Goal: Task Accomplishment & Management: Complete application form

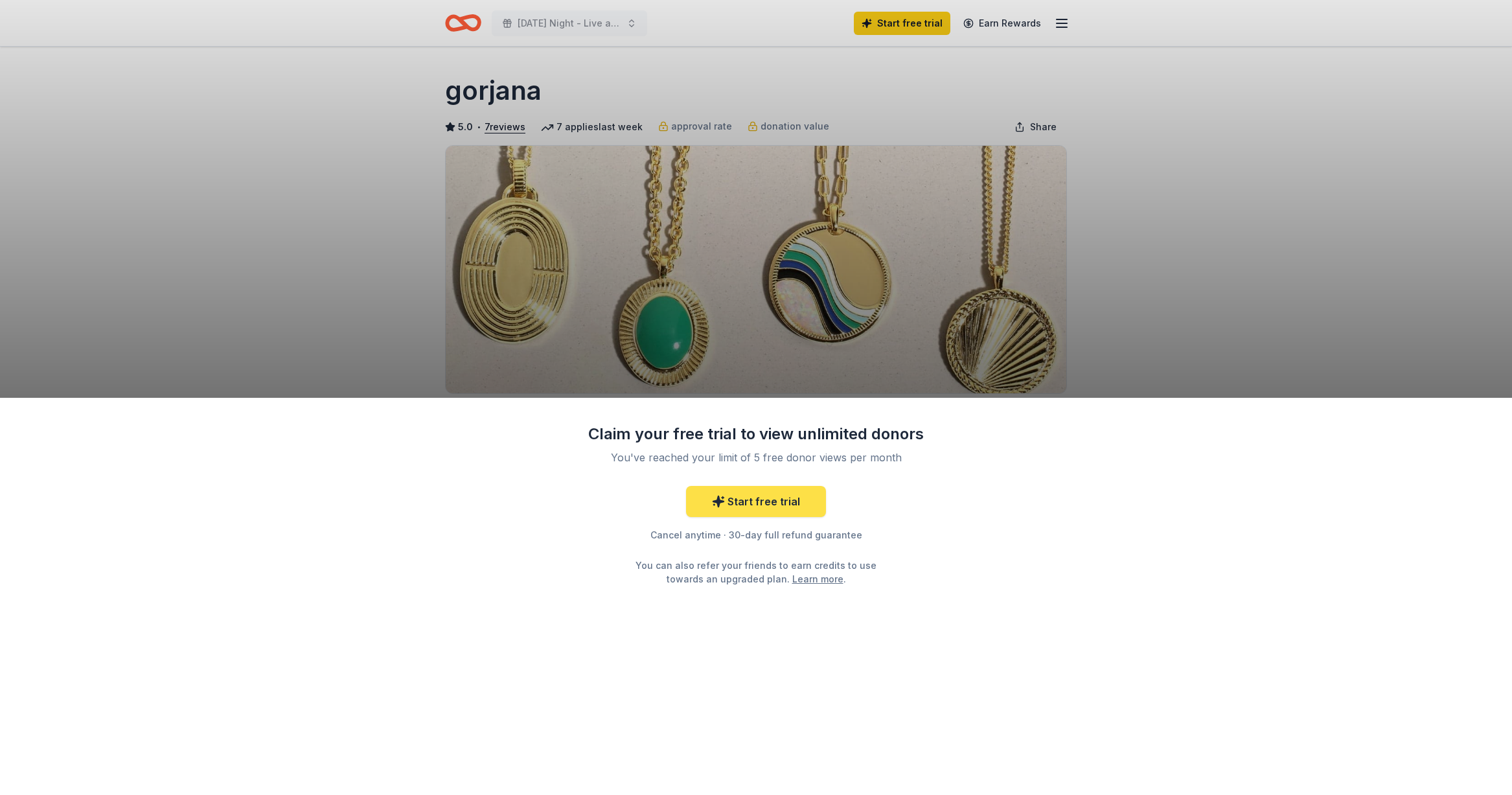
click at [767, 507] on link "Start free trial" at bounding box center [756, 501] width 140 height 31
click at [756, 501] on link "Start free trial" at bounding box center [756, 501] width 140 height 31
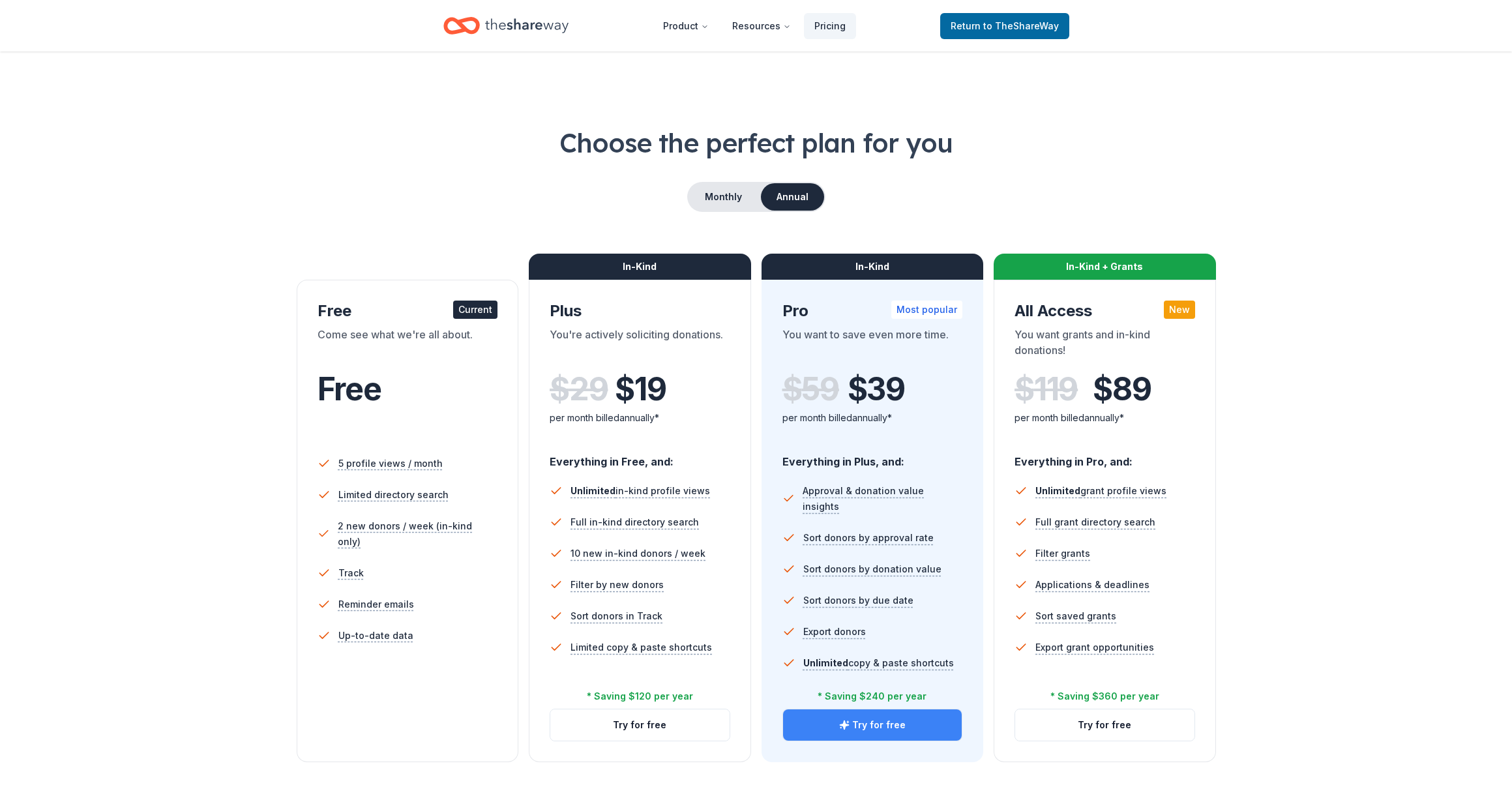
click at [867, 719] on button "Try for free" at bounding box center [873, 725] width 179 height 31
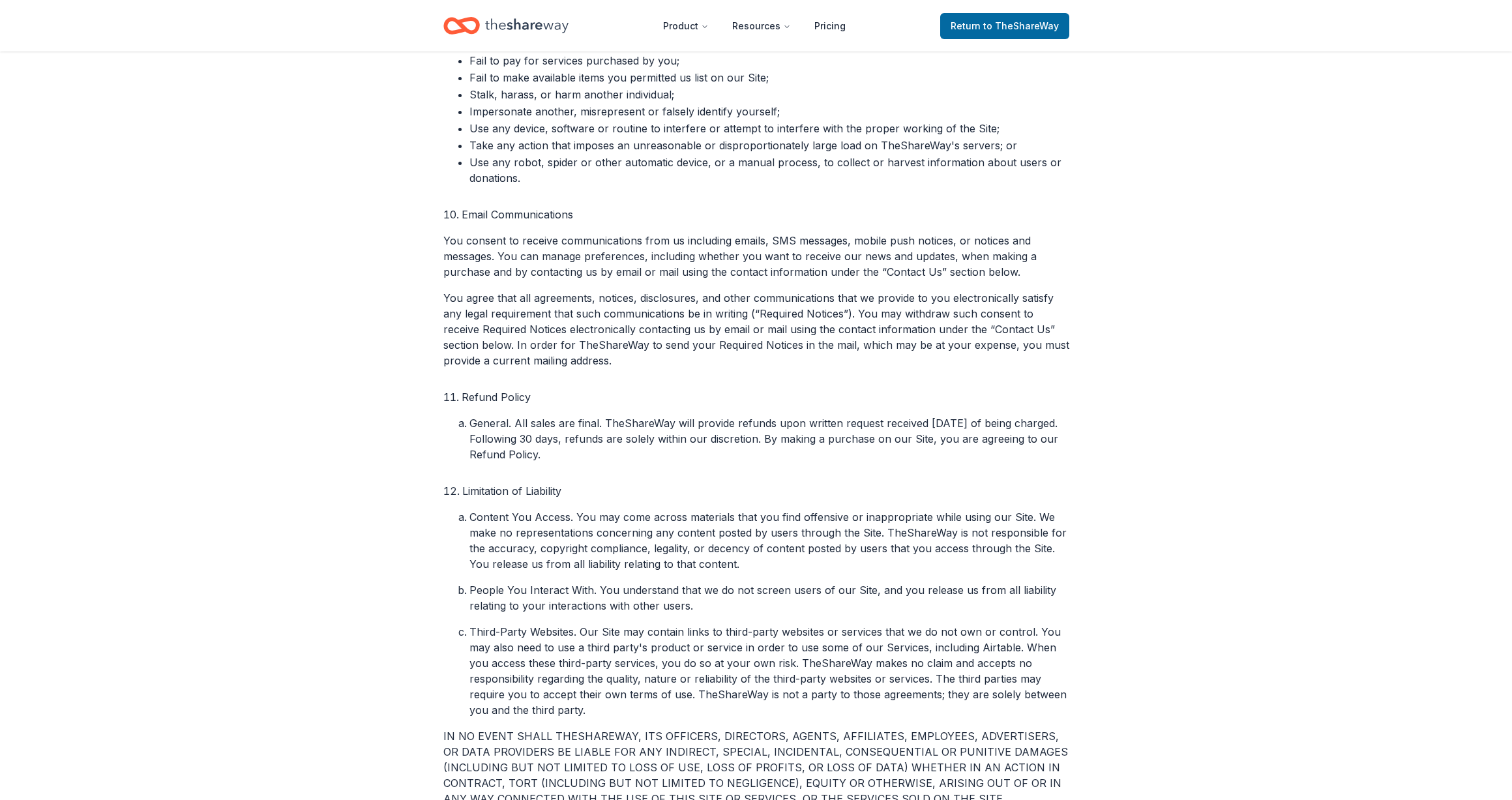
scroll to position [2178, 0]
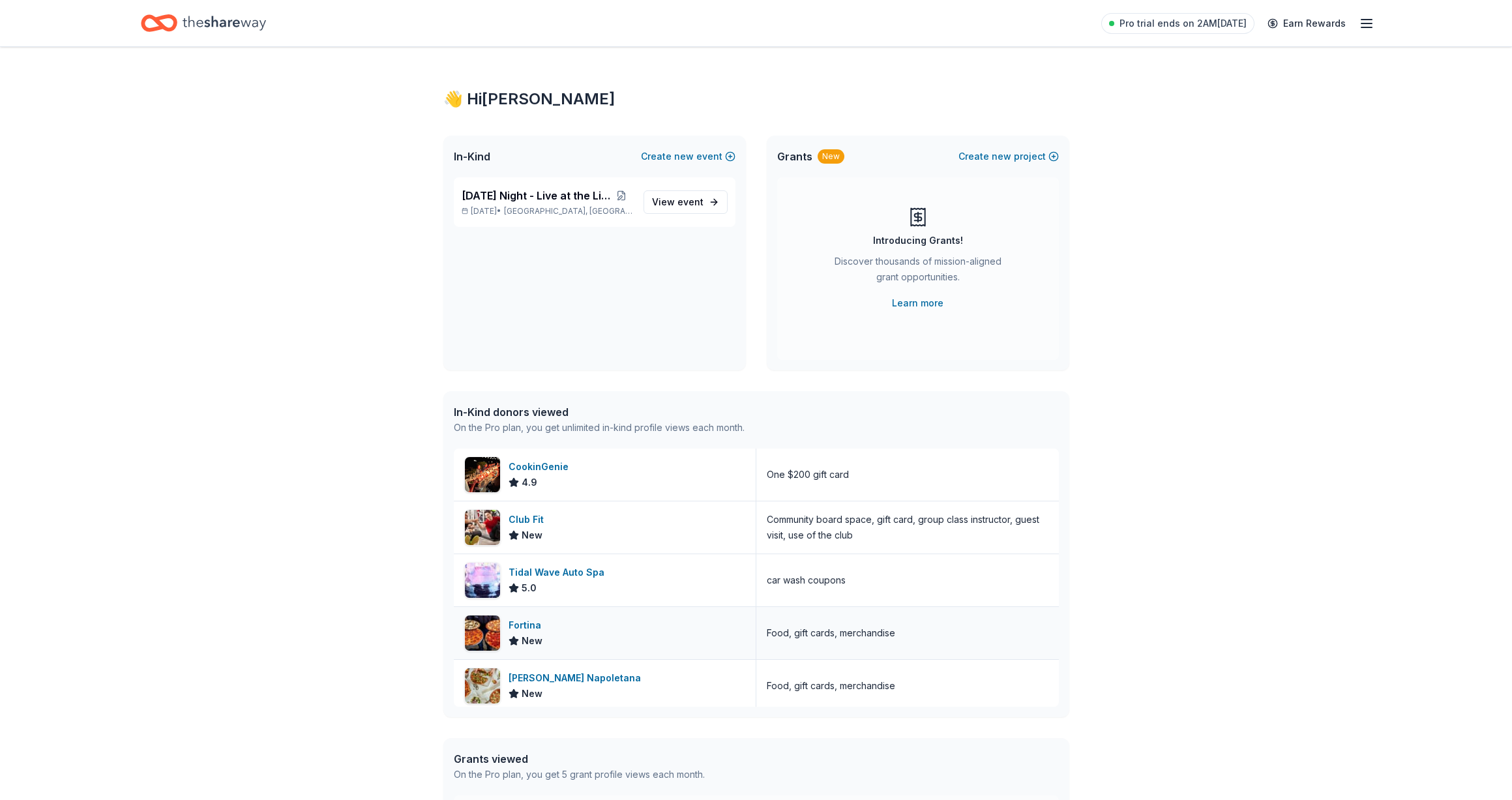
click at [604, 634] on div "Fortina New" at bounding box center [605, 633] width 303 height 52
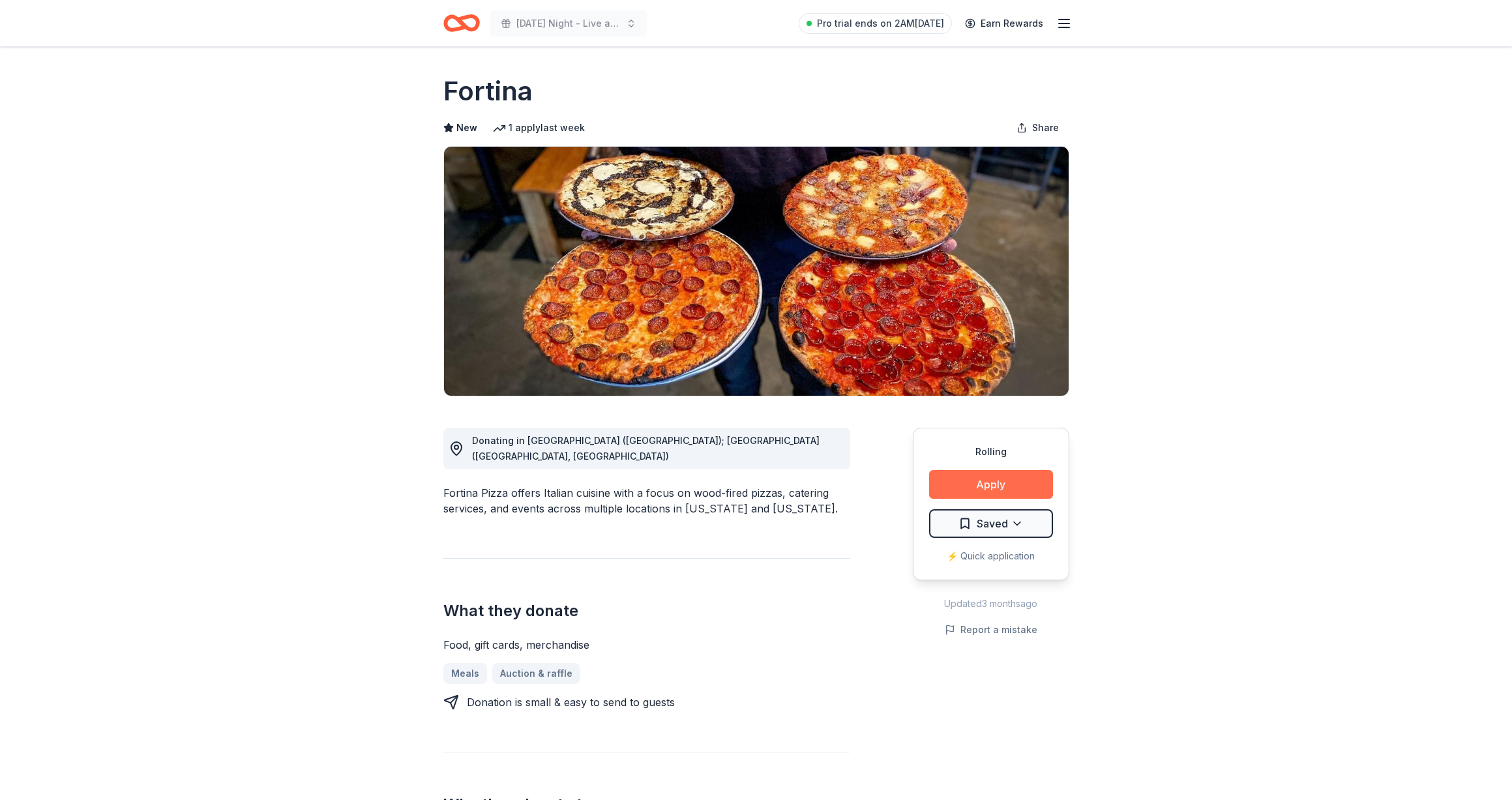
click at [1037, 491] on button "Apply" at bounding box center [990, 485] width 124 height 29
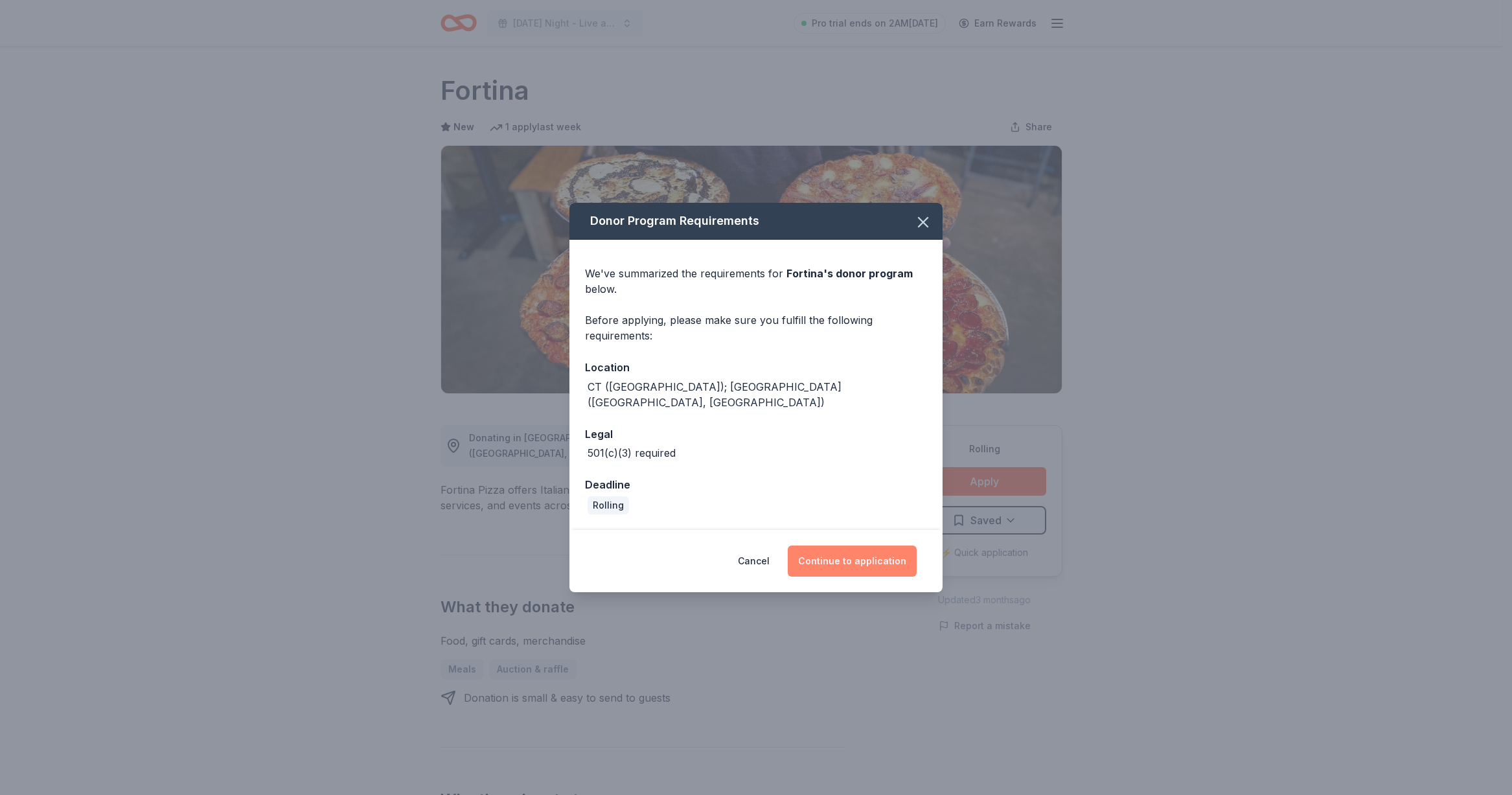
click at [832, 557] on button "Continue to application" at bounding box center [852, 561] width 129 height 31
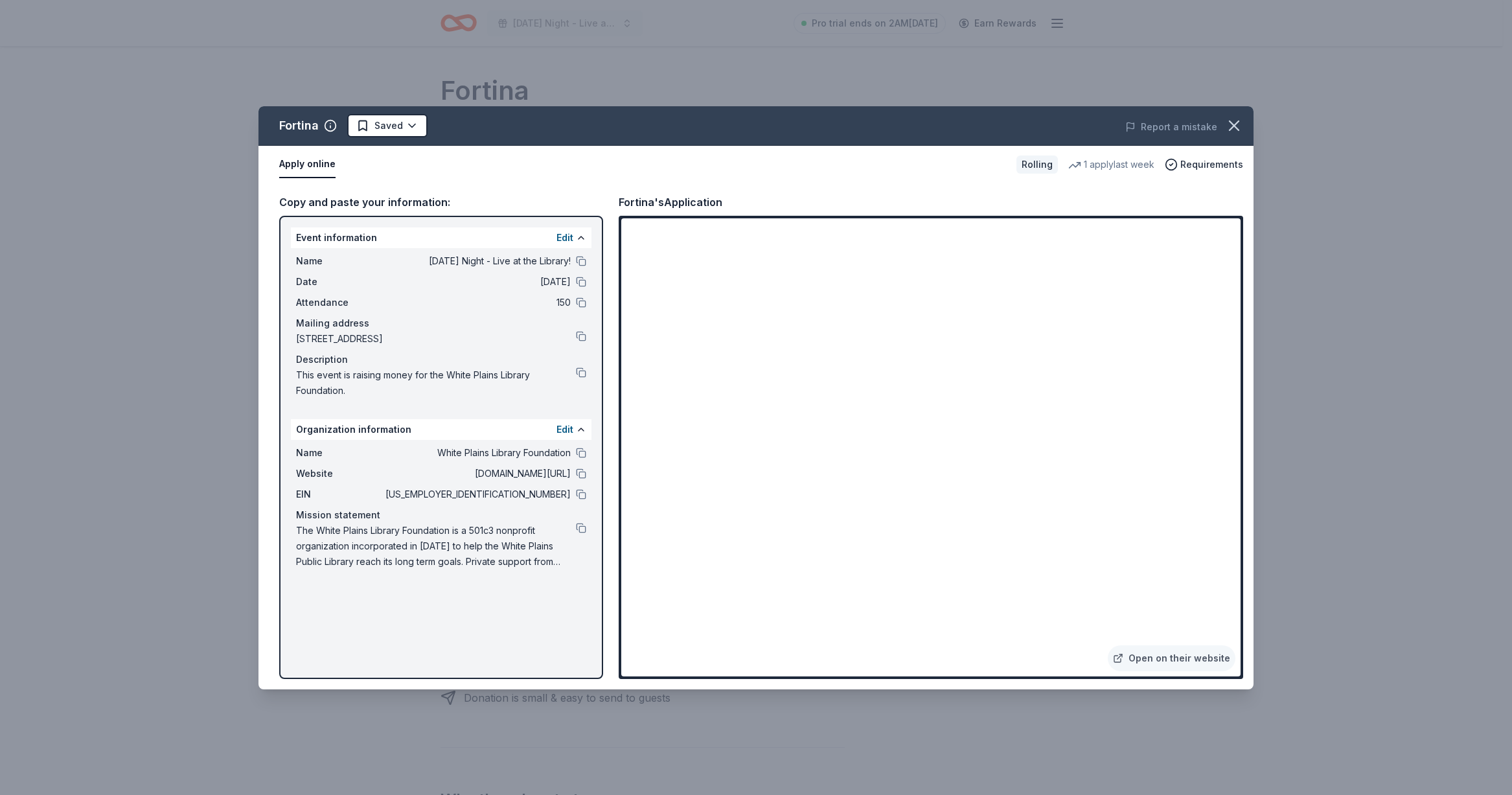
click at [321, 163] on button "Apply online" at bounding box center [307, 165] width 56 height 27
click at [300, 167] on button "Apply online" at bounding box center [307, 165] width 56 height 27
click at [582, 496] on button at bounding box center [581, 494] width 10 height 10
click at [1237, 124] on icon "button" at bounding box center [1234, 125] width 18 height 18
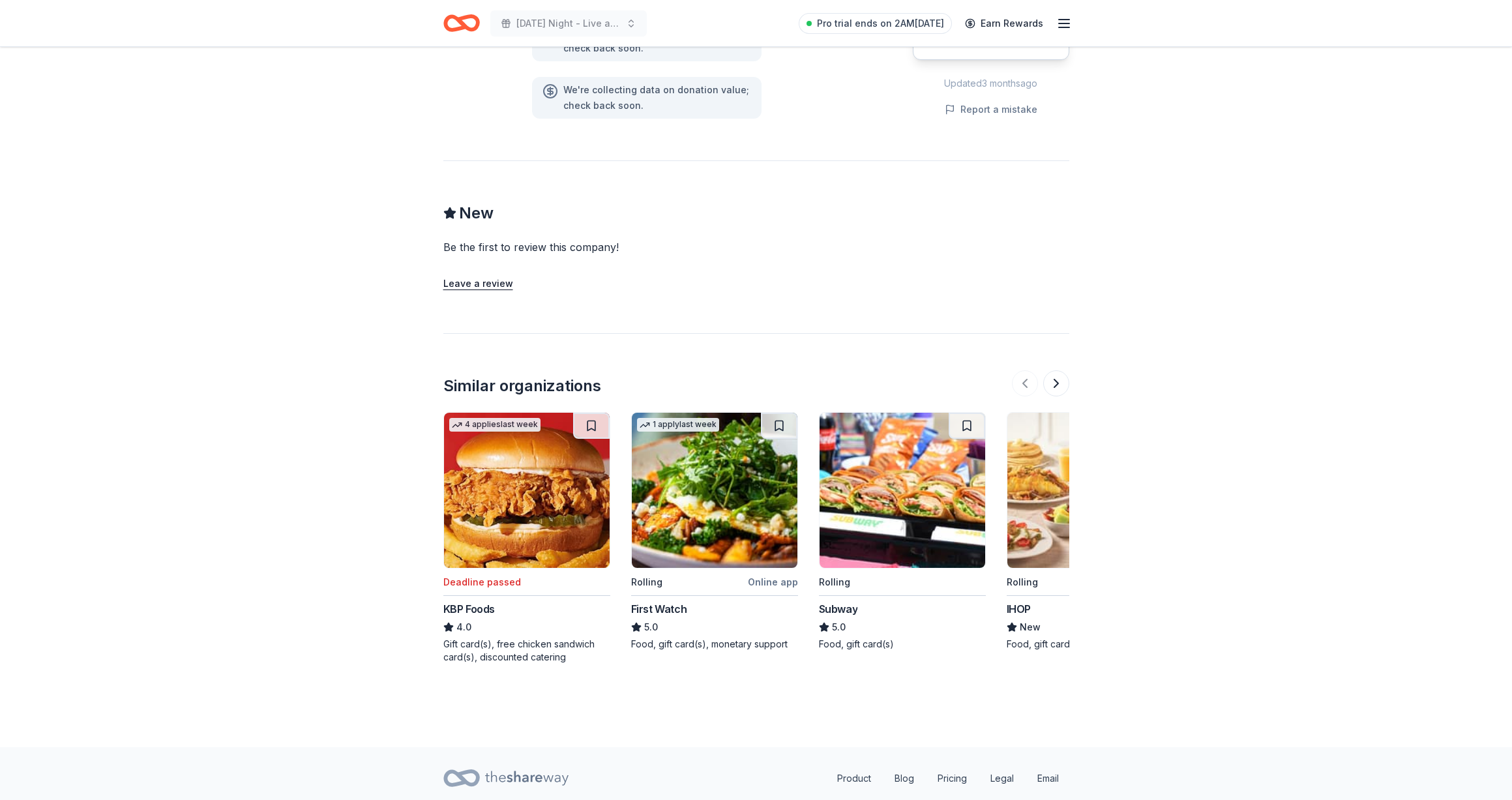
scroll to position [972, 0]
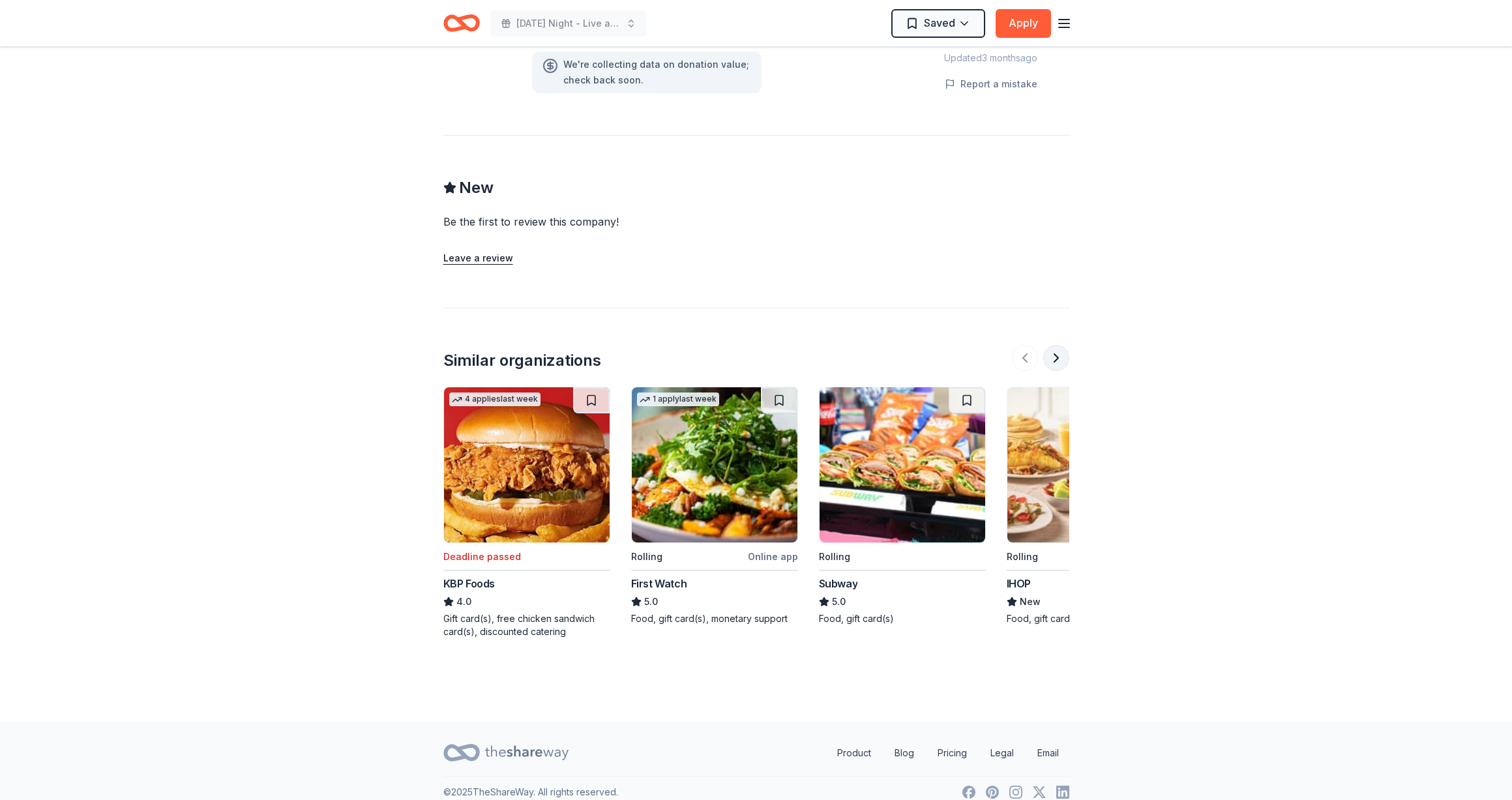
click at [1058, 345] on button at bounding box center [1056, 358] width 26 height 26
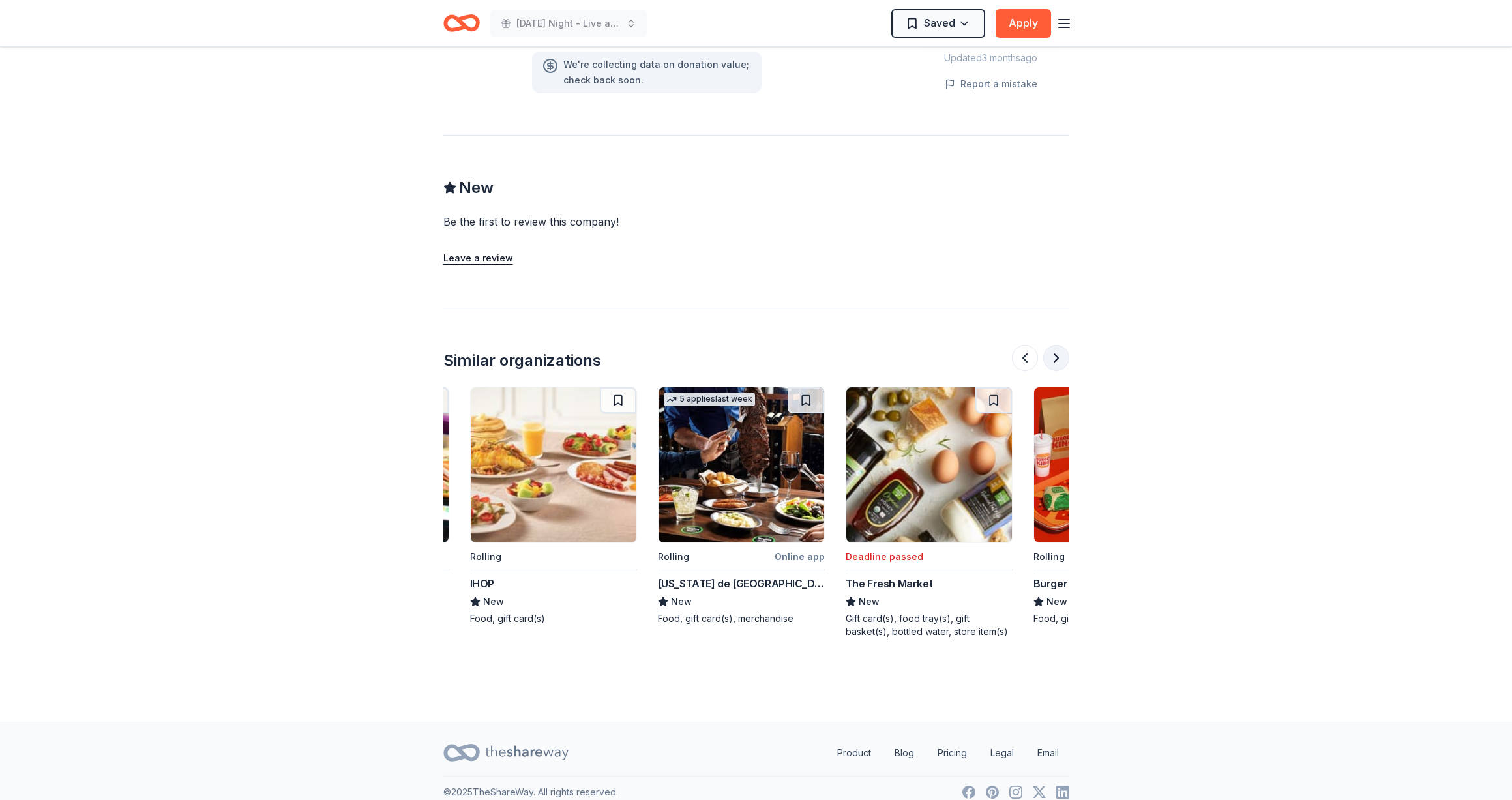
scroll to position [0, 563]
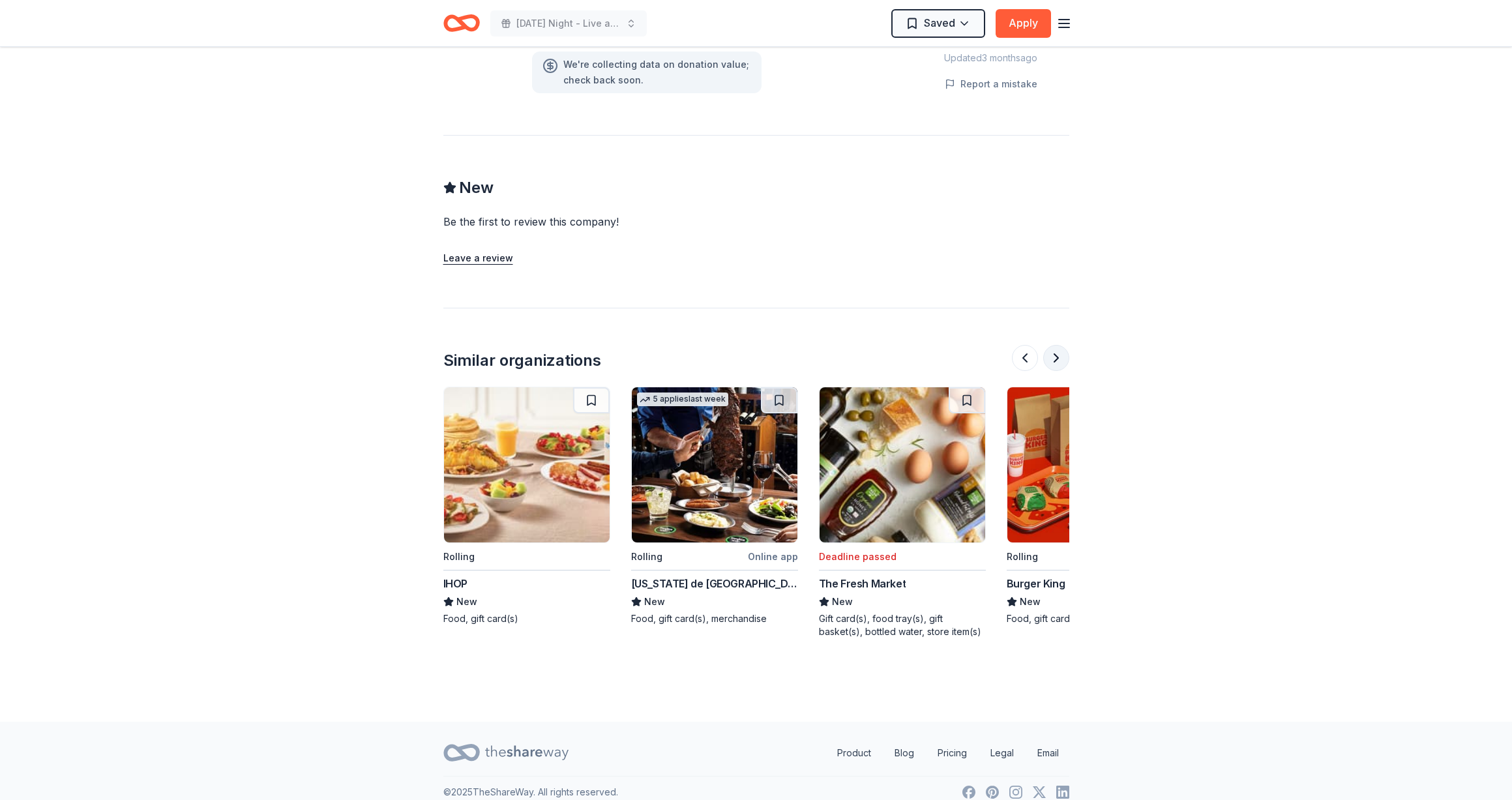
click at [1058, 345] on button at bounding box center [1056, 358] width 26 height 26
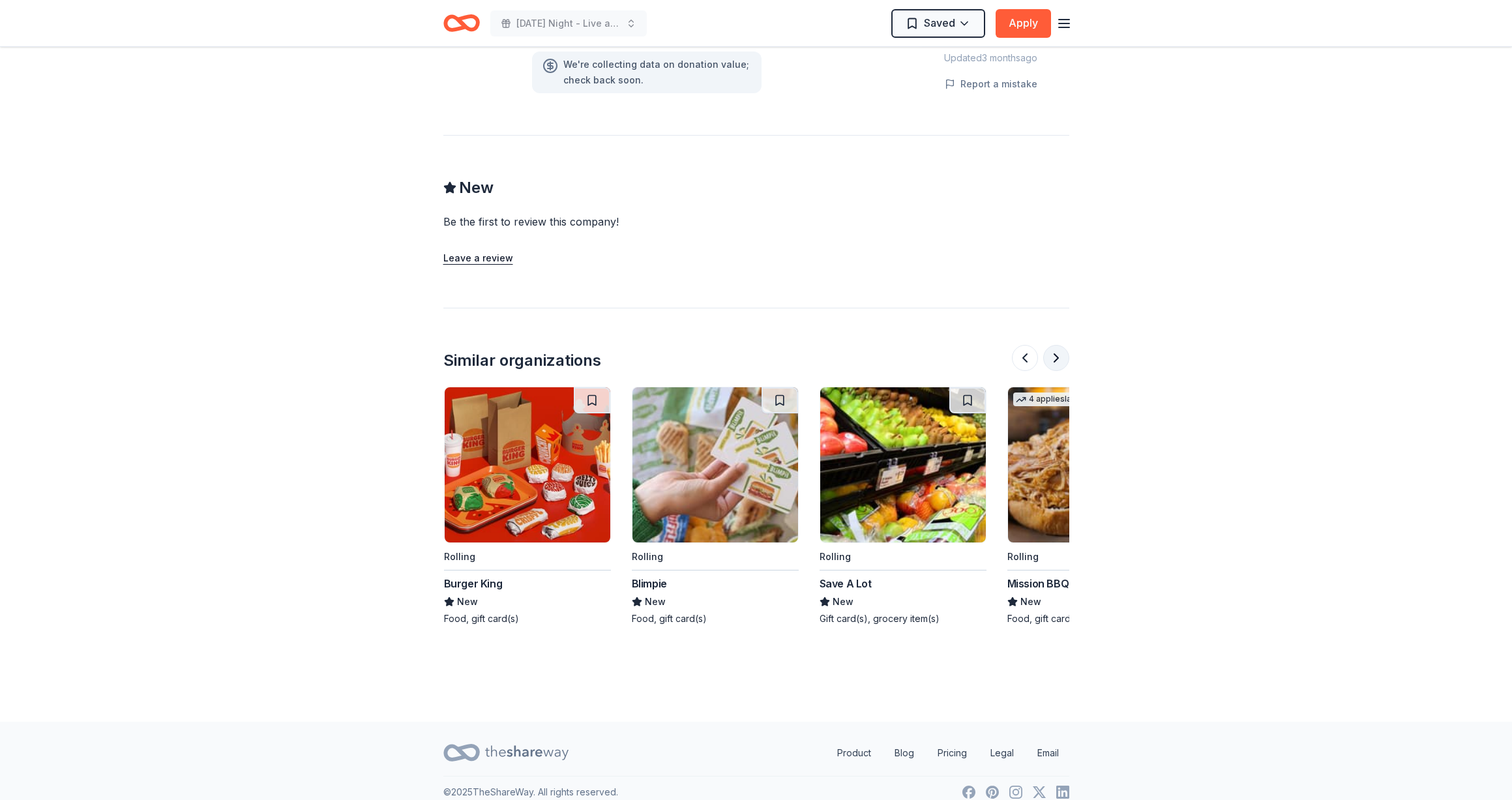
scroll to position [0, 1127]
click at [1058, 345] on button at bounding box center [1056, 358] width 26 height 26
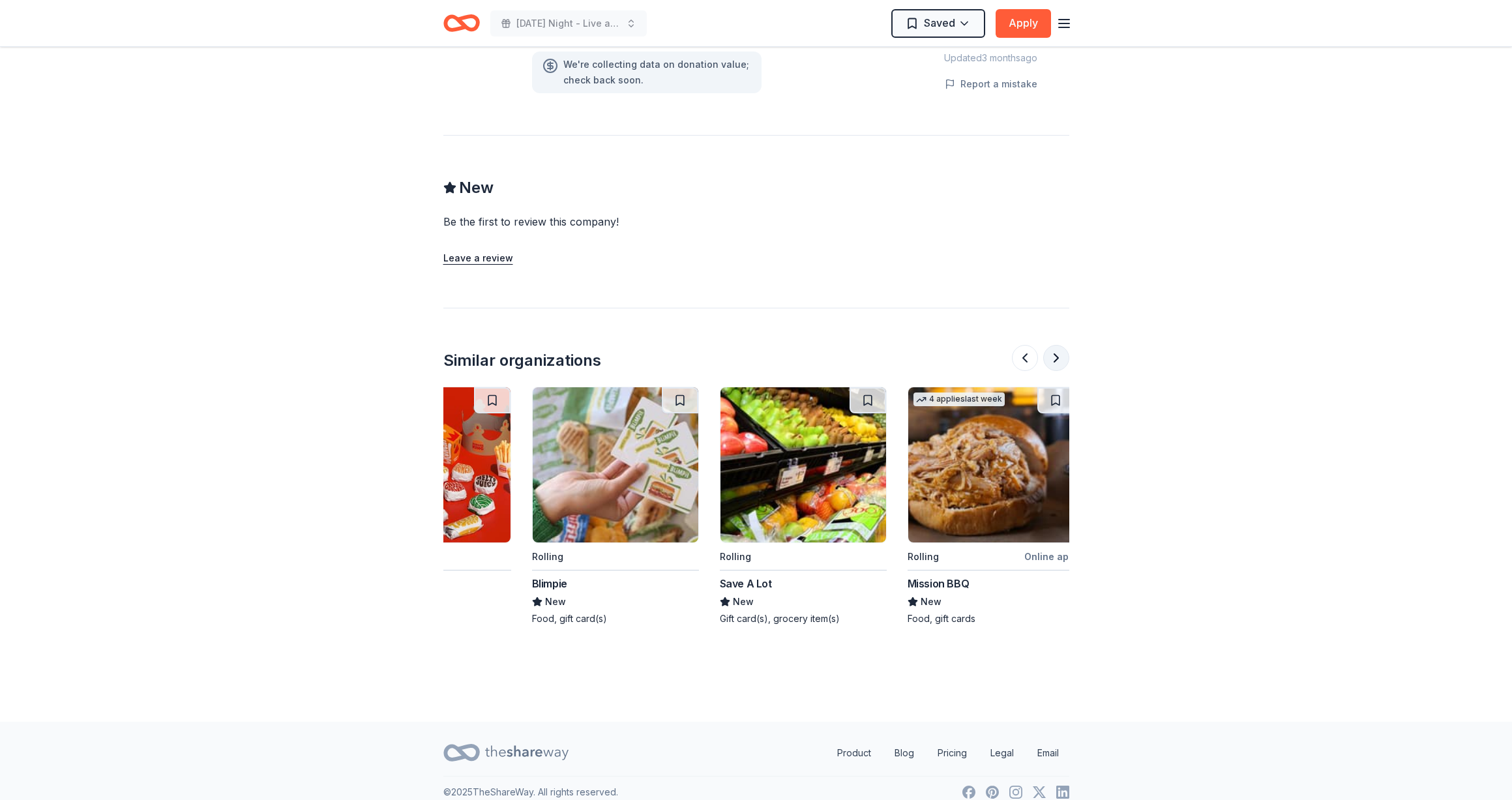
scroll to position [0, 1231]
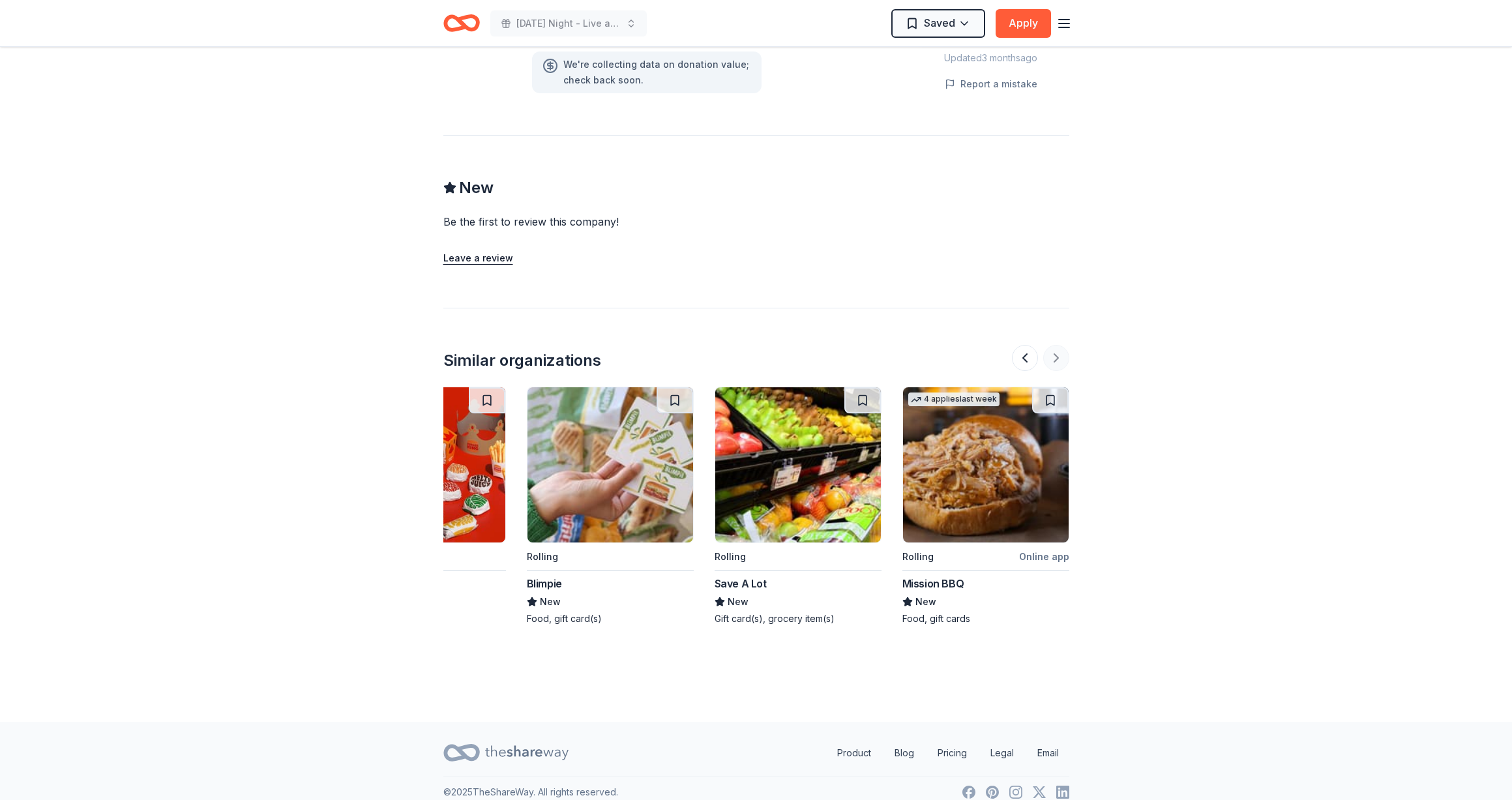
click at [1058, 345] on div at bounding box center [1040, 358] width 57 height 26
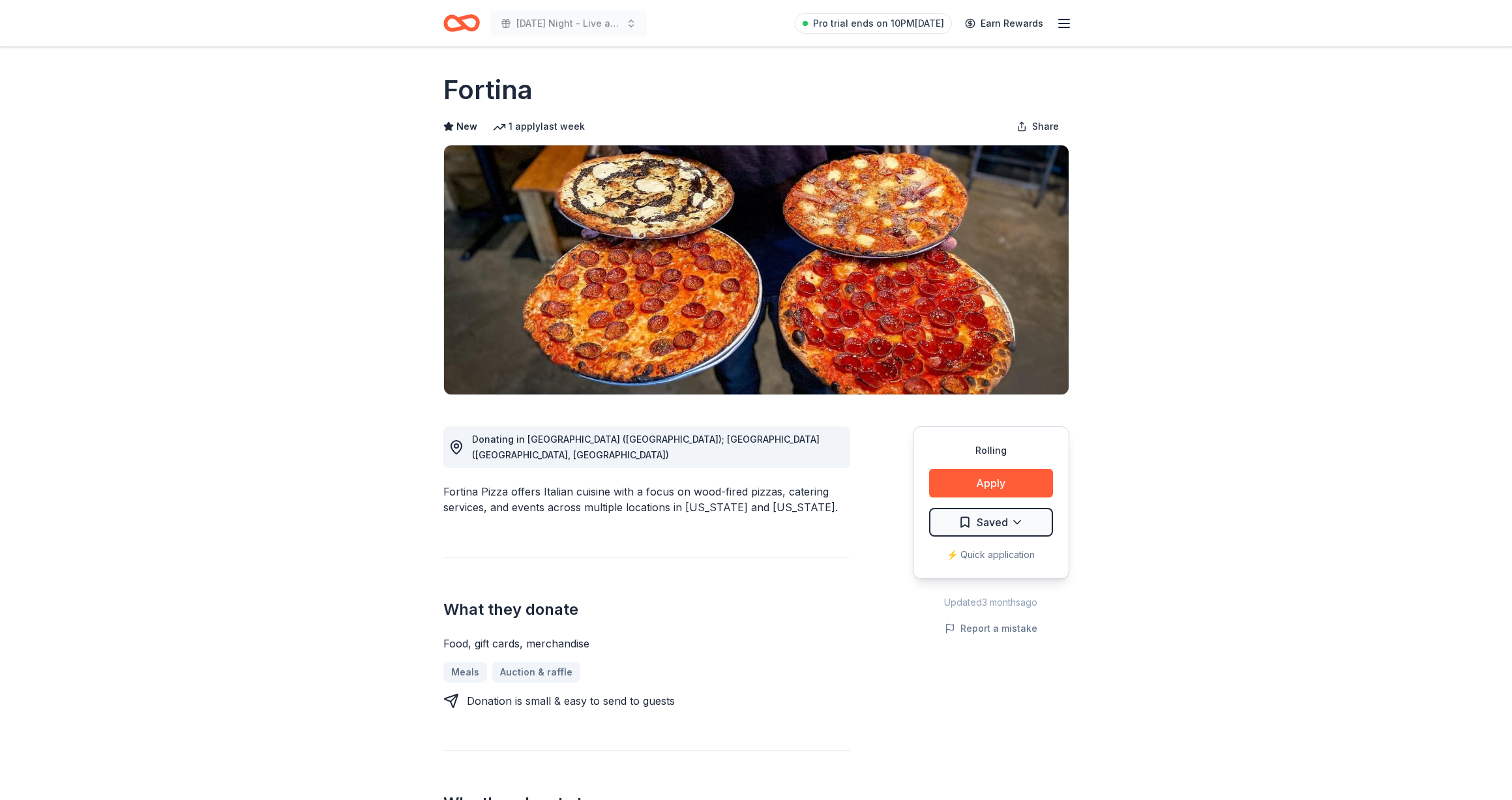
scroll to position [0, 0]
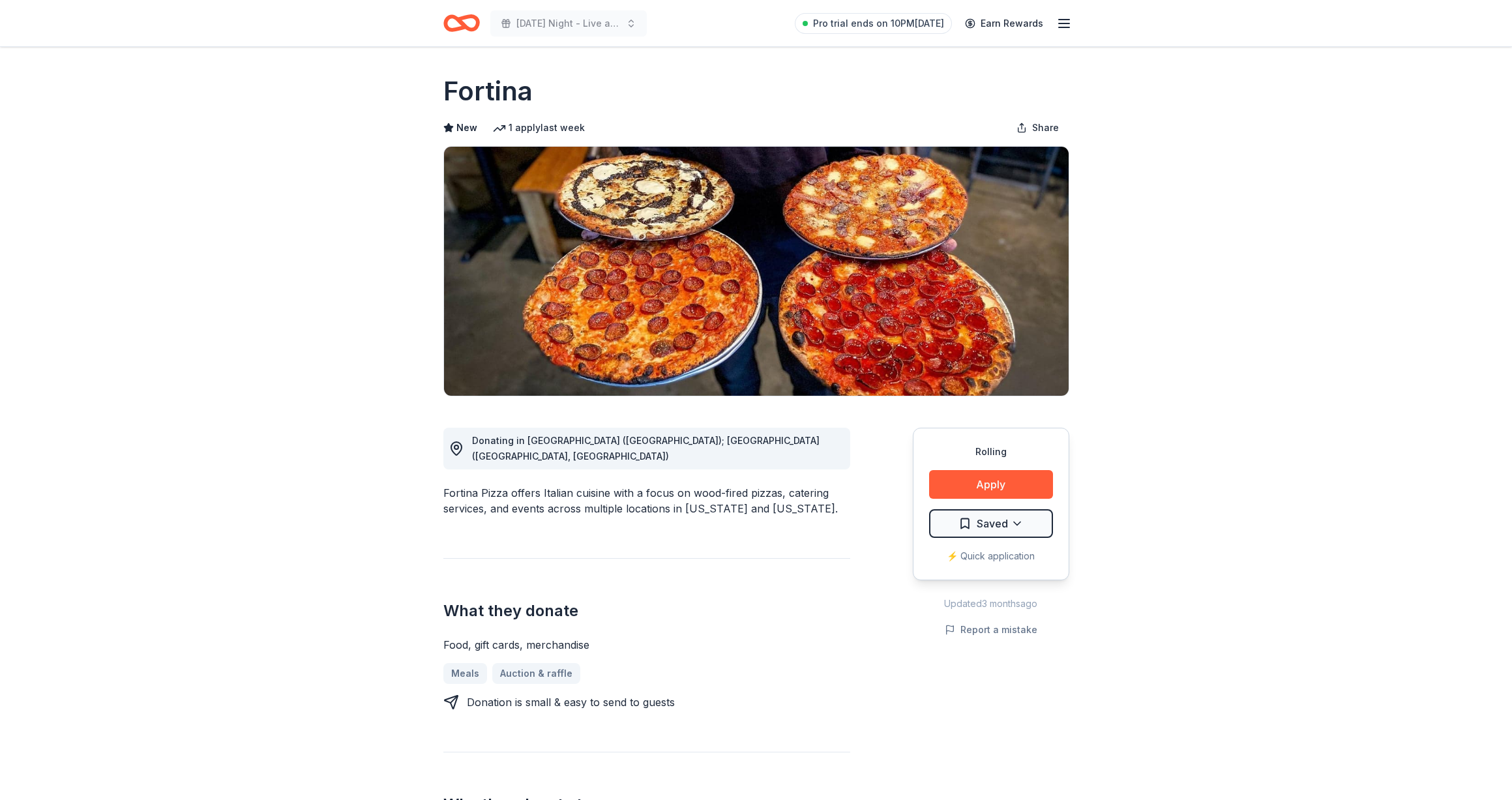
click at [1069, 21] on icon "button" at bounding box center [1064, 23] width 16 height 16
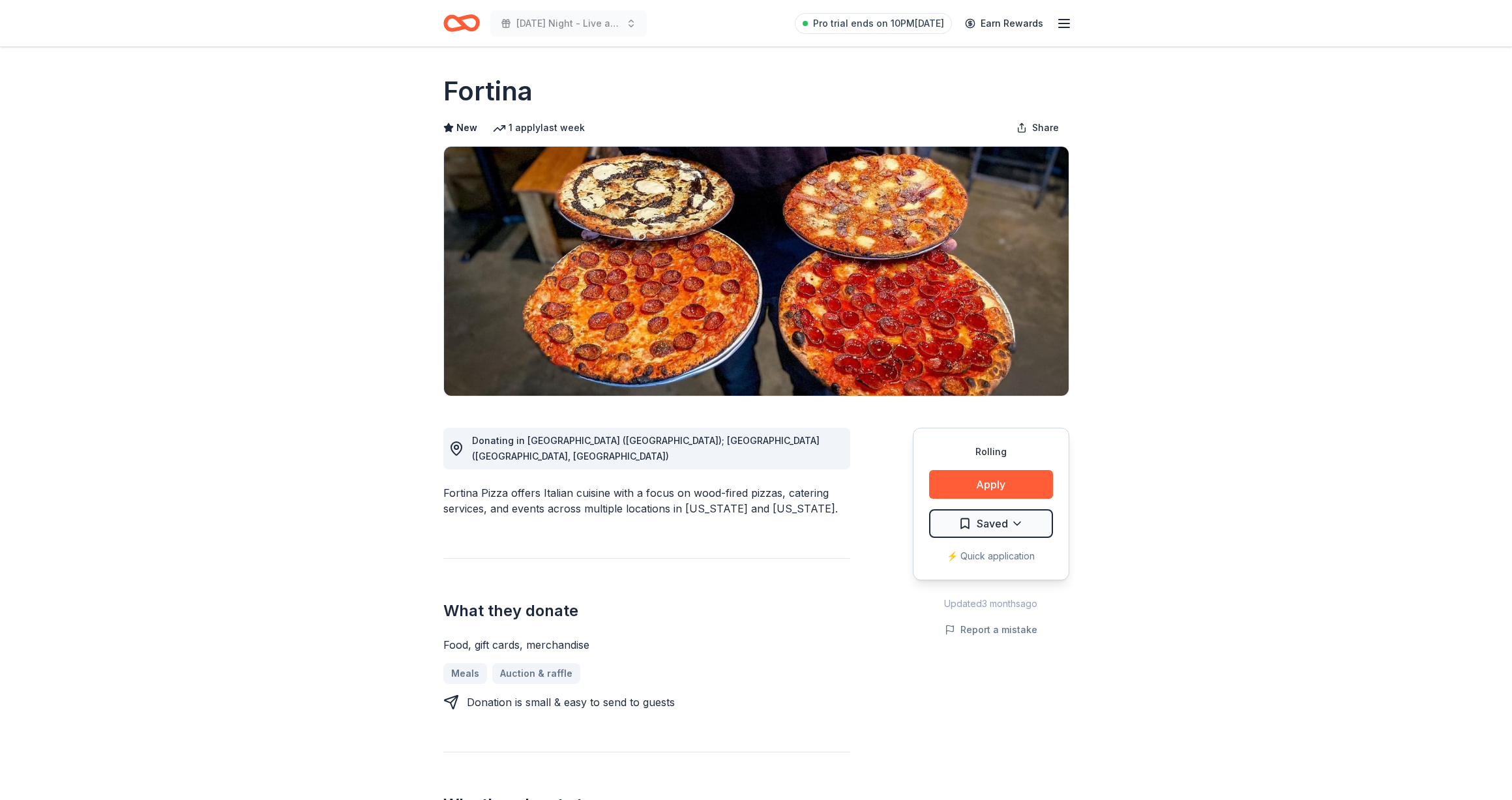
click at [441, 29] on div "Saturday Night - Live at the Library! Pro trial ends on 10PM, 9/30 Earn Rewards" at bounding box center [756, 23] width 667 height 47
click at [446, 28] on icon "Home" at bounding box center [456, 23] width 21 height 13
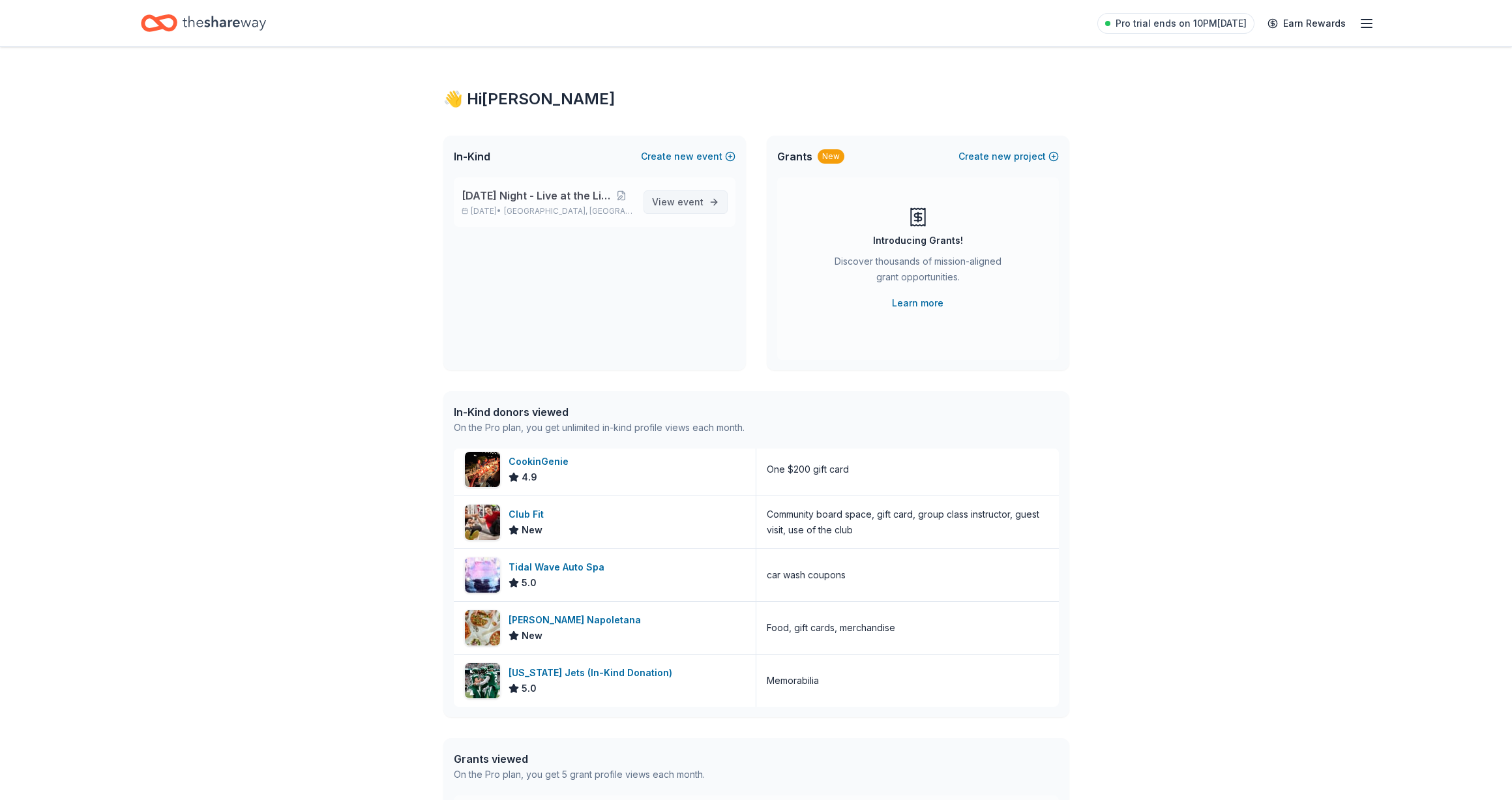
click at [658, 203] on span "View event" at bounding box center [677, 202] width 51 height 16
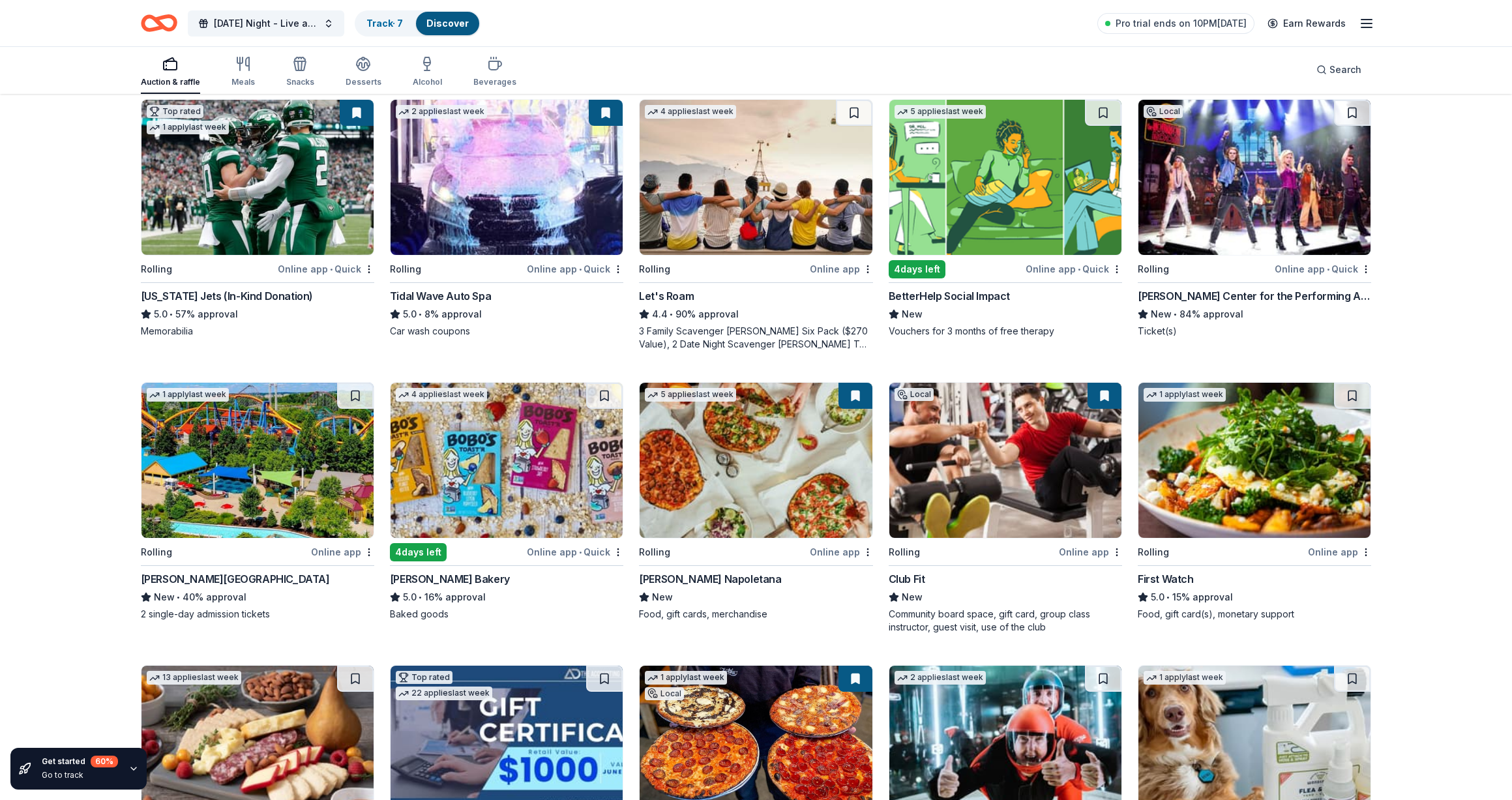
scroll to position [322, 0]
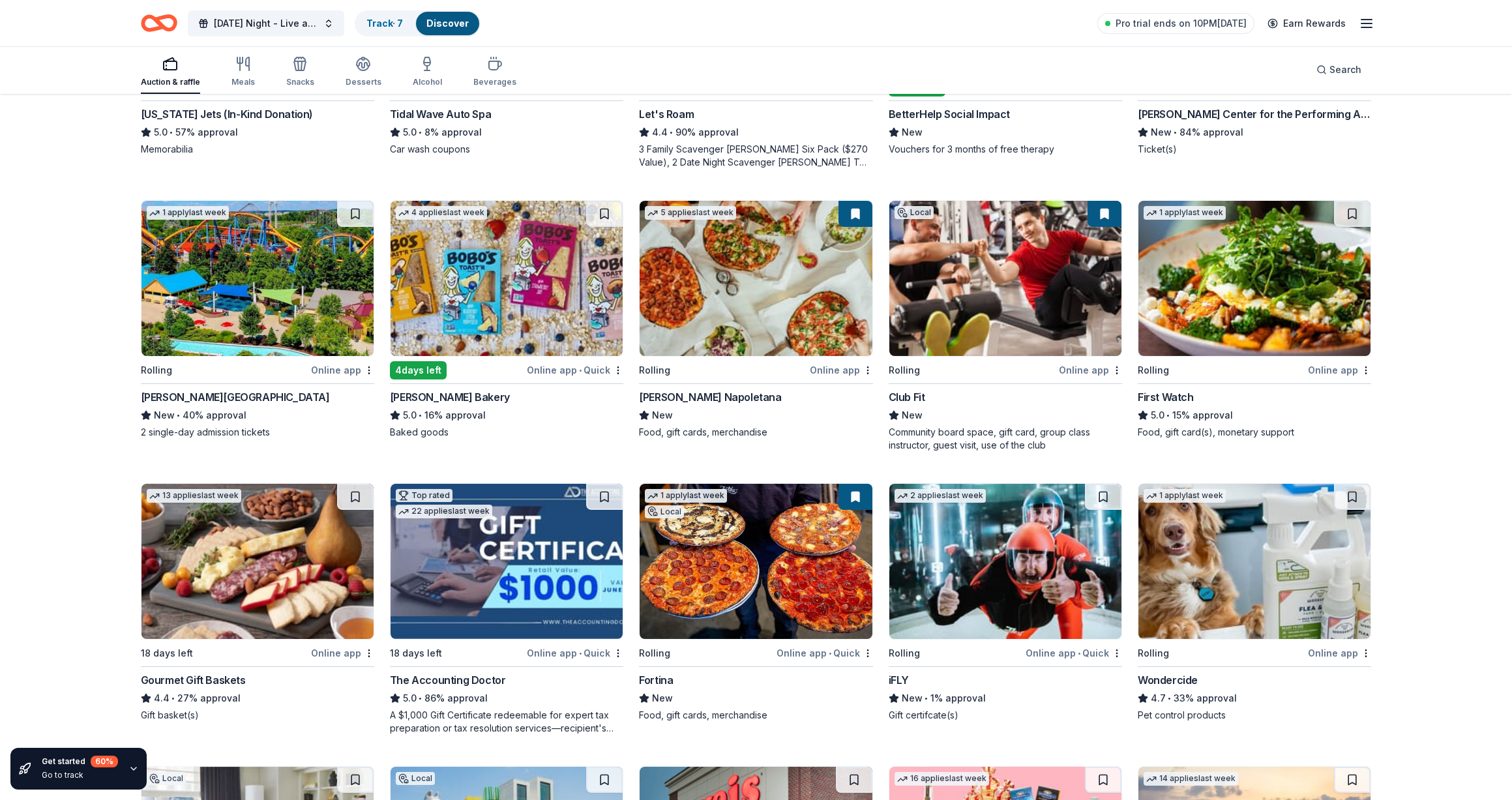
click at [281, 582] on img at bounding box center [257, 561] width 232 height 155
click at [374, 23] on link "Track · 8" at bounding box center [385, 23] width 37 height 11
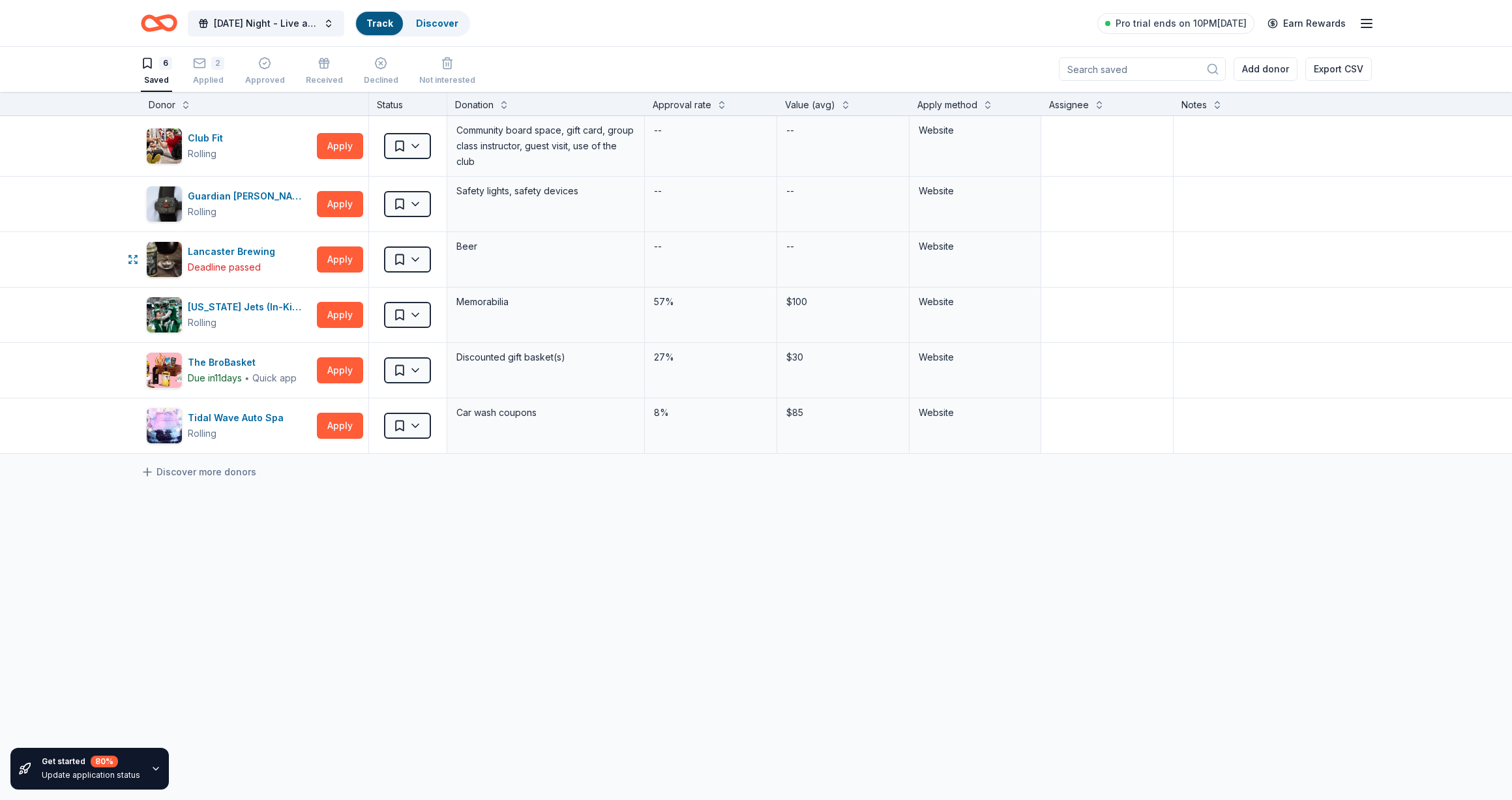
scroll to position [1, 0]
click at [416, 370] on html "Saturday Night - Live at the Library! Track · 8 Discover Pro trial ends on 10PM…" at bounding box center [756, 399] width 1512 height 800
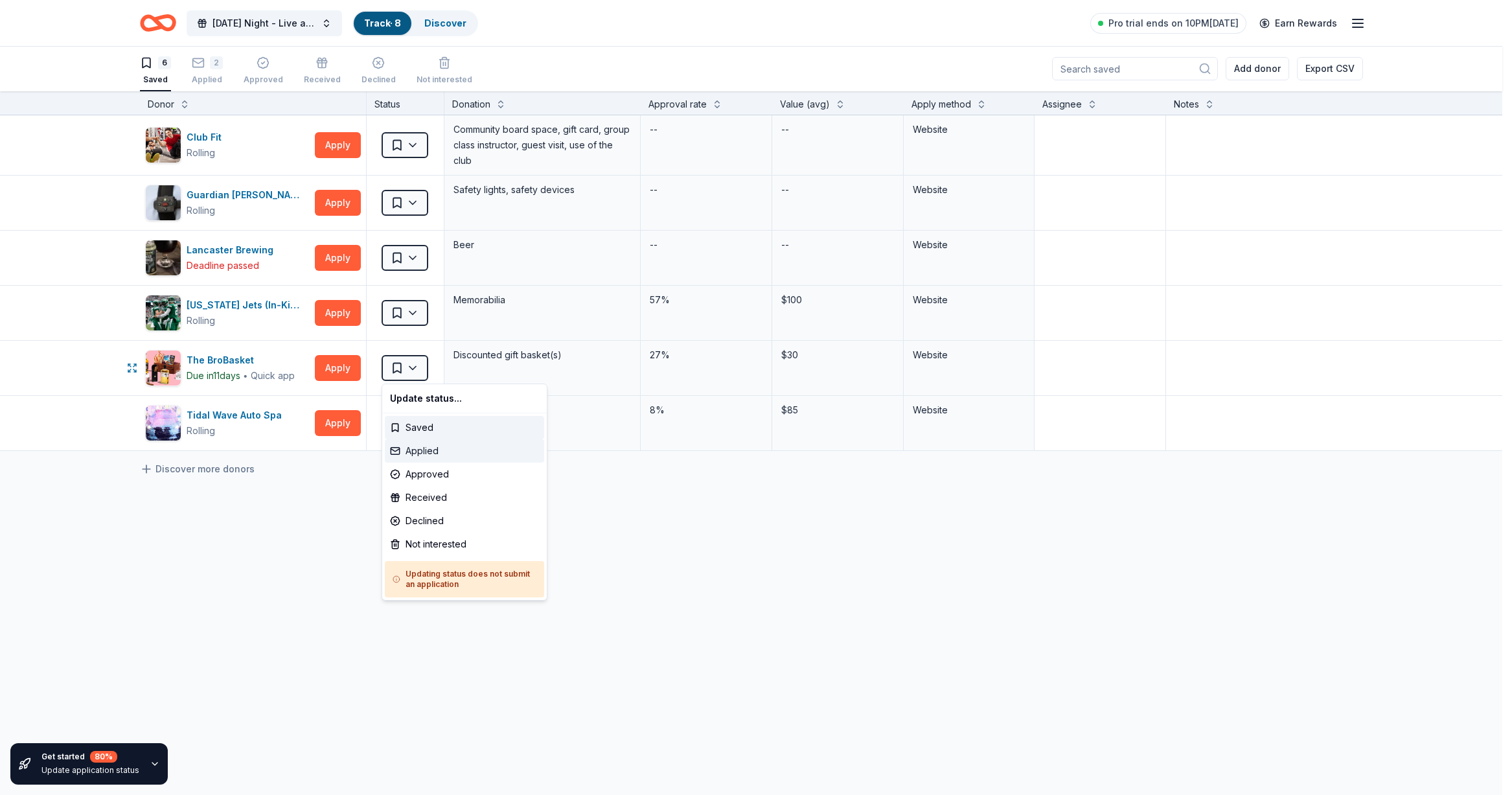
click at [426, 445] on div "Applied" at bounding box center [465, 451] width 159 height 23
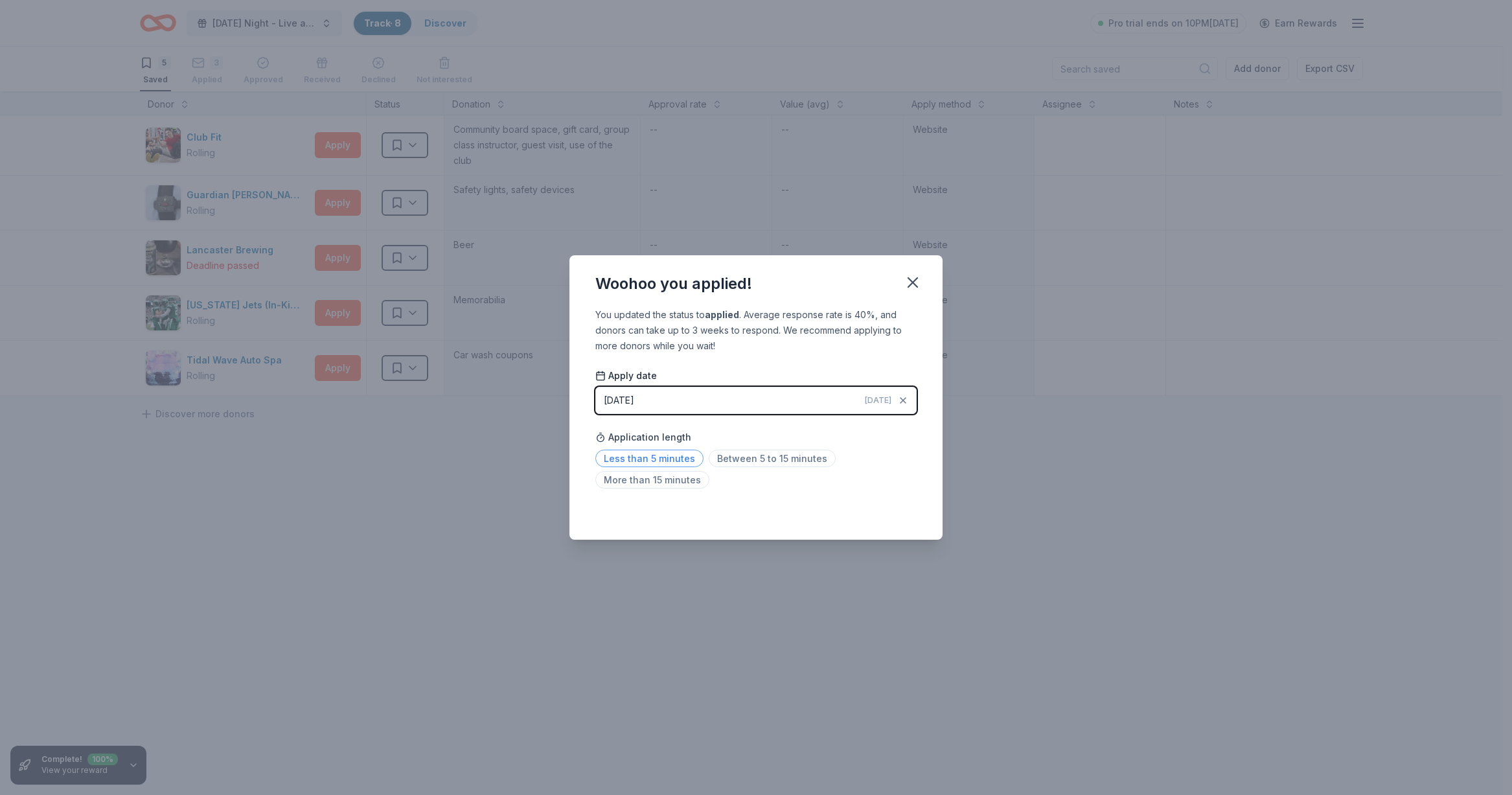
click at [690, 458] on span "Less than 5 minutes" at bounding box center [649, 458] width 108 height 18
click at [378, 536] on div "Woohoo you applied! You updated the status to applied . Average response rate i…" at bounding box center [756, 397] width 1512 height 795
click at [905, 271] on button "button" at bounding box center [913, 282] width 29 height 29
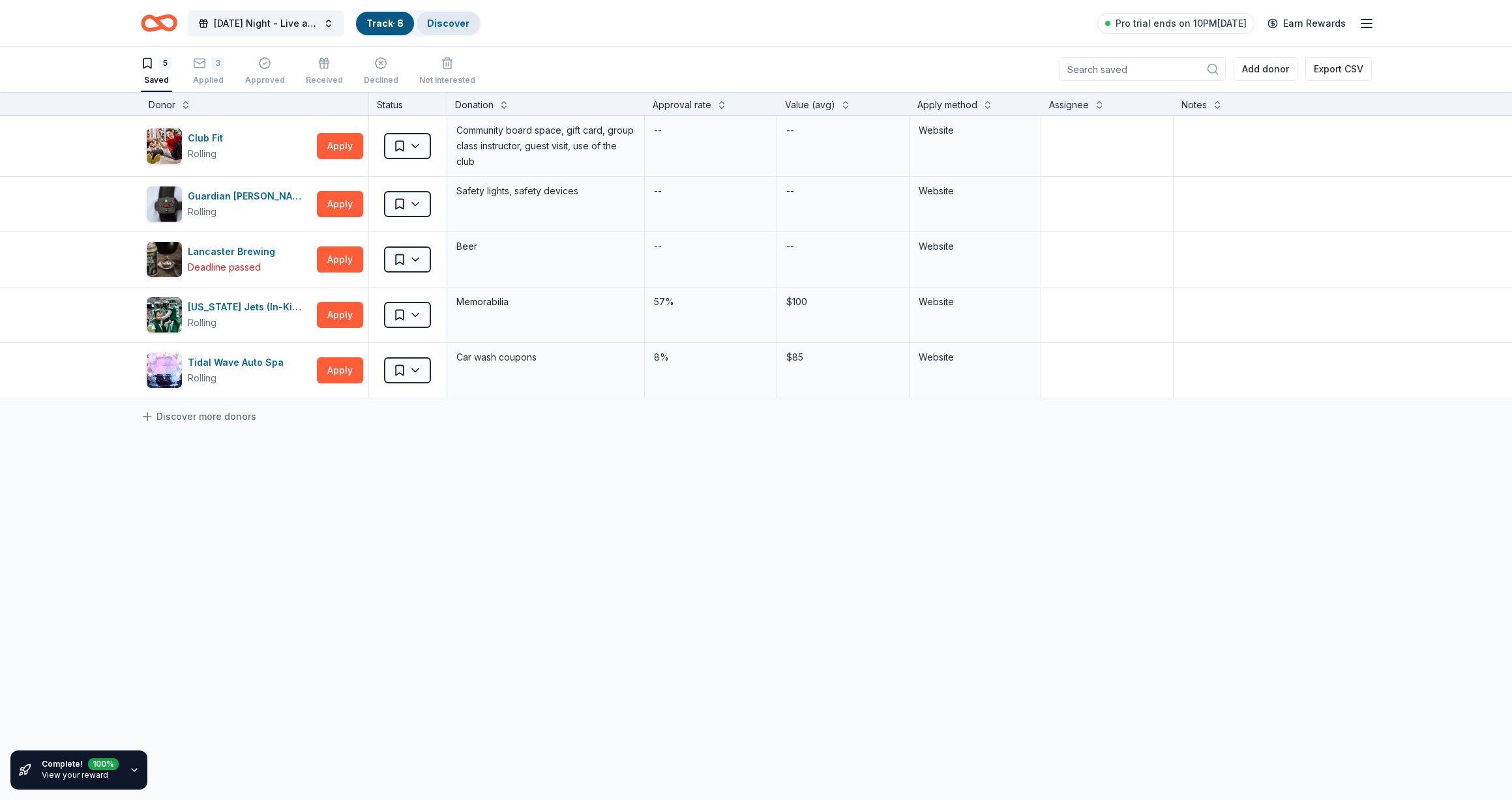
click at [470, 21] on div "Discover" at bounding box center [448, 23] width 63 height 23
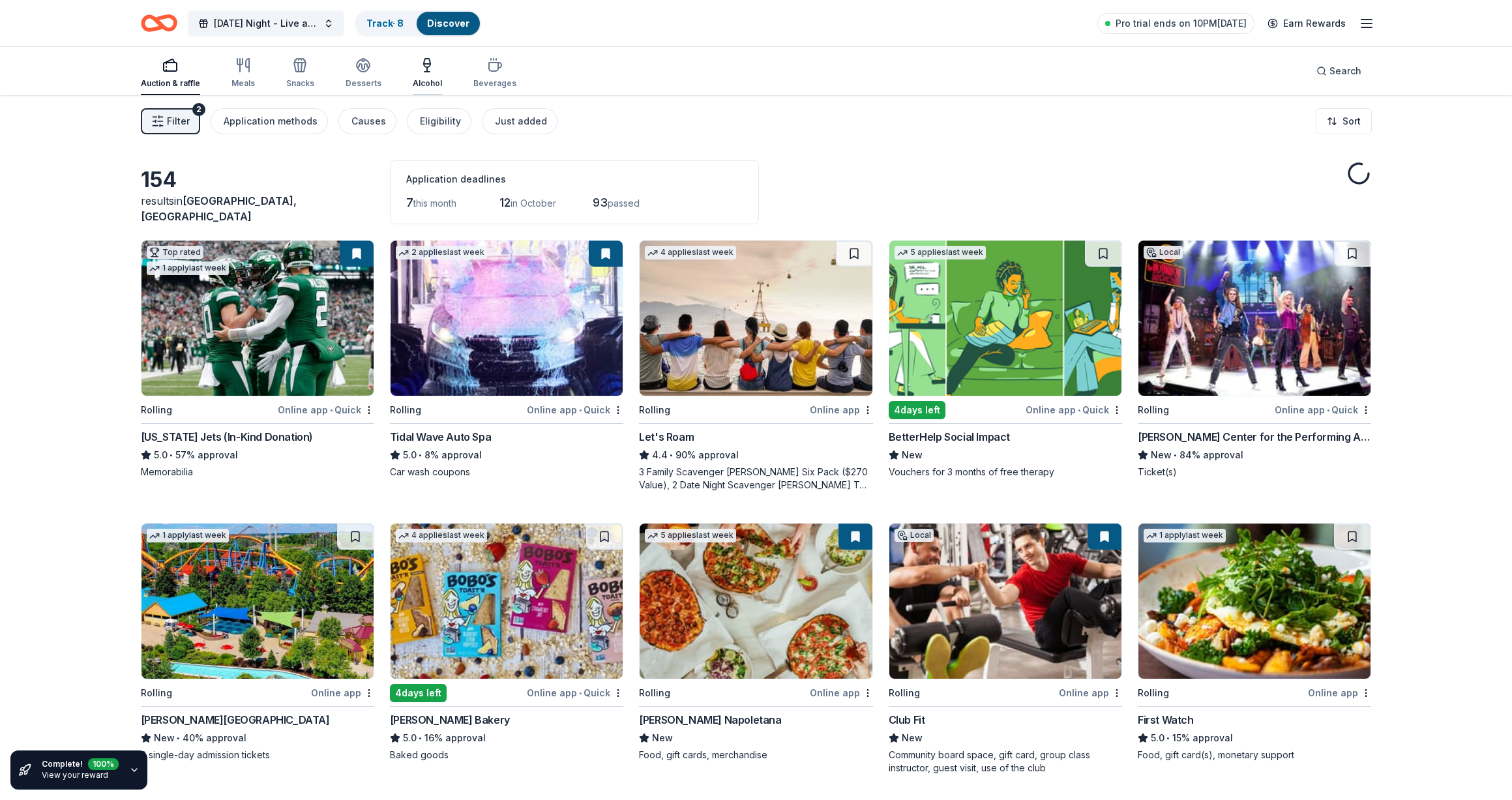
click at [419, 75] on div "Alcohol" at bounding box center [427, 73] width 29 height 31
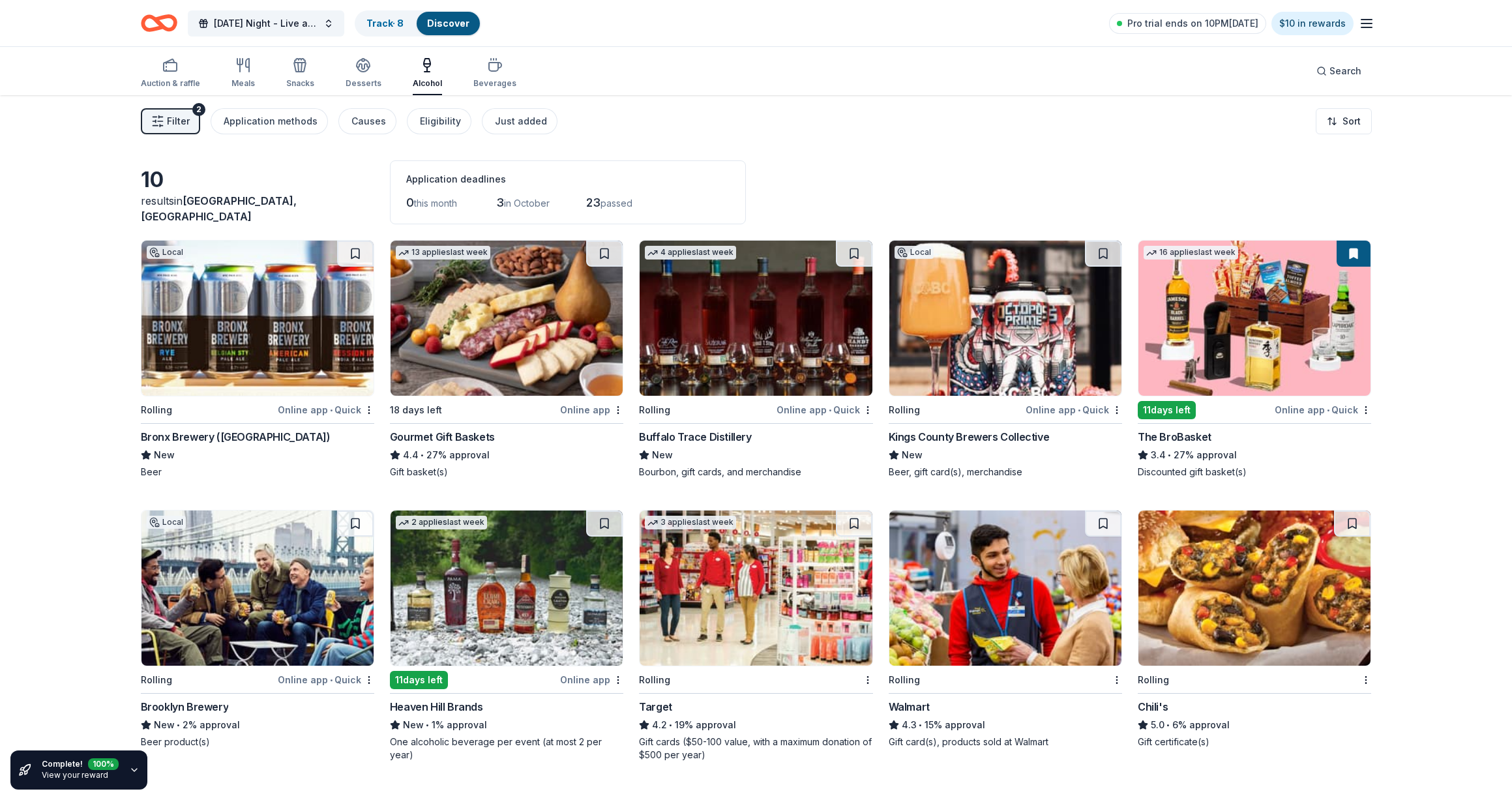
click at [168, 125] on span "Filter" at bounding box center [178, 121] width 23 height 16
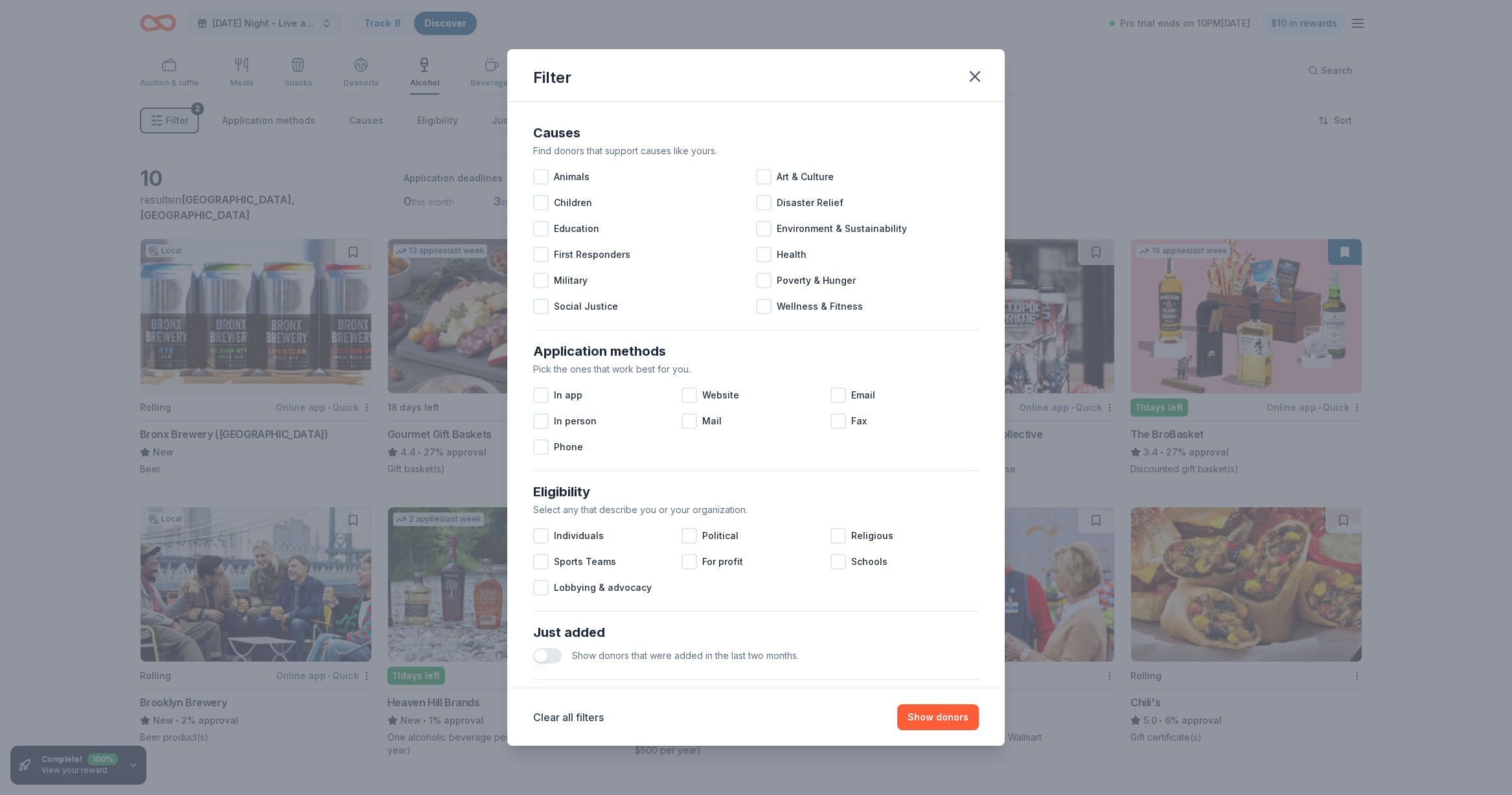
scroll to position [266, 0]
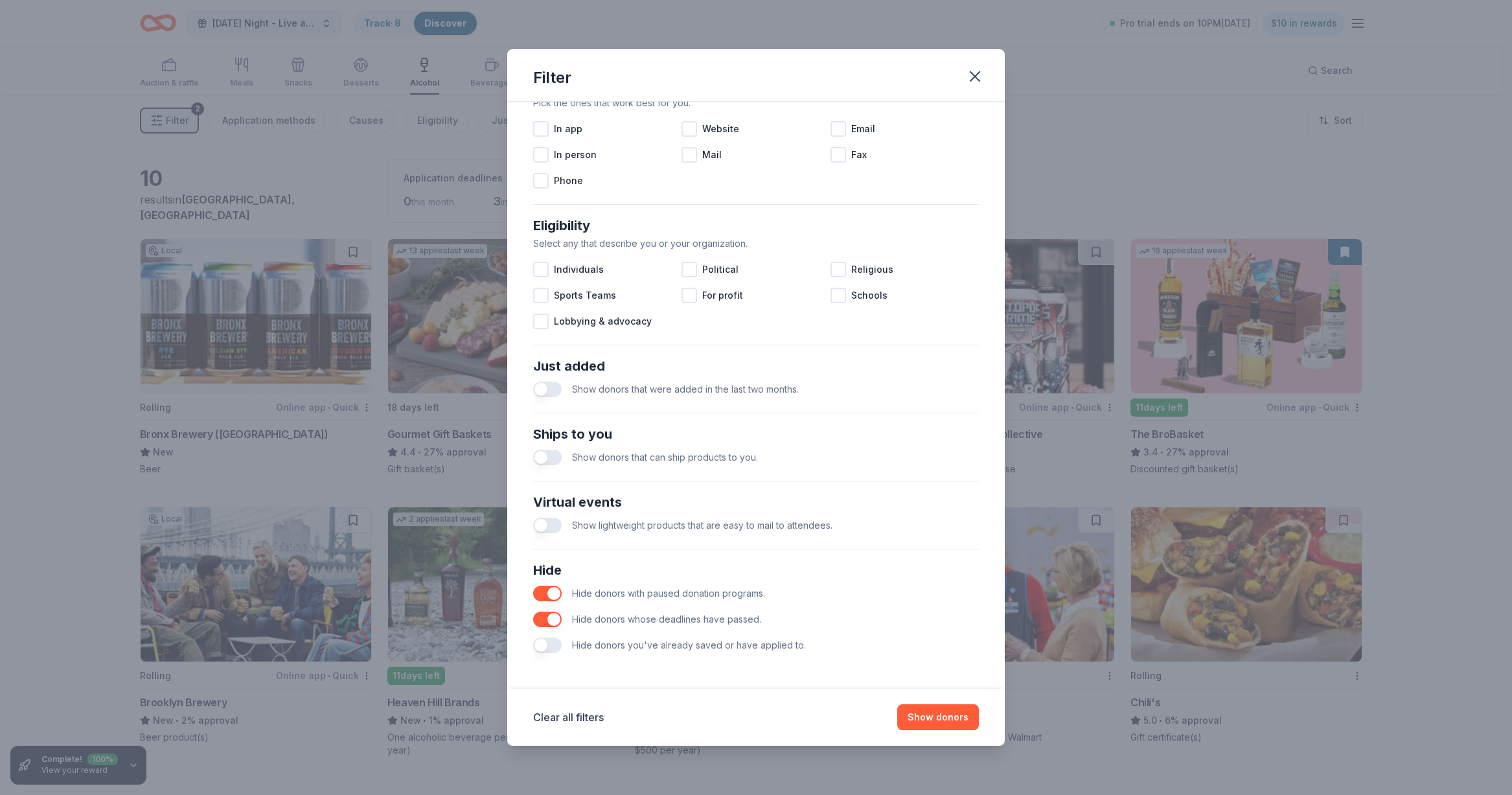
click at [538, 644] on button "button" at bounding box center [548, 645] width 29 height 16
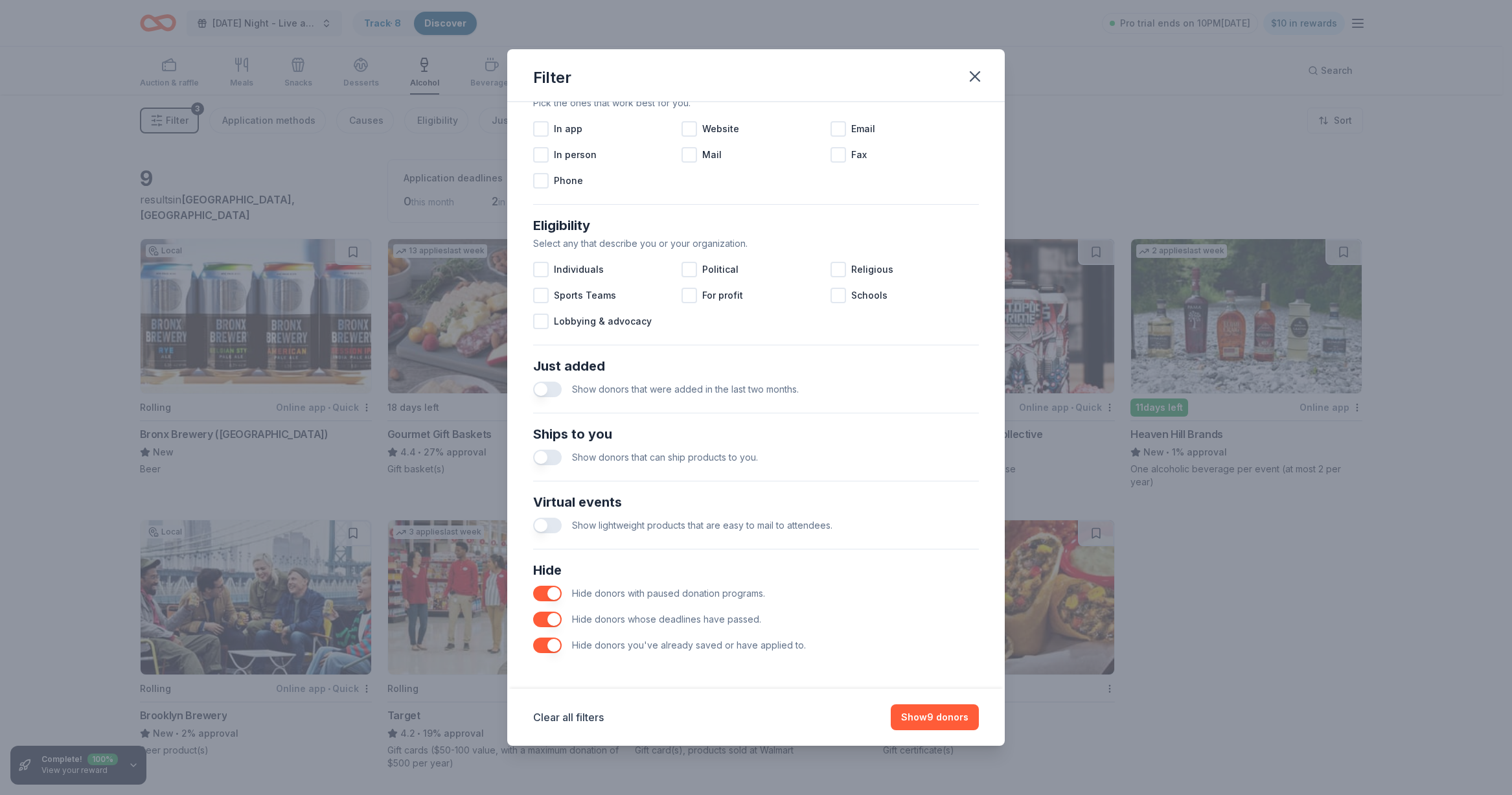
click at [545, 394] on button "button" at bounding box center [548, 389] width 29 height 16
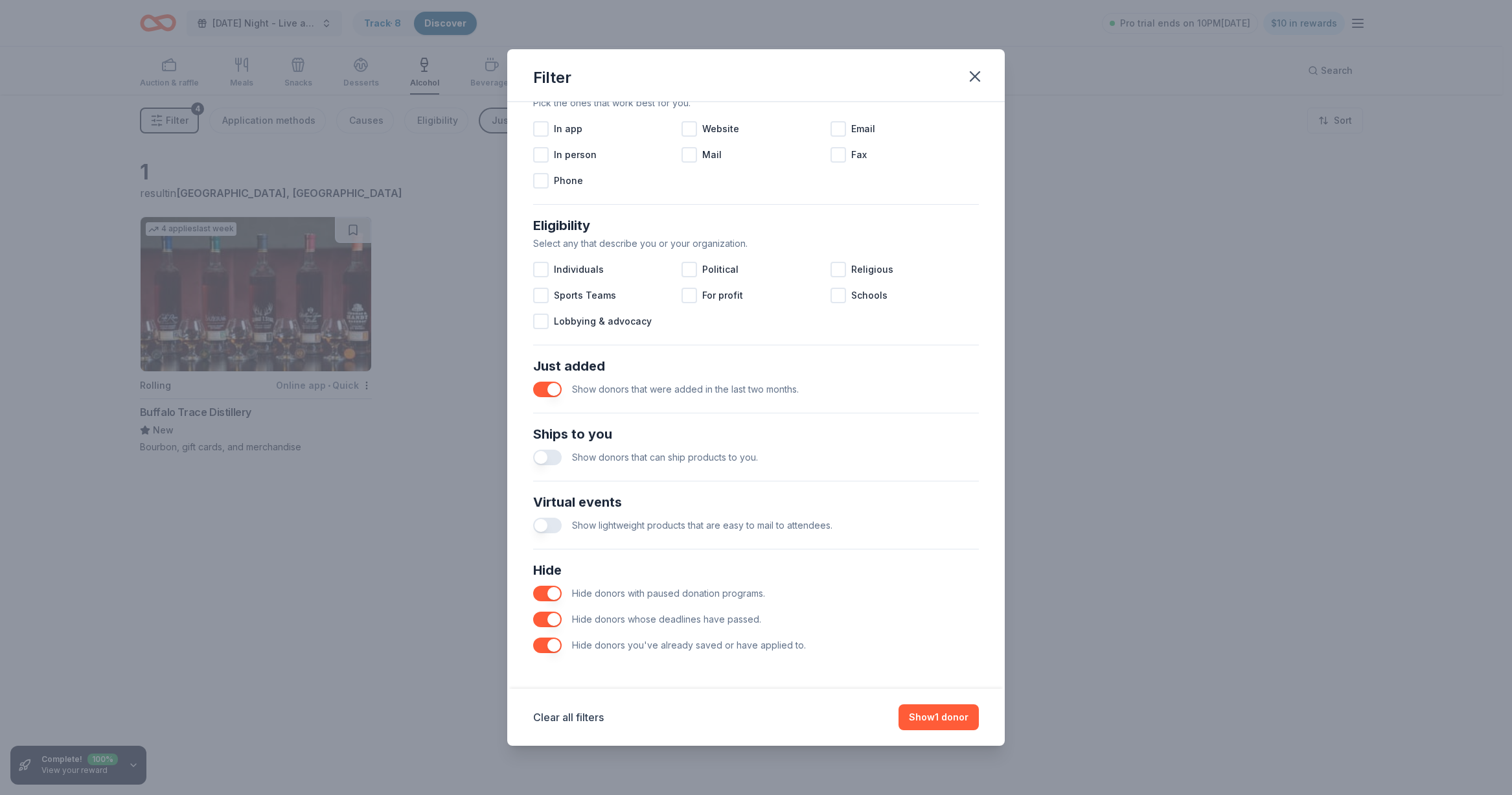
click at [545, 461] on button "button" at bounding box center [548, 457] width 29 height 16
click at [552, 524] on button "button" at bounding box center [548, 525] width 29 height 16
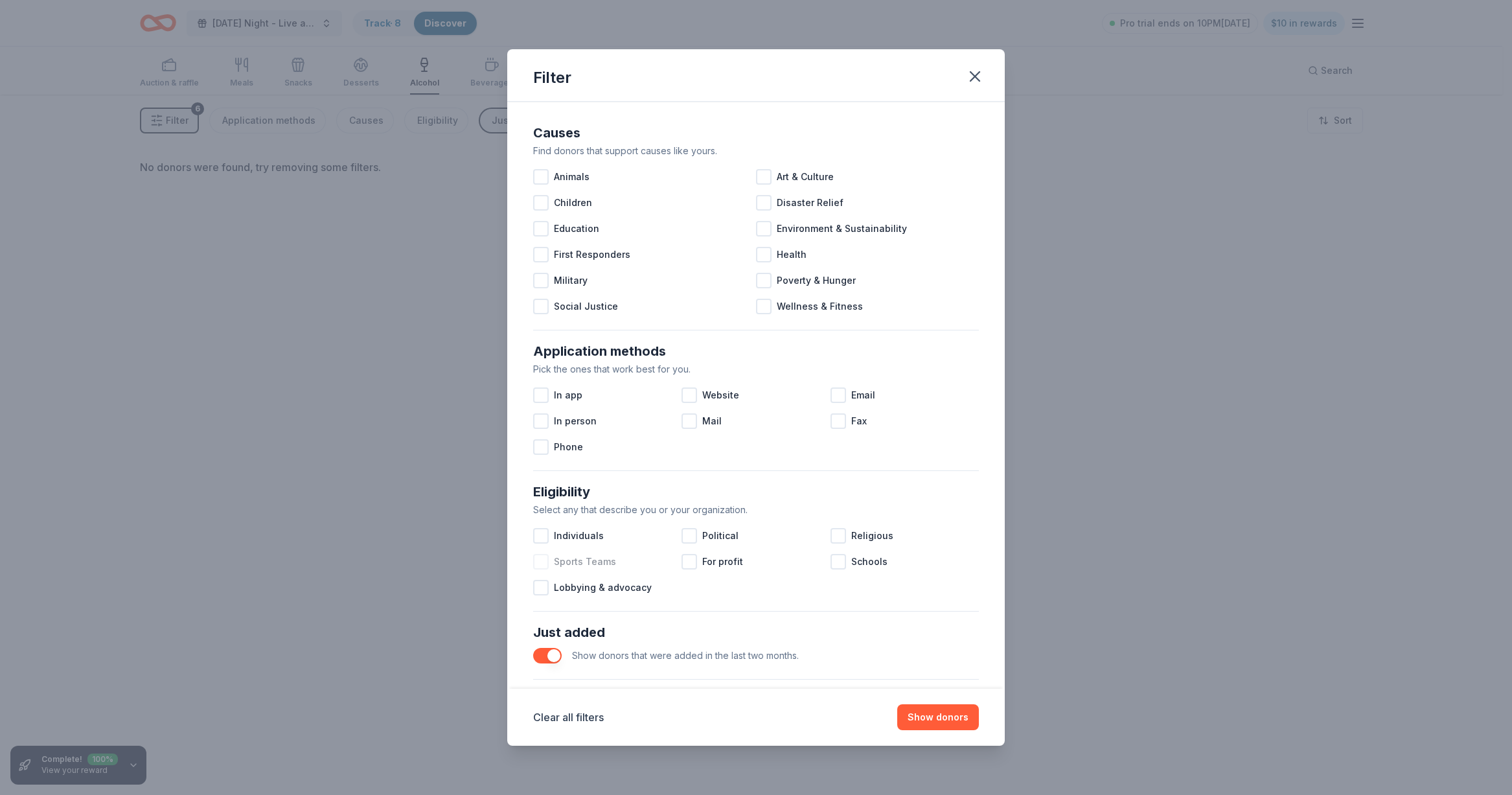
click at [543, 563] on div at bounding box center [541, 561] width 16 height 16
drag, startPoint x: 542, startPoint y: 594, endPoint x: 560, endPoint y: 547, distance: 50.3
click at [542, 594] on div "Lobbying & advocacy" at bounding box center [607, 588] width 148 height 26
click at [548, 537] on div at bounding box center [541, 535] width 16 height 16
click at [706, 533] on span "Political" at bounding box center [720, 535] width 36 height 16
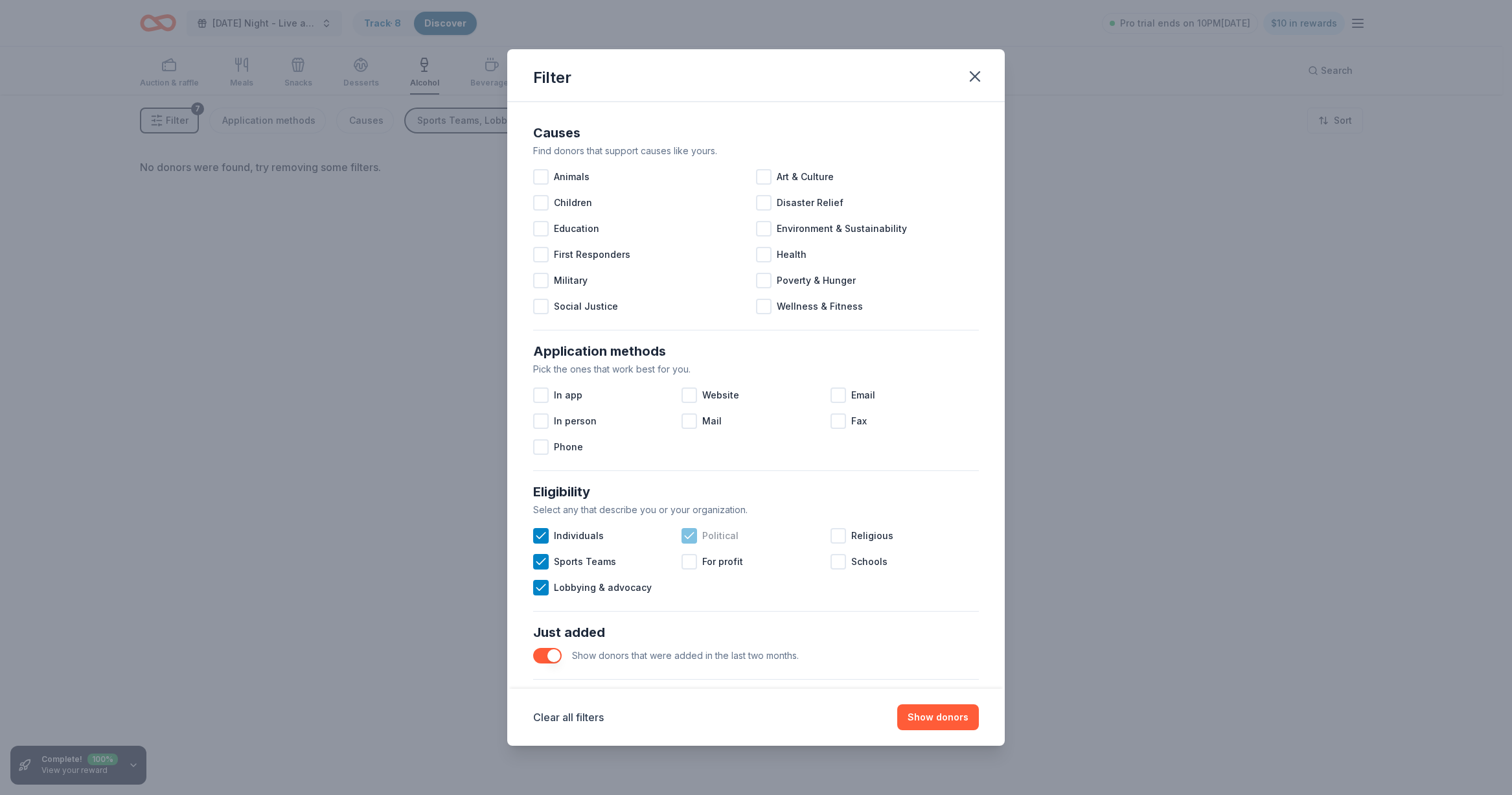
click at [686, 533] on icon at bounding box center [689, 535] width 13 height 13
click at [837, 567] on div at bounding box center [838, 561] width 16 height 16
click at [838, 398] on div at bounding box center [838, 395] width 16 height 16
click at [538, 391] on div at bounding box center [541, 395] width 16 height 16
click at [534, 300] on div at bounding box center [541, 306] width 16 height 16
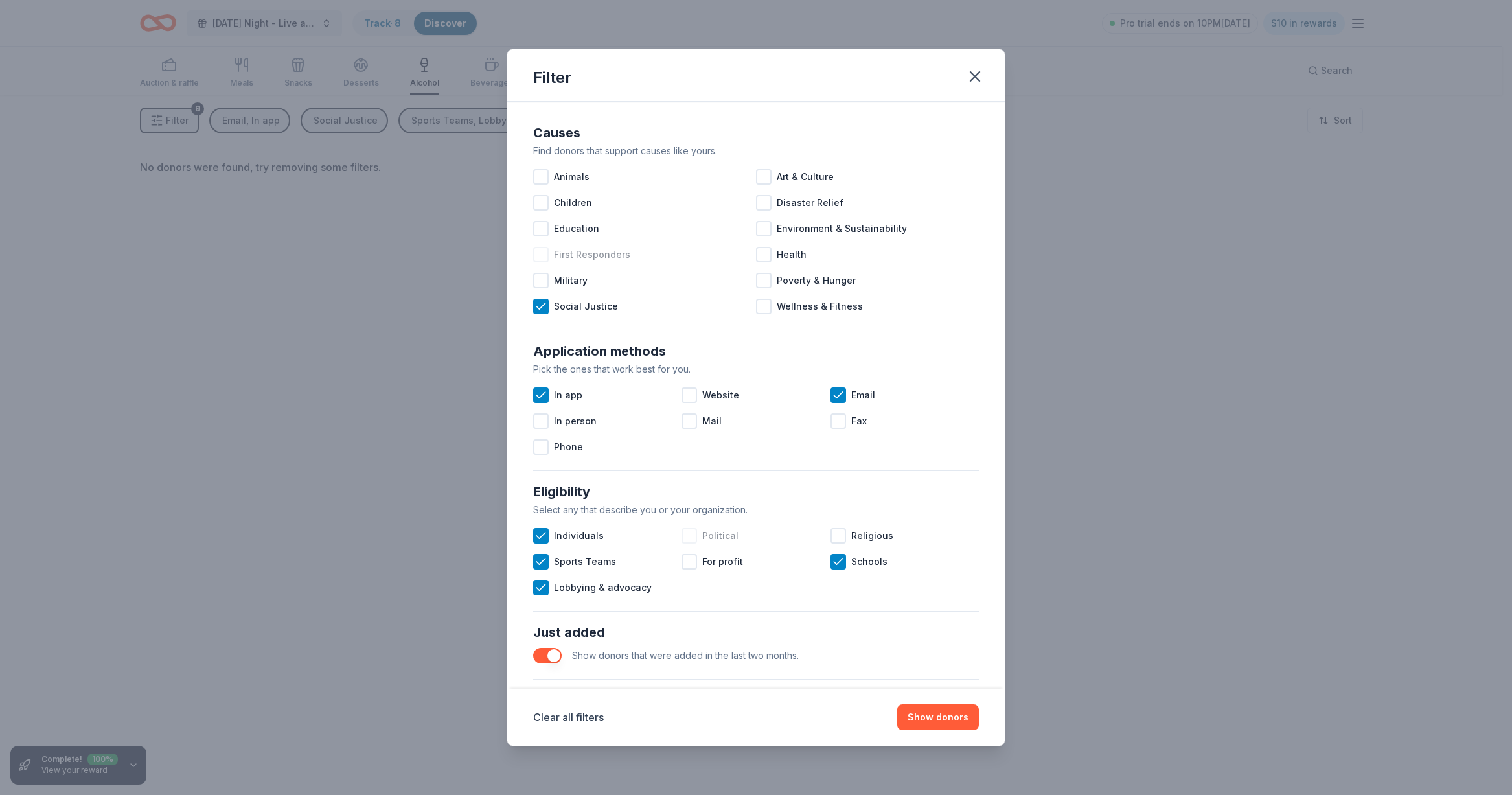
click at [541, 266] on div "First Responders" at bounding box center [645, 254] width 223 height 26
click at [539, 275] on div at bounding box center [541, 280] width 16 height 16
drag, startPoint x: 538, startPoint y: 226, endPoint x: 558, endPoint y: 199, distance: 33.6
click at [540, 226] on div at bounding box center [541, 229] width 16 height 16
click at [548, 201] on div at bounding box center [541, 203] width 16 height 16
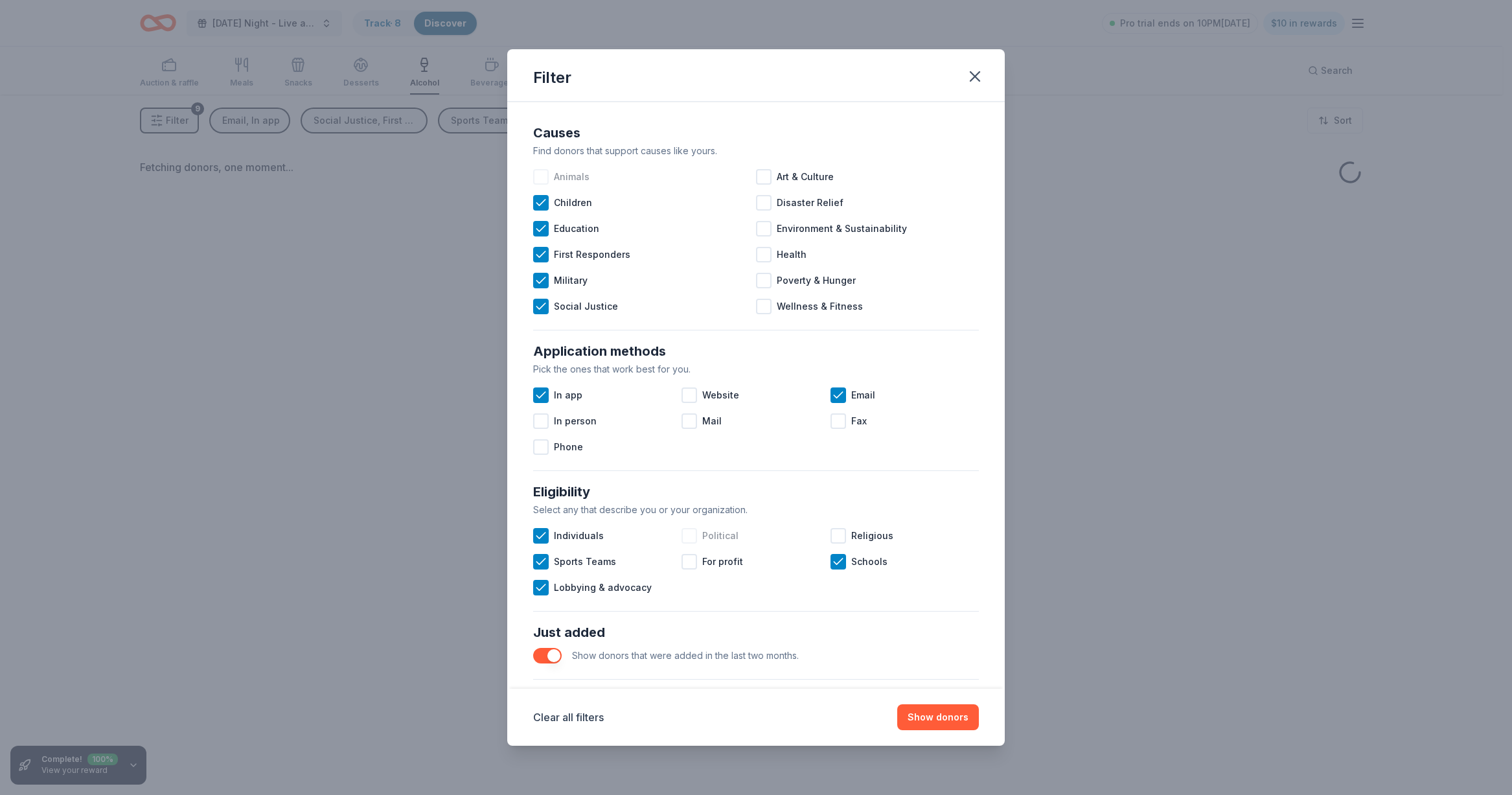
click at [540, 171] on div at bounding box center [541, 177] width 16 height 16
click at [756, 173] on div at bounding box center [763, 177] width 16 height 16
click at [756, 207] on div at bounding box center [763, 203] width 16 height 16
click at [758, 222] on div at bounding box center [763, 229] width 16 height 16
click at [760, 254] on div at bounding box center [763, 254] width 16 height 16
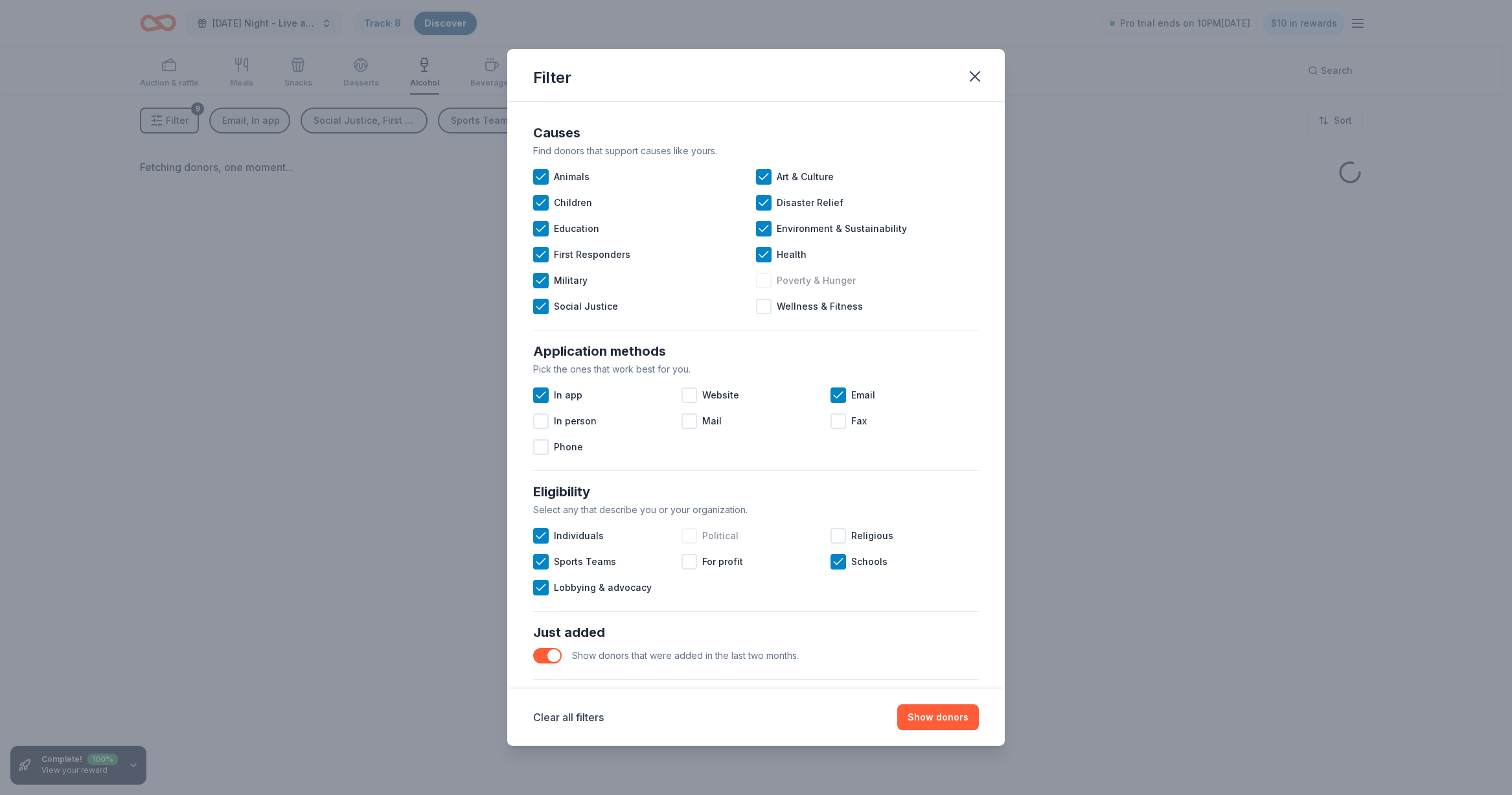
click at [762, 290] on div "Poverty & Hunger" at bounding box center [867, 280] width 223 height 26
click at [763, 311] on div at bounding box center [763, 306] width 16 height 16
click at [950, 718] on button "Show donors" at bounding box center [938, 717] width 82 height 26
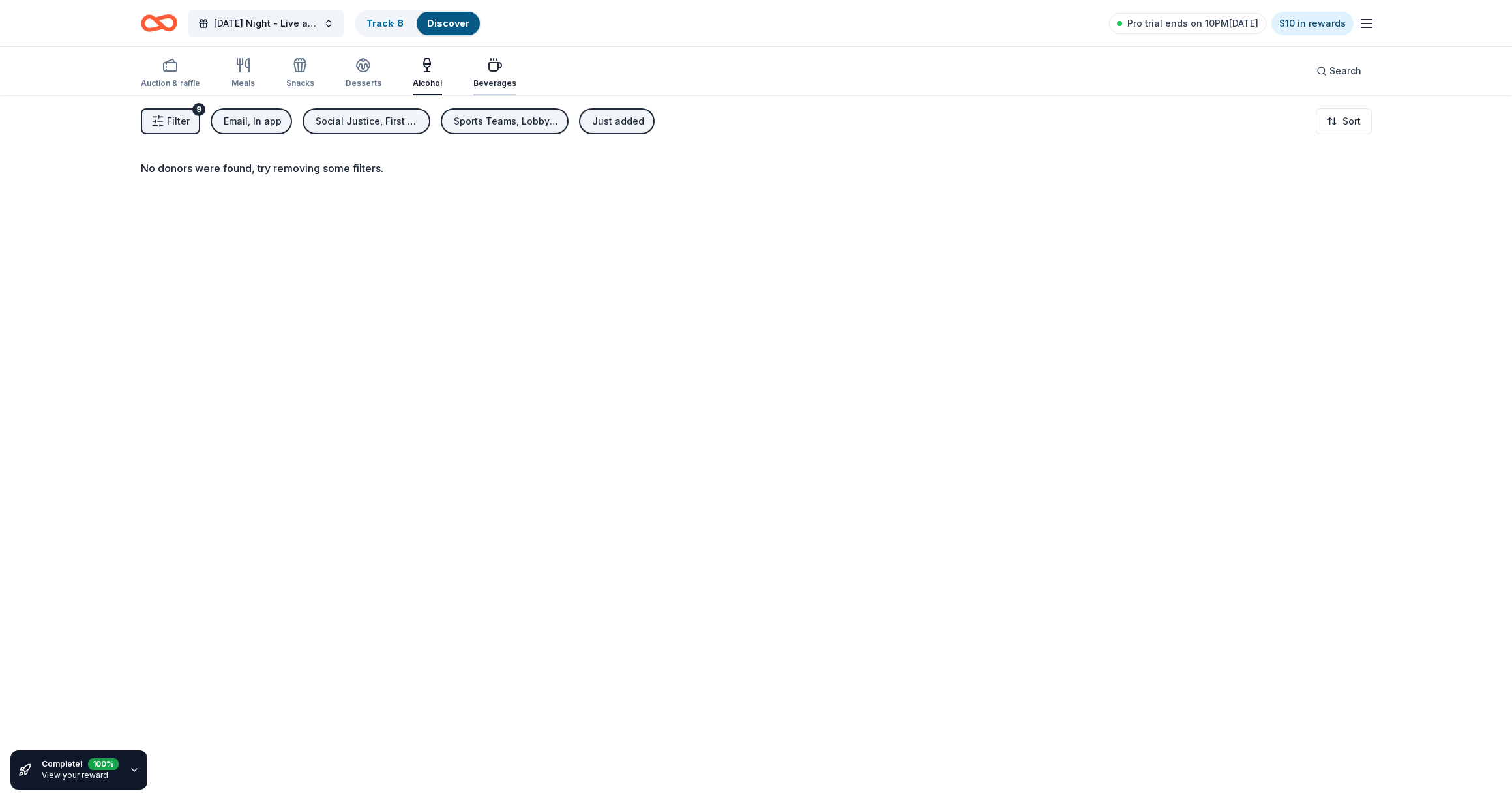
click at [491, 75] on div "Beverages" at bounding box center [494, 73] width 43 height 31
click at [190, 125] on button "Filter 9" at bounding box center [170, 121] width 60 height 26
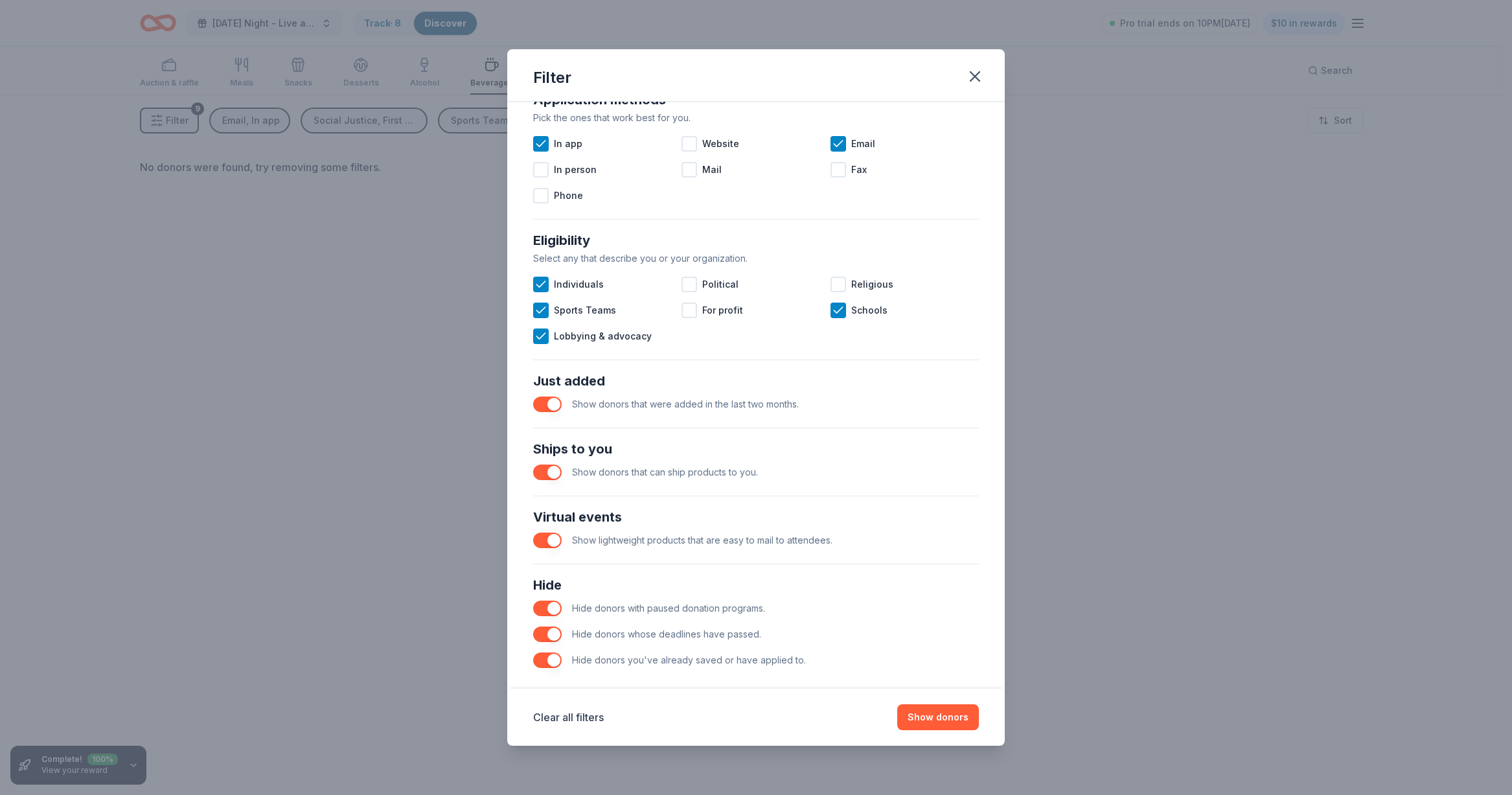
scroll to position [266, 0]
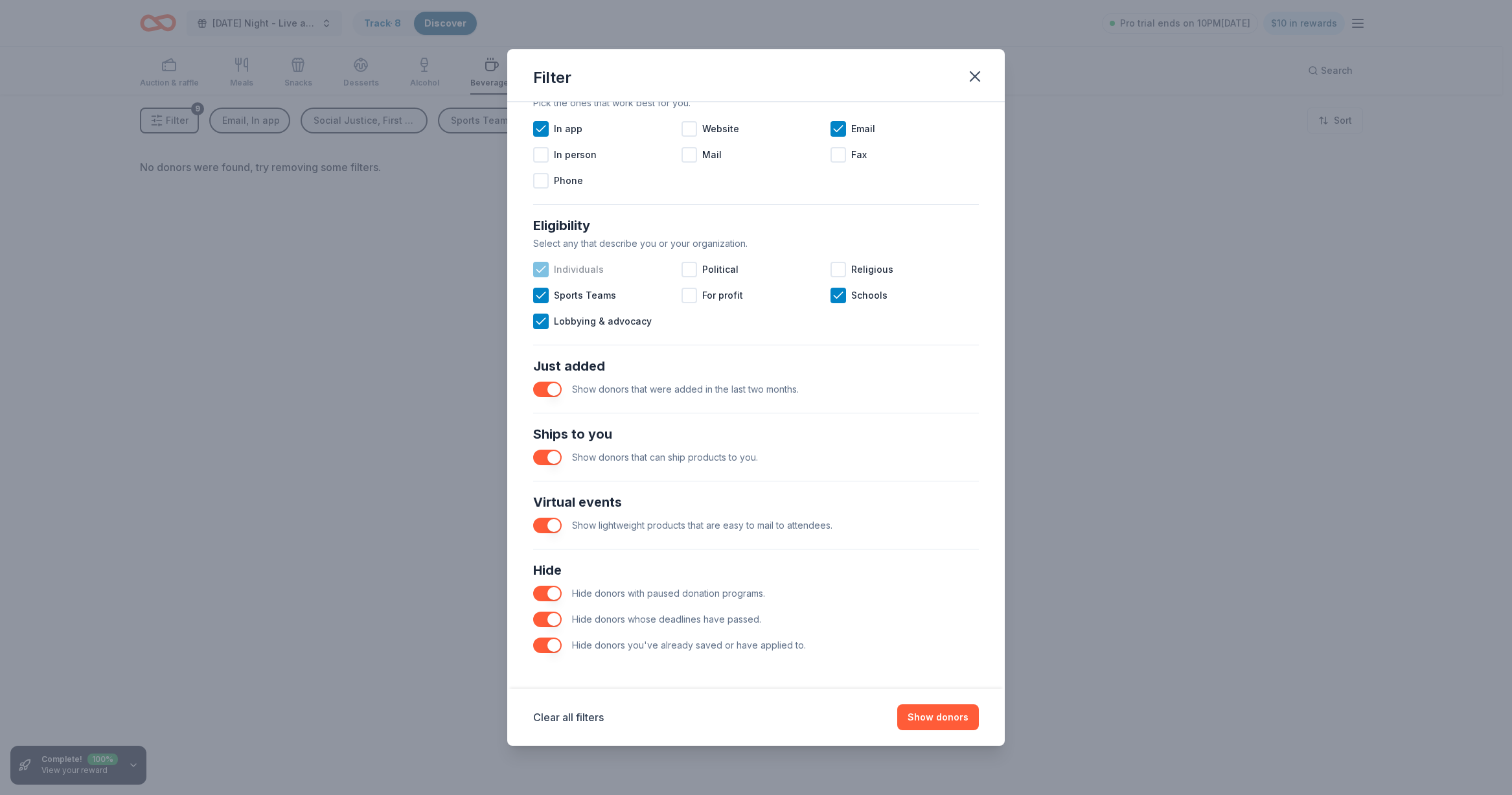
drag, startPoint x: 537, startPoint y: 267, endPoint x: 539, endPoint y: 277, distance: 10.2
click at [537, 267] on icon at bounding box center [541, 269] width 13 height 13
click at [543, 299] on icon at bounding box center [541, 295] width 13 height 13
drag, startPoint x: 543, startPoint y: 321, endPoint x: 549, endPoint y: 316, distance: 7.8
click at [544, 321] on icon at bounding box center [541, 321] width 13 height 13
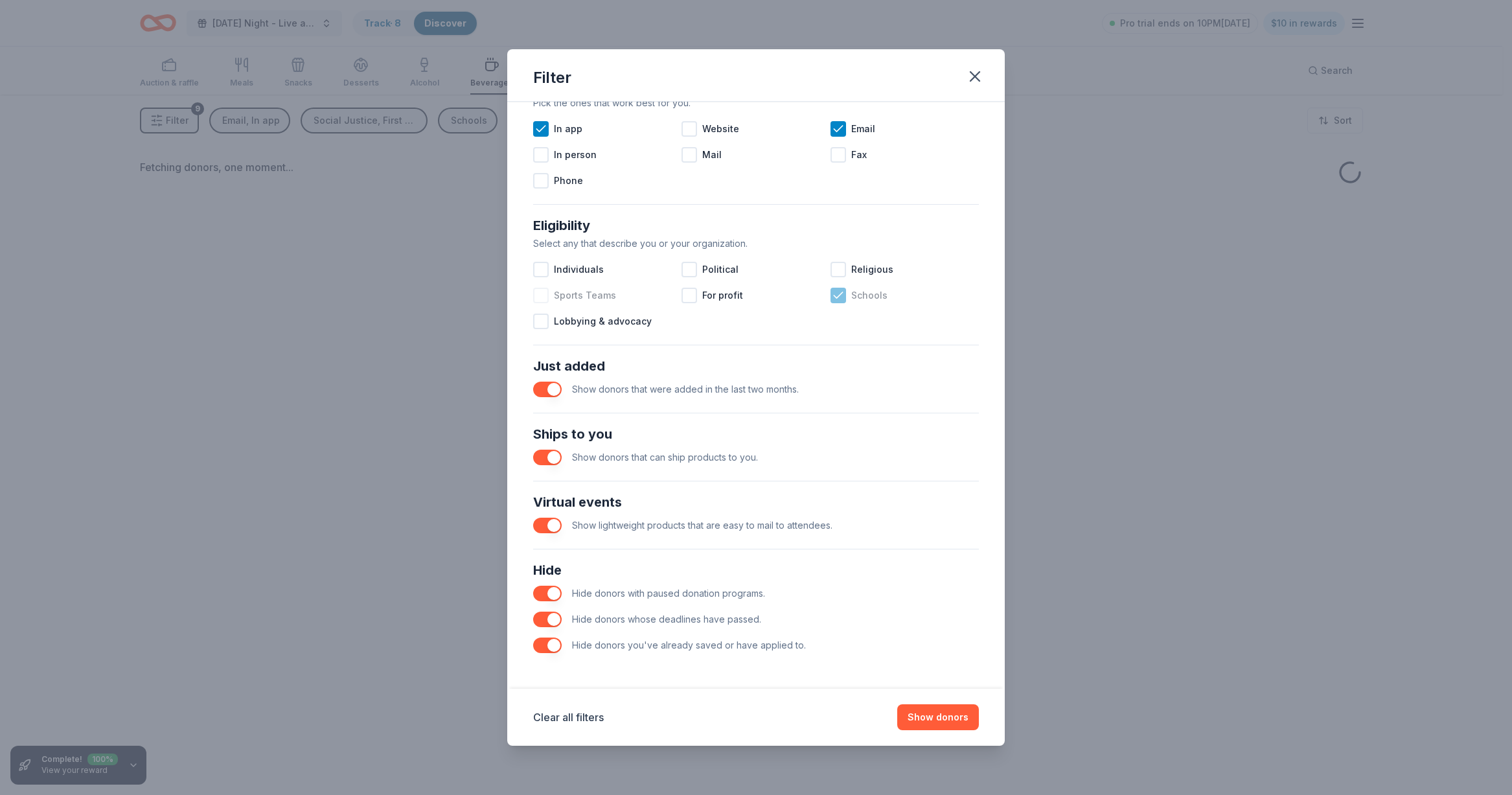
click at [839, 299] on div at bounding box center [838, 295] width 16 height 16
drag, startPoint x: 830, startPoint y: 128, endPoint x: 620, endPoint y: 130, distance: 210.0
click at [816, 129] on div "In app Website Email In person Mail Fax Phone" at bounding box center [756, 154] width 446 height 78
click at [536, 122] on div at bounding box center [541, 129] width 16 height 16
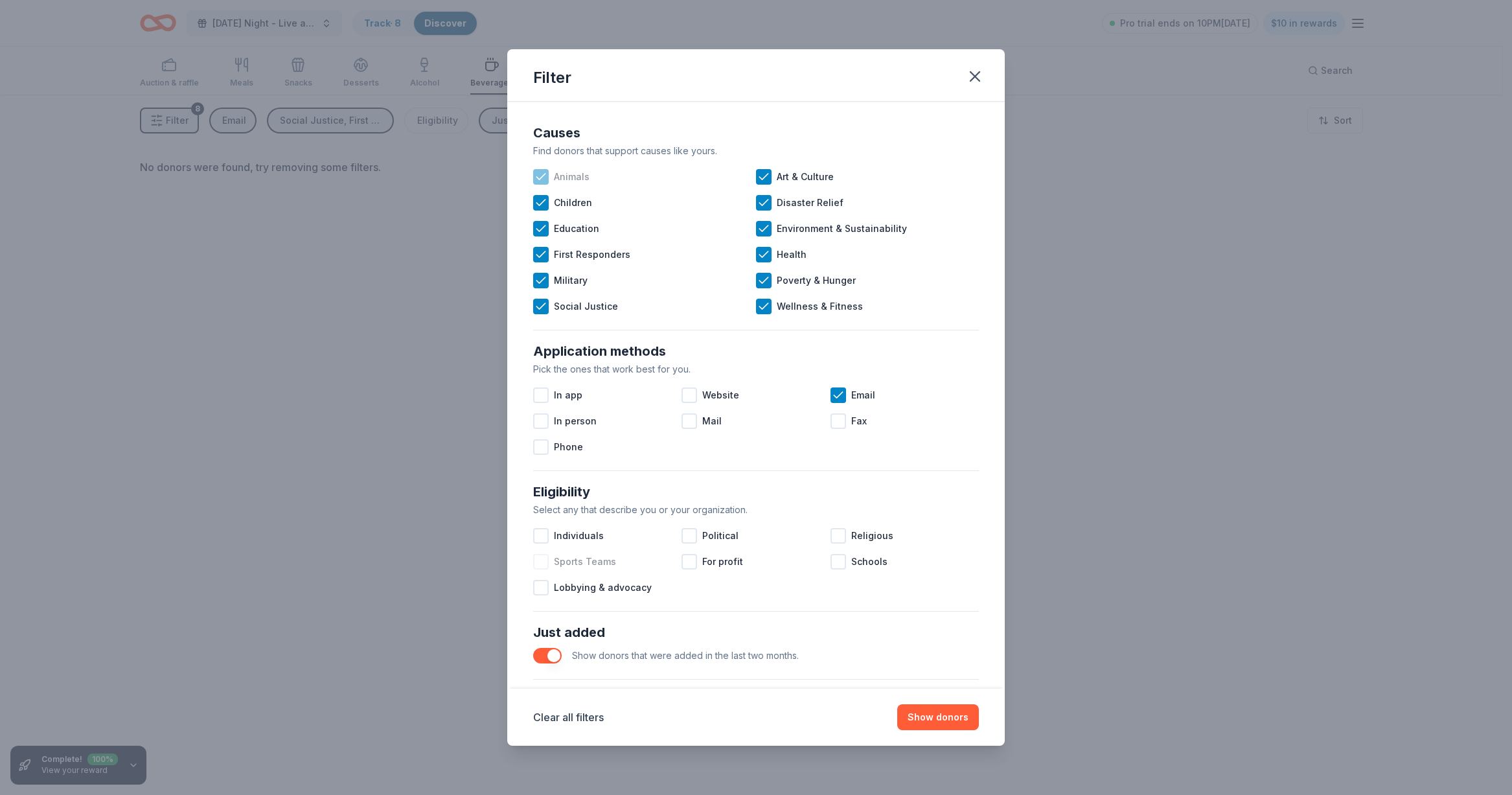
click at [545, 180] on icon at bounding box center [541, 176] width 13 height 13
click at [538, 214] on div "Children" at bounding box center [645, 203] width 223 height 26
click at [543, 228] on icon at bounding box center [541, 229] width 13 height 13
click at [541, 247] on div at bounding box center [541, 254] width 16 height 16
click at [541, 284] on icon at bounding box center [541, 280] width 13 height 13
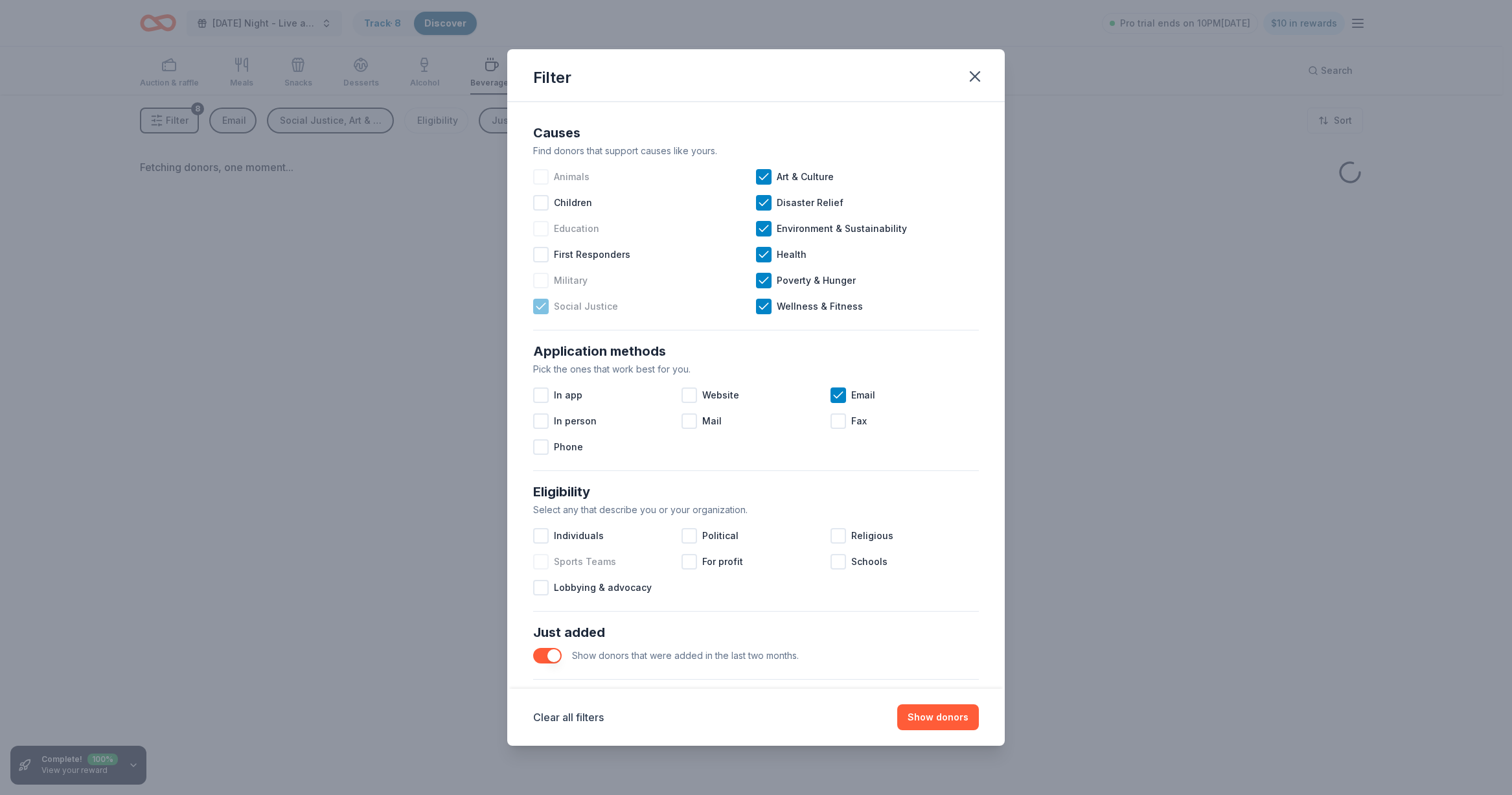
click at [547, 301] on icon at bounding box center [541, 306] width 13 height 13
click at [756, 303] on div at bounding box center [763, 306] width 16 height 16
click at [762, 277] on icon at bounding box center [763, 280] width 13 height 13
drag, startPoint x: 755, startPoint y: 248, endPoint x: 770, endPoint y: 224, distance: 28.3
click at [757, 248] on icon at bounding box center [763, 254] width 13 height 13
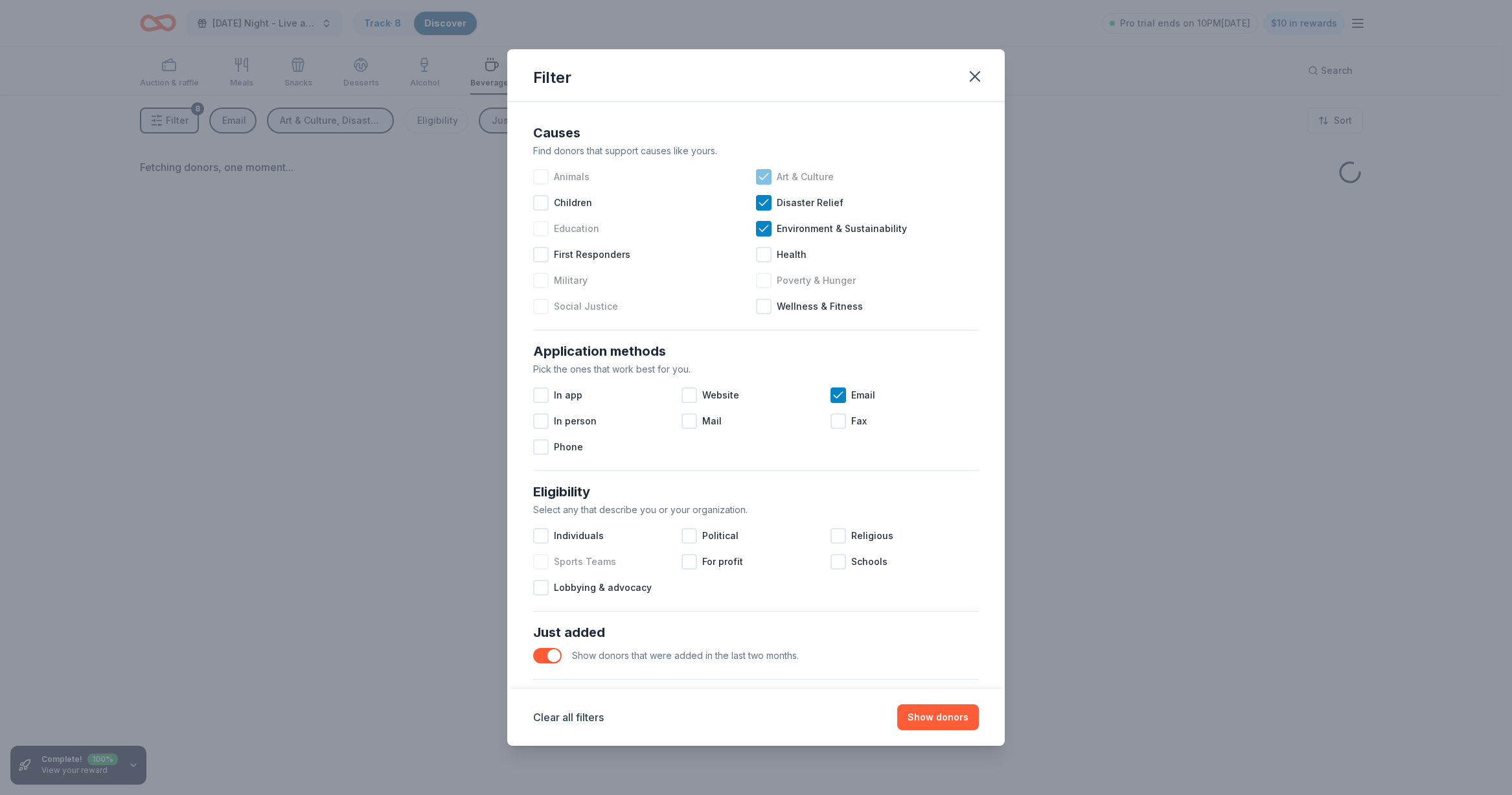
drag, startPoint x: 766, startPoint y: 226, endPoint x: 758, endPoint y: 189, distance: 37.9
click at [765, 226] on div at bounding box center [763, 229] width 16 height 16
click at [758, 188] on div "Art & Culture" at bounding box center [867, 177] width 223 height 26
click at [757, 202] on icon at bounding box center [763, 203] width 13 height 13
click at [955, 714] on button "Show donors" at bounding box center [938, 717] width 82 height 26
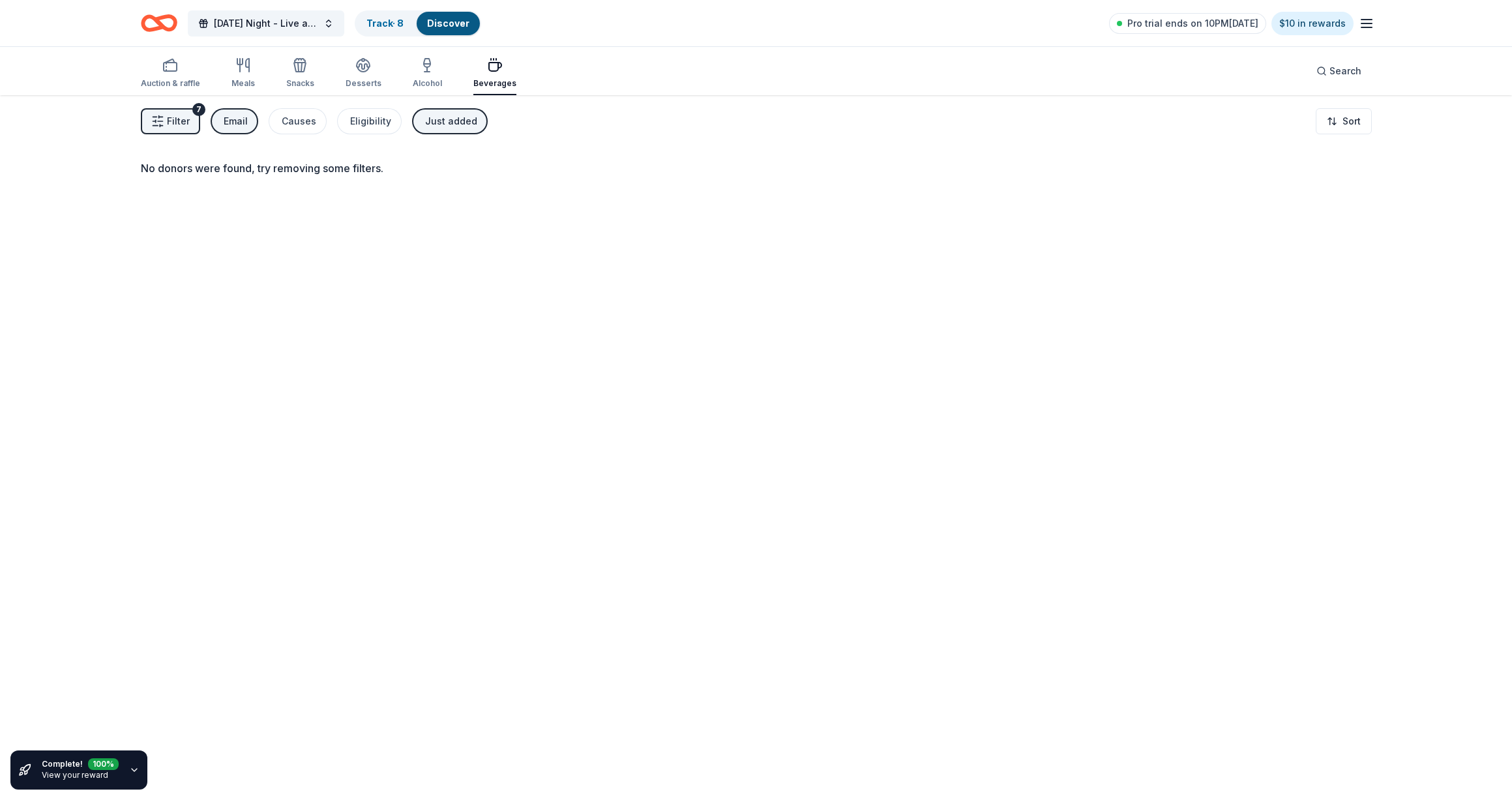
click at [189, 119] on button "Filter 7" at bounding box center [170, 121] width 60 height 26
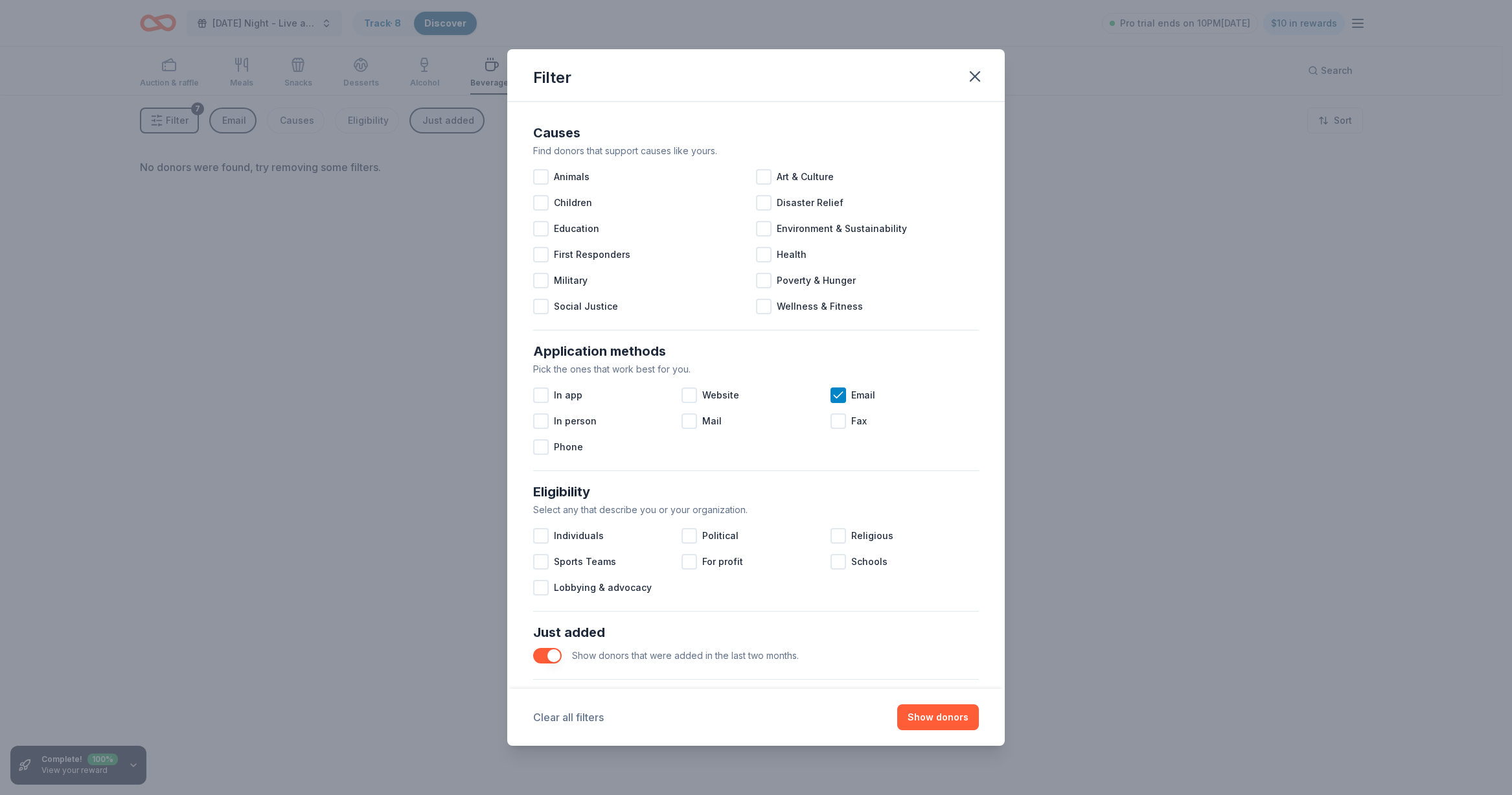
click at [551, 717] on button "Clear all filters" at bounding box center [569, 717] width 71 height 16
click at [937, 711] on button "Show donors" at bounding box center [938, 717] width 82 height 26
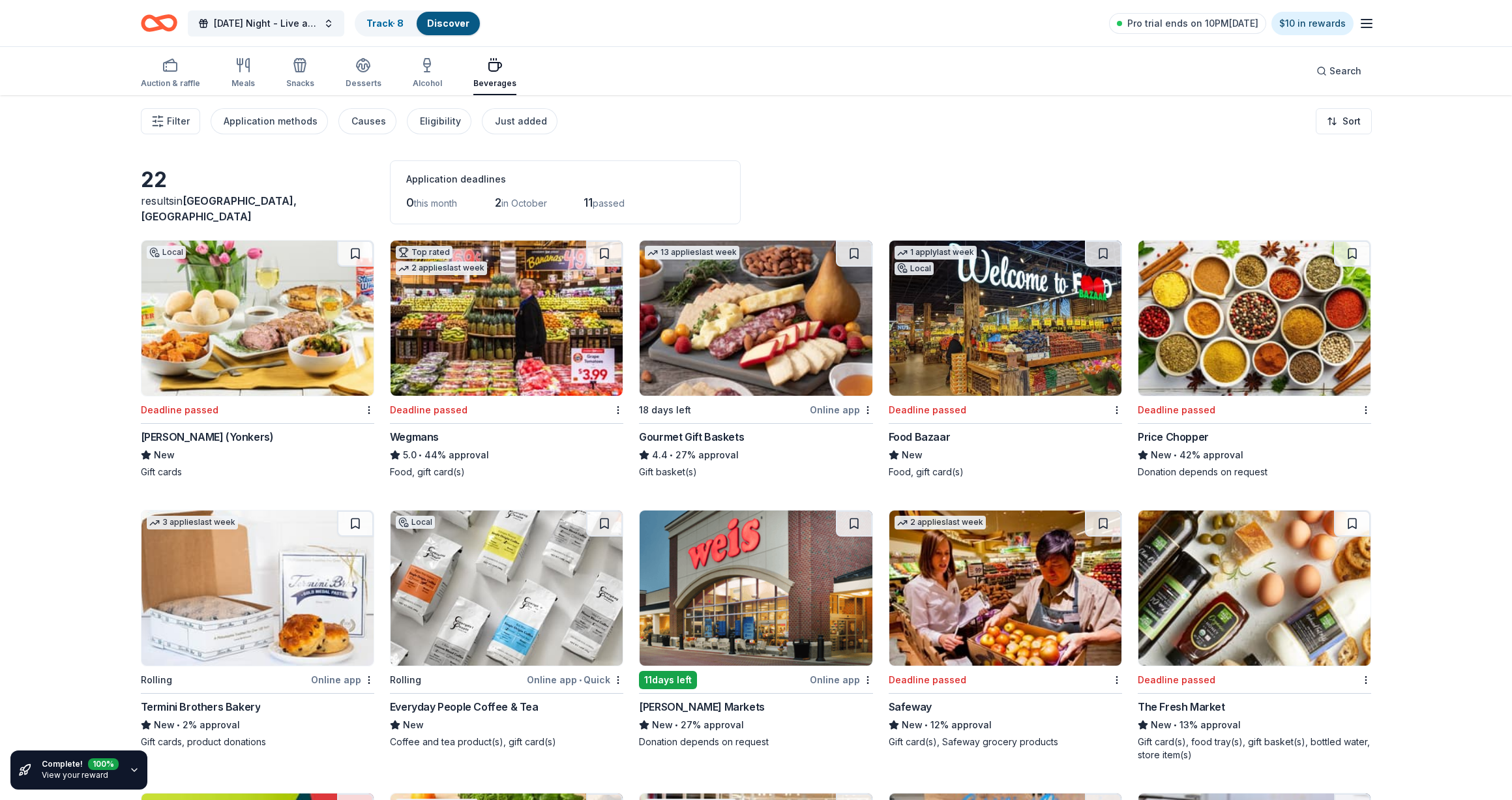
click at [467, 609] on img at bounding box center [506, 588] width 232 height 155
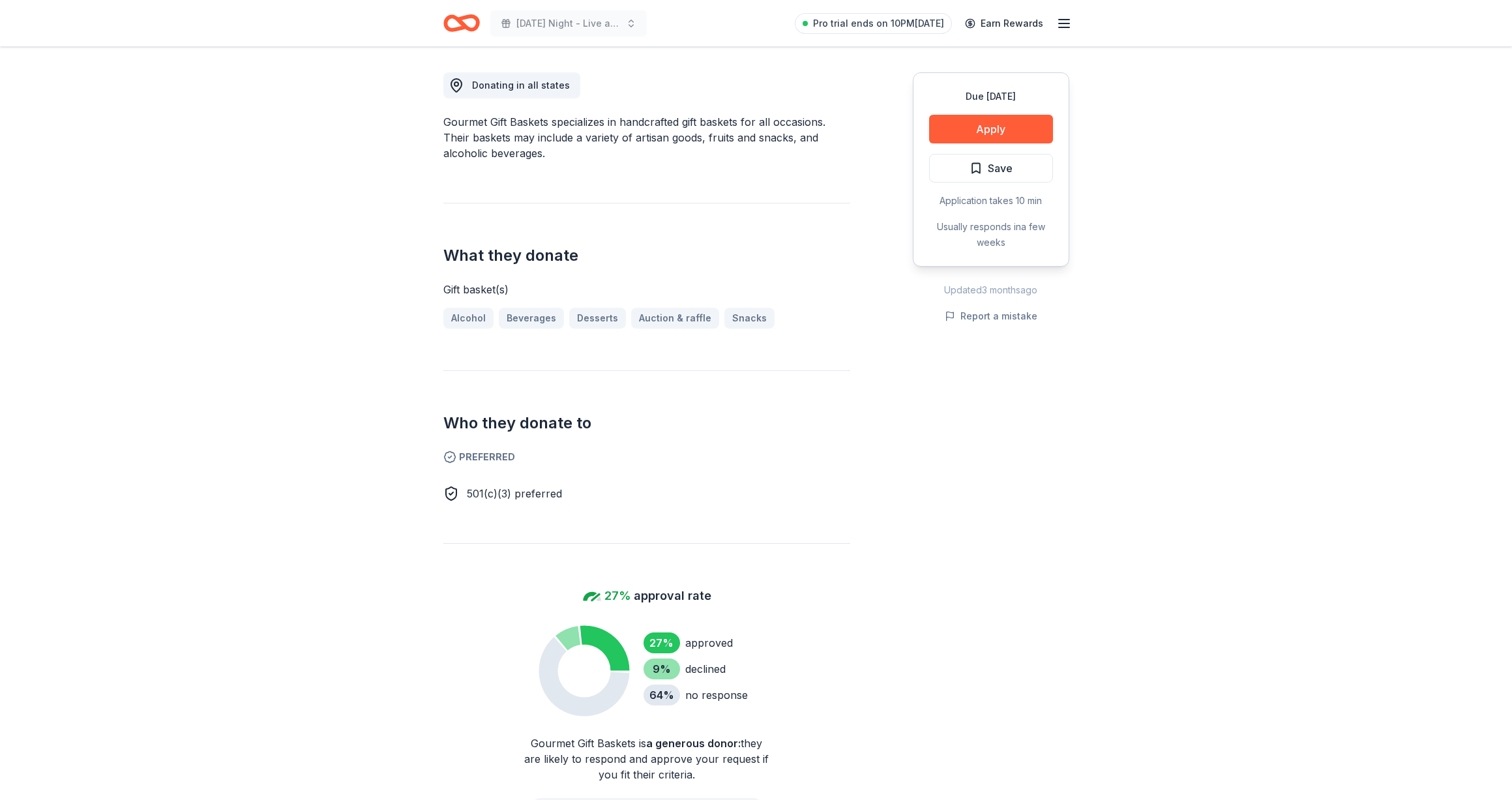
scroll to position [127, 0]
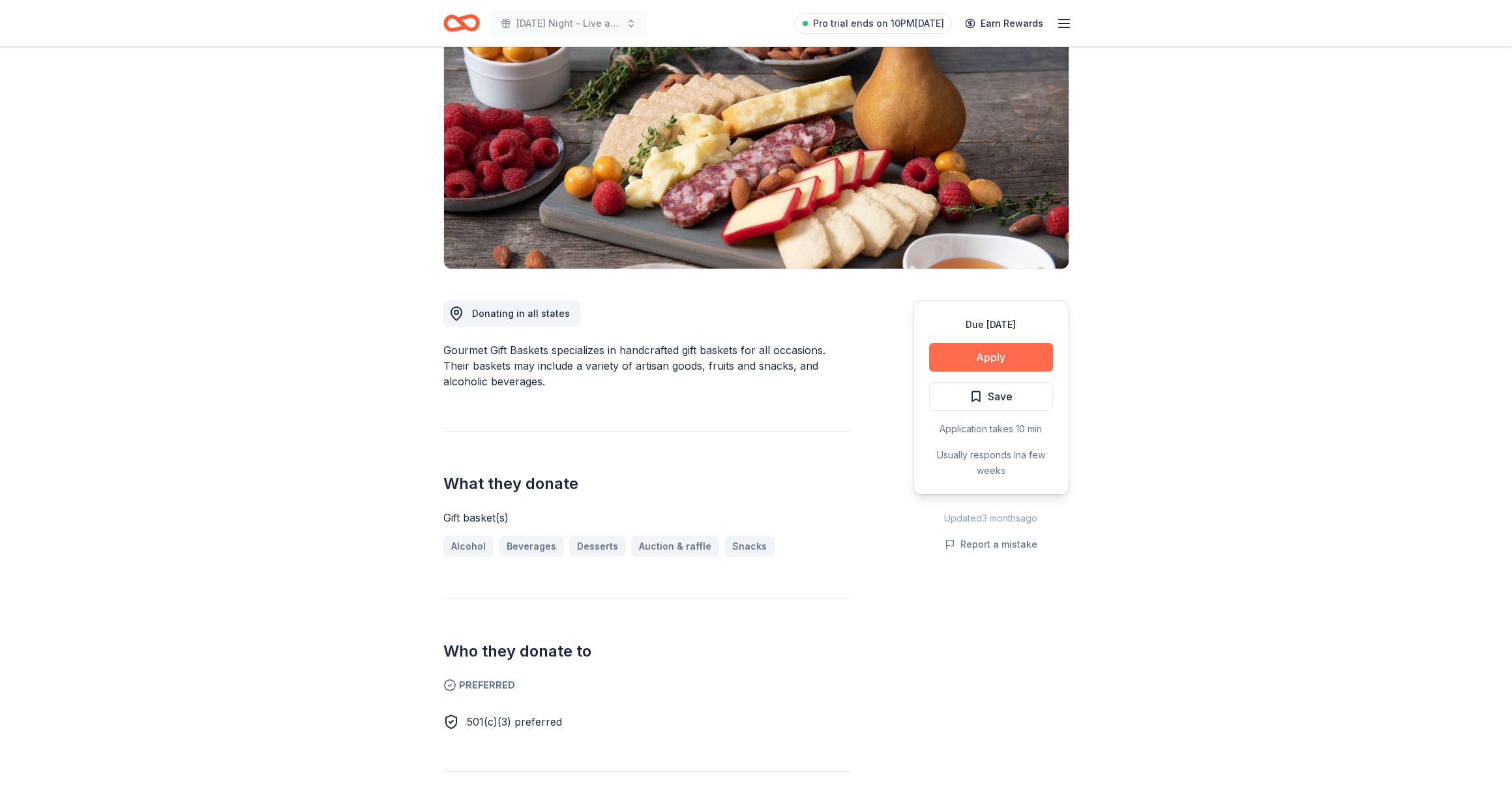
click at [955, 362] on button "Apply" at bounding box center [990, 357] width 124 height 29
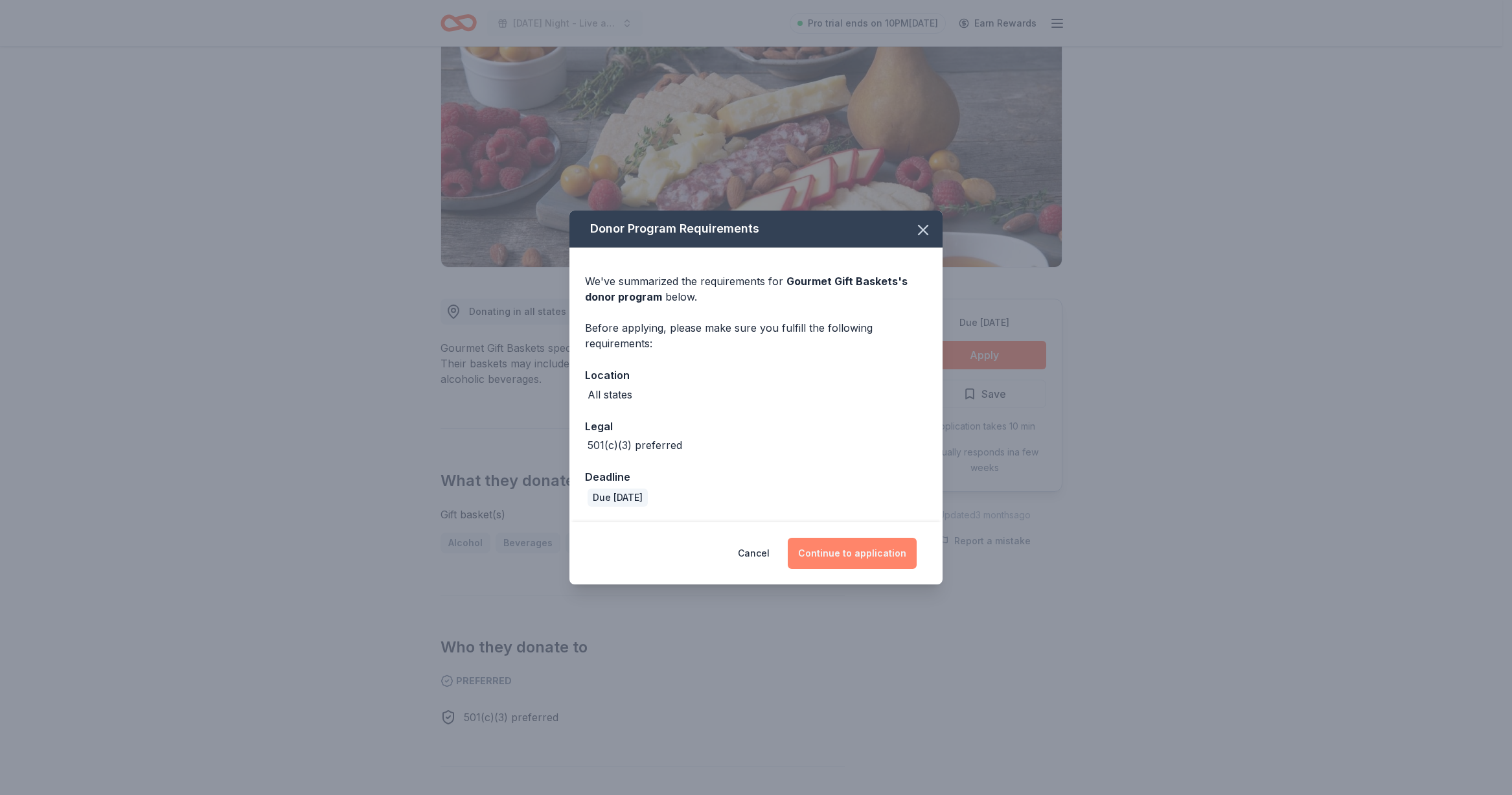
click at [888, 547] on button "Continue to application" at bounding box center [852, 554] width 129 height 31
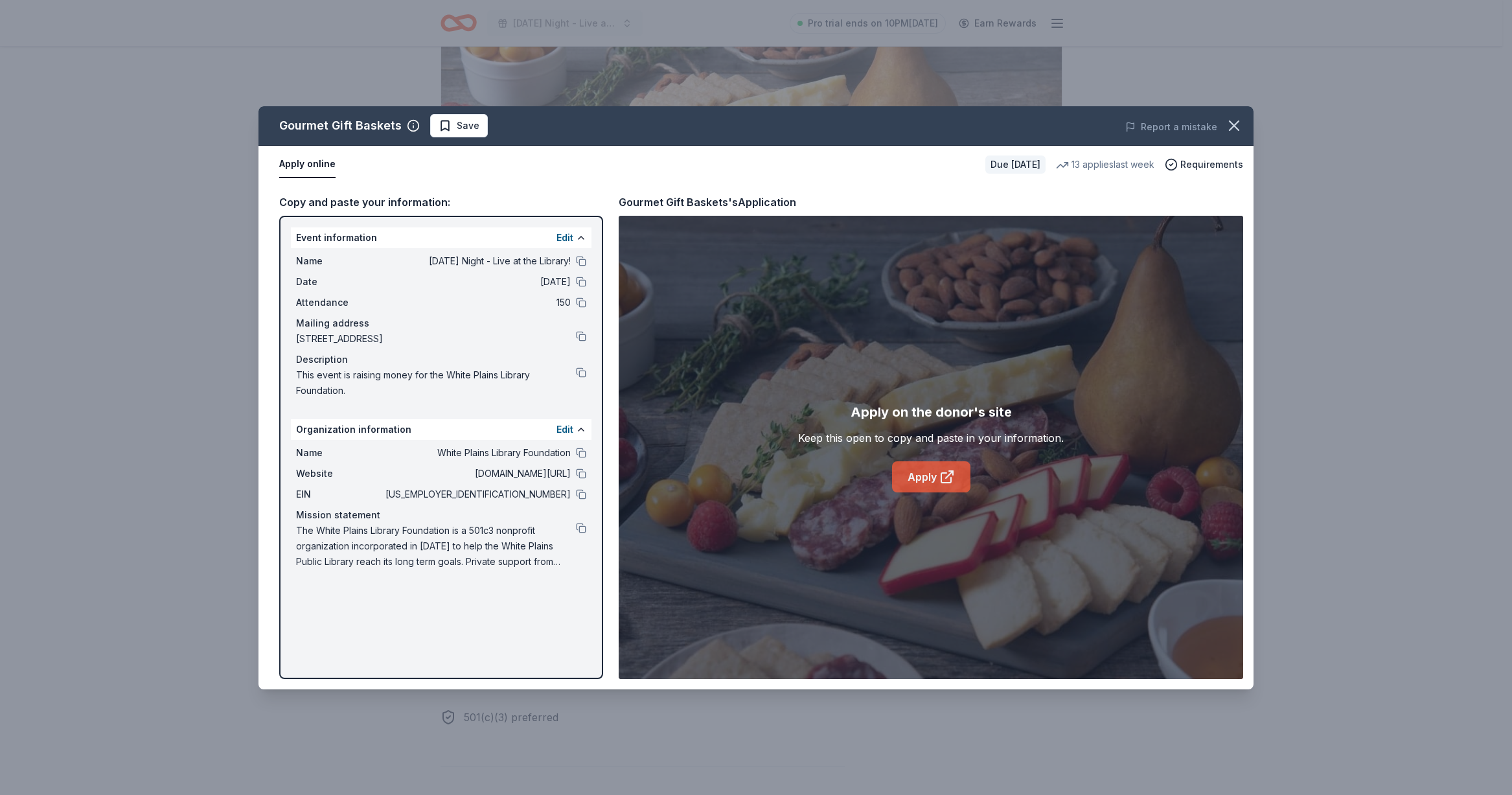
click at [933, 483] on link "Apply" at bounding box center [930, 477] width 78 height 31
click at [1231, 129] on icon "button" at bounding box center [1234, 125] width 18 height 18
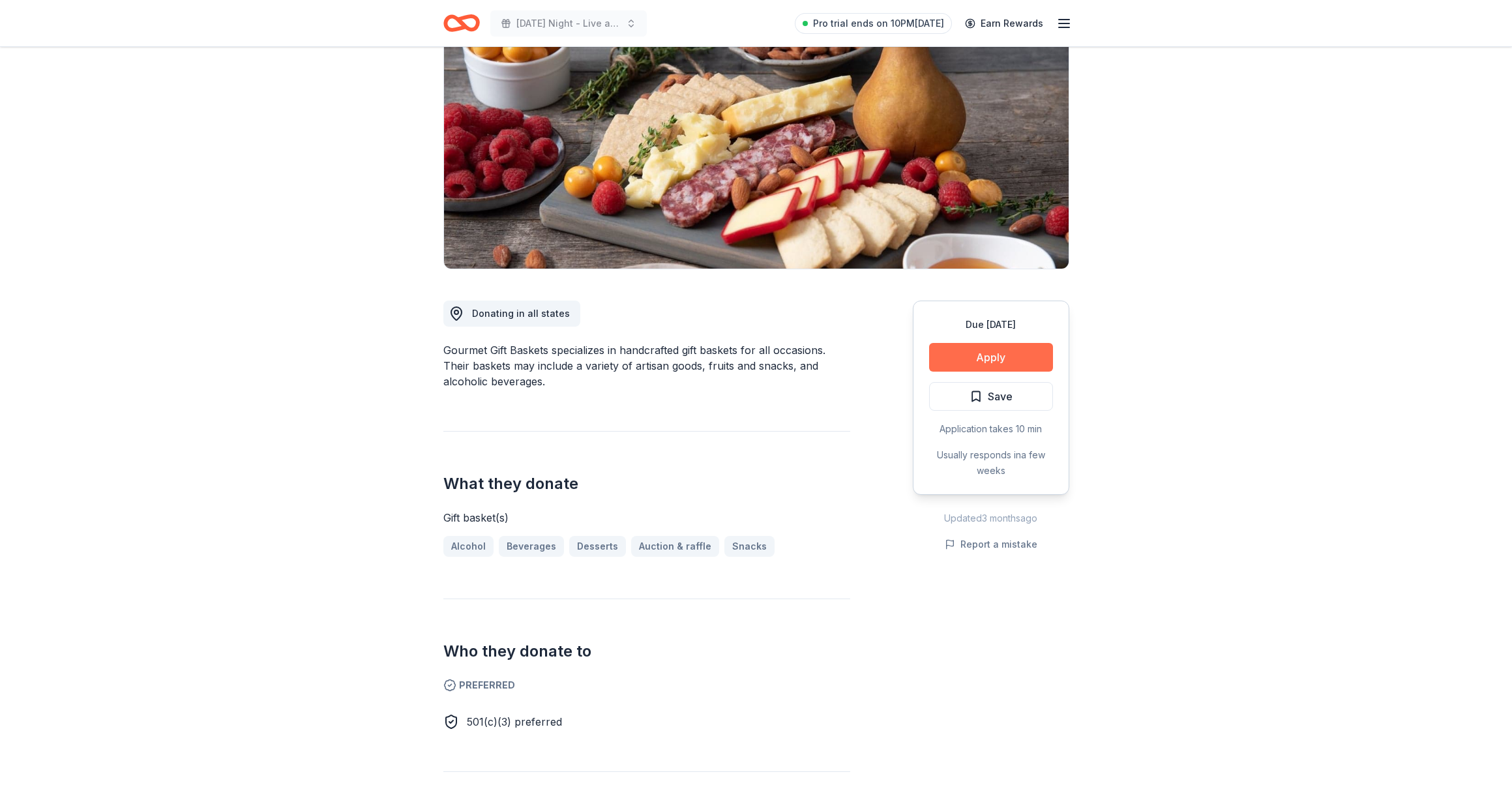
click at [1029, 352] on button "Apply" at bounding box center [990, 357] width 124 height 29
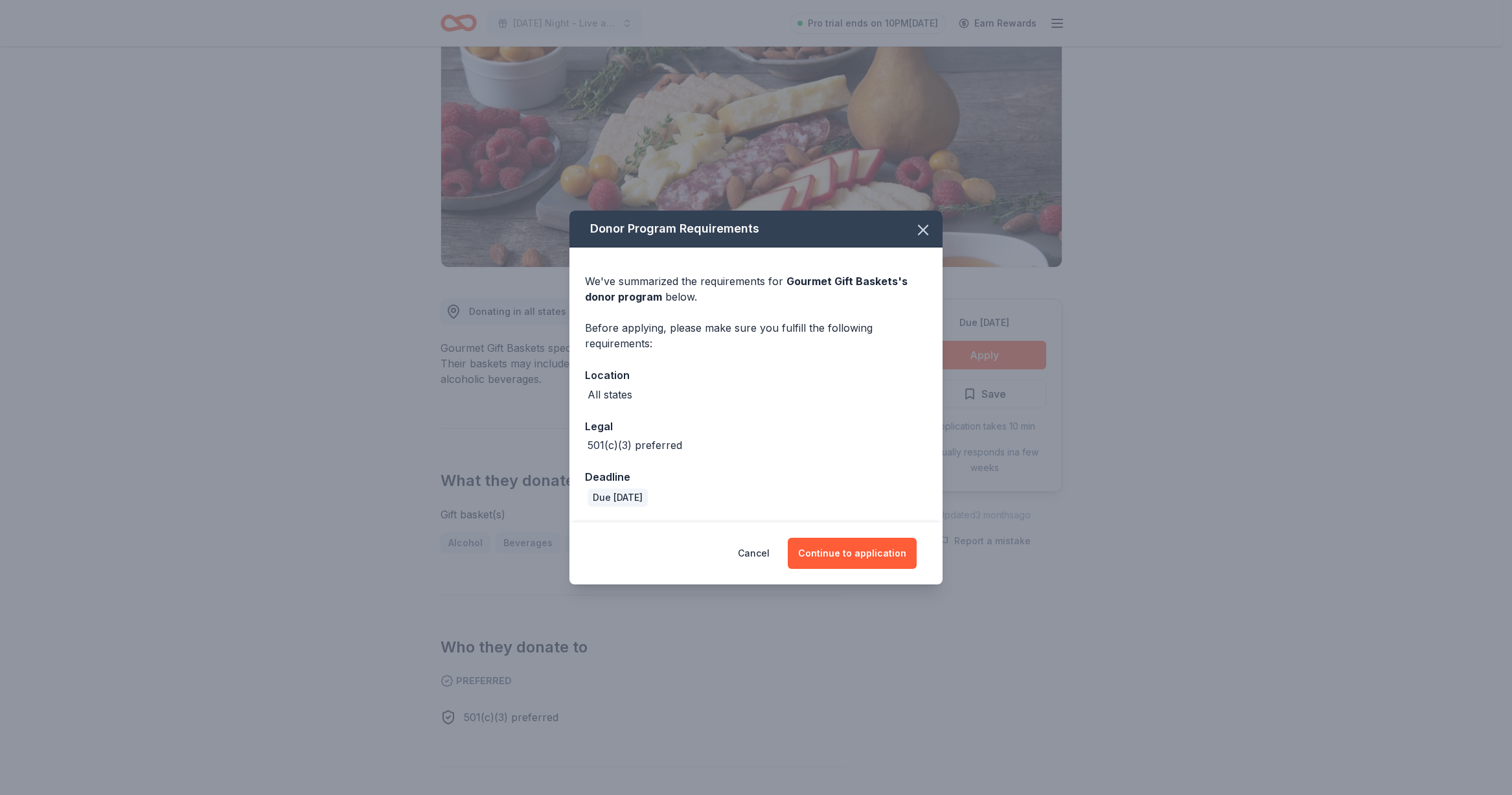
click at [791, 558] on div "Cancel Continue to application" at bounding box center [756, 554] width 321 height 31
click at [919, 221] on button "button" at bounding box center [923, 230] width 29 height 29
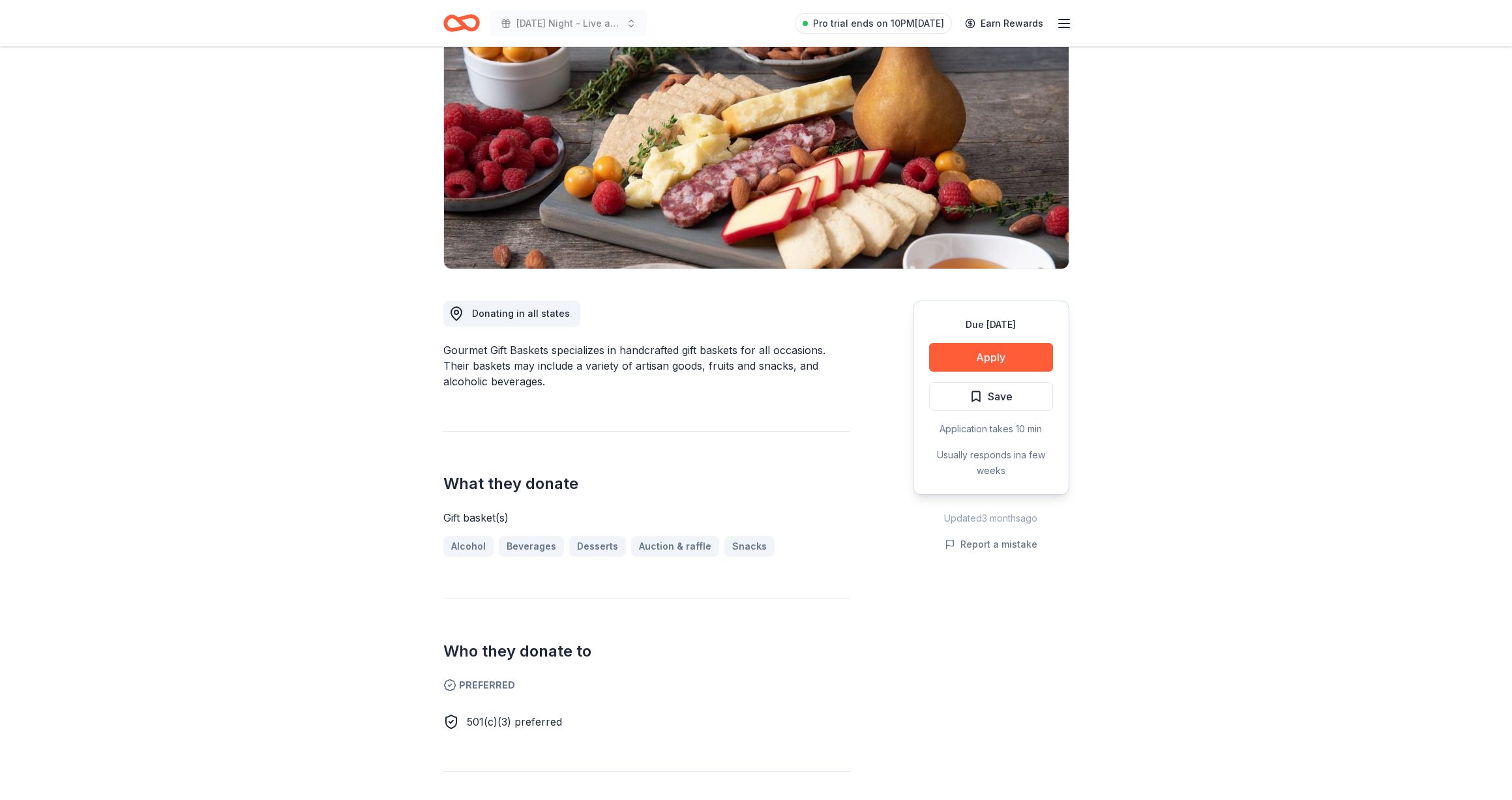
click at [1061, 21] on icon "button" at bounding box center [1064, 23] width 16 height 16
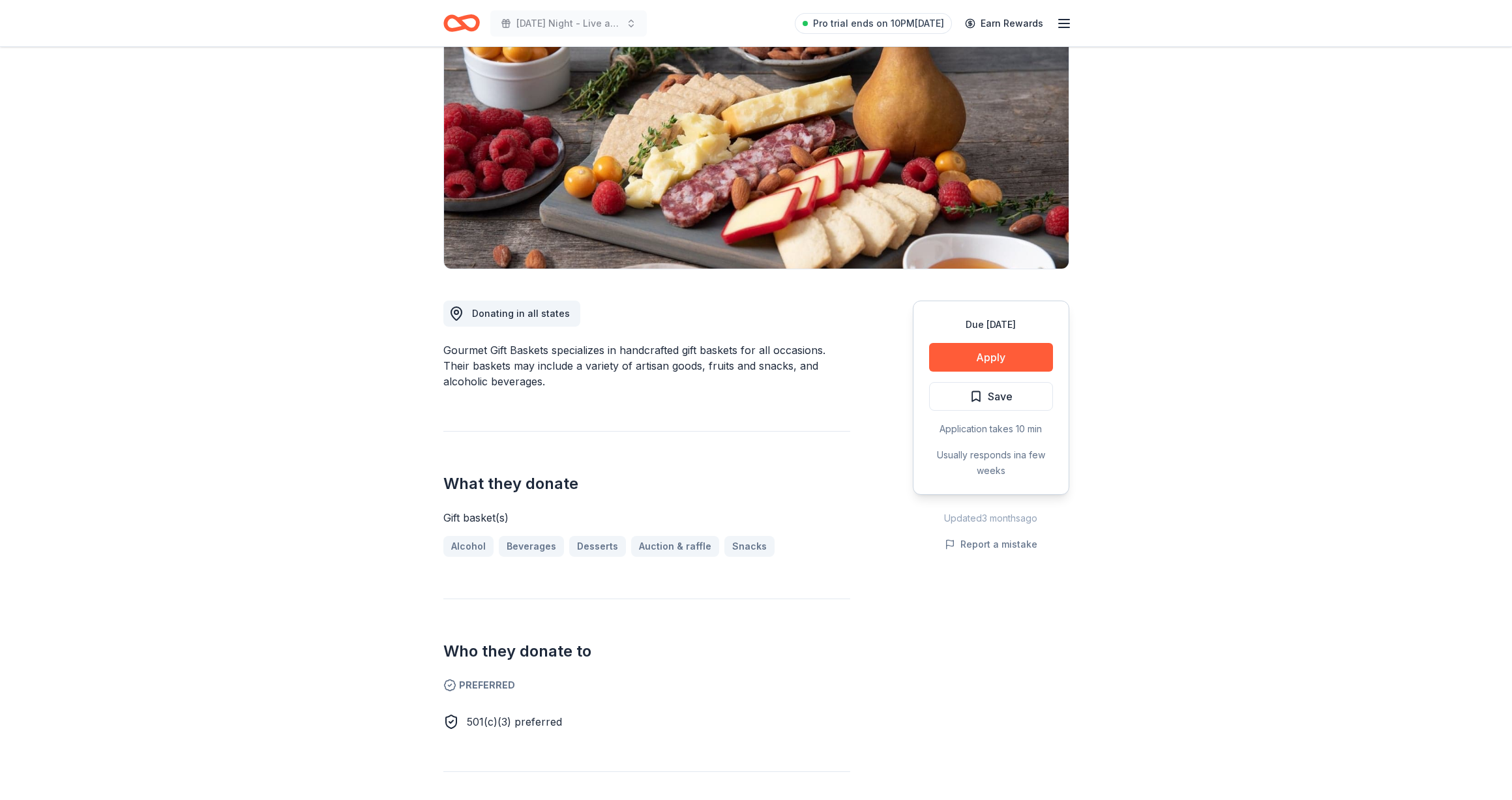
click at [472, 22] on icon "Home" at bounding box center [461, 23] width 36 height 31
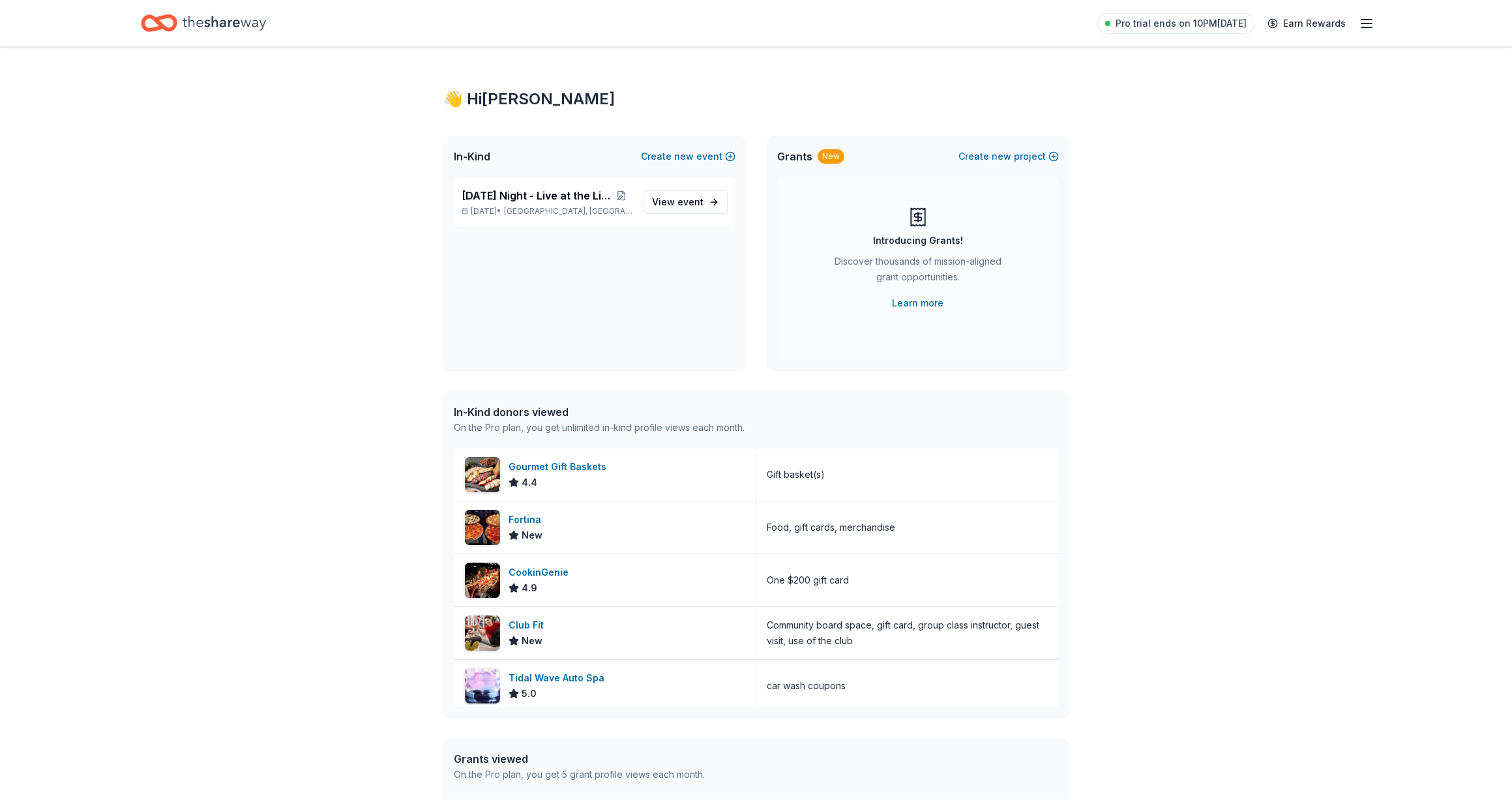
click at [1363, 23] on icon "button" at bounding box center [1366, 23] width 16 height 16
click at [1272, 104] on div "Account" at bounding box center [1276, 101] width 173 height 16
click at [667, 203] on span "View event" at bounding box center [677, 202] width 51 height 16
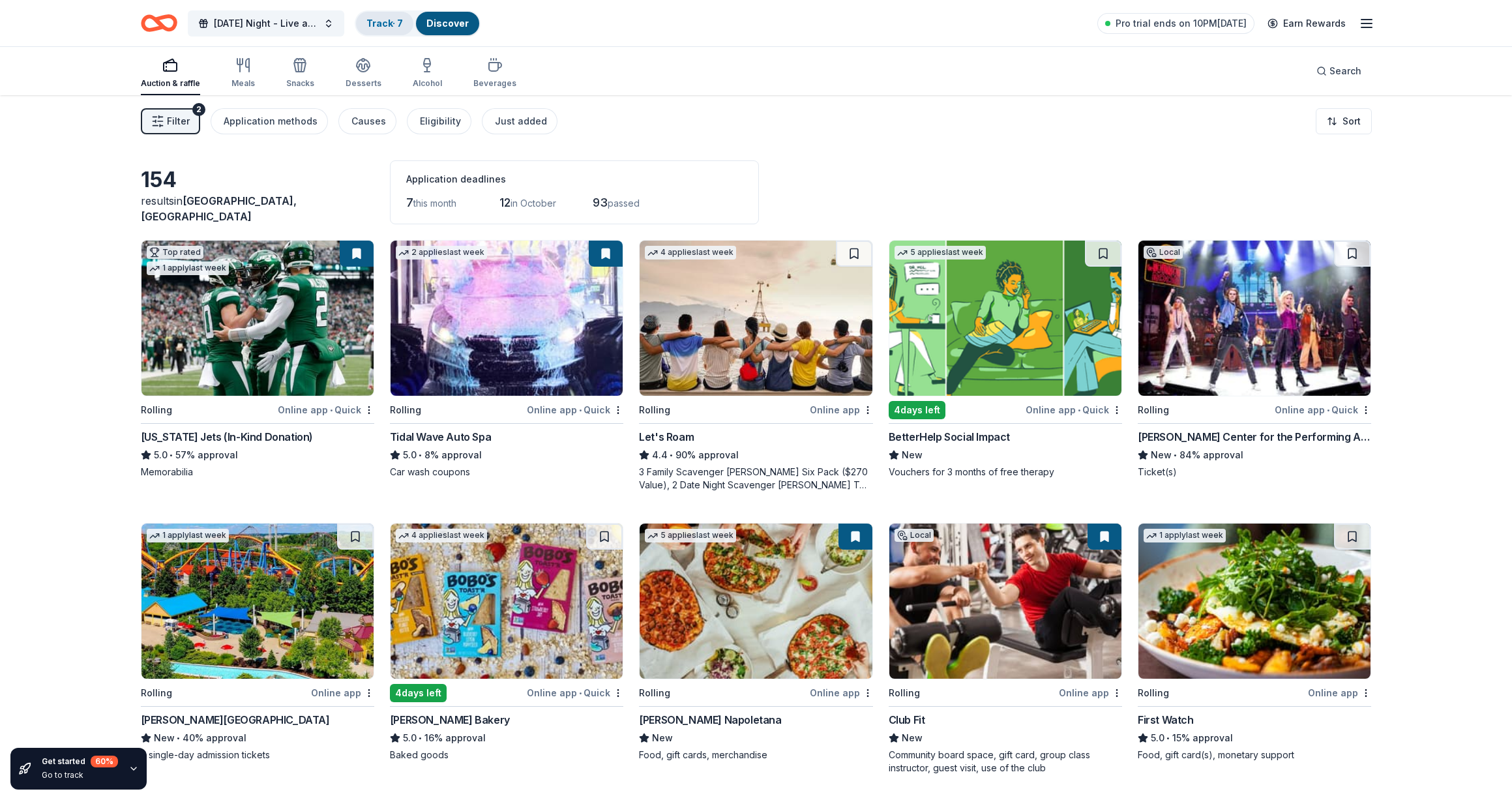
click at [400, 25] on link "Track · 7" at bounding box center [384, 23] width 36 height 11
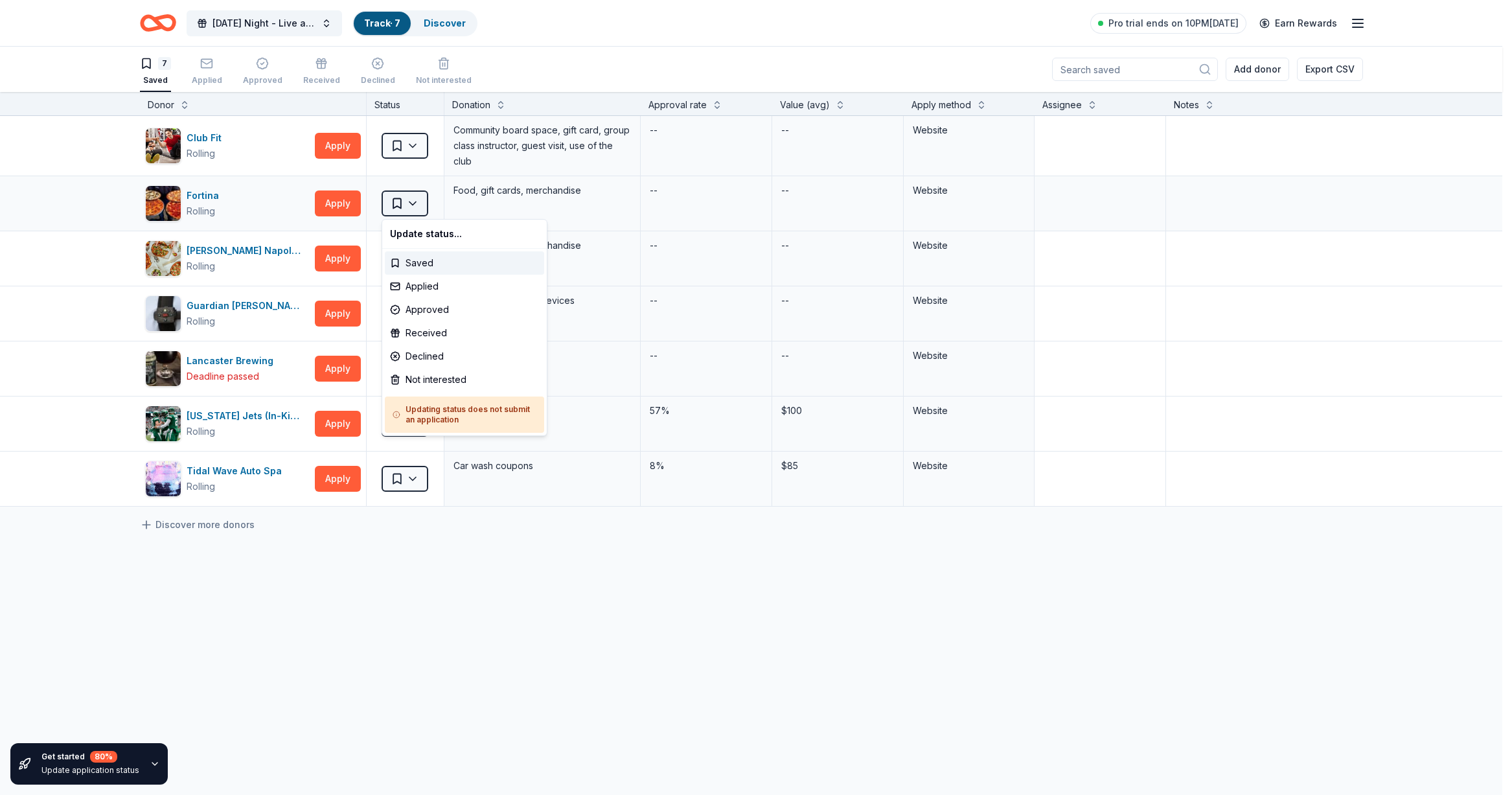
click at [414, 205] on html "Saturday Night - Live at the Library! Track · 7 Discover Pro trial ends on 10PM…" at bounding box center [756, 397] width 1512 height 795
click at [433, 277] on div "Applied" at bounding box center [465, 286] width 159 height 23
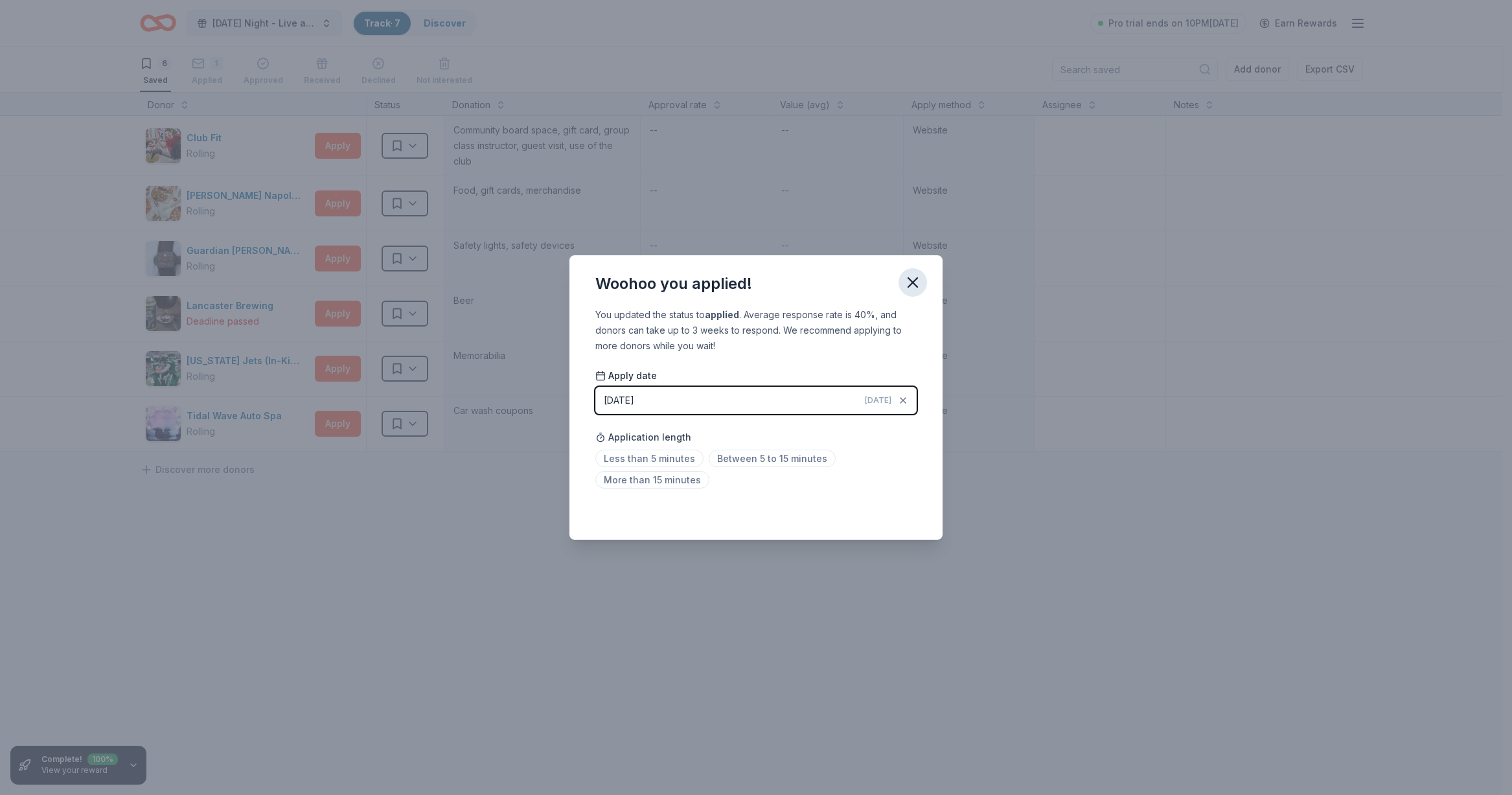
click at [921, 284] on icon "button" at bounding box center [913, 282] width 18 height 18
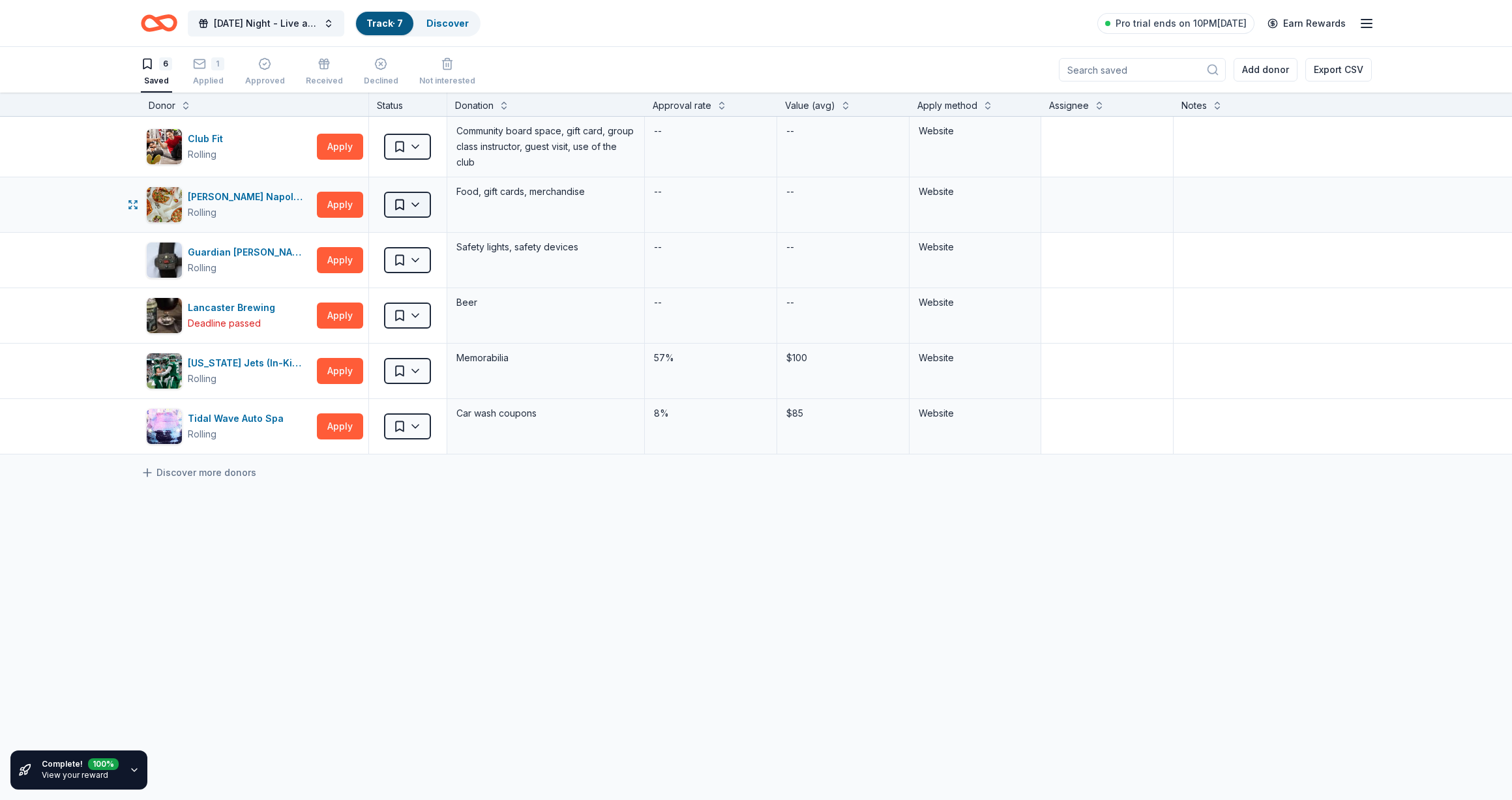
click at [405, 200] on html "Saturday Night - Live at the Library! Track · 7 Discover Pro trial ends on 10PM…" at bounding box center [756, 400] width 1512 height 800
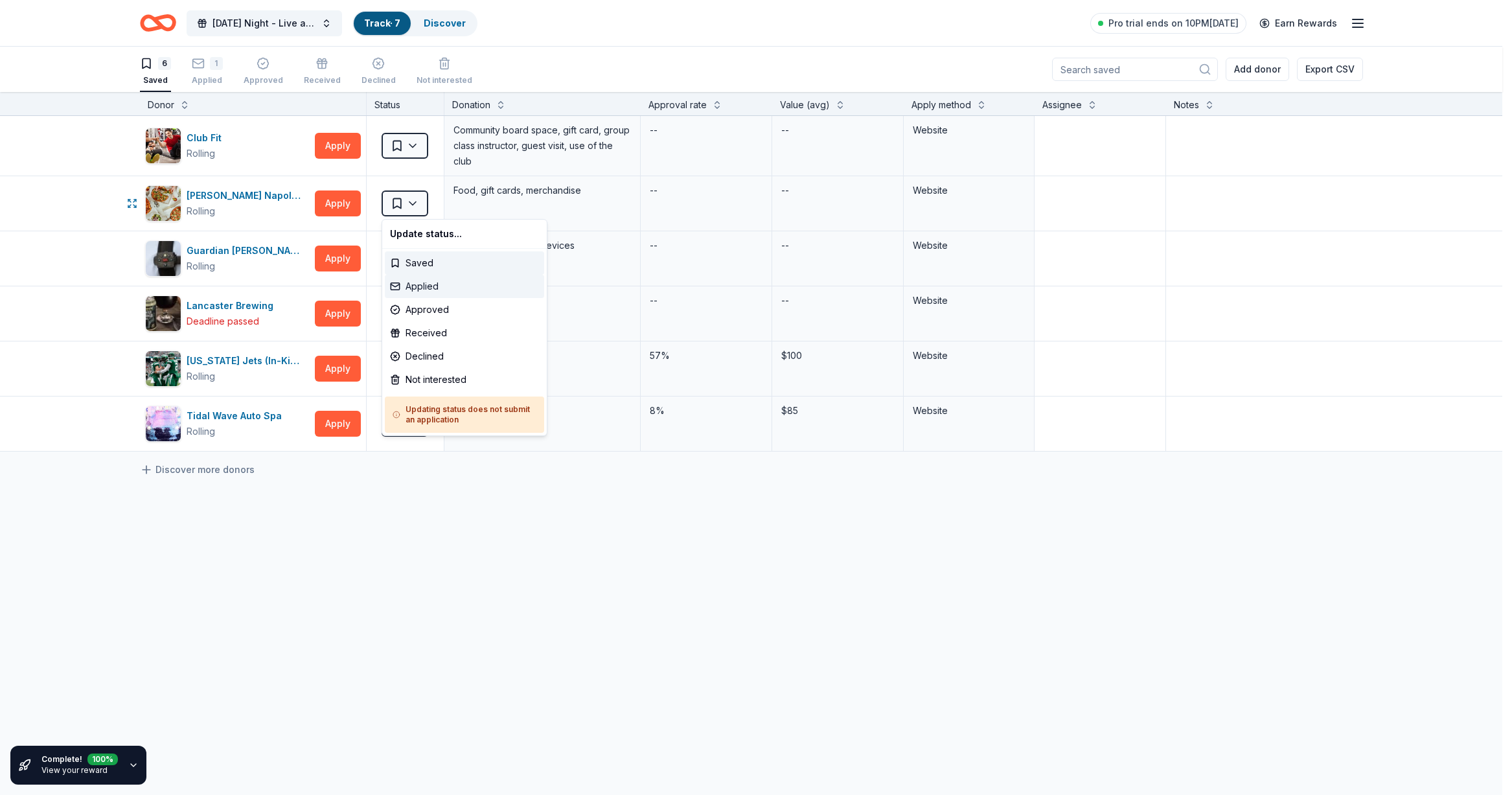
click at [413, 284] on div "Applied" at bounding box center [465, 286] width 159 height 23
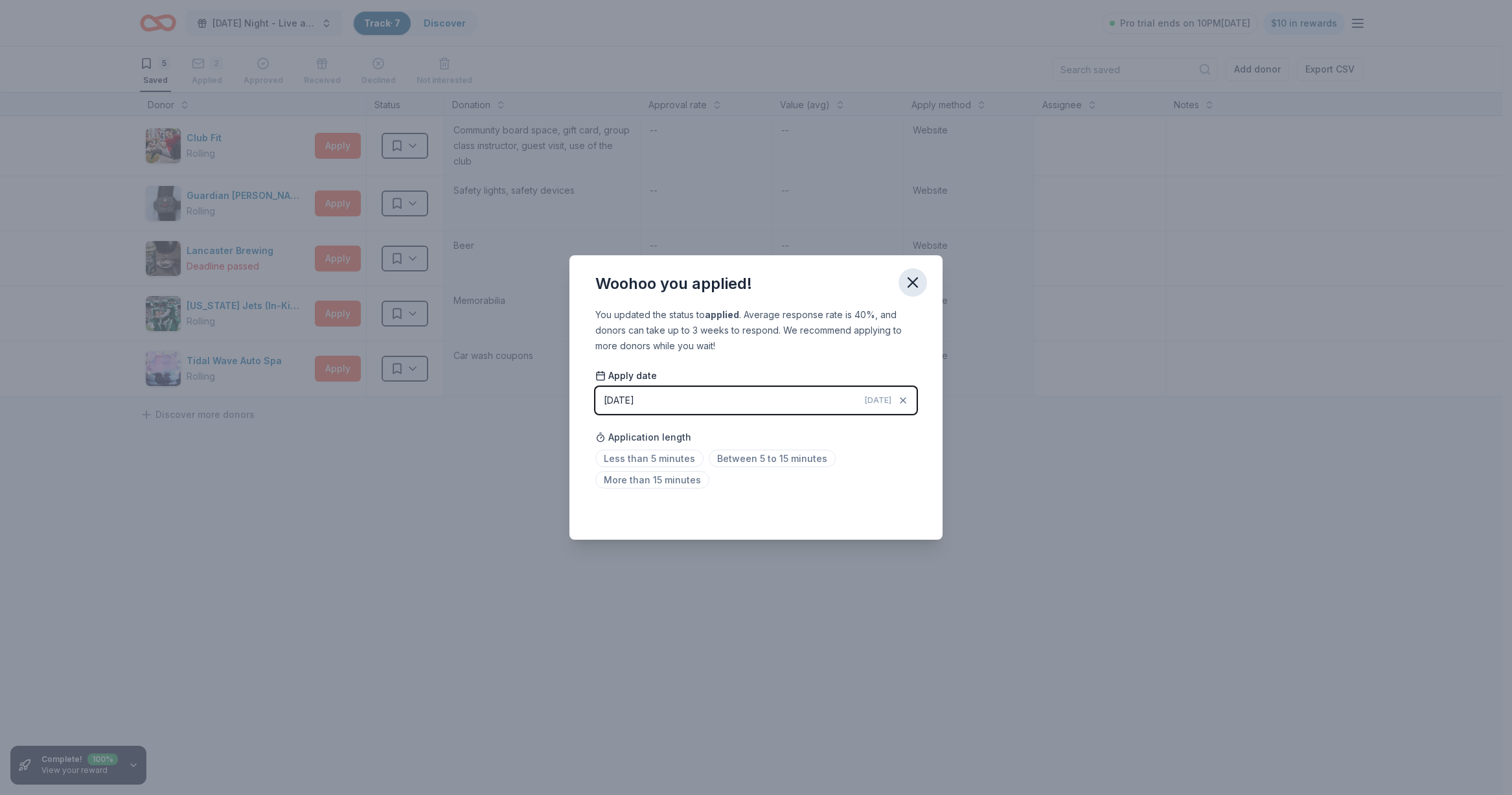
click at [905, 284] on icon "button" at bounding box center [913, 282] width 18 height 18
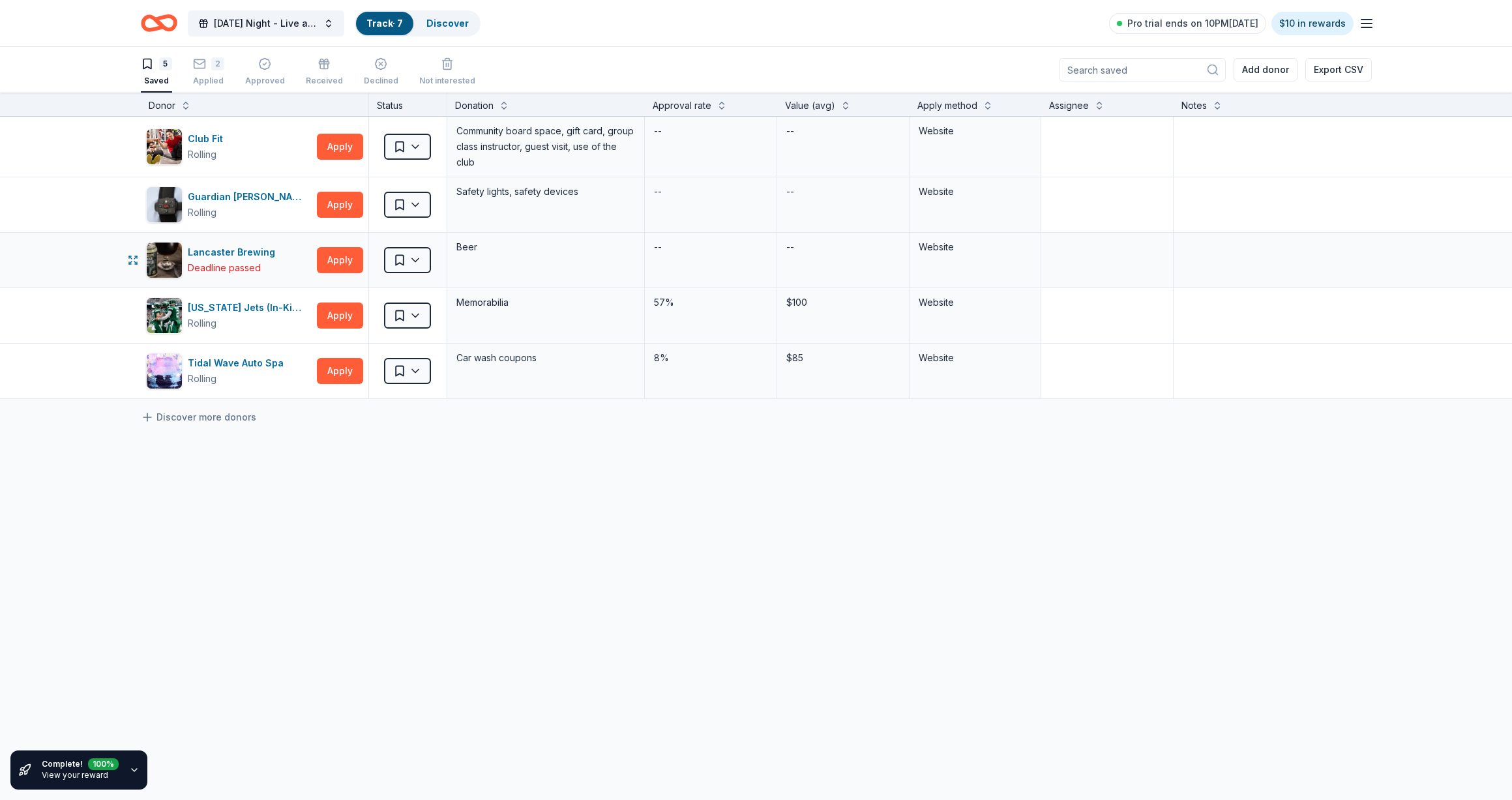
scroll to position [1, 0]
click at [151, 73] on div "5 Saved" at bounding box center [157, 71] width 31 height 29
click at [439, 24] on link "Discover" at bounding box center [448, 23] width 42 height 11
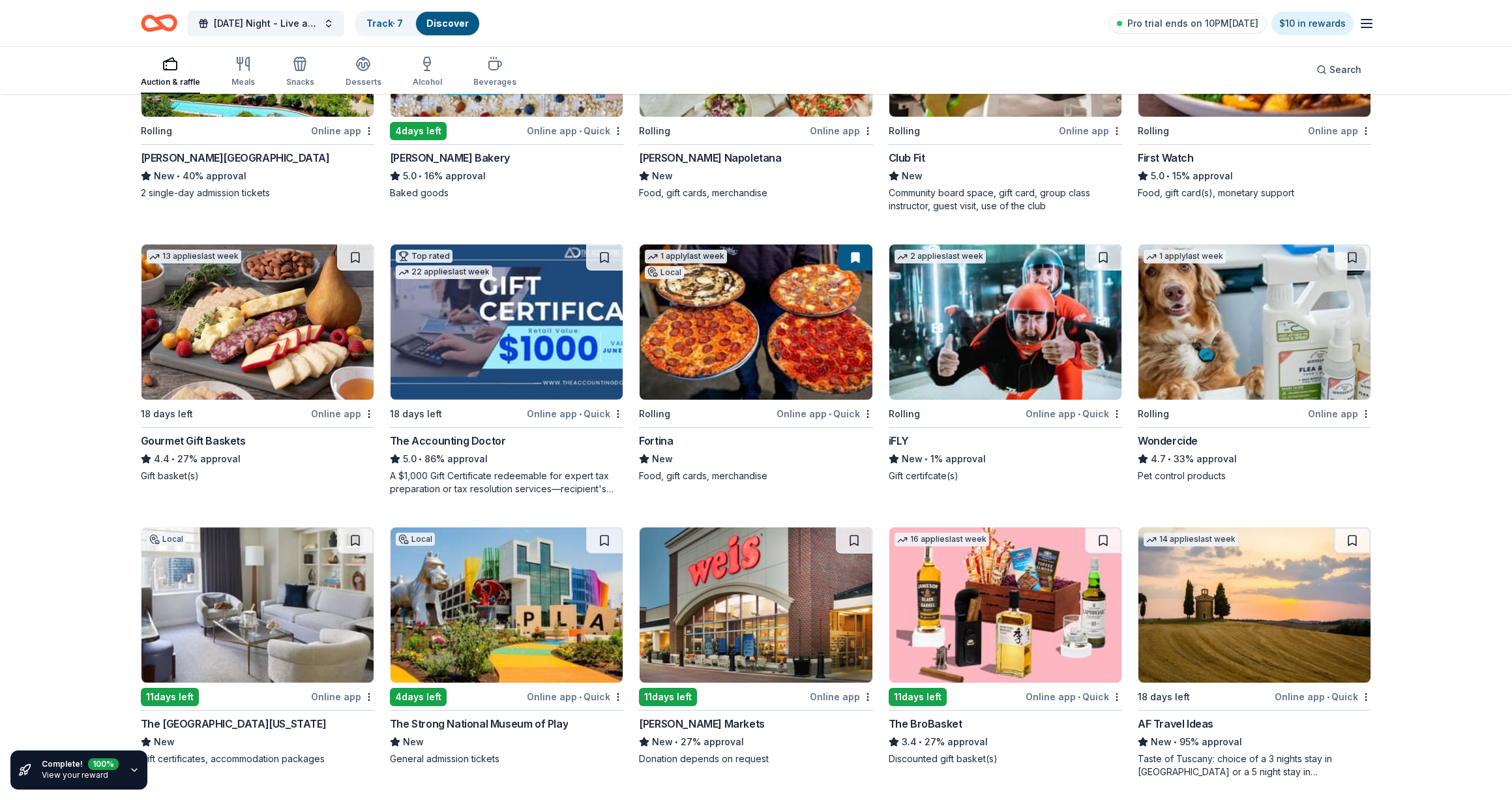
scroll to position [615, 0]
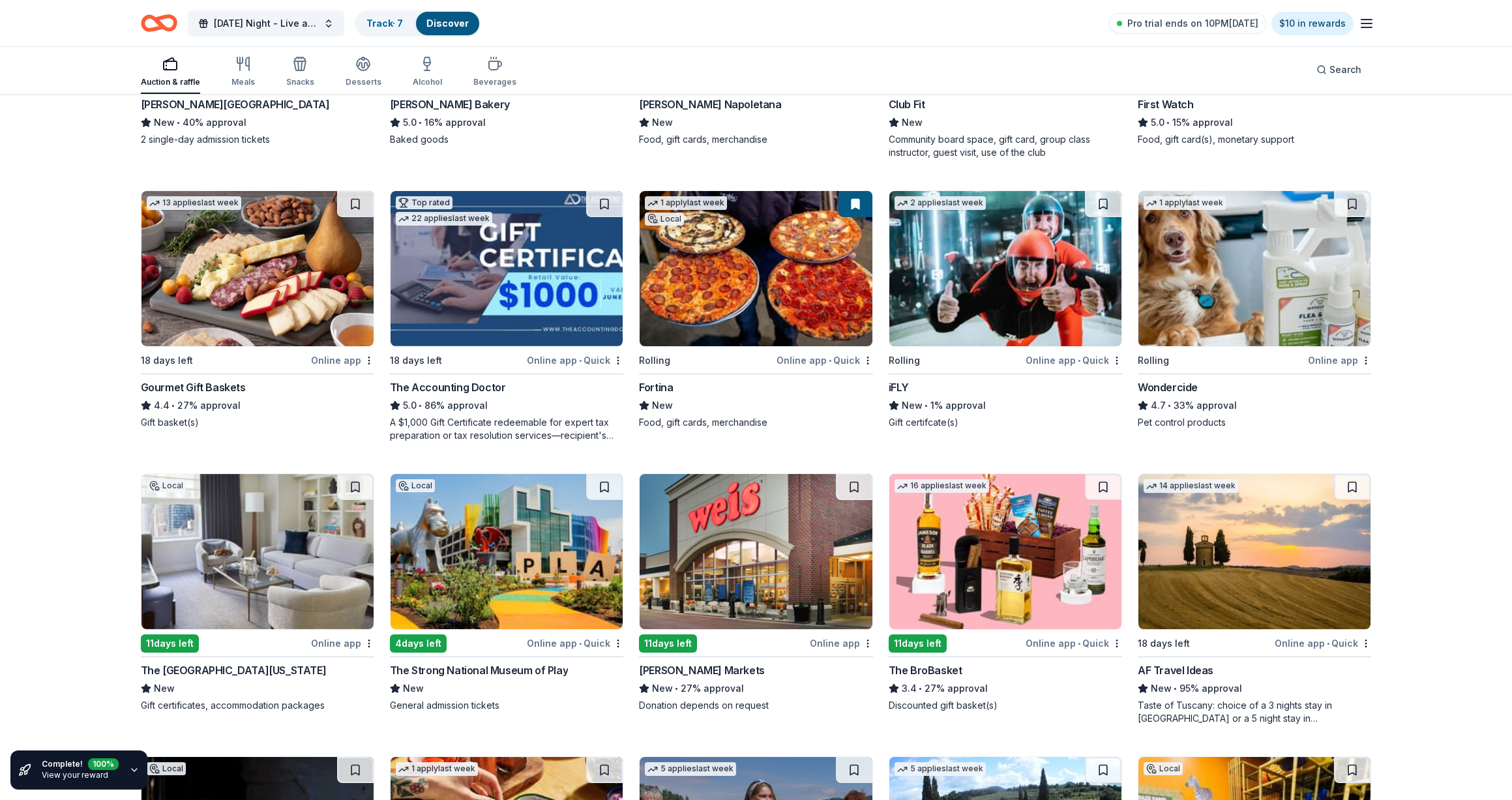
click at [947, 583] on img at bounding box center [1005, 551] width 232 height 155
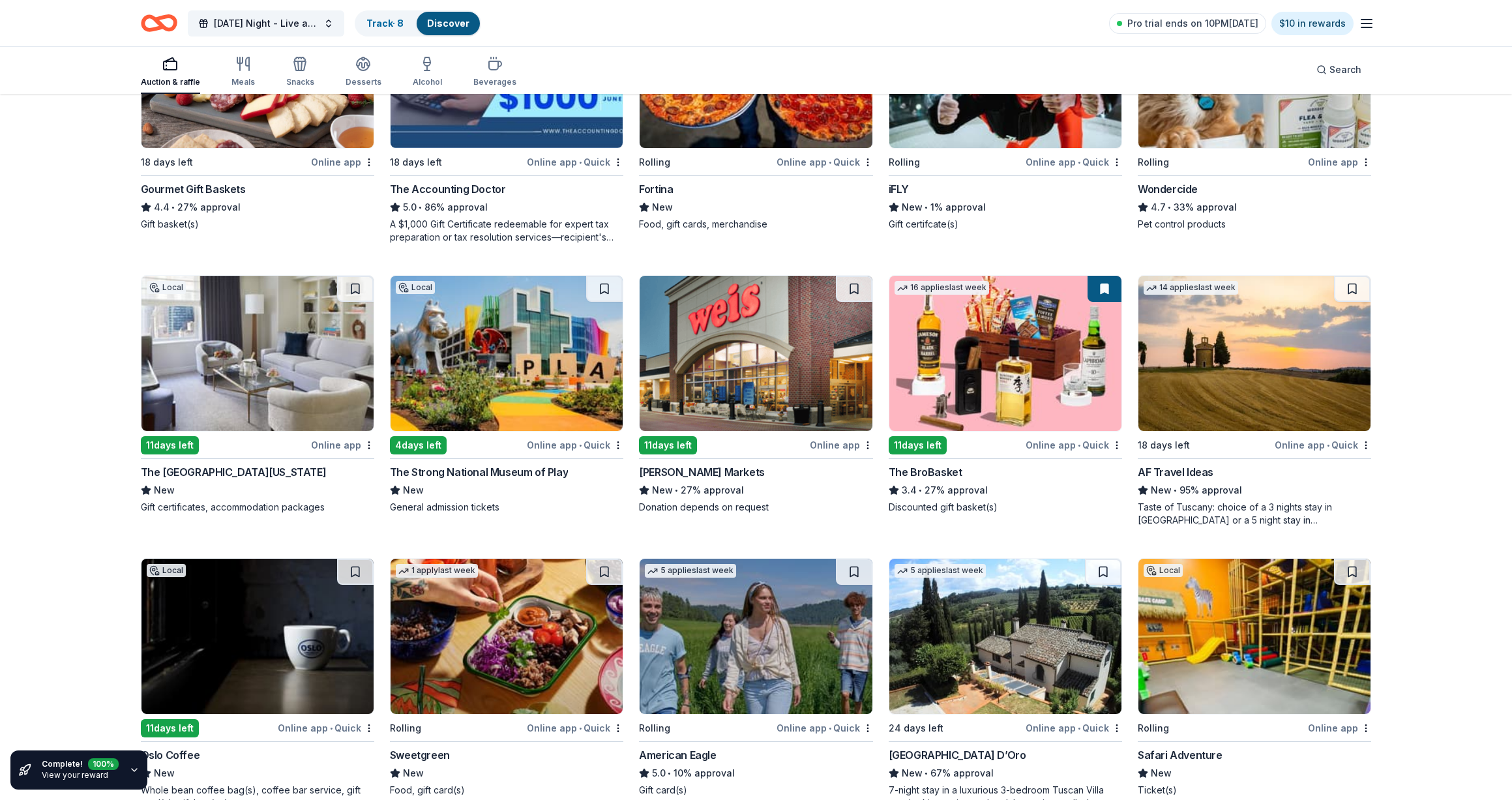
scroll to position [892, 0]
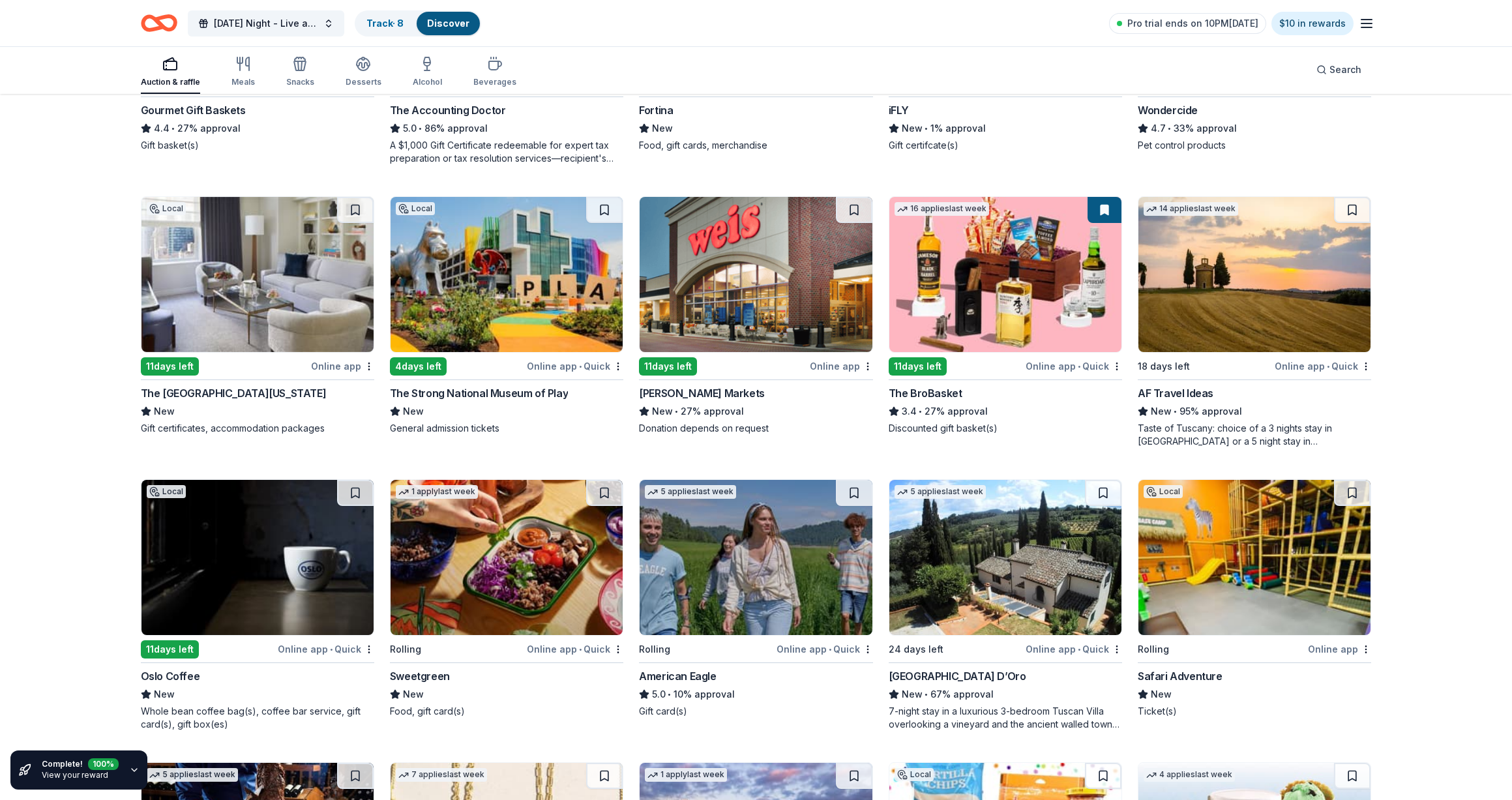
click at [273, 303] on img at bounding box center [257, 274] width 232 height 155
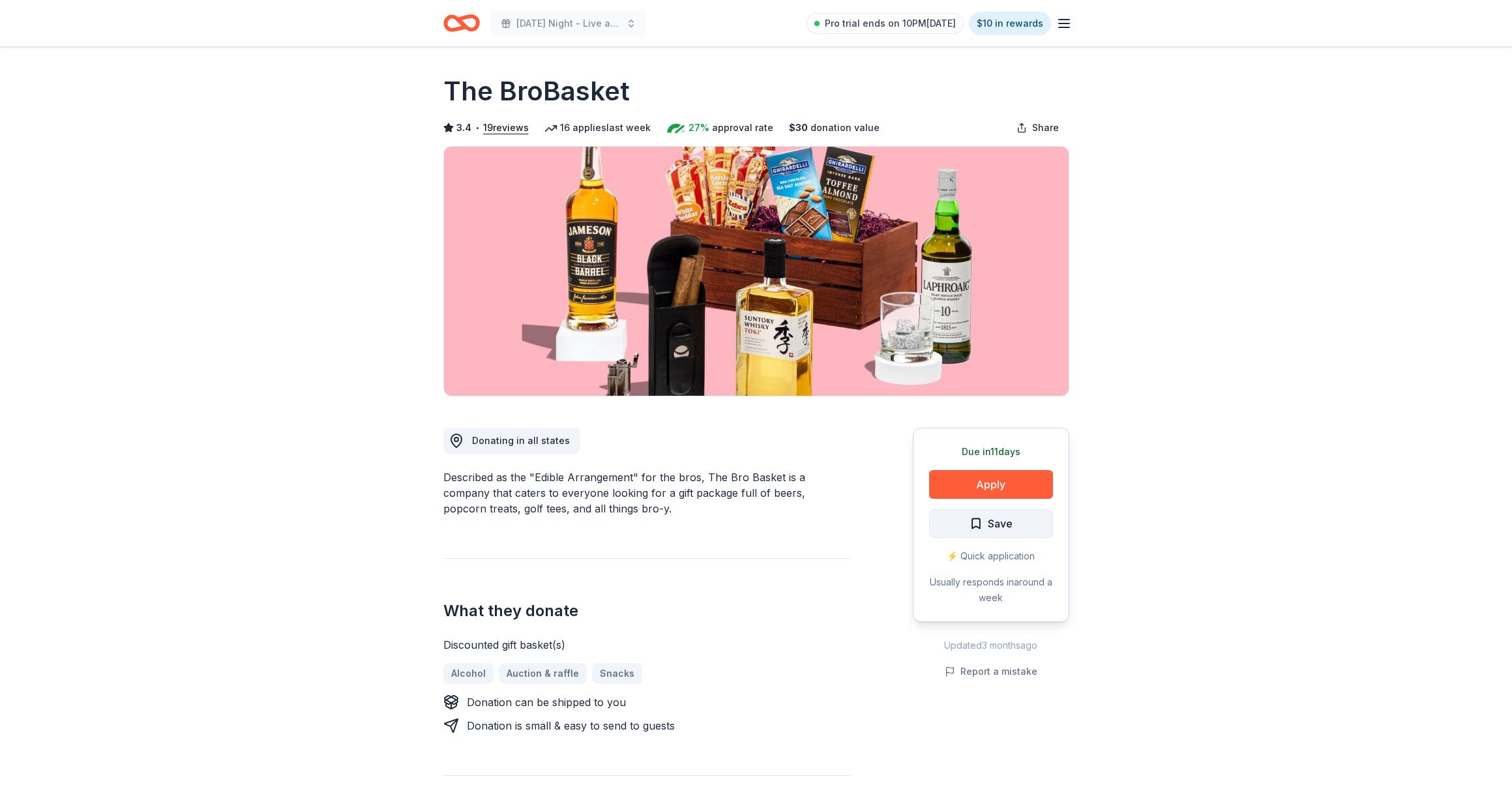
click at [983, 526] on span "Save" at bounding box center [990, 523] width 43 height 17
click at [982, 487] on button "Apply" at bounding box center [990, 485] width 124 height 29
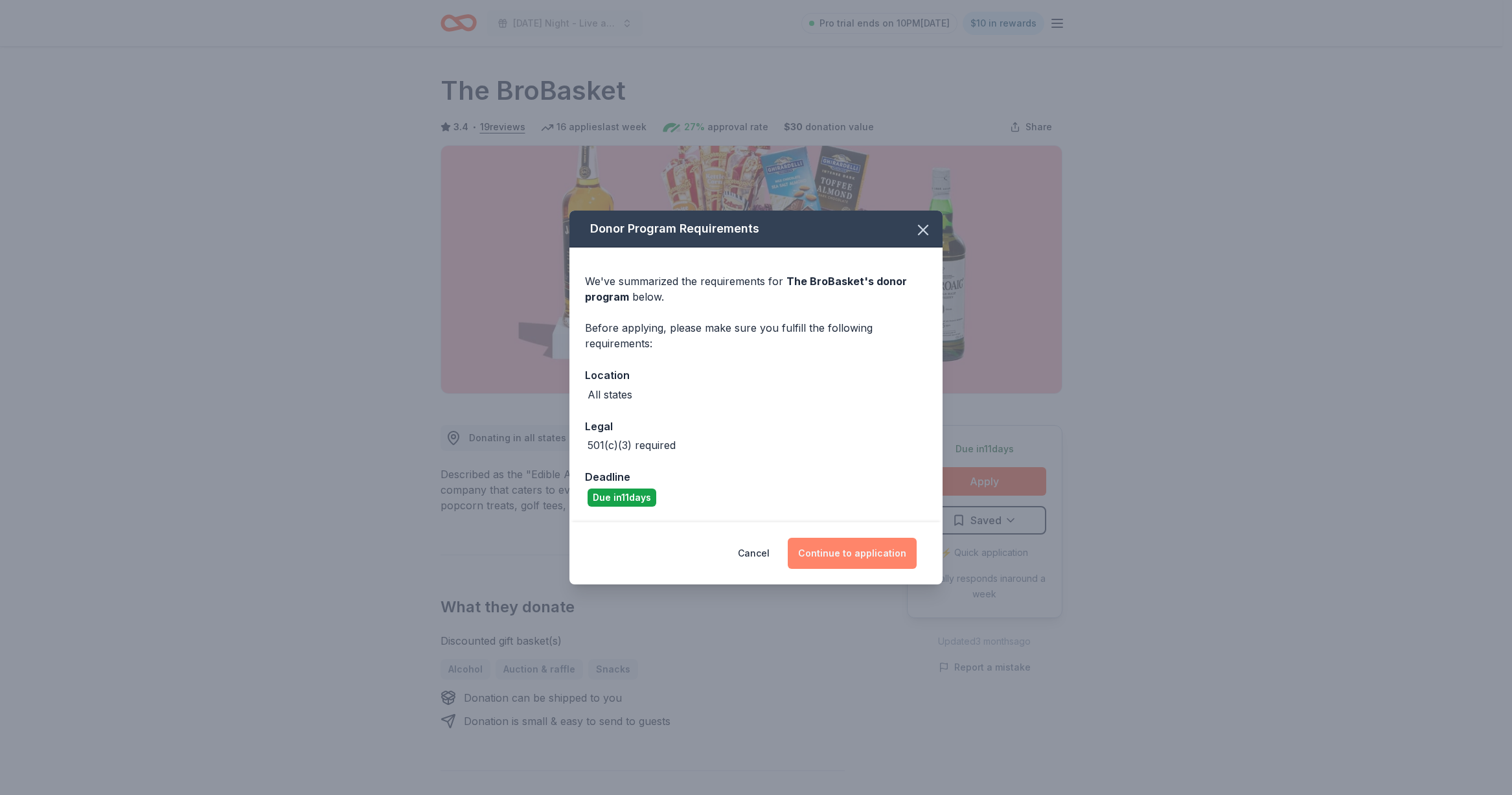
click at [817, 548] on button "Continue to application" at bounding box center [852, 554] width 129 height 31
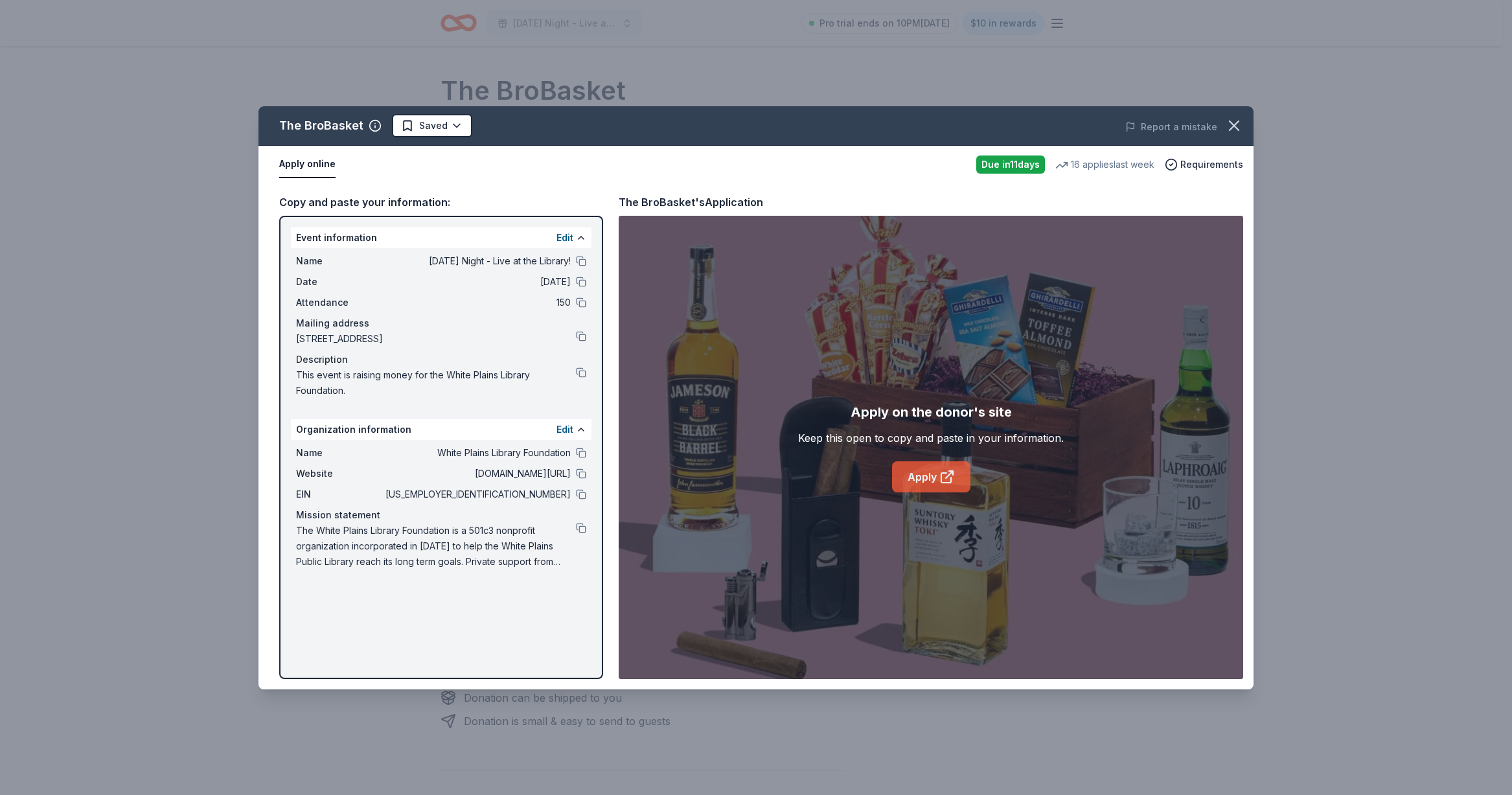
click at [926, 481] on link "Apply" at bounding box center [930, 477] width 78 height 31
click at [1226, 131] on icon "button" at bounding box center [1234, 125] width 18 height 18
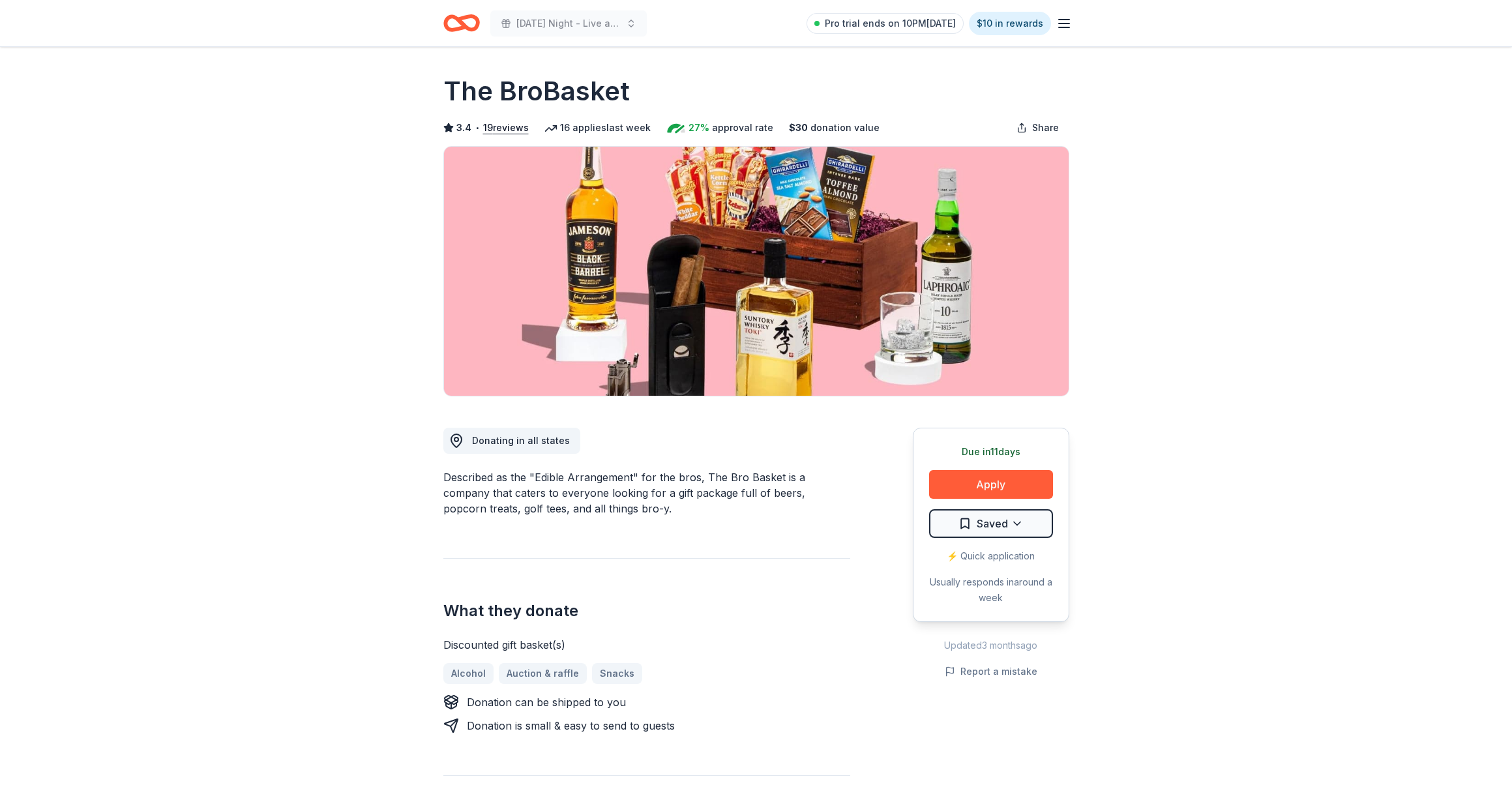
click at [451, 26] on icon "Home" at bounding box center [461, 23] width 36 height 31
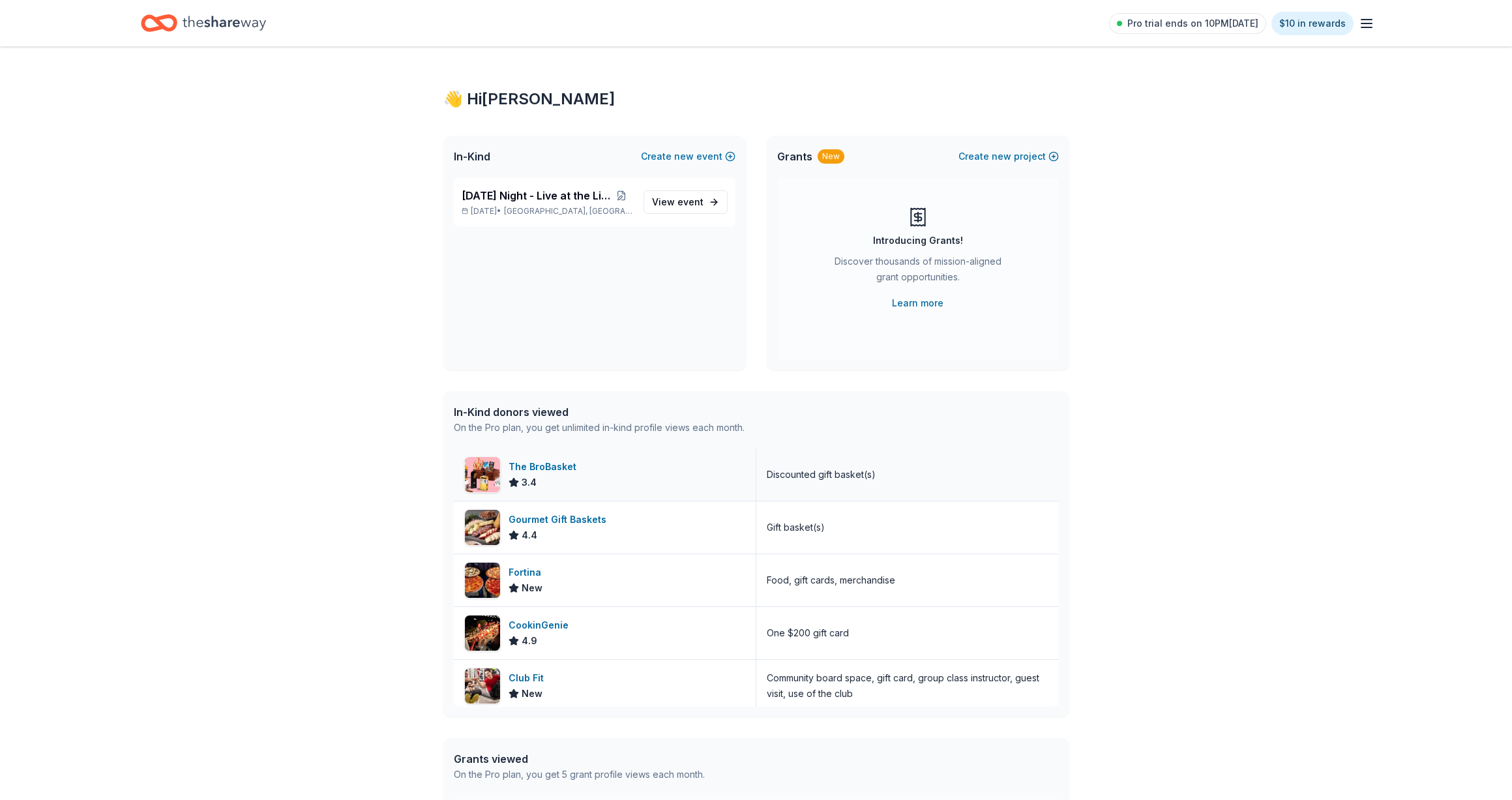
click at [581, 493] on div "The BroBasket 3.4" at bounding box center [605, 474] width 303 height 52
click at [175, 21] on icon "Home" at bounding box center [165, 23] width 21 height 13
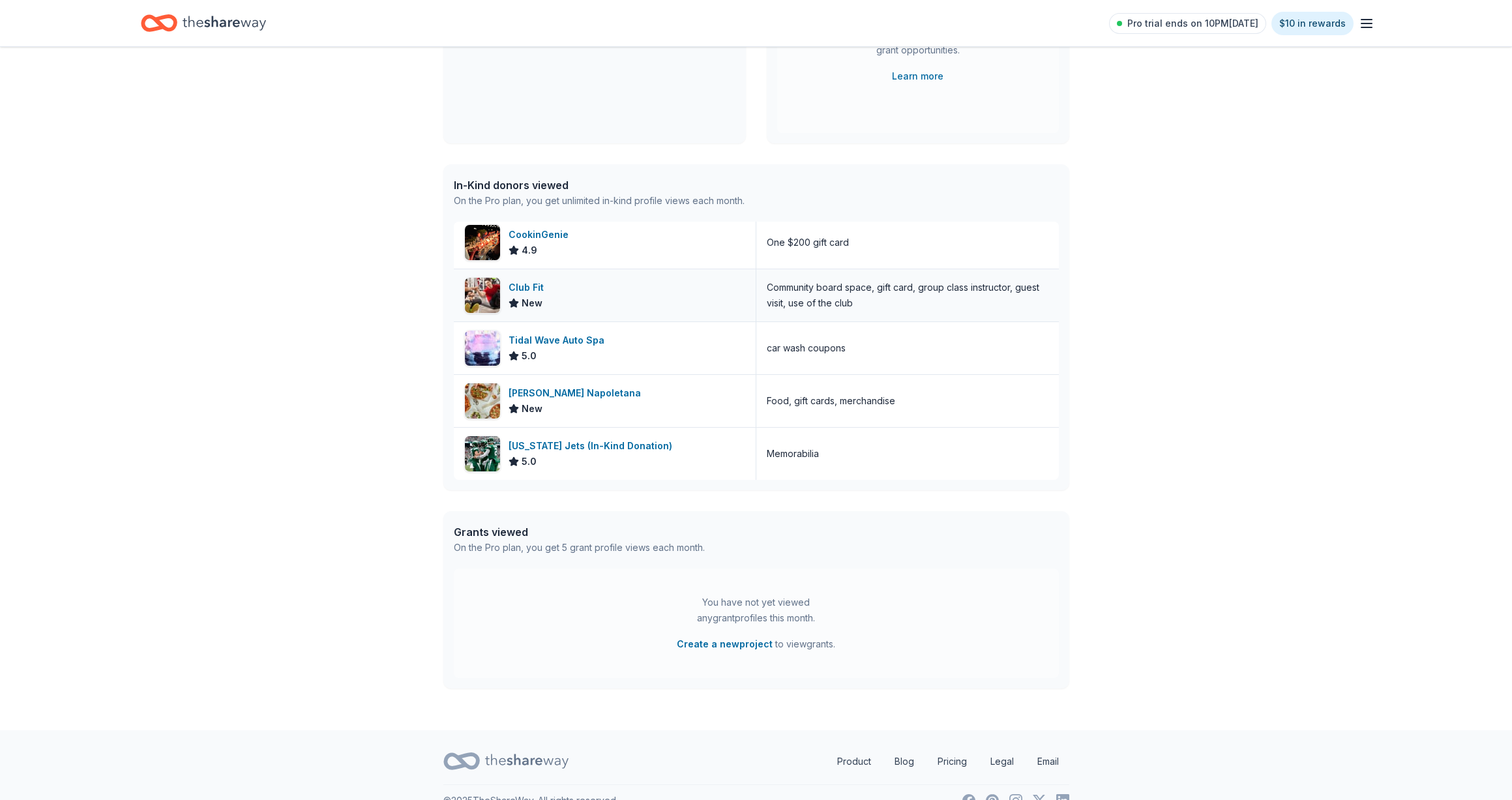
scroll to position [251, 0]
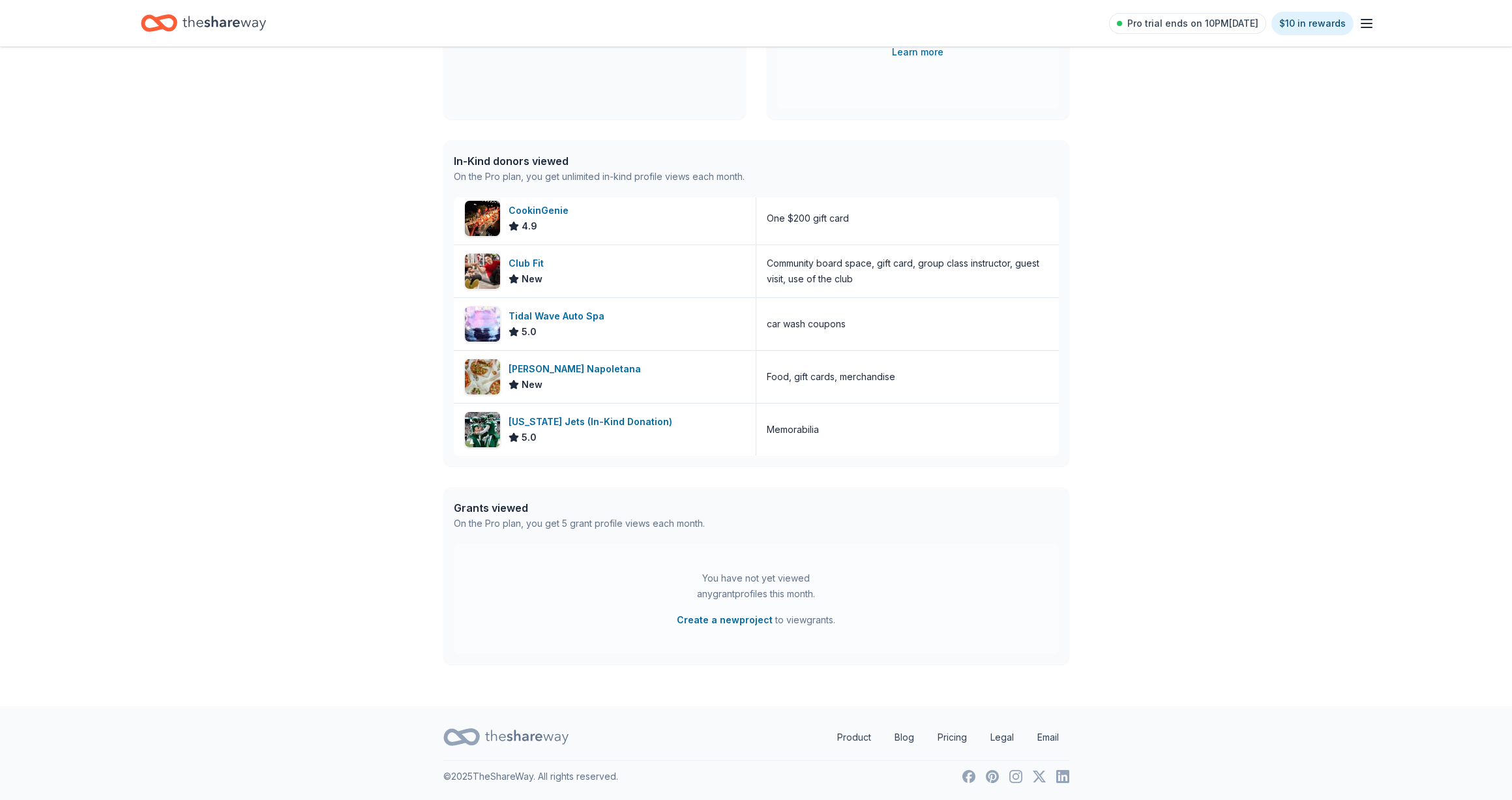
click at [180, 25] on div "Home" at bounding box center [203, 23] width 125 height 31
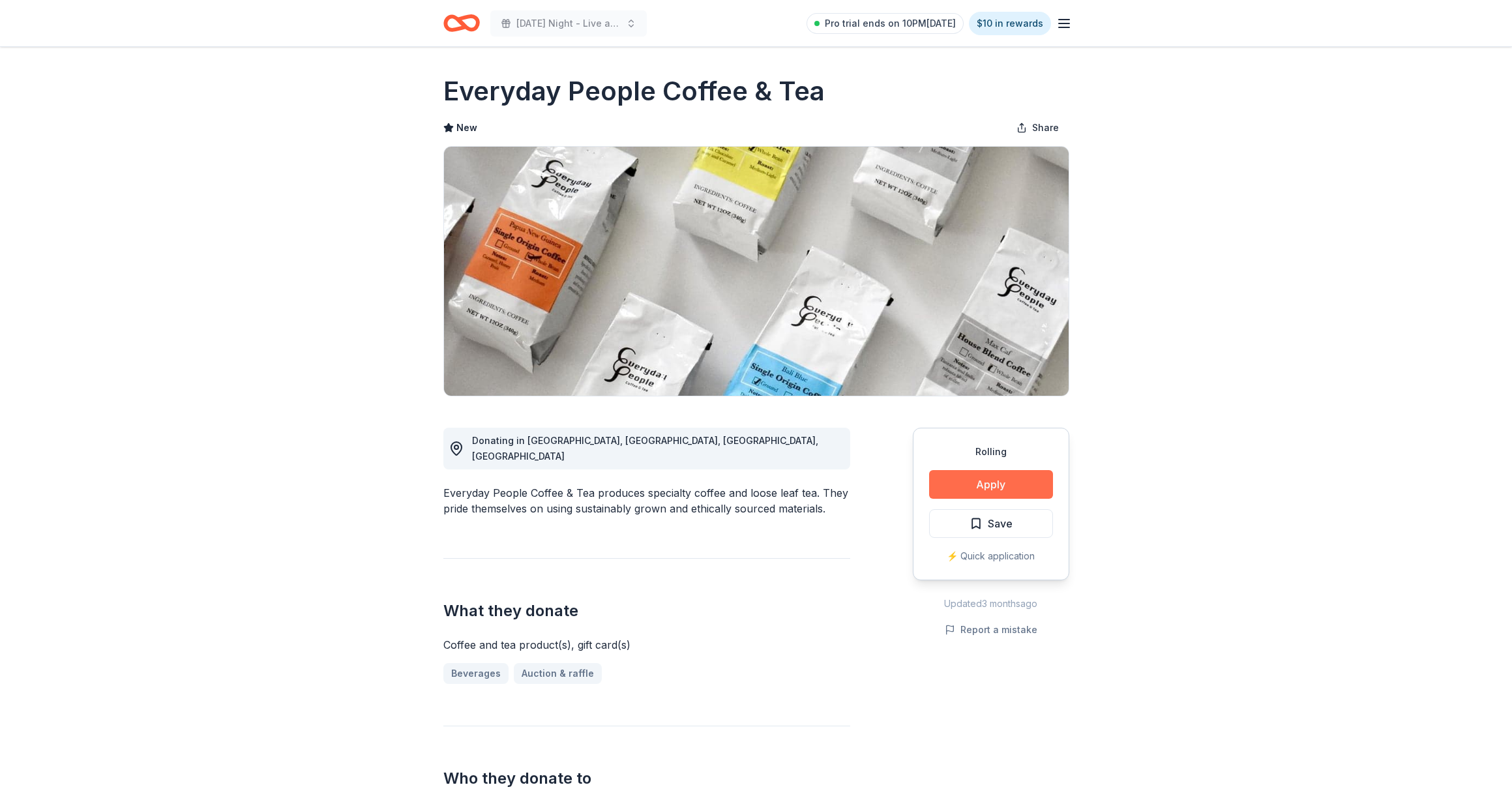
click at [949, 491] on button "Apply" at bounding box center [990, 485] width 124 height 29
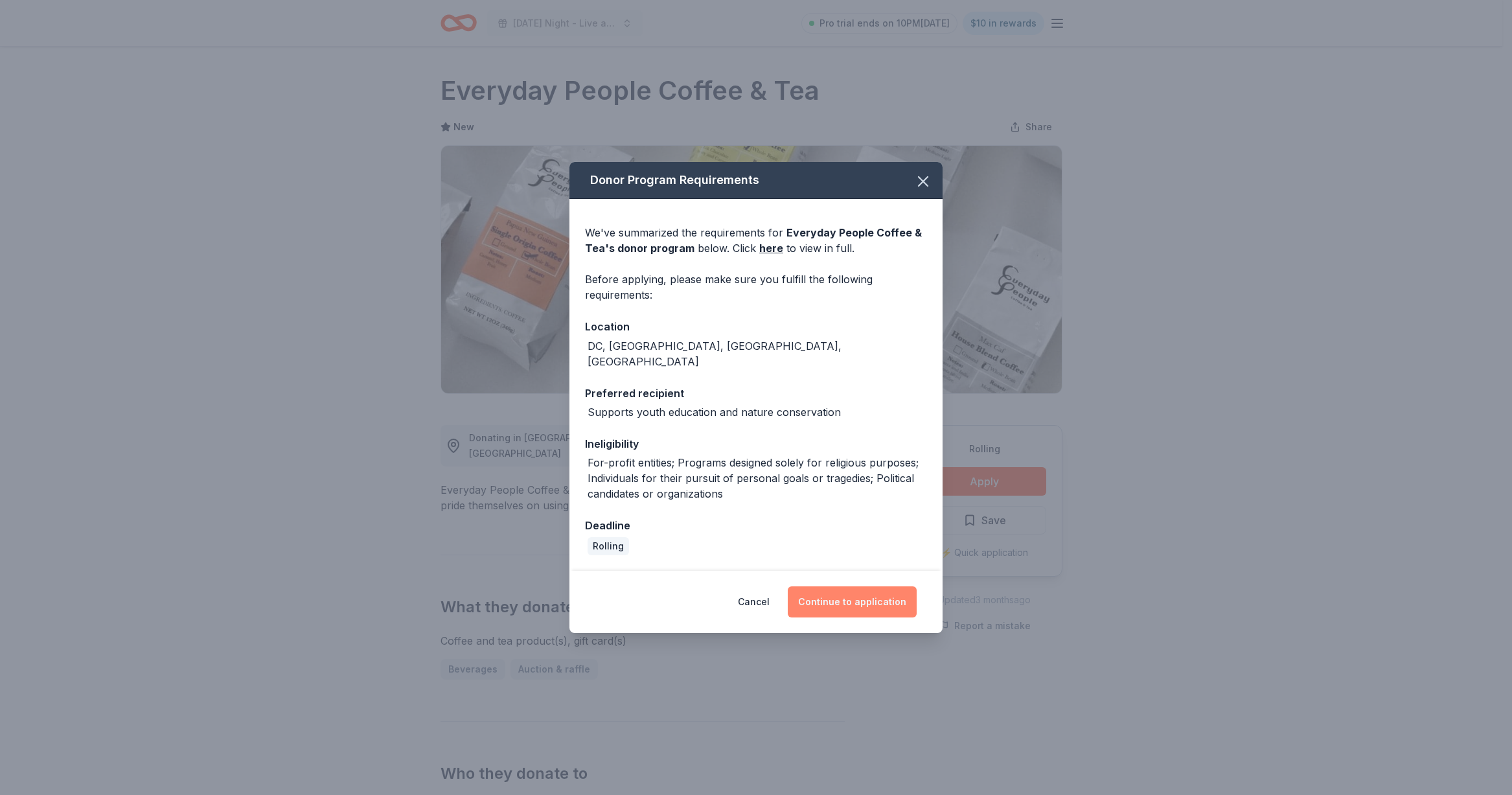
click at [854, 600] on button "Continue to application" at bounding box center [852, 602] width 129 height 31
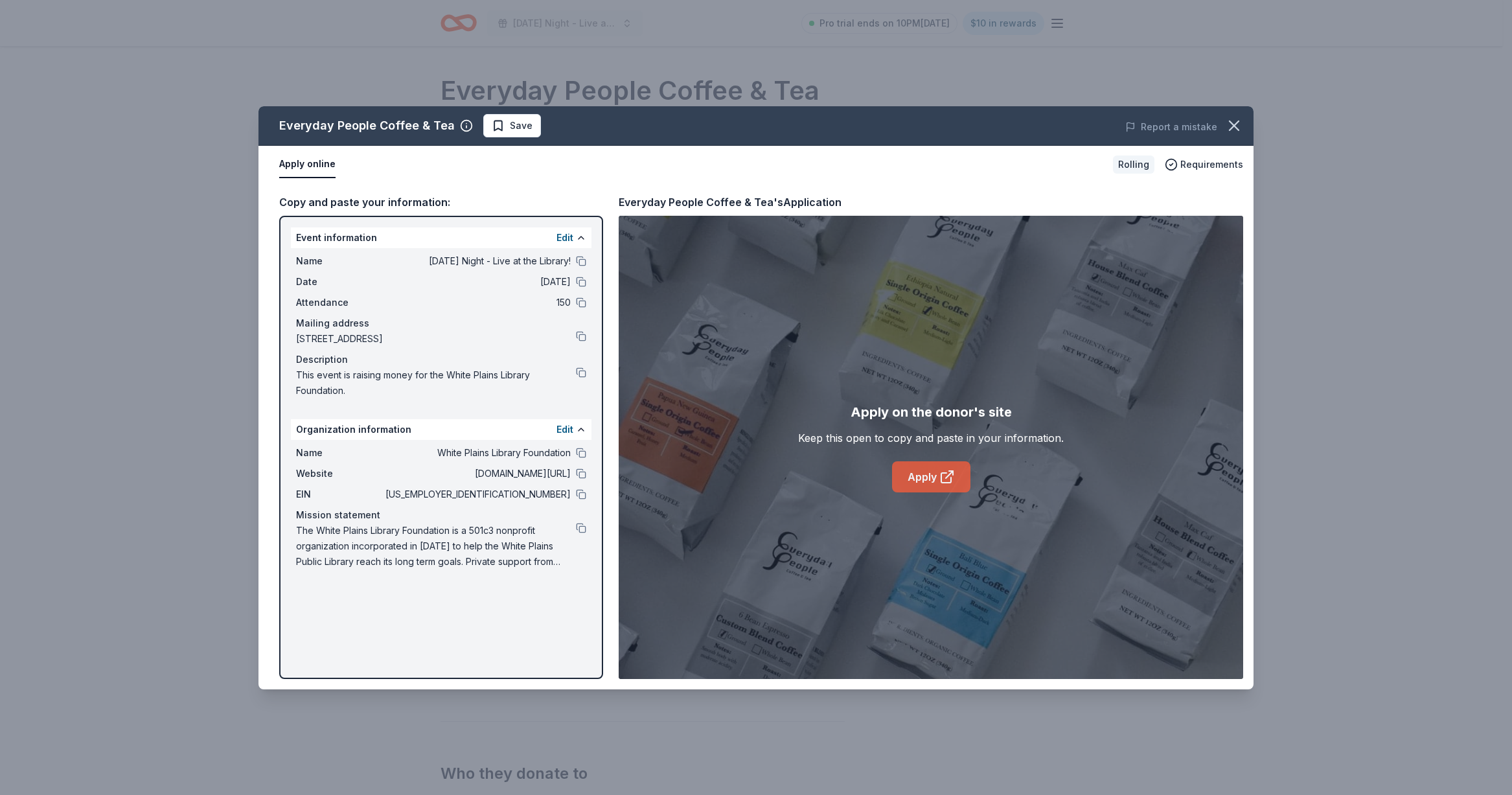
click at [939, 481] on link "Apply" at bounding box center [930, 477] width 78 height 31
click at [1239, 118] on icon "button" at bounding box center [1234, 125] width 18 height 18
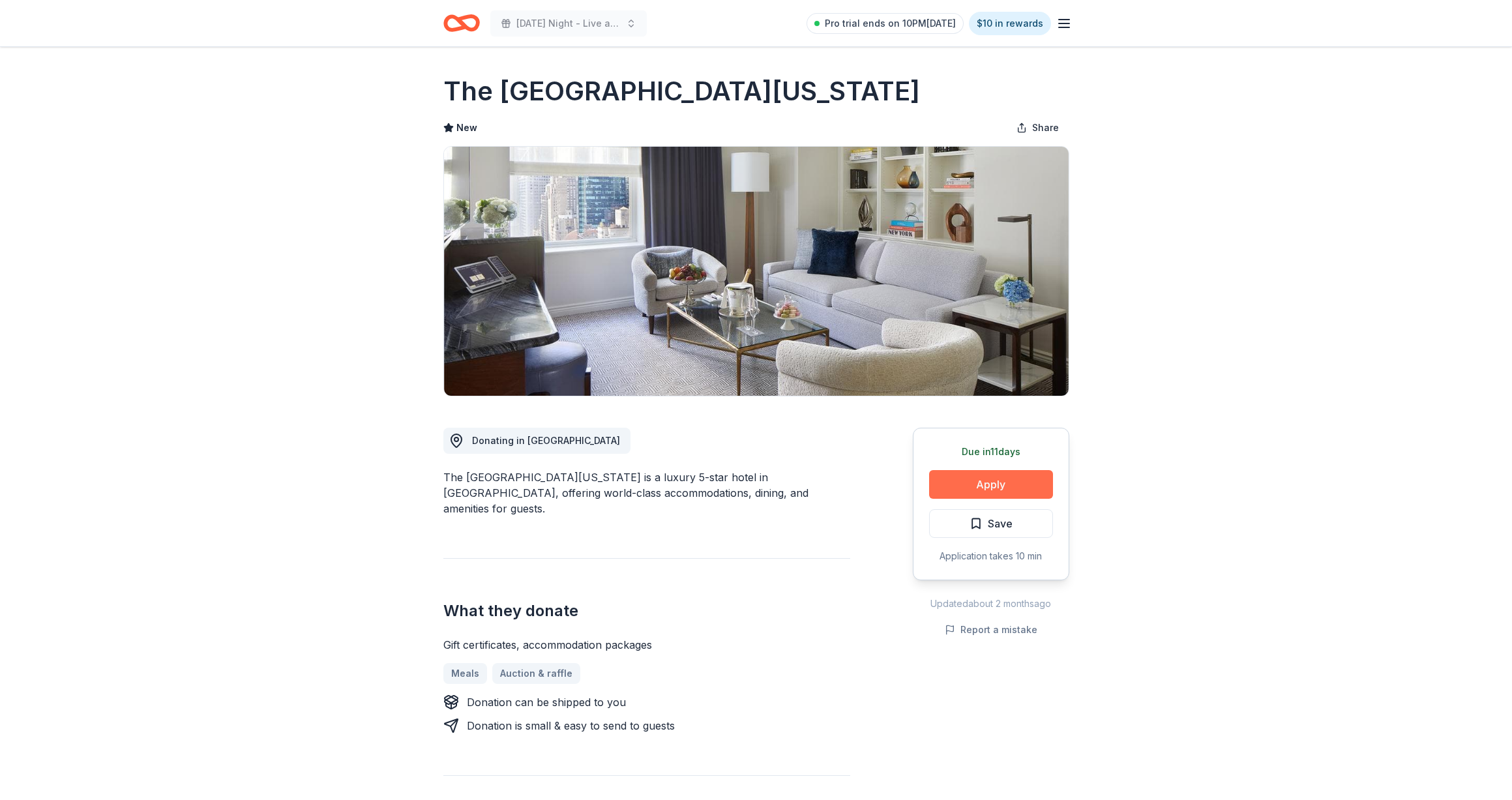
click at [952, 483] on button "Apply" at bounding box center [990, 485] width 124 height 29
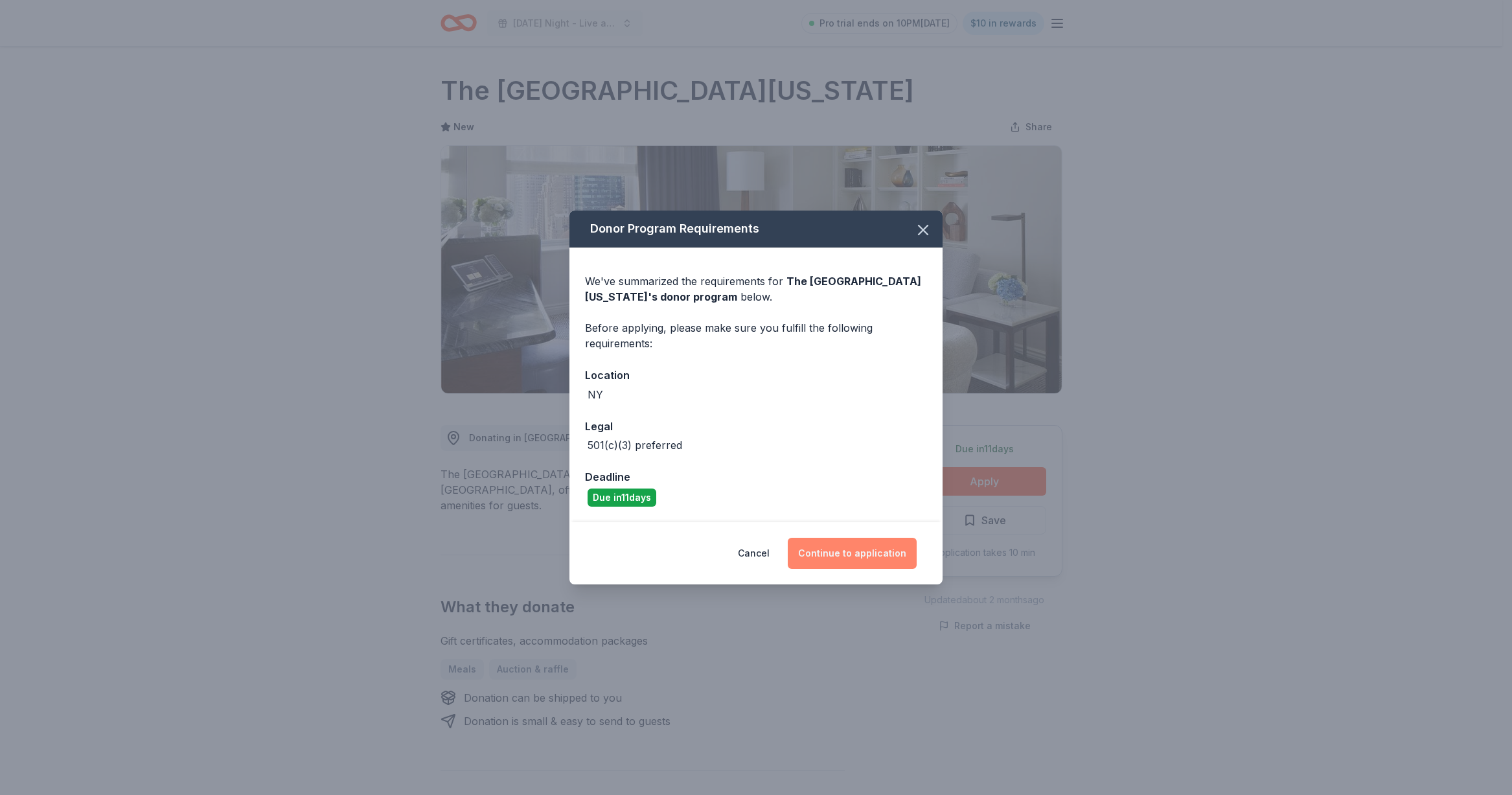
click at [874, 554] on button "Continue to application" at bounding box center [852, 554] width 129 height 31
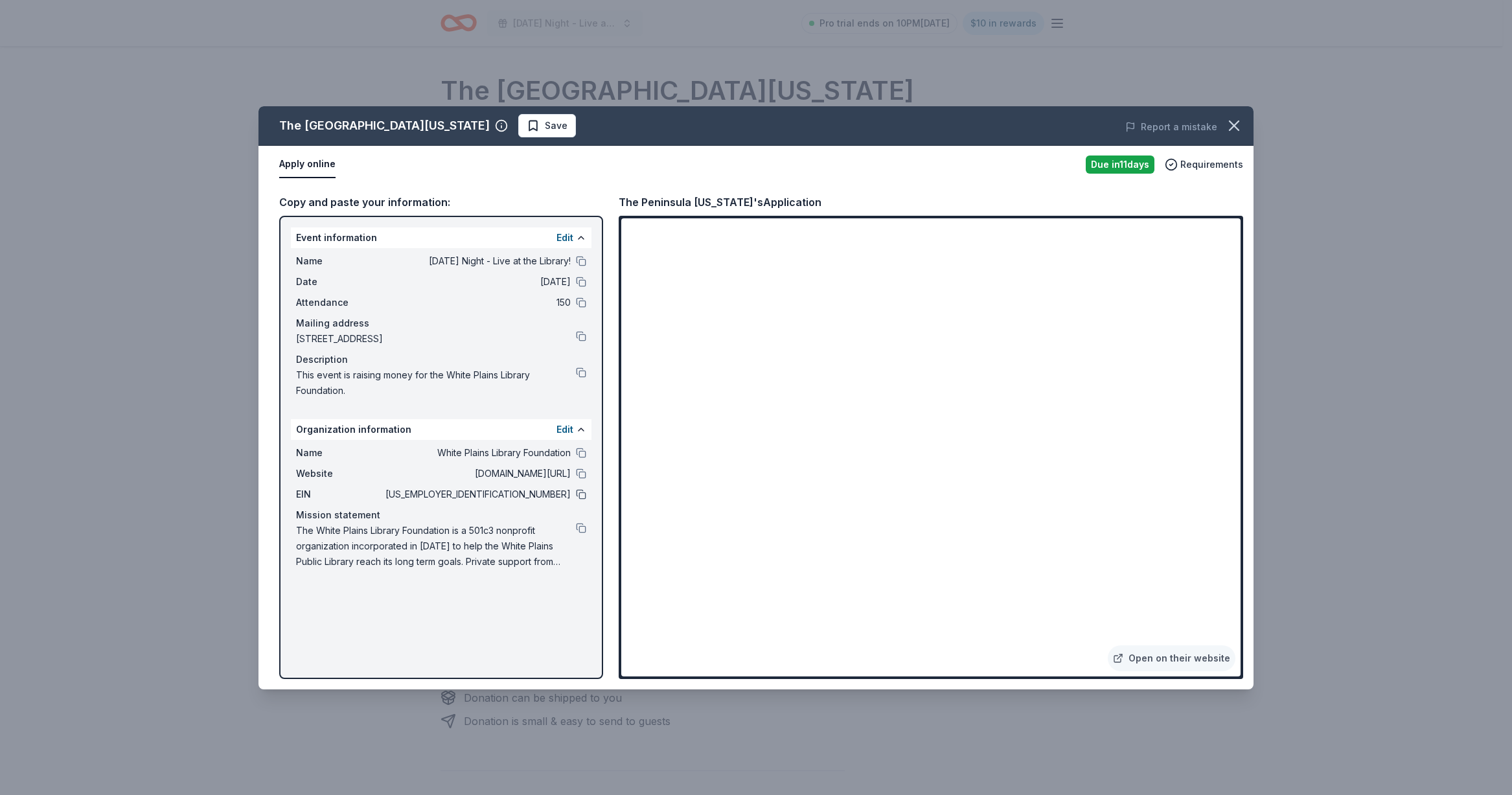
click at [583, 496] on button at bounding box center [581, 494] width 10 height 10
click at [526, 120] on span "Save" at bounding box center [547, 125] width 41 height 16
click at [1243, 126] on button "button" at bounding box center [1234, 126] width 29 height 29
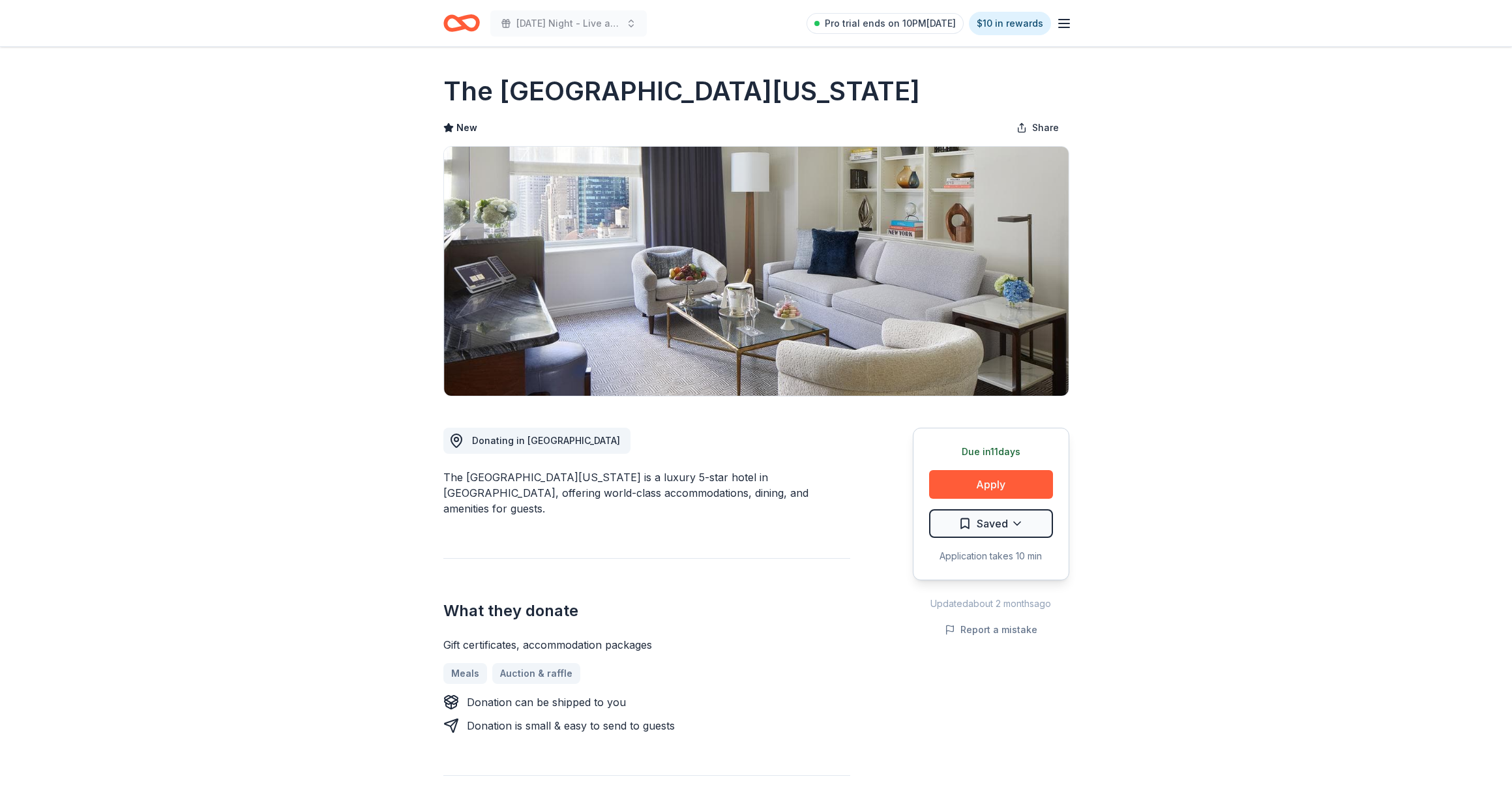
click at [474, 25] on icon "Home" at bounding box center [461, 23] width 36 height 31
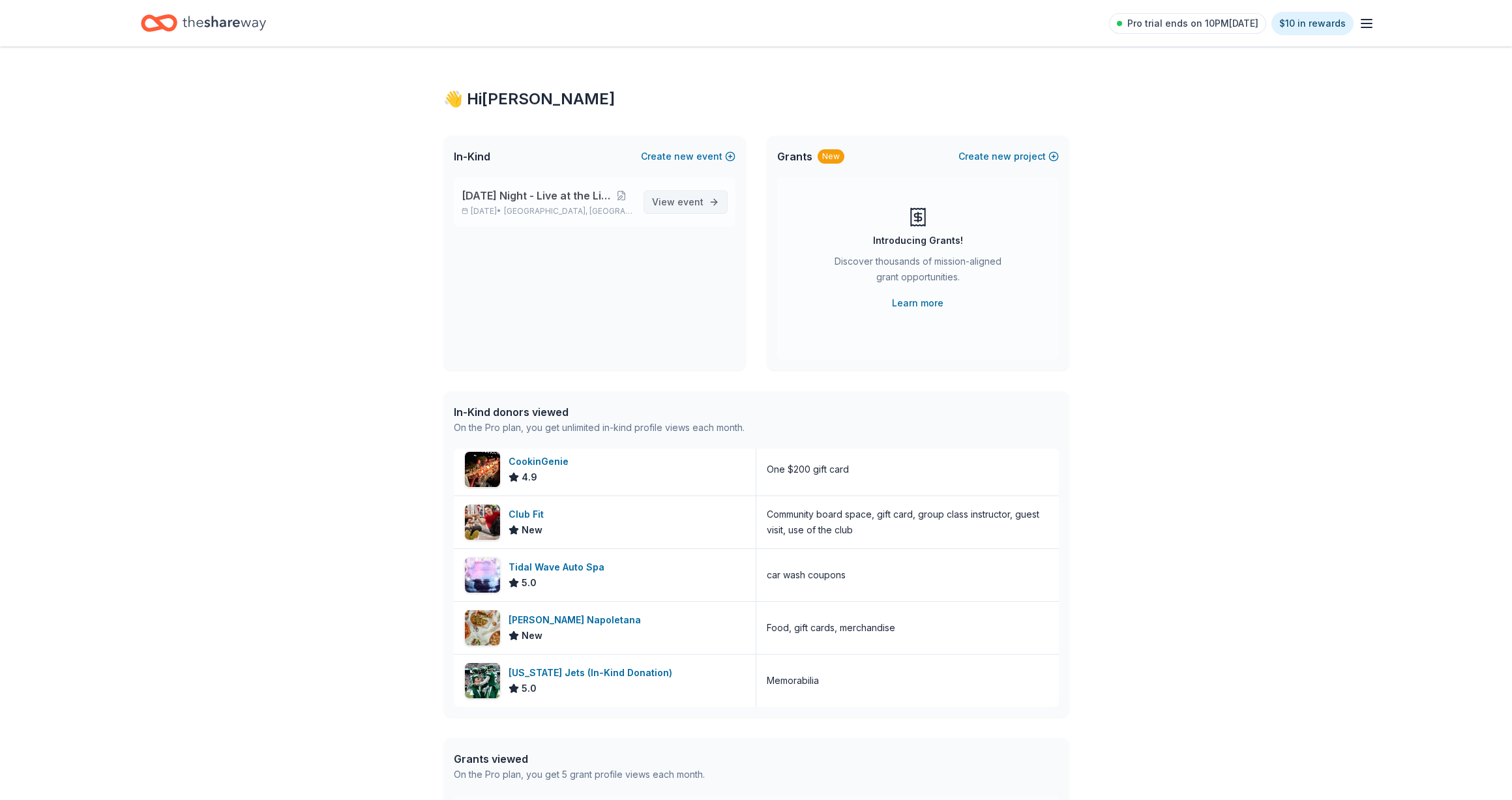
click at [691, 204] on span "event" at bounding box center [691, 202] width 26 height 11
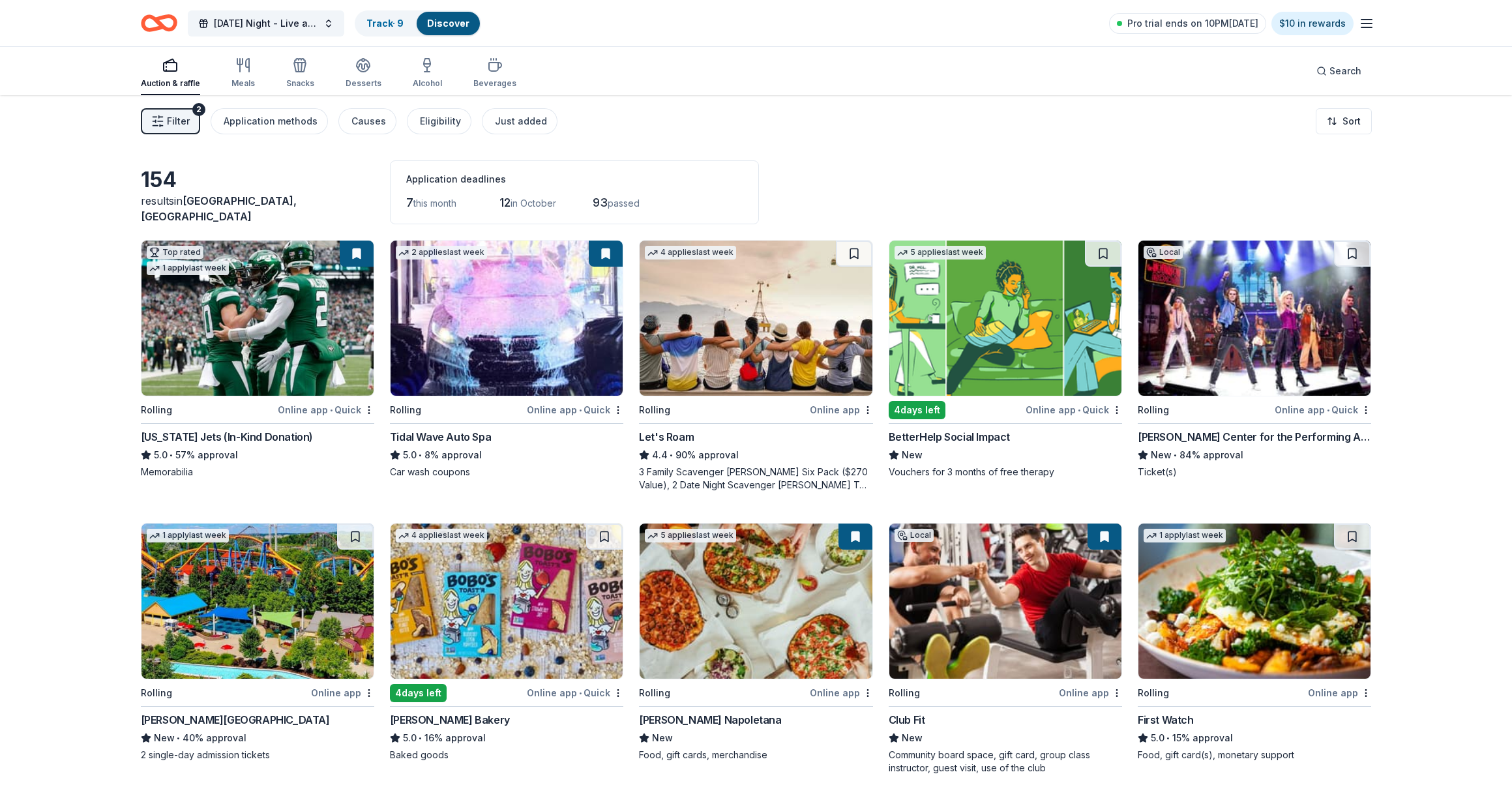
click at [165, 112] on button "Filter 2" at bounding box center [170, 121] width 60 height 26
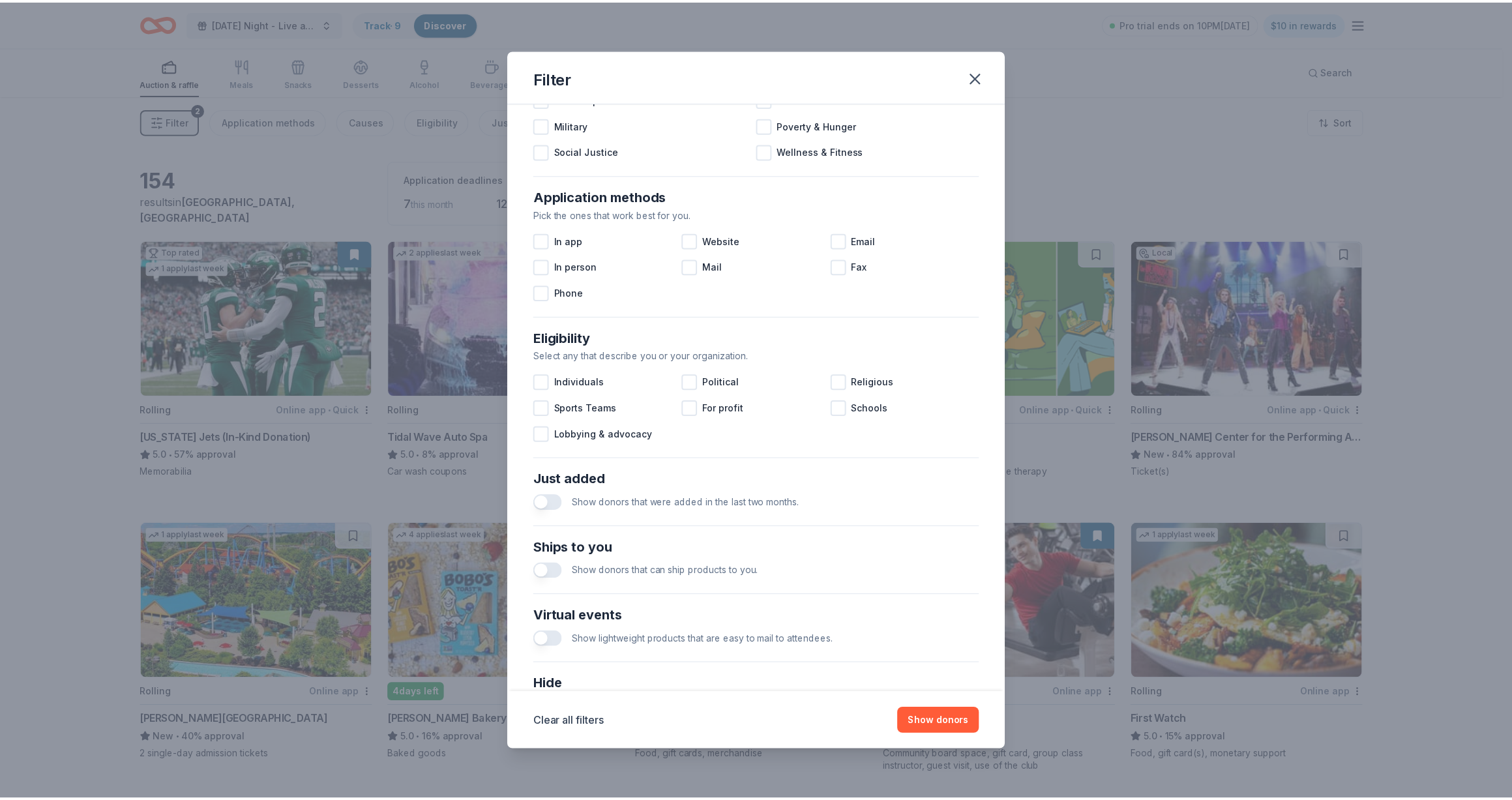
scroll to position [268, 0]
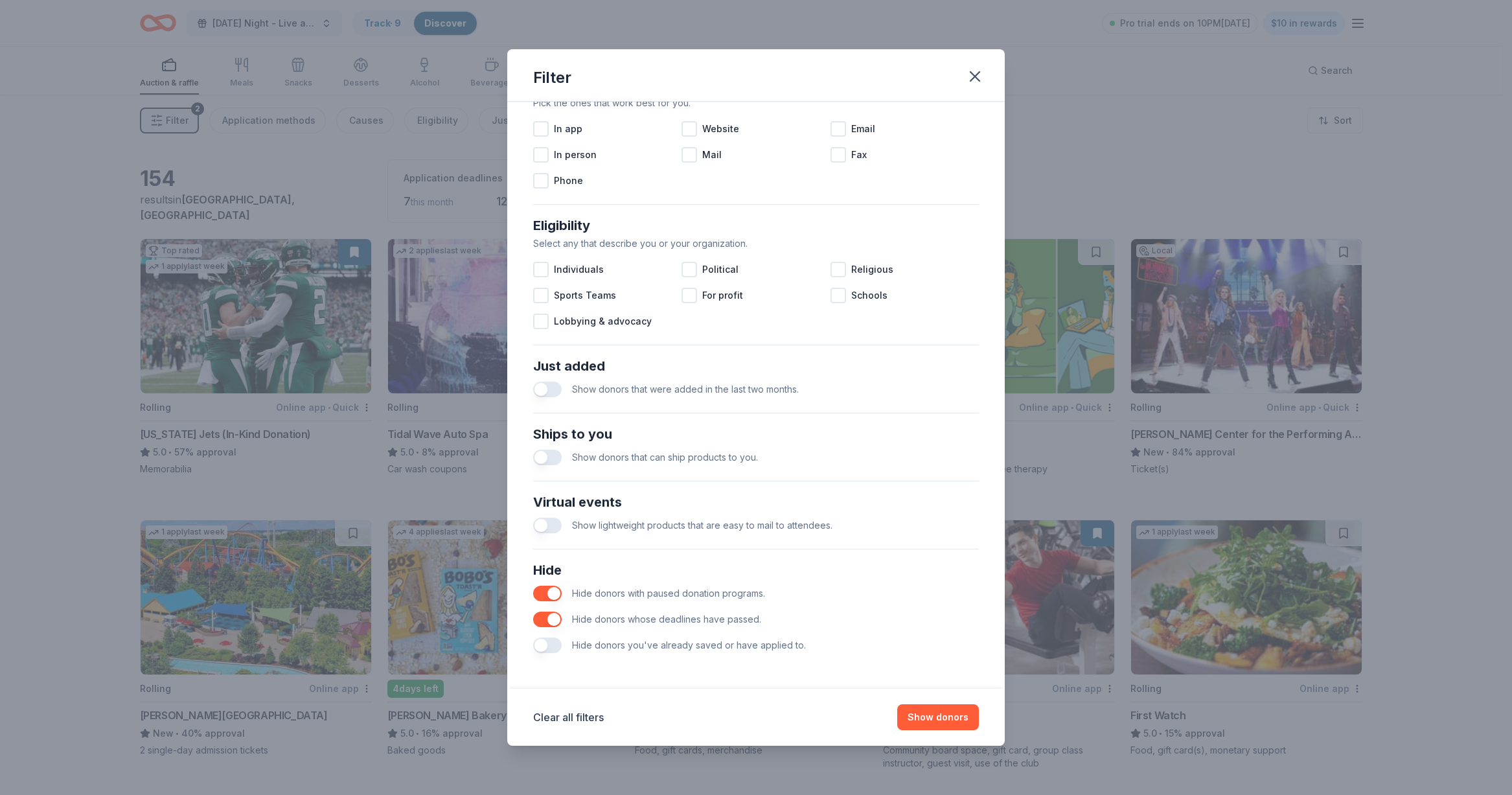
click at [560, 457] on button "button" at bounding box center [548, 457] width 29 height 16
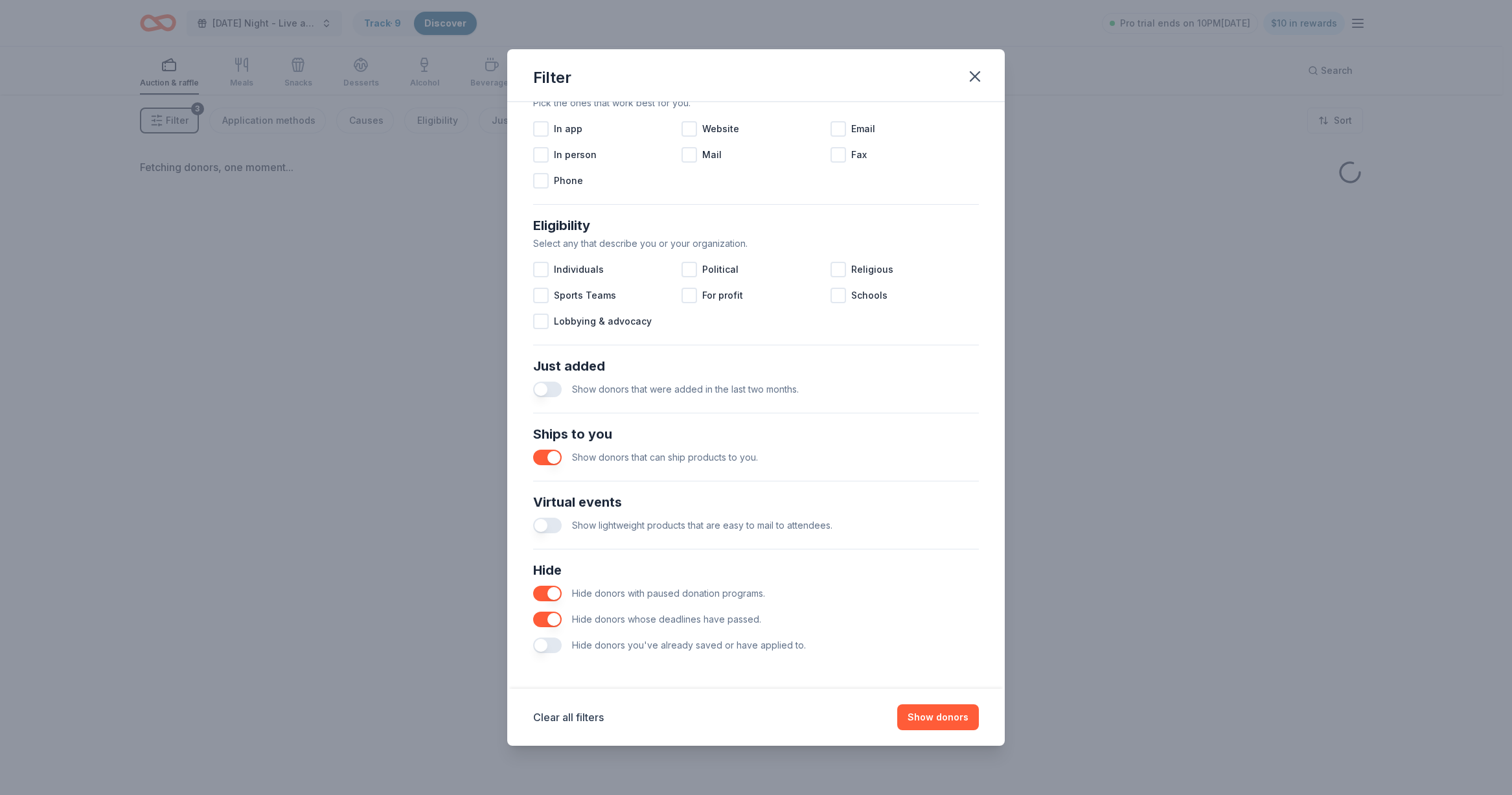
click at [543, 520] on button "button" at bounding box center [548, 525] width 29 height 16
click at [950, 728] on button "Show donors" at bounding box center [938, 717] width 82 height 26
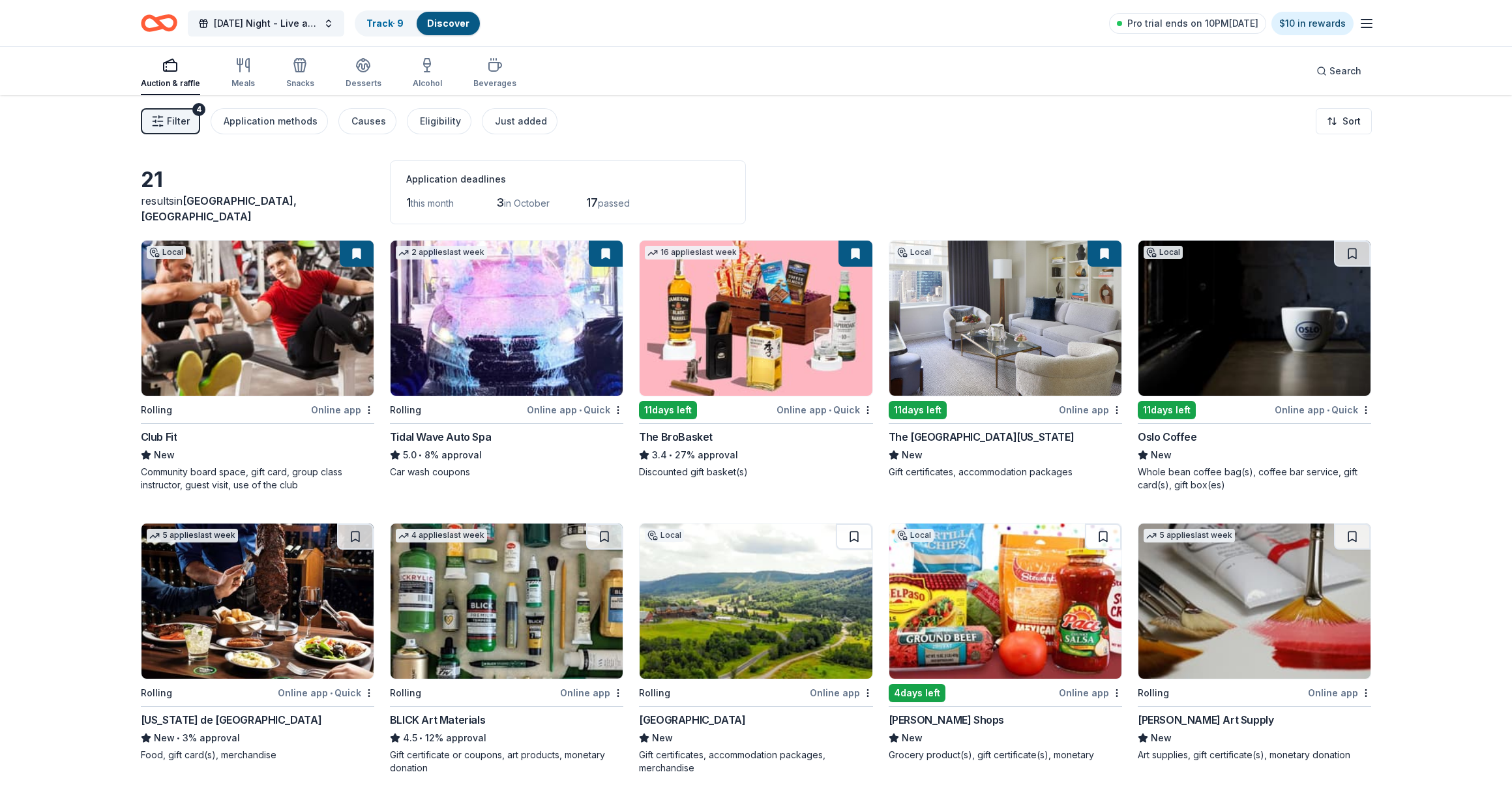
click at [707, 592] on img at bounding box center [755, 601] width 232 height 155
click at [419, 69] on icon "button" at bounding box center [426, 65] width 16 height 16
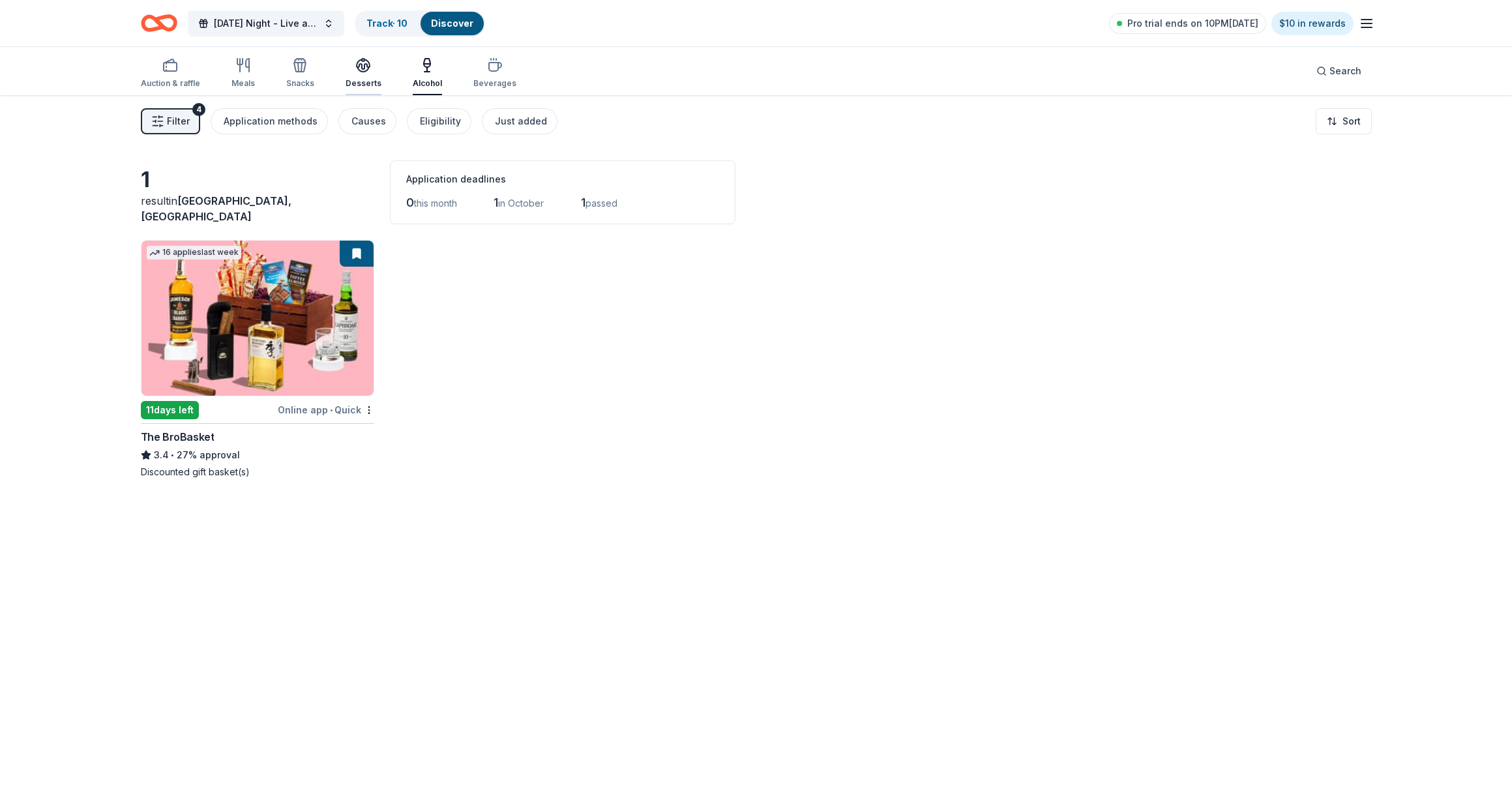
click at [359, 73] on div "Desserts" at bounding box center [363, 73] width 36 height 31
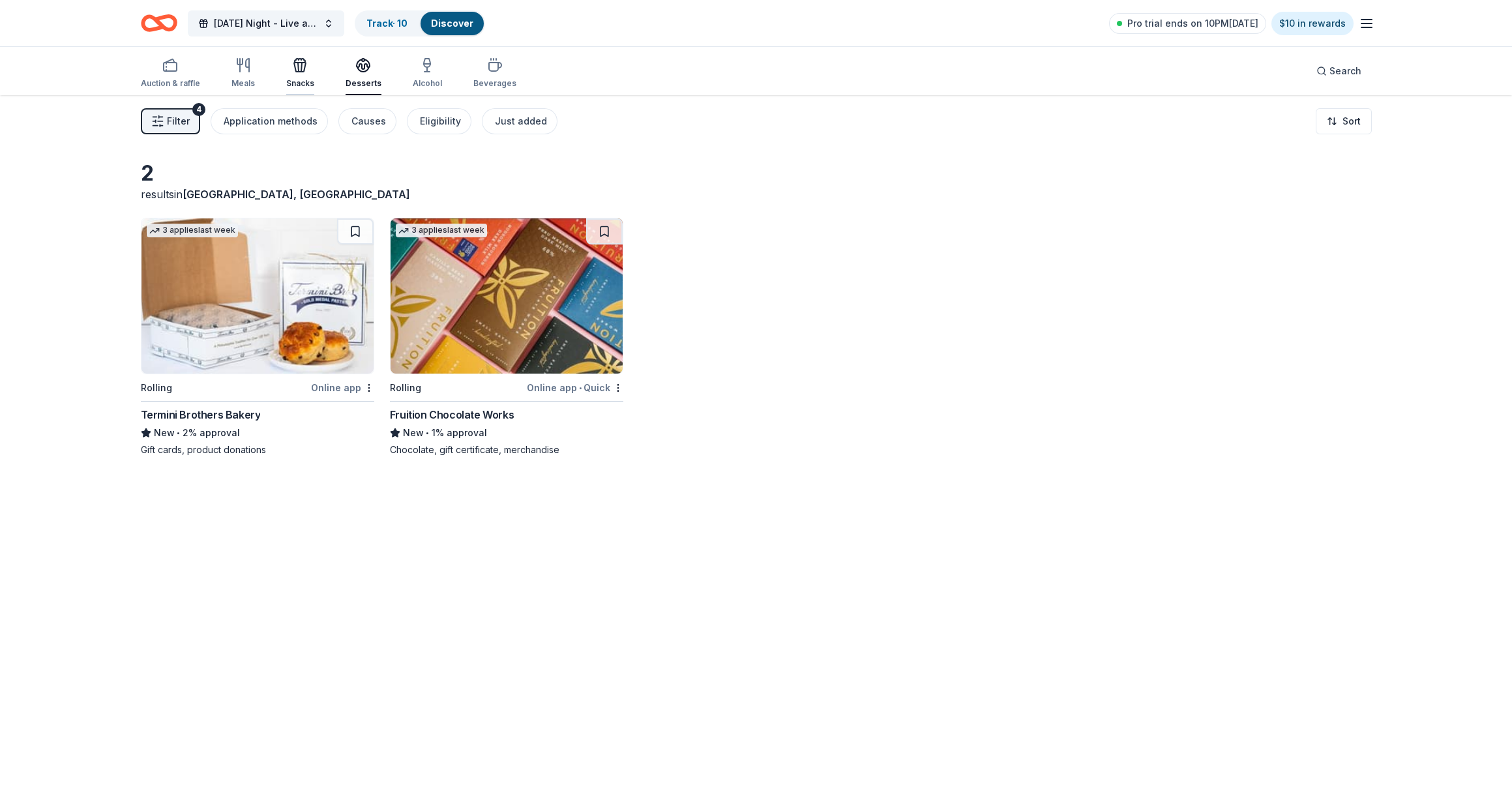
click at [290, 75] on div "Snacks" at bounding box center [300, 73] width 28 height 31
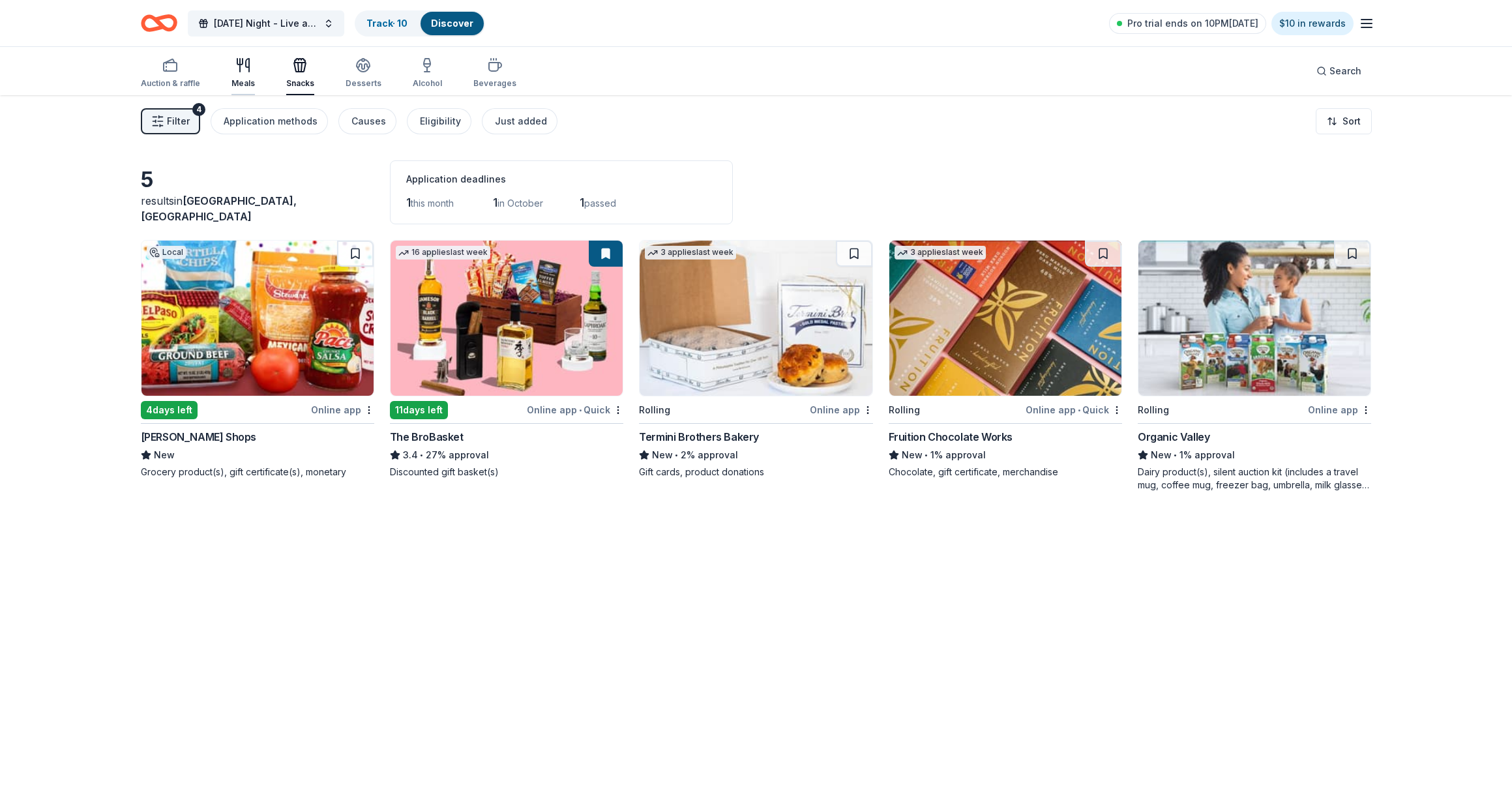
click at [236, 81] on div "Meals" at bounding box center [243, 83] width 23 height 10
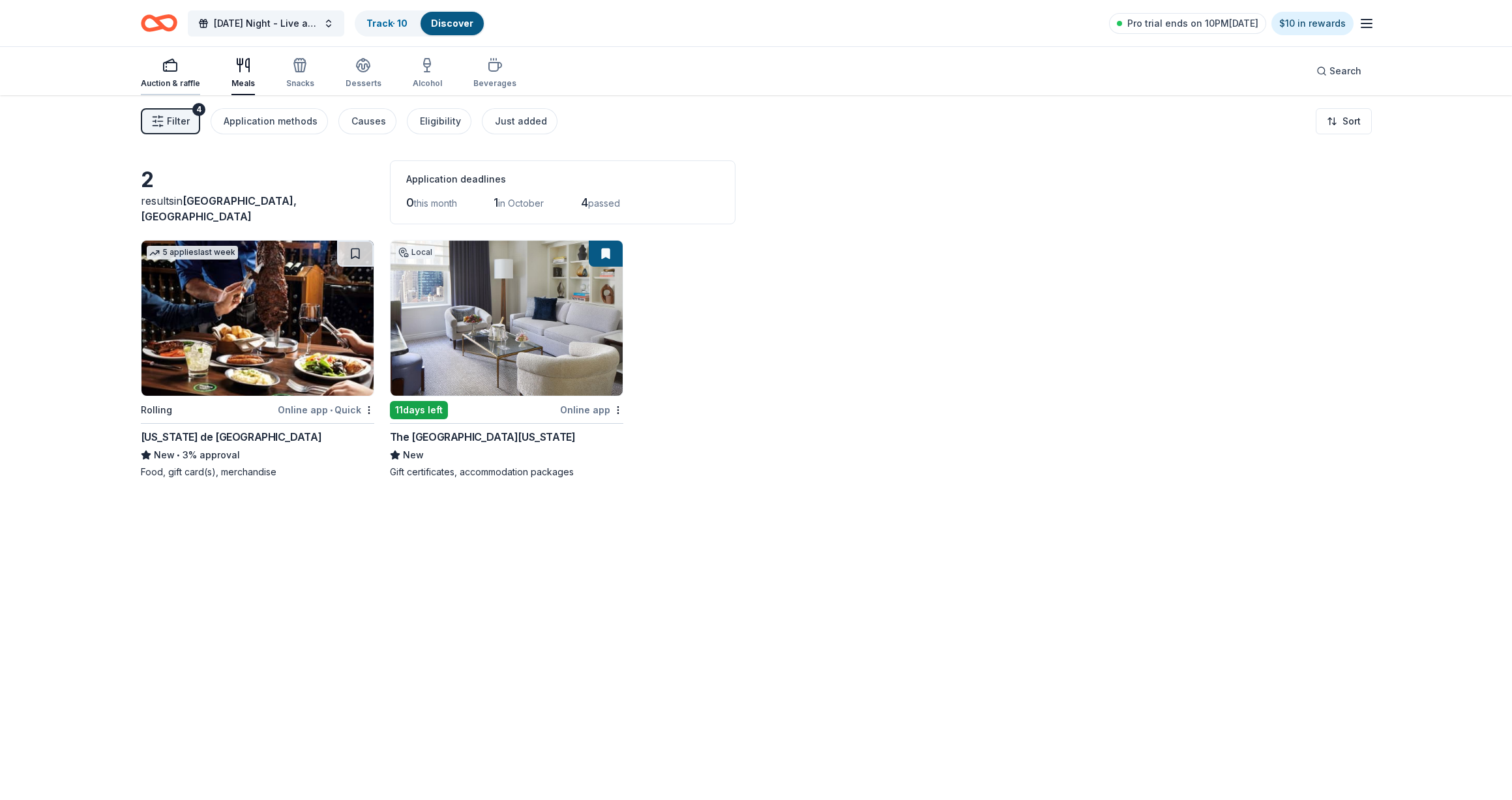
click at [172, 76] on div "Auction & raffle" at bounding box center [170, 73] width 60 height 31
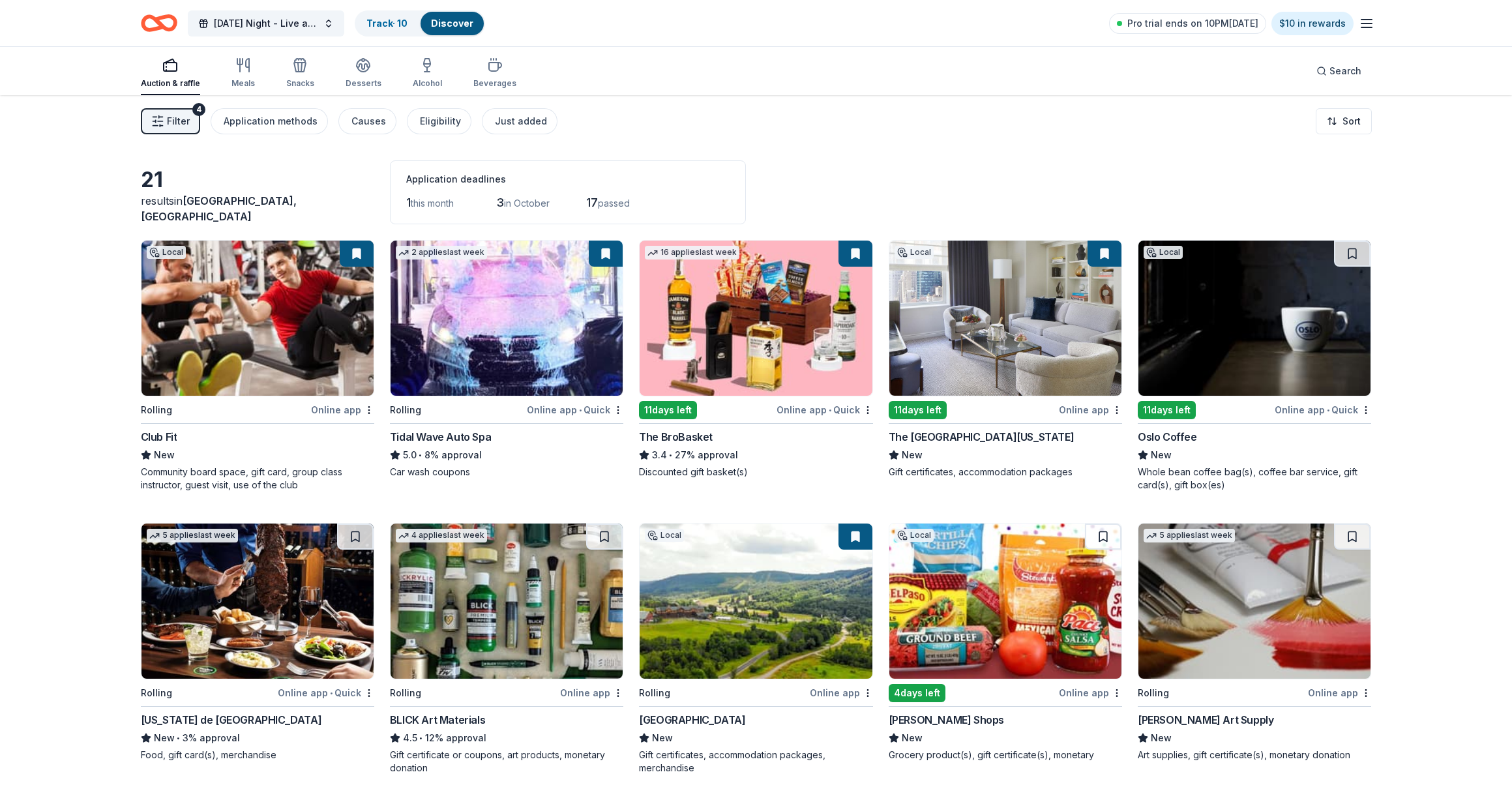
click at [473, 17] on div "Discover" at bounding box center [452, 23] width 63 height 23
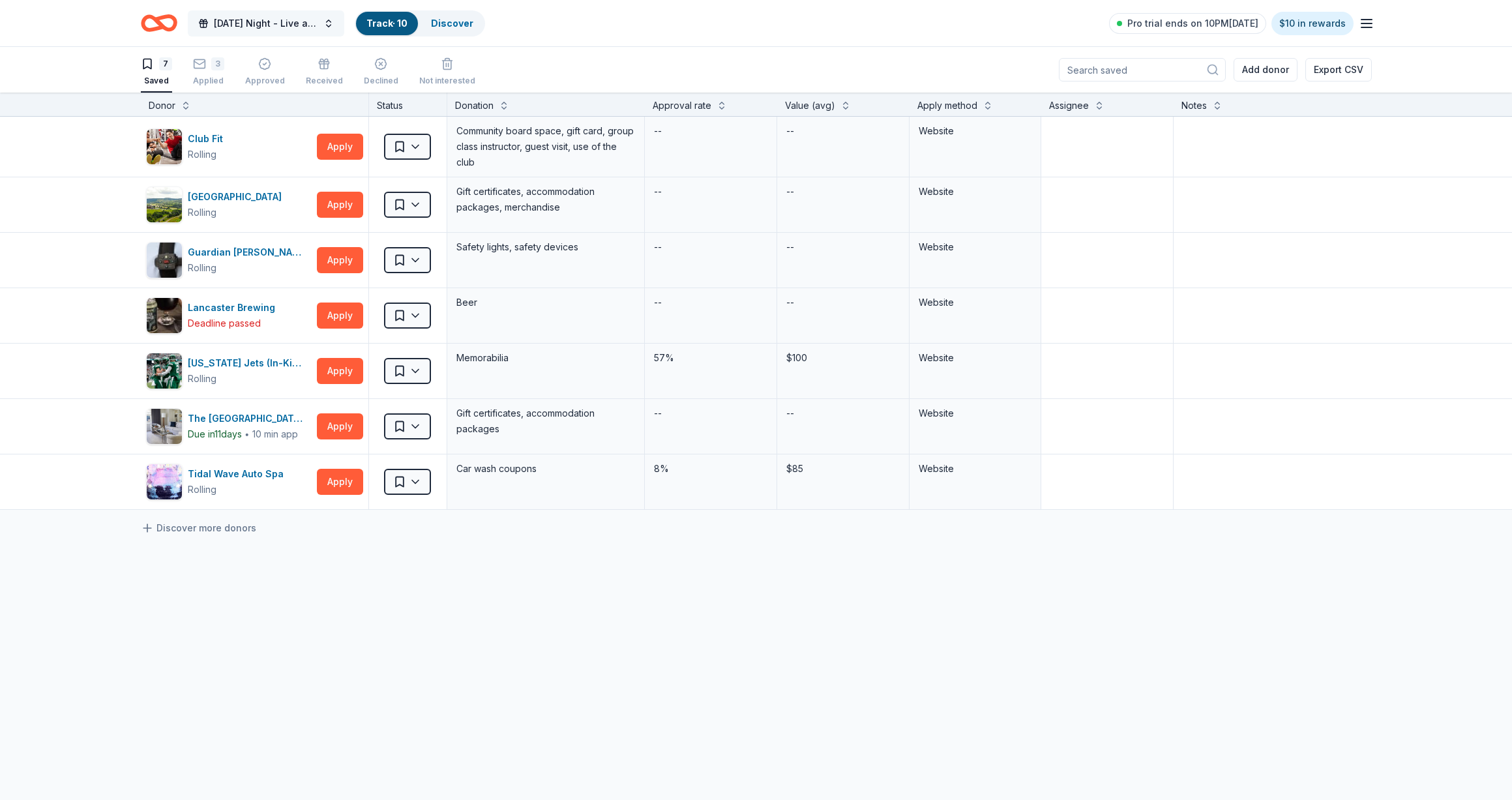
click at [291, 18] on span "[DATE] Night - Live at the Library!" at bounding box center [266, 23] width 104 height 16
click at [375, 134] on button "Create new event" at bounding box center [385, 131] width 92 height 16
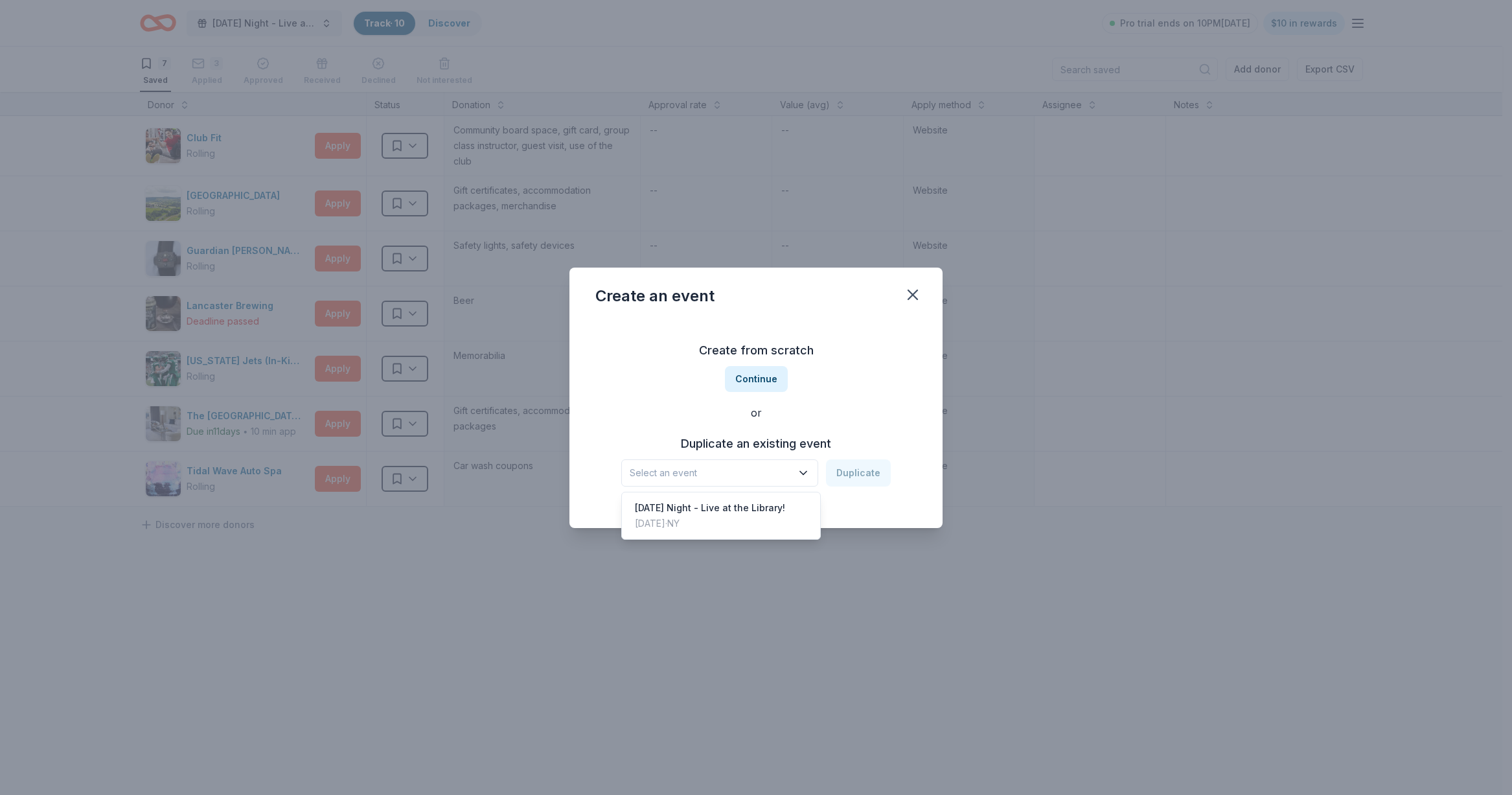
click at [808, 467] on icon "button" at bounding box center [803, 473] width 13 height 13
click at [785, 505] on div "[DATE] Night - Live at the Library!" at bounding box center [709, 507] width 150 height 16
click at [867, 475] on button "Duplicate" at bounding box center [858, 473] width 65 height 27
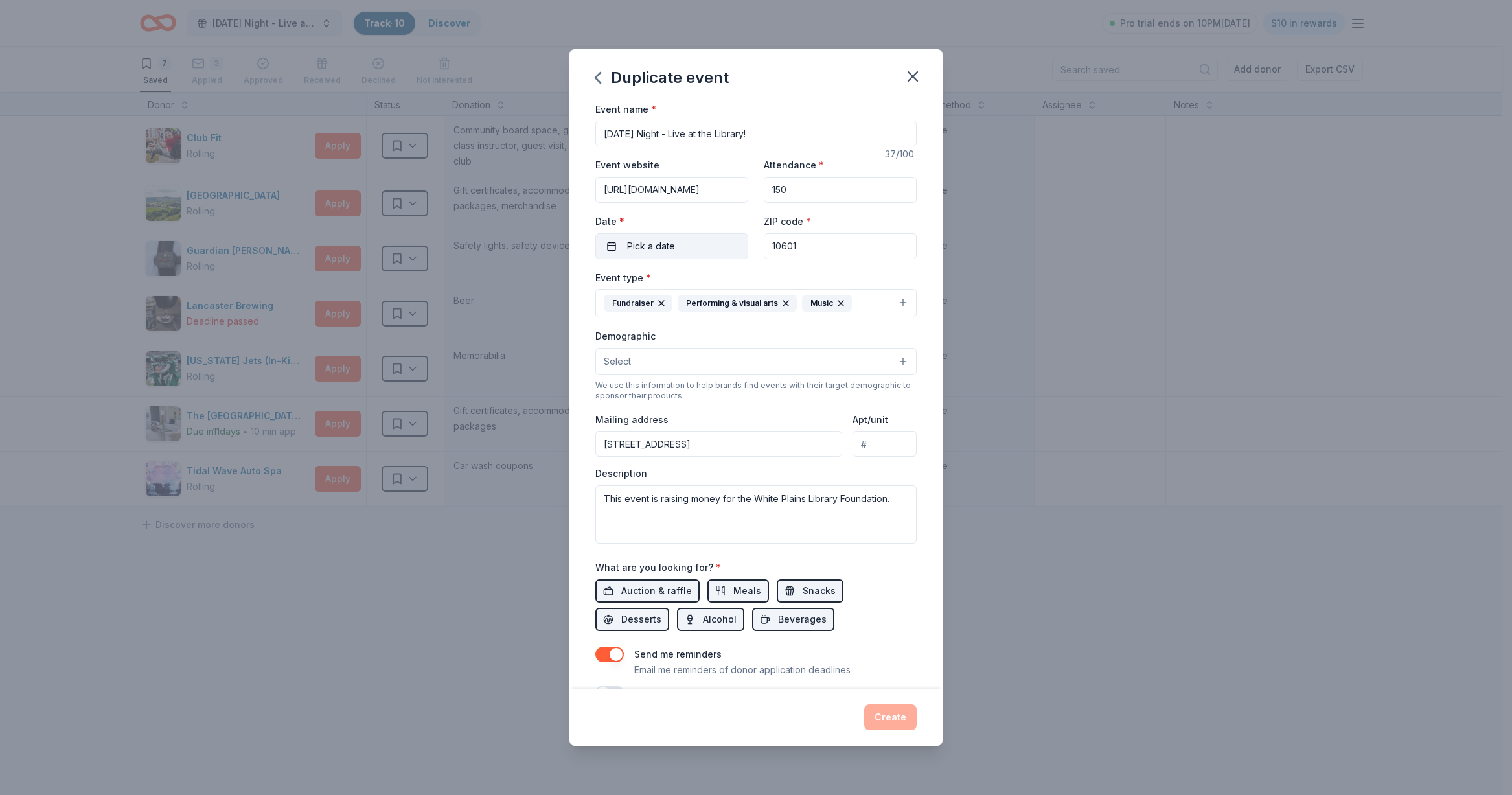
click at [710, 246] on button "Pick a date" at bounding box center [671, 246] width 153 height 26
click at [733, 277] on button "Go to next month" at bounding box center [739, 280] width 18 height 18
click at [747, 275] on button "Go to next month" at bounding box center [739, 280] width 18 height 18
click at [735, 280] on button "Go to next month" at bounding box center [739, 280] width 18 height 18
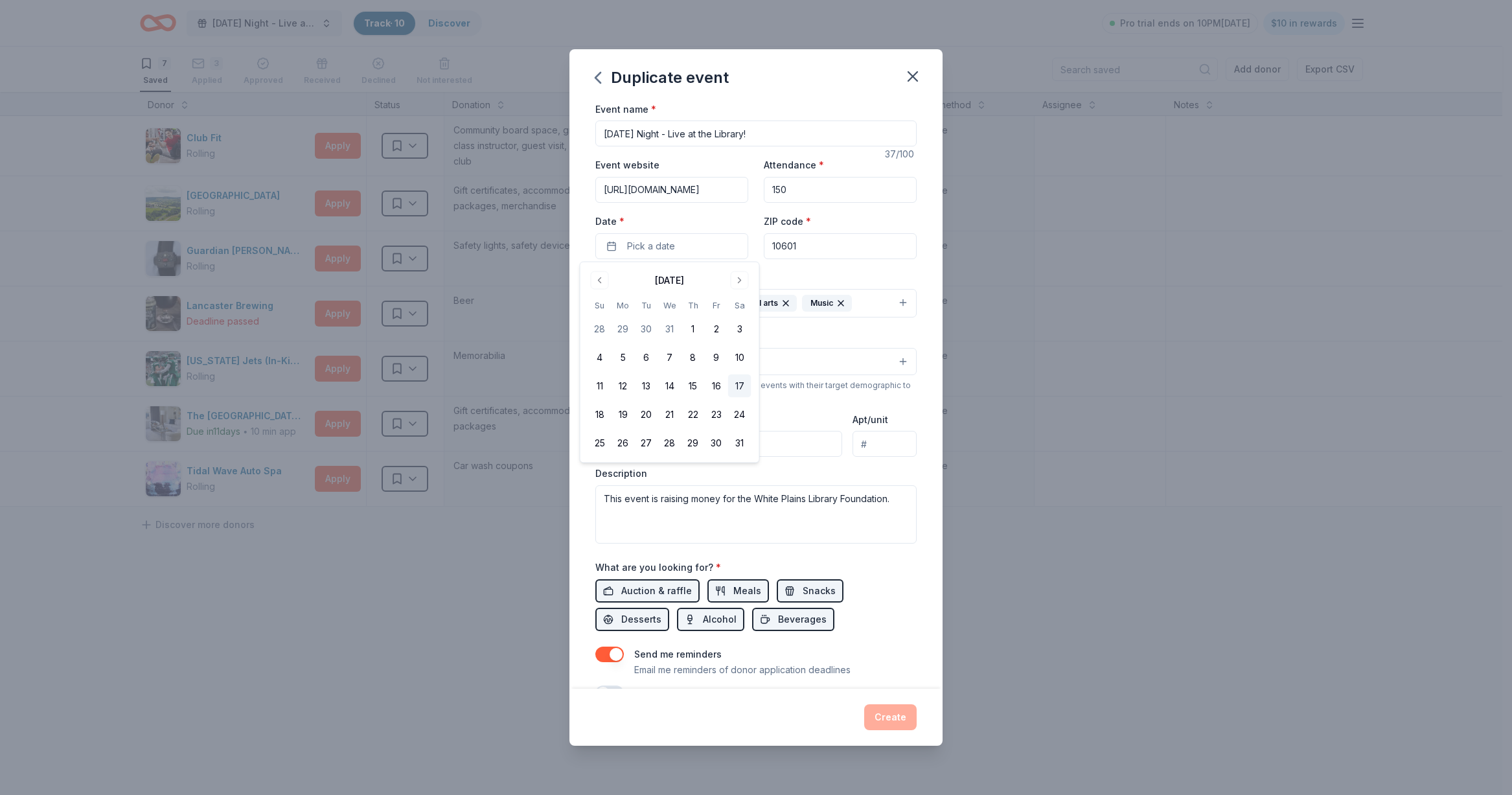
click at [728, 392] on button "17" at bounding box center [740, 386] width 23 height 23
click at [921, 332] on div "Event name * Saturday Night - Live at the Library! 37 /100 Event website https:…" at bounding box center [756, 395] width 373 height 588
click at [756, 360] on button "Select" at bounding box center [756, 361] width 321 height 27
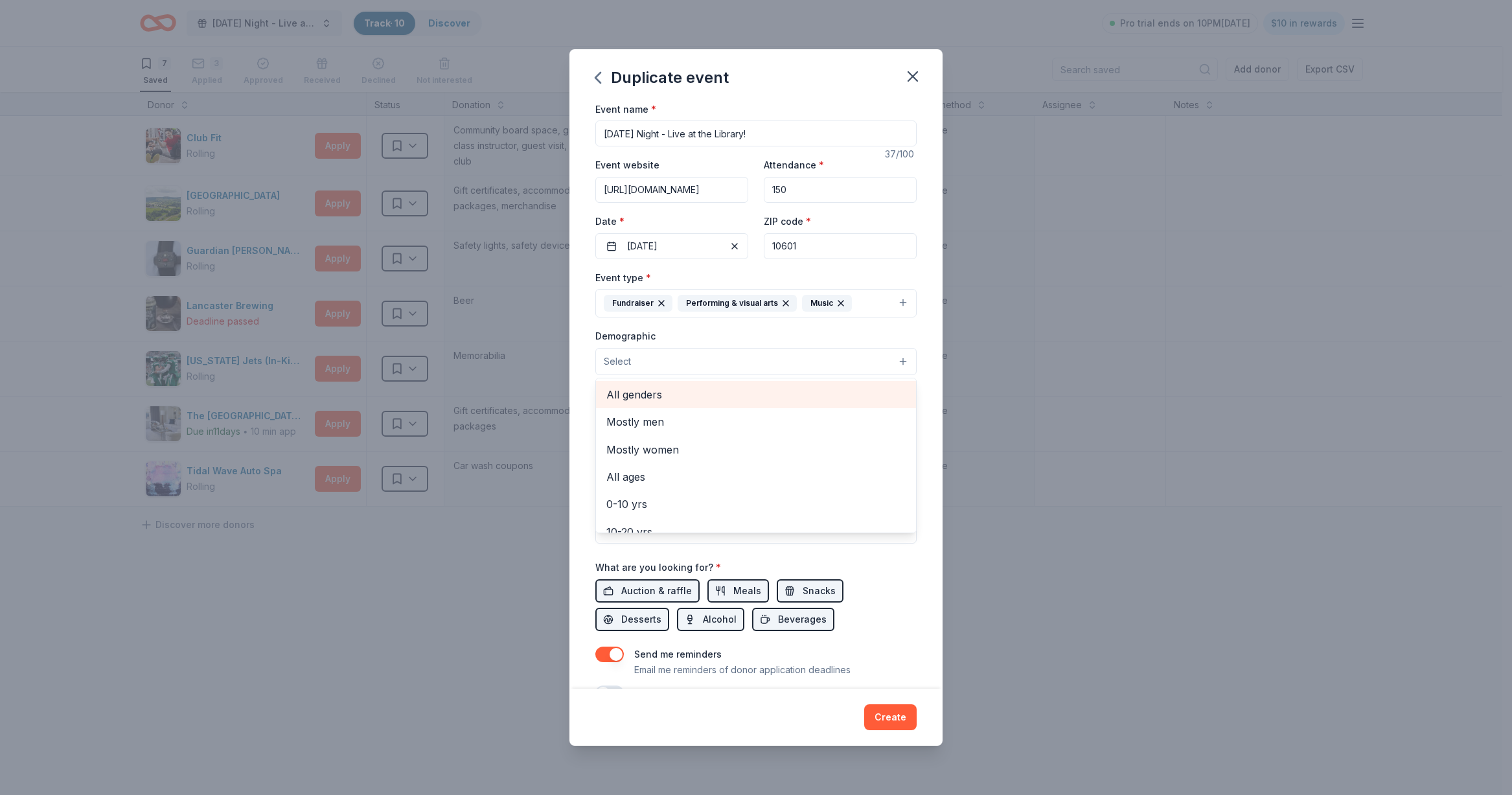
click at [710, 391] on span "All genders" at bounding box center [756, 394] width 299 height 17
click at [664, 360] on icon "button" at bounding box center [665, 362] width 10 height 10
click at [771, 367] on button "Select" at bounding box center [756, 361] width 321 height 27
click at [707, 403] on div "All genders" at bounding box center [756, 394] width 320 height 27
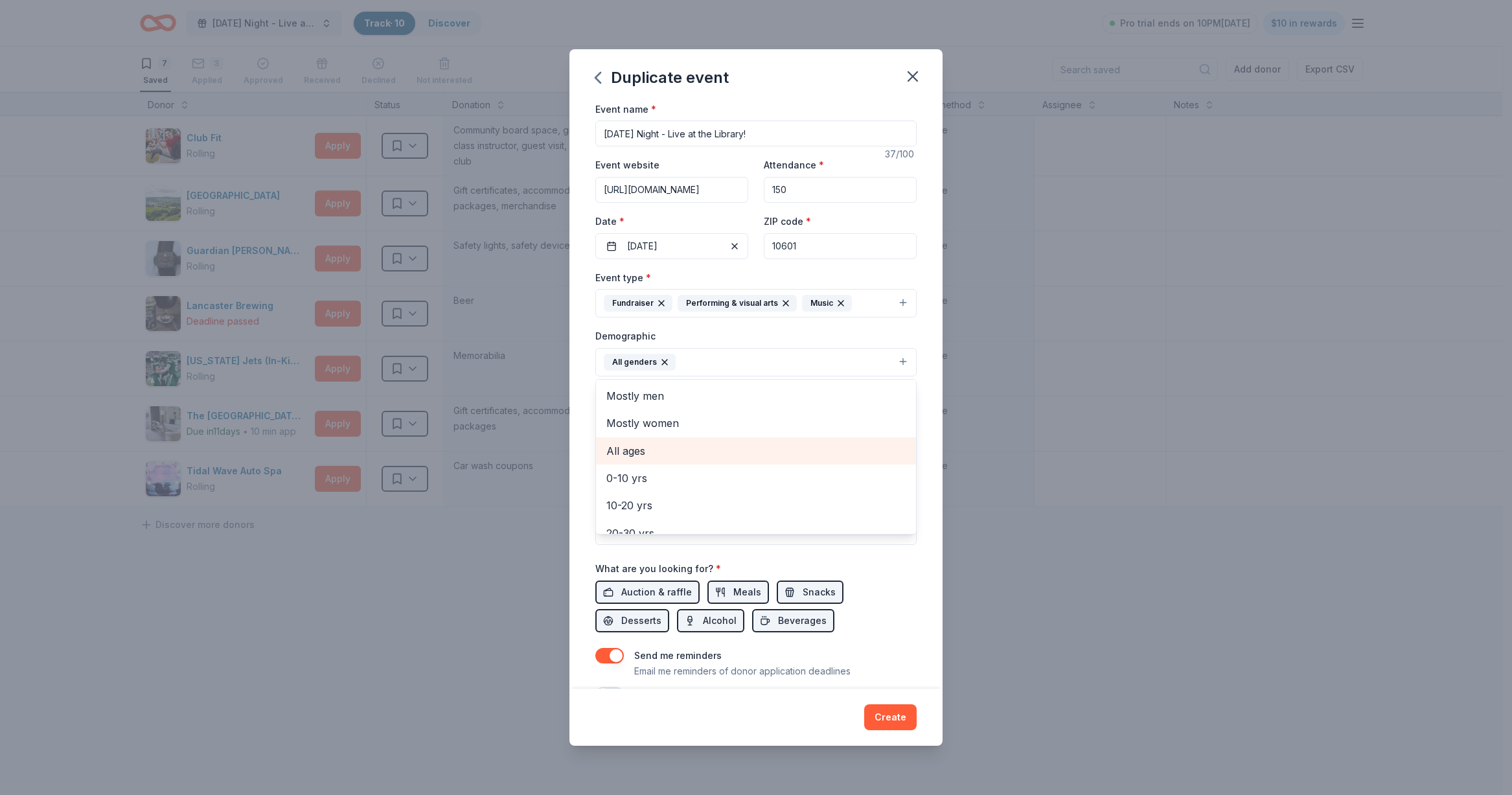
click at [649, 451] on span "All ages" at bounding box center [756, 451] width 299 height 17
click at [748, 555] on div "Event name * Saturday Night - Live at the Library! 37 /100 Event website https:…" at bounding box center [756, 402] width 321 height 601
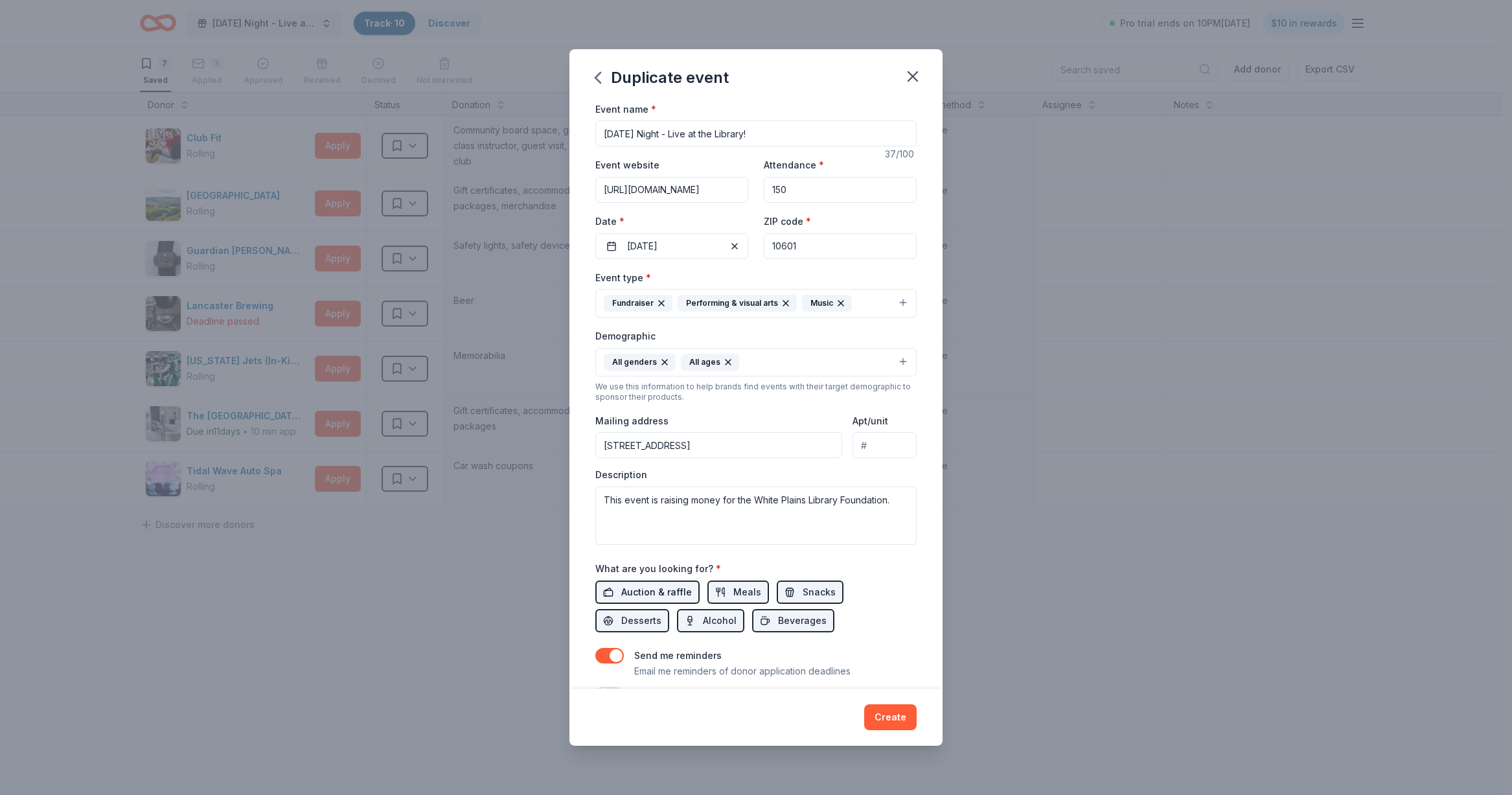
click at [656, 592] on span "Auction & raffle" at bounding box center [656, 592] width 71 height 16
click at [643, 617] on span "Desserts" at bounding box center [641, 620] width 40 height 16
drag, startPoint x: 722, startPoint y: 627, endPoint x: 756, endPoint y: 626, distance: 34.0
click at [722, 627] on span "Alcohol" at bounding box center [720, 620] width 34 height 16
click at [771, 624] on button "Beverages" at bounding box center [793, 620] width 82 height 23
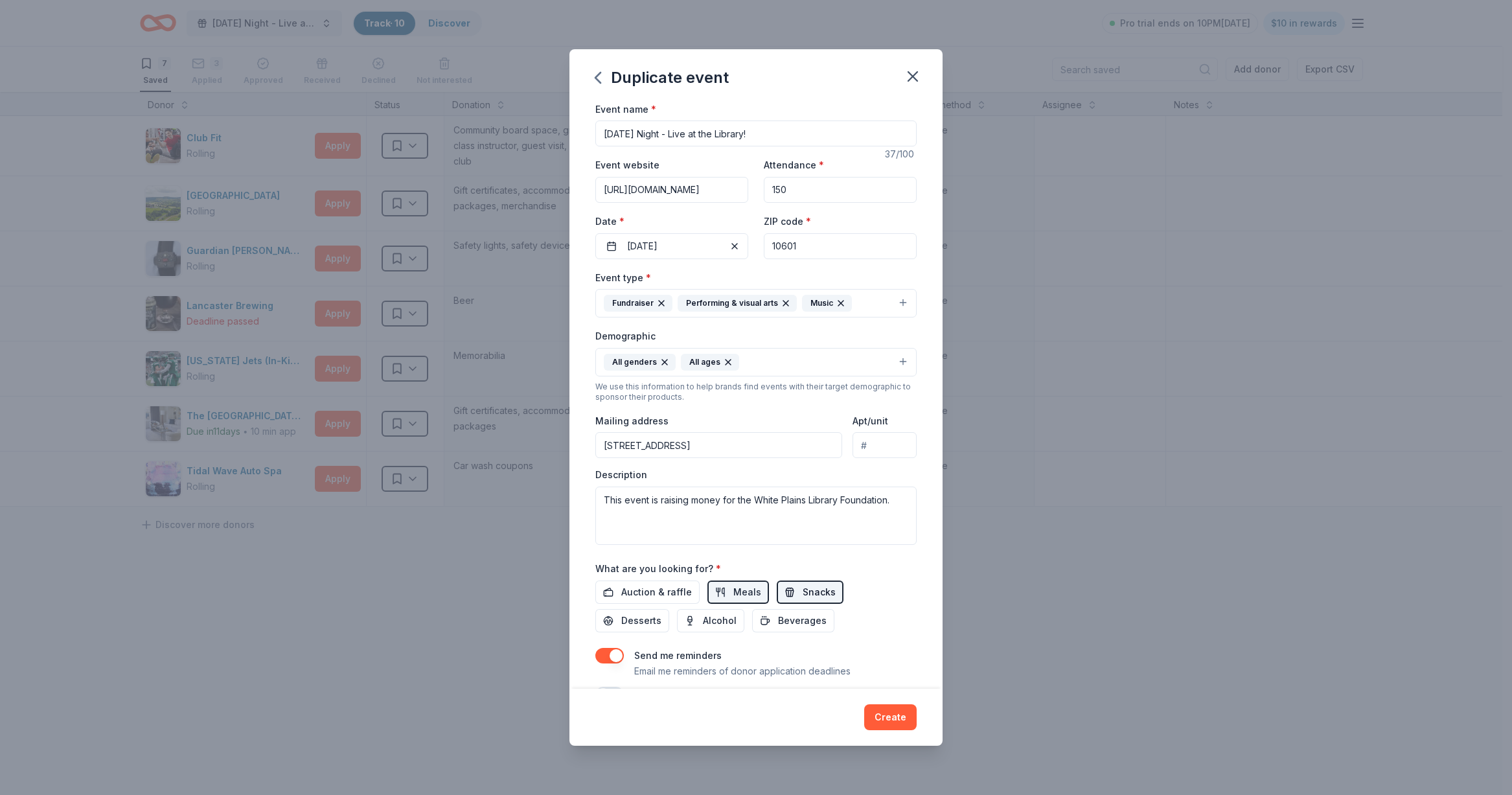
click at [803, 597] on span "Snacks" at bounding box center [819, 592] width 33 height 16
drag, startPoint x: 730, startPoint y: 594, endPoint x: 739, endPoint y: 607, distance: 15.8
click at [733, 594] on span "Meals" at bounding box center [747, 592] width 28 height 16
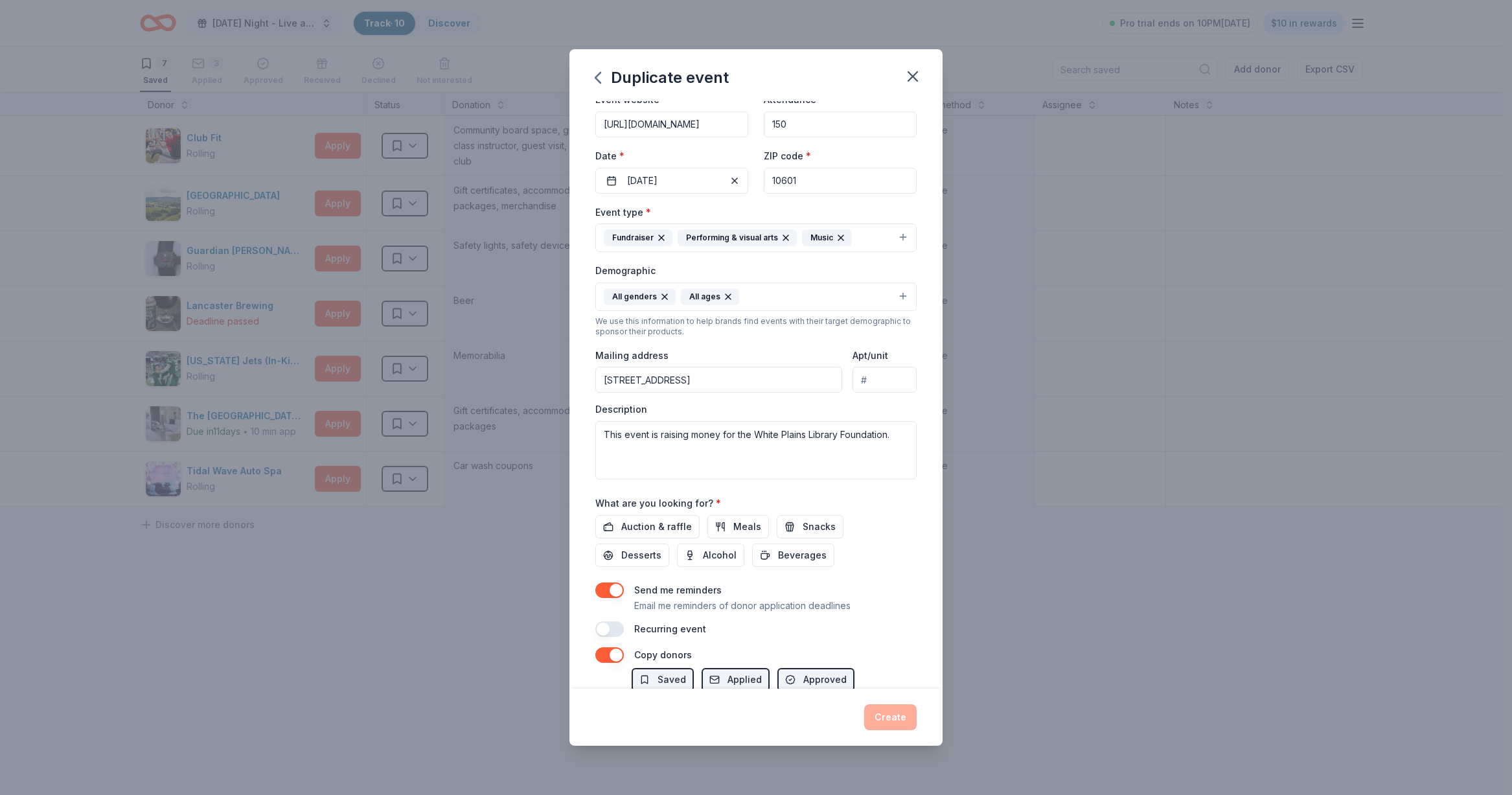
scroll to position [143, 0]
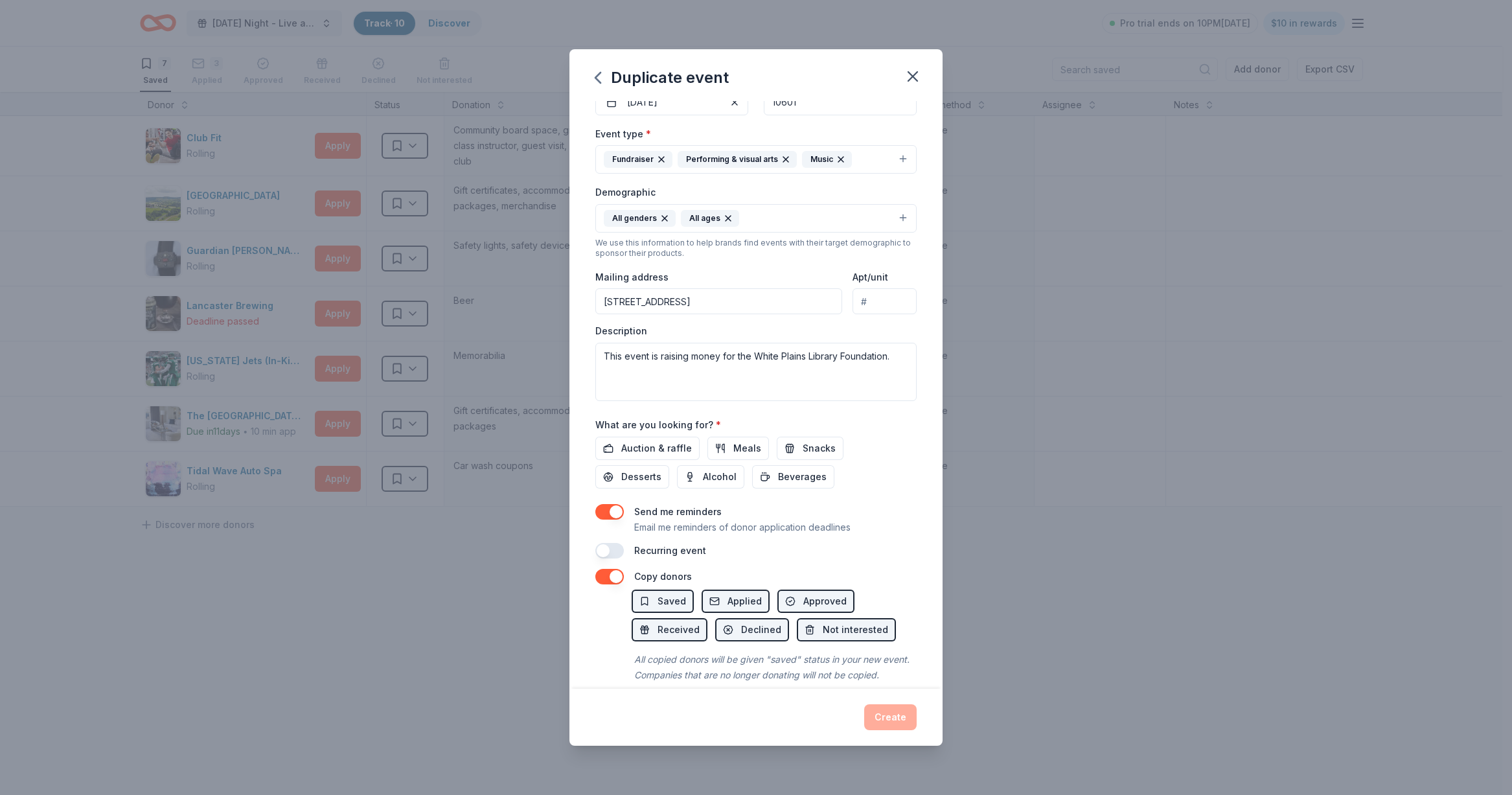
drag, startPoint x: 605, startPoint y: 550, endPoint x: 618, endPoint y: 557, distance: 14.8
click at [605, 550] on button "button" at bounding box center [609, 550] width 29 height 16
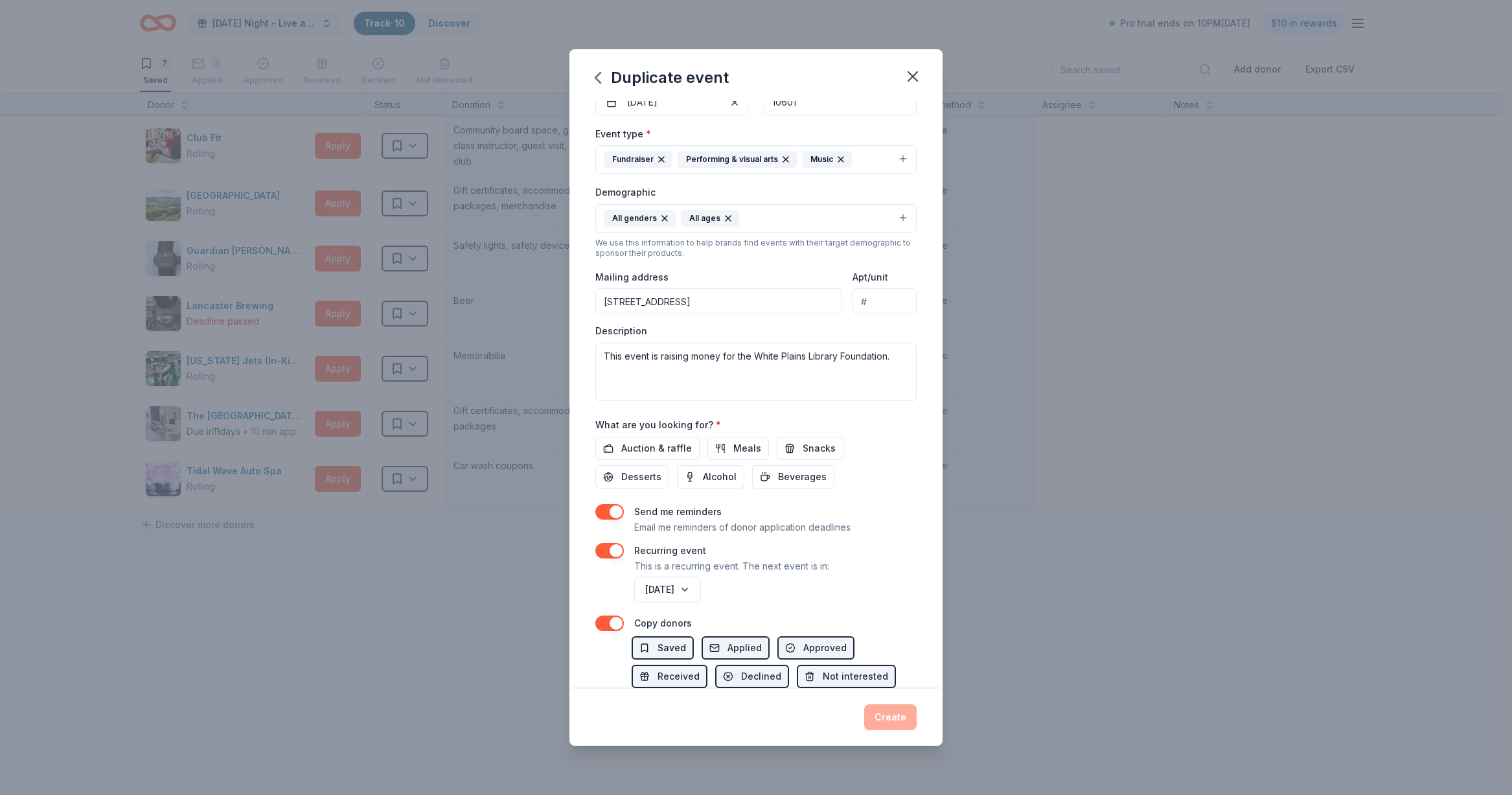
click at [660, 637] on button "Saved" at bounding box center [662, 647] width 62 height 23
click at [745, 647] on span "Applied" at bounding box center [745, 647] width 34 height 16
click at [782, 645] on button "Approved" at bounding box center [816, 647] width 77 height 23
click at [696, 674] on span "Received" at bounding box center [679, 676] width 42 height 16
click at [747, 674] on span "Declined" at bounding box center [761, 676] width 40 height 16
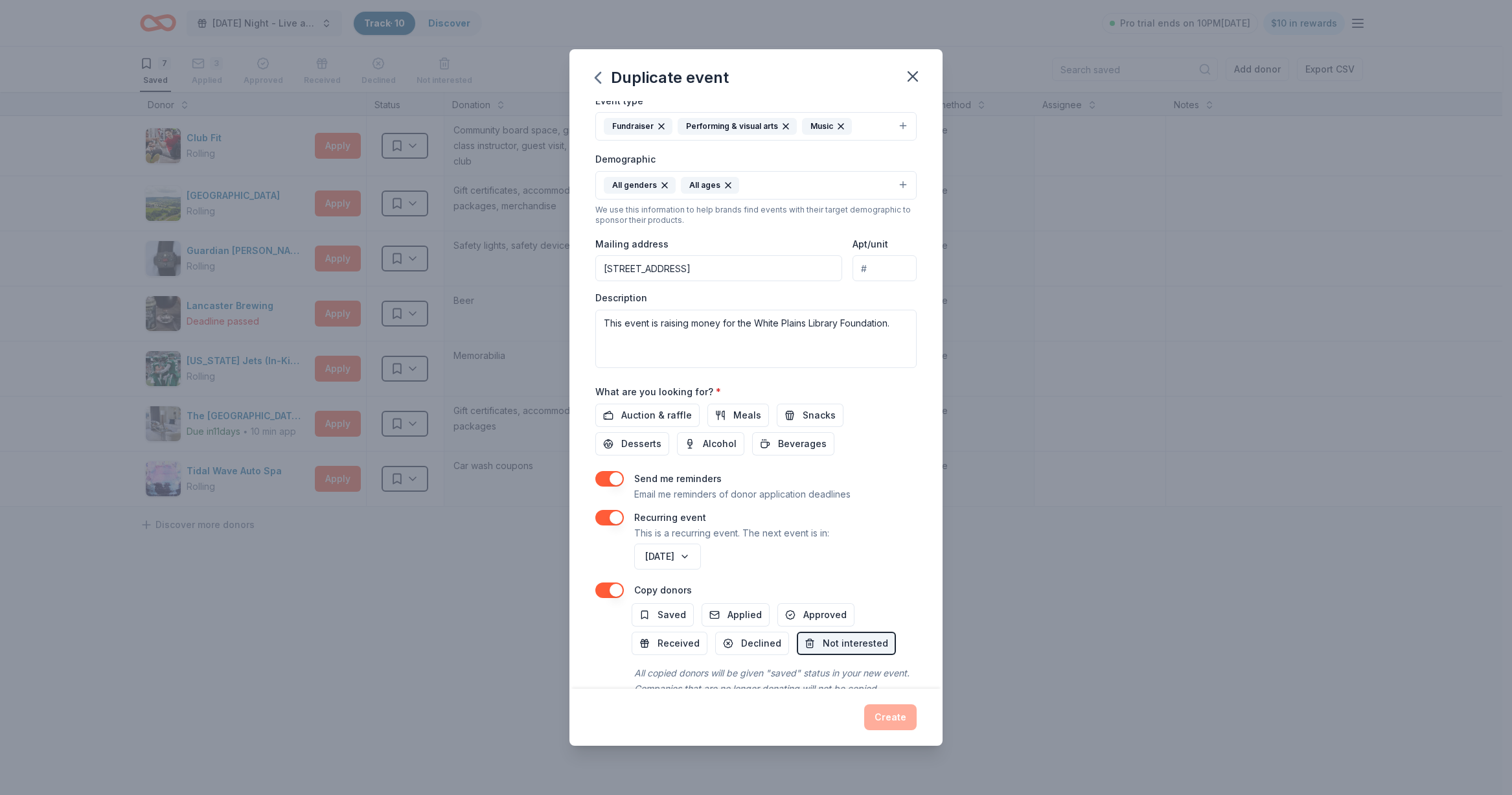
scroll to position [223, 0]
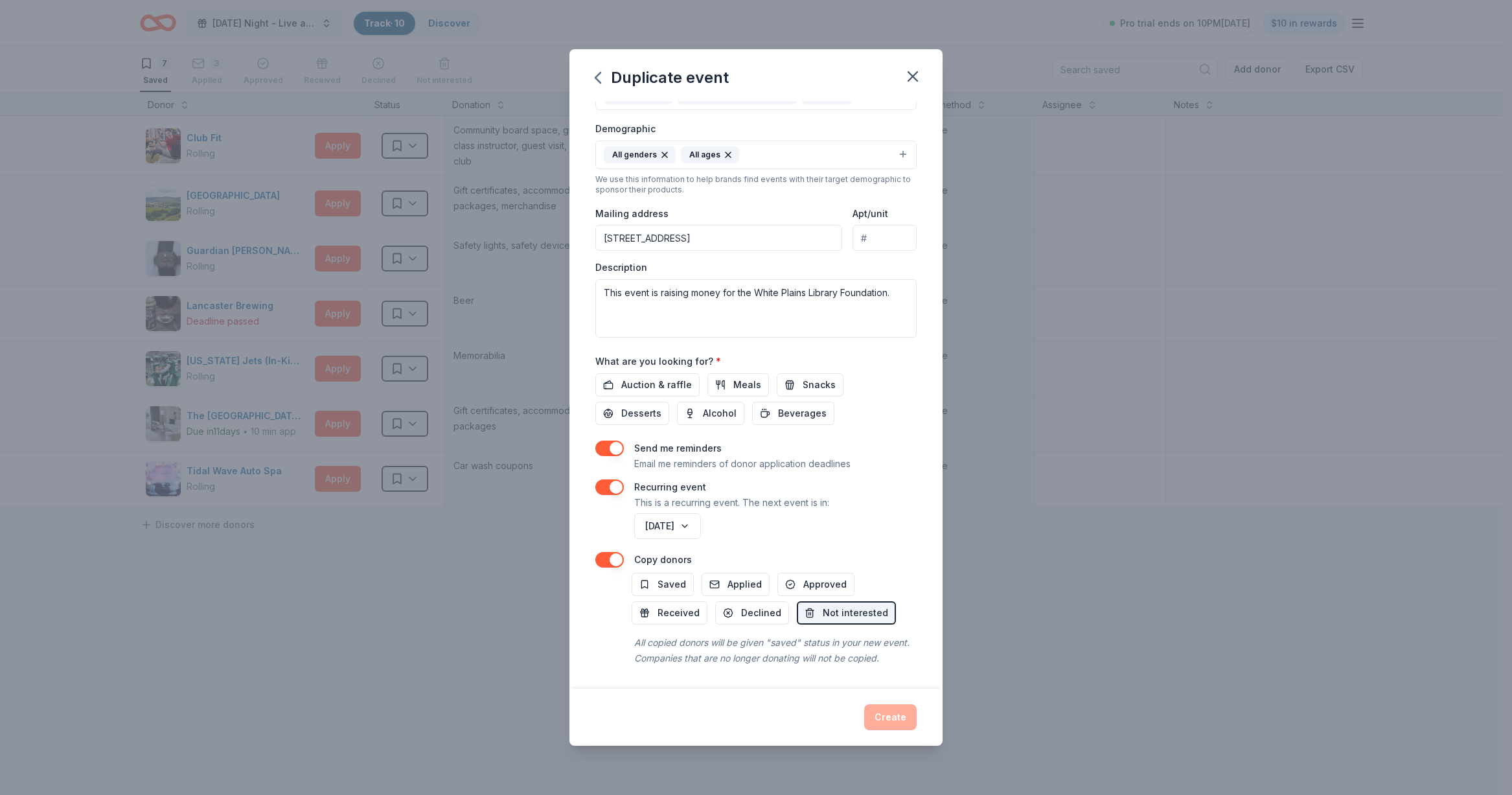
click at [888, 722] on div "Create" at bounding box center [756, 717] width 321 height 26
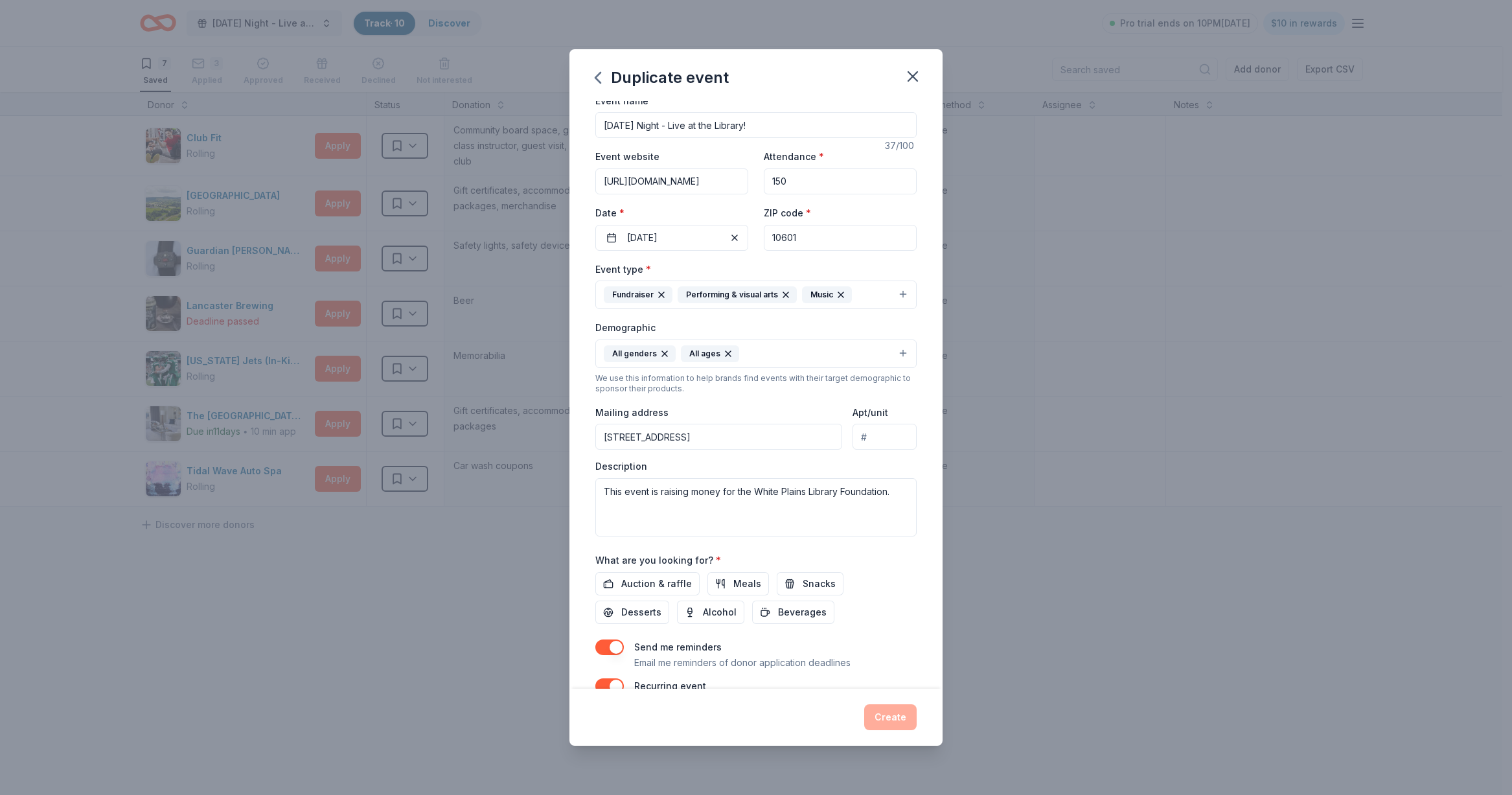
scroll to position [0, 0]
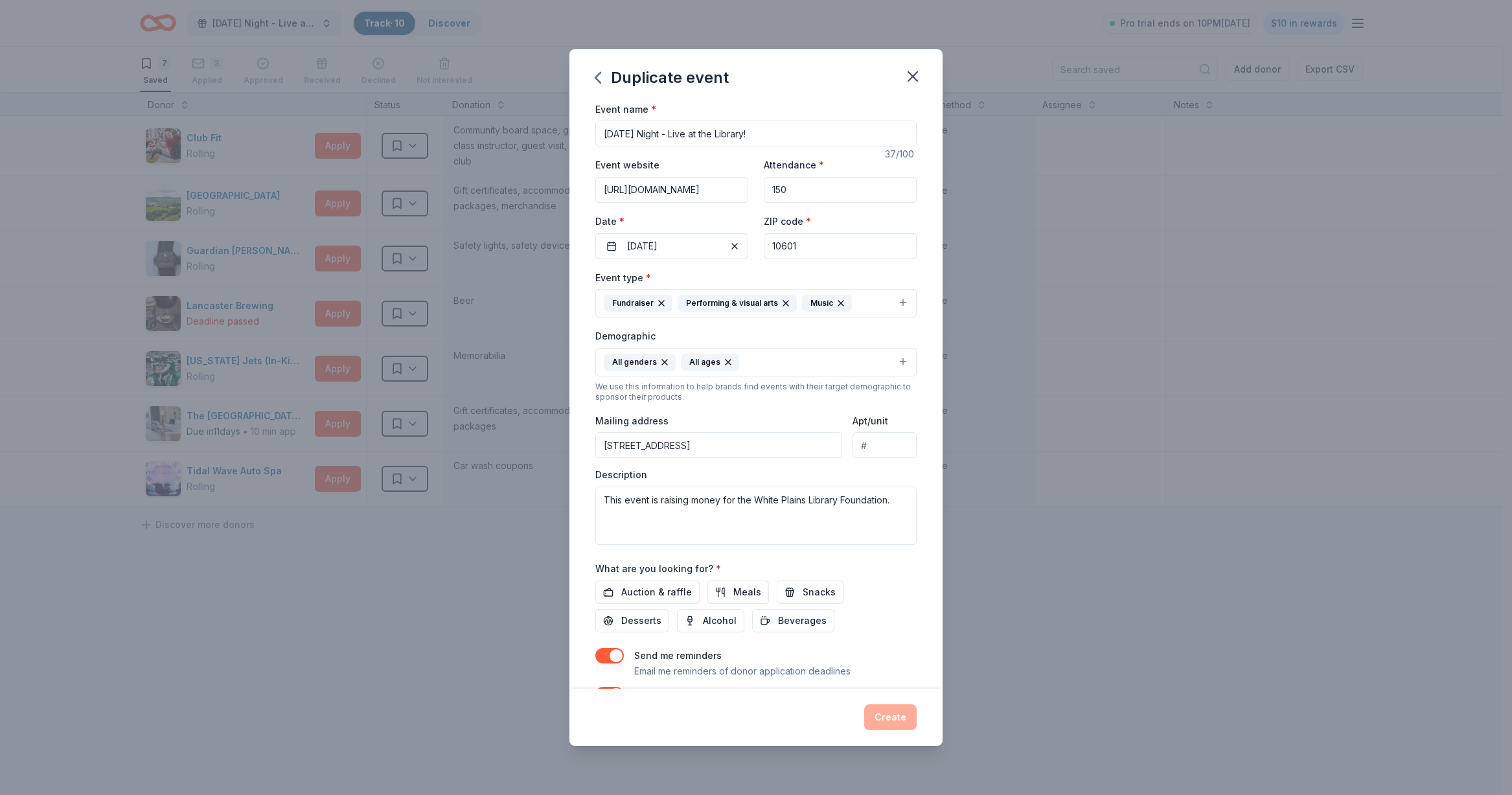
click at [873, 447] on input "Apt/unit" at bounding box center [884, 445] width 64 height 26
drag, startPoint x: 885, startPoint y: 446, endPoint x: 841, endPoint y: 444, distance: 44.0
click at [841, 444] on div "Mailing address 100 Martine Avenue, White Plains, NY, 10601 Apt/unit" at bounding box center [756, 436] width 321 height 46
drag, startPoint x: 750, startPoint y: 521, endPoint x: 802, endPoint y: 538, distance: 54.7
click at [750, 521] on textarea "This event is raising money for the White Plains Library Foundation." at bounding box center [756, 515] width 321 height 58
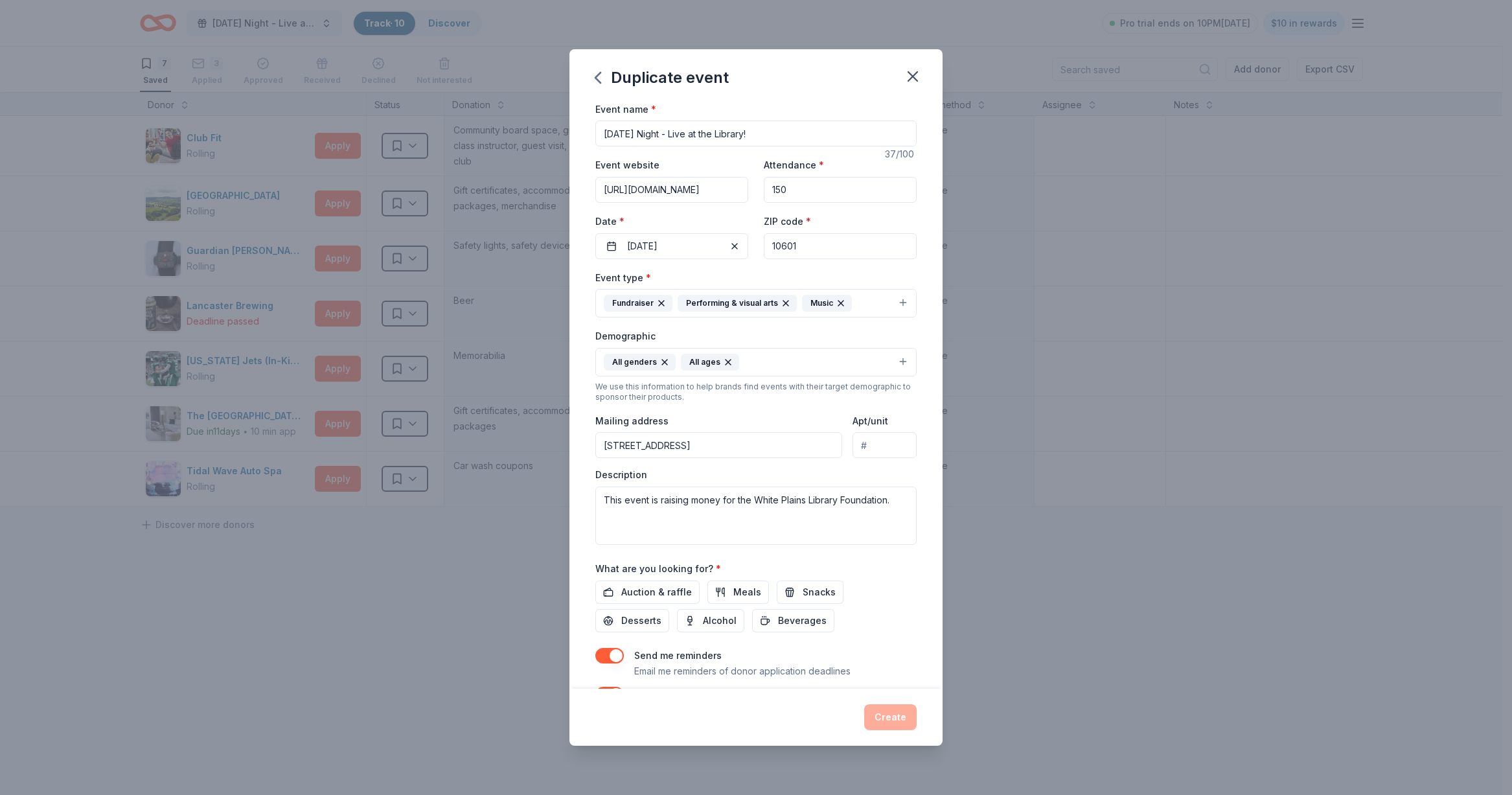
click at [892, 709] on div "Create" at bounding box center [756, 717] width 321 height 26
click at [893, 714] on div "Create" at bounding box center [756, 717] width 321 height 26
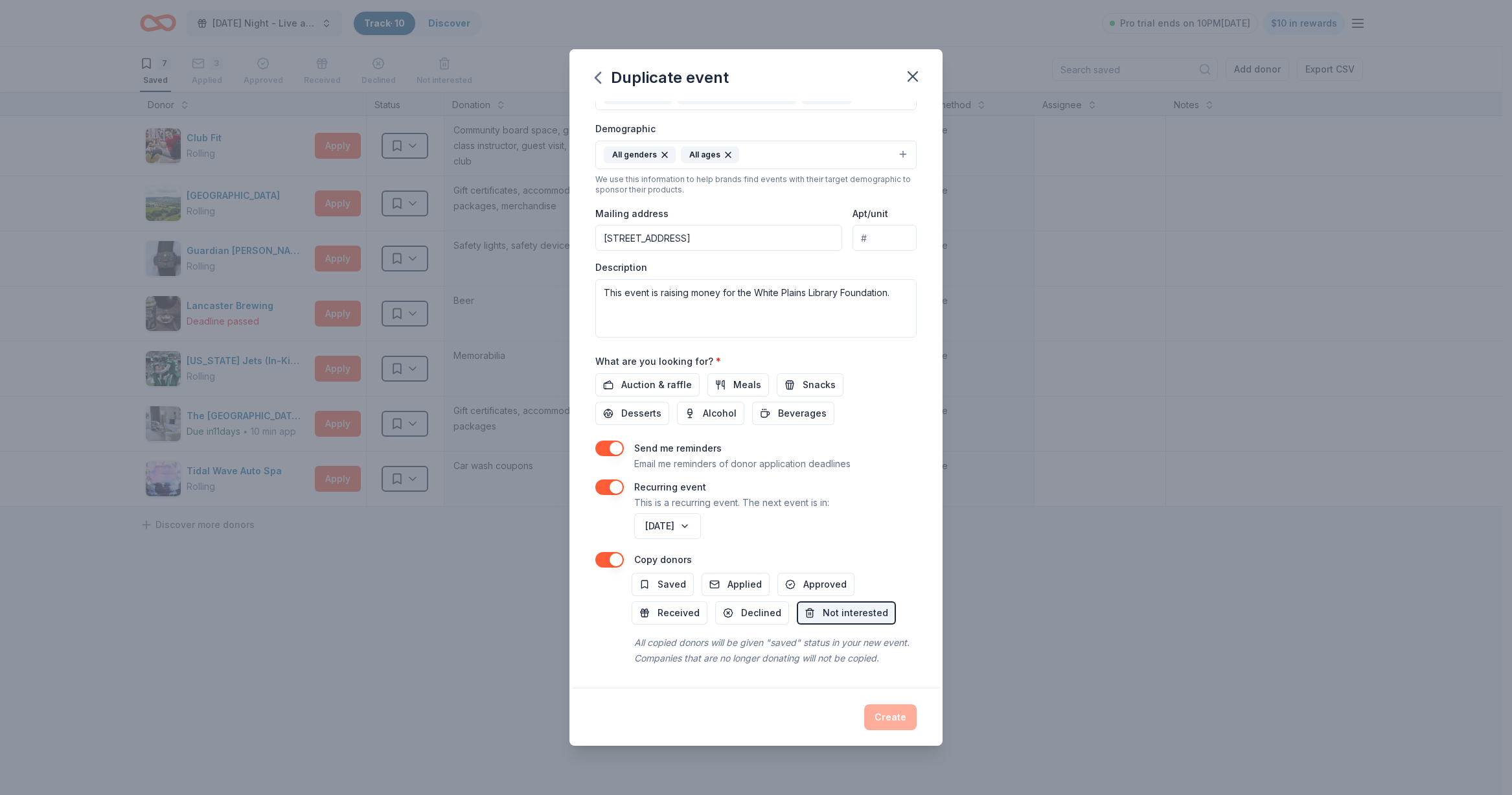
scroll to position [223, 0]
click at [649, 573] on button "Saved" at bounding box center [662, 584] width 62 height 23
click at [728, 577] on span "Applied" at bounding box center [745, 584] width 34 height 16
click at [735, 601] on button "Declined" at bounding box center [752, 613] width 74 height 23
drag, startPoint x: 661, startPoint y: 587, endPoint x: 743, endPoint y: 593, distance: 82.2
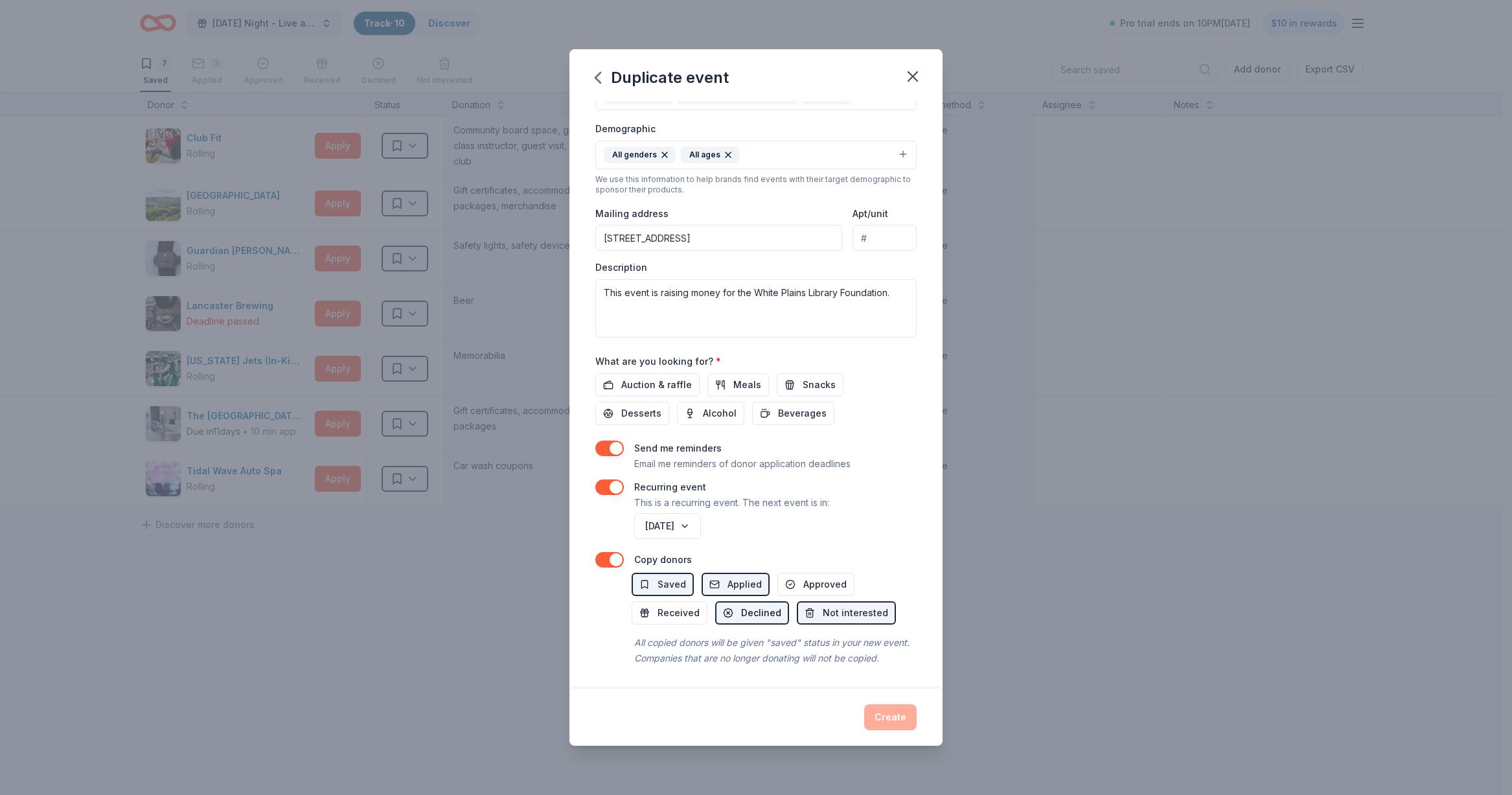
click at [661, 601] on button "Received" at bounding box center [669, 613] width 75 height 23
click at [858, 573] on div "Saved Applied Approved Received Declined Not interested" at bounding box center [774, 598] width 285 height 52
click at [841, 577] on span "Approved" at bounding box center [825, 584] width 44 height 16
drag, startPoint x: 895, startPoint y: 711, endPoint x: 837, endPoint y: 635, distance: 95.6
click at [895, 709] on div "Create" at bounding box center [756, 717] width 321 height 26
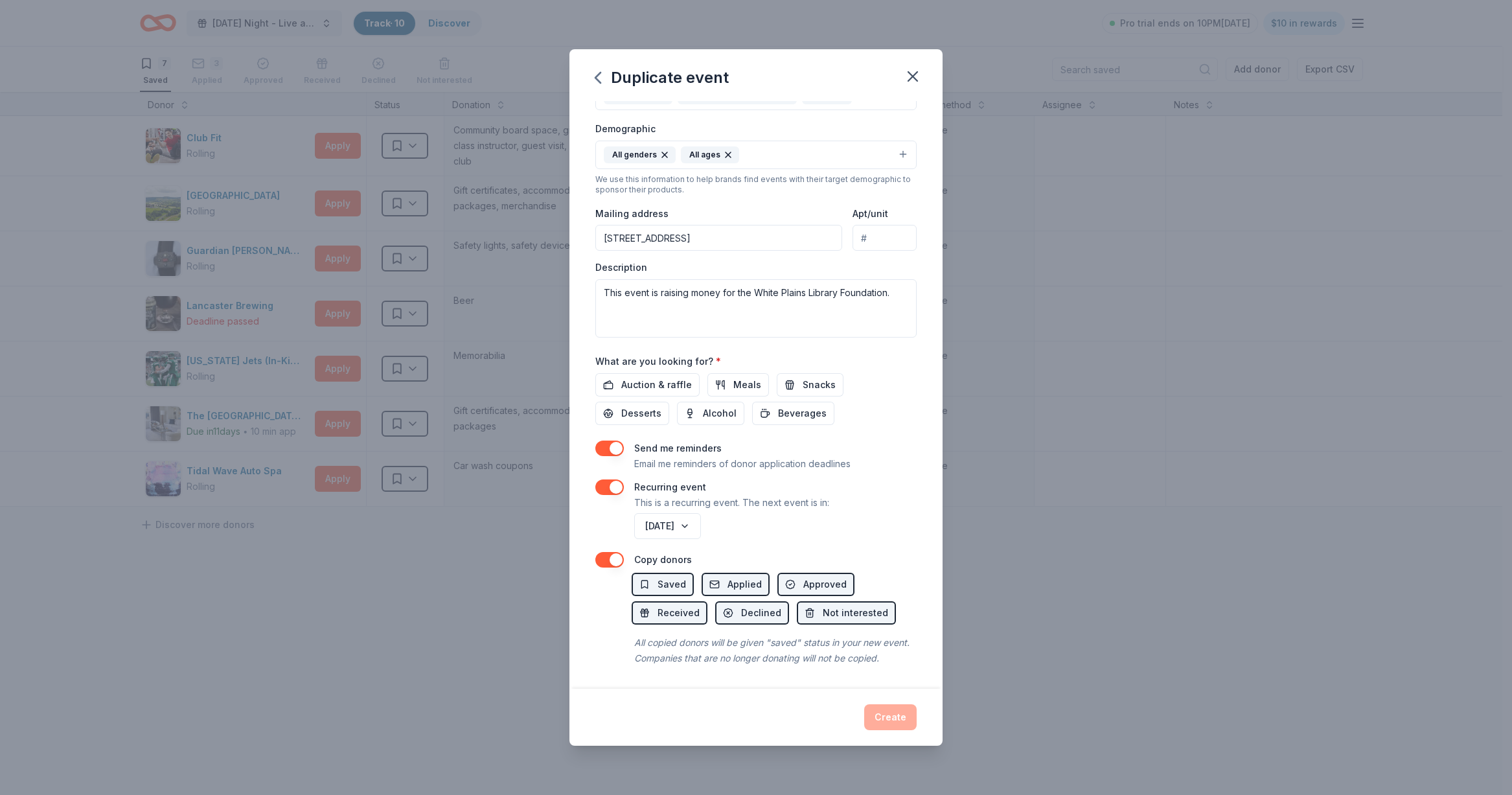
click at [616, 441] on button "button" at bounding box center [609, 448] width 29 height 16
click at [609, 479] on button "button" at bounding box center [609, 487] width 29 height 16
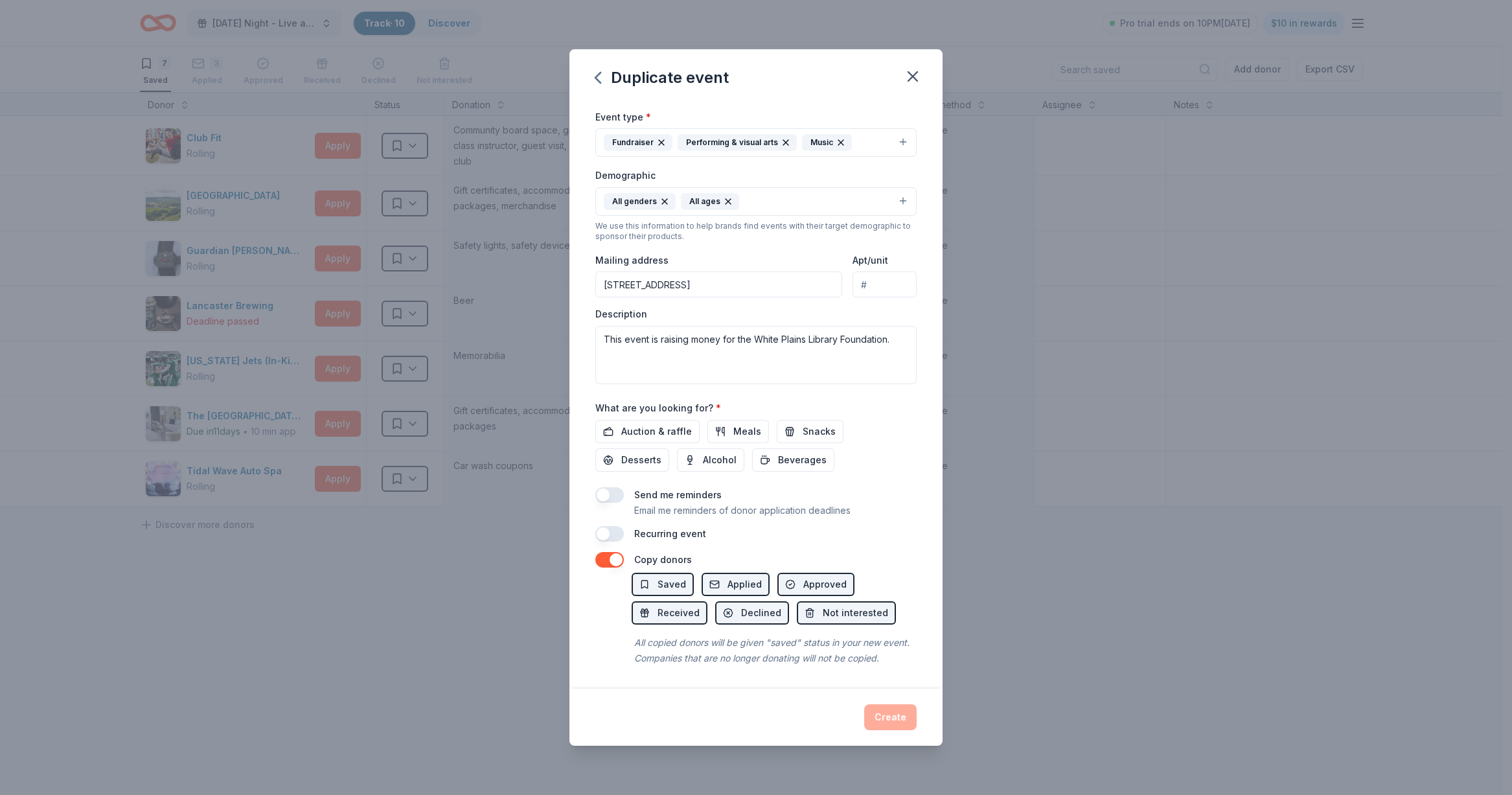
click at [590, 537] on div "Event name * Saturday Night - Live at the Library! 37 /100 Event website https:…" at bounding box center [756, 395] width 373 height 588
click at [629, 552] on div "Copy donors" at bounding box center [756, 559] width 321 height 16
click at [623, 552] on button "button" at bounding box center [609, 559] width 29 height 16
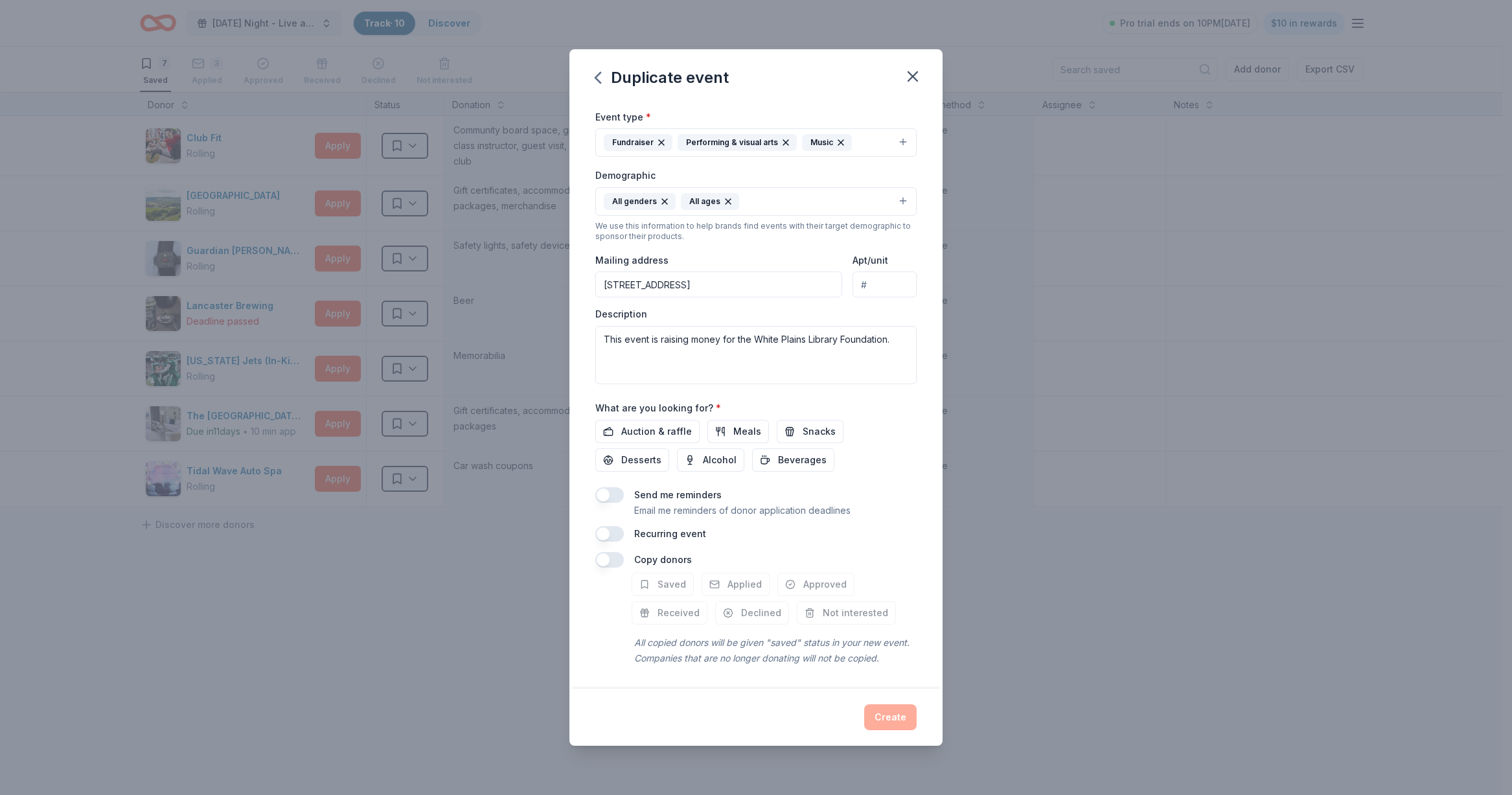
click at [615, 552] on button "button" at bounding box center [609, 559] width 29 height 16
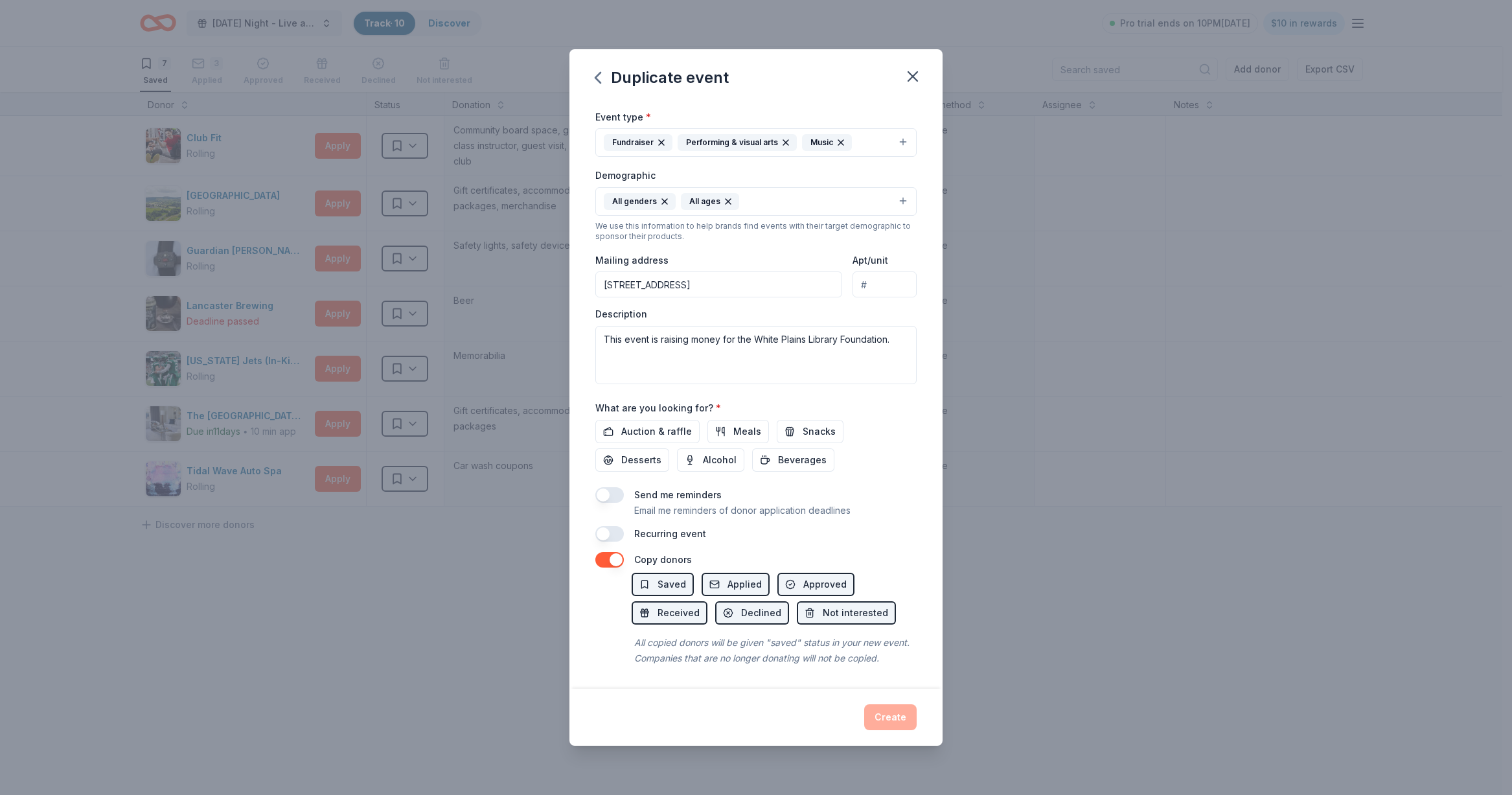
click at [607, 526] on button "button" at bounding box center [609, 533] width 29 height 16
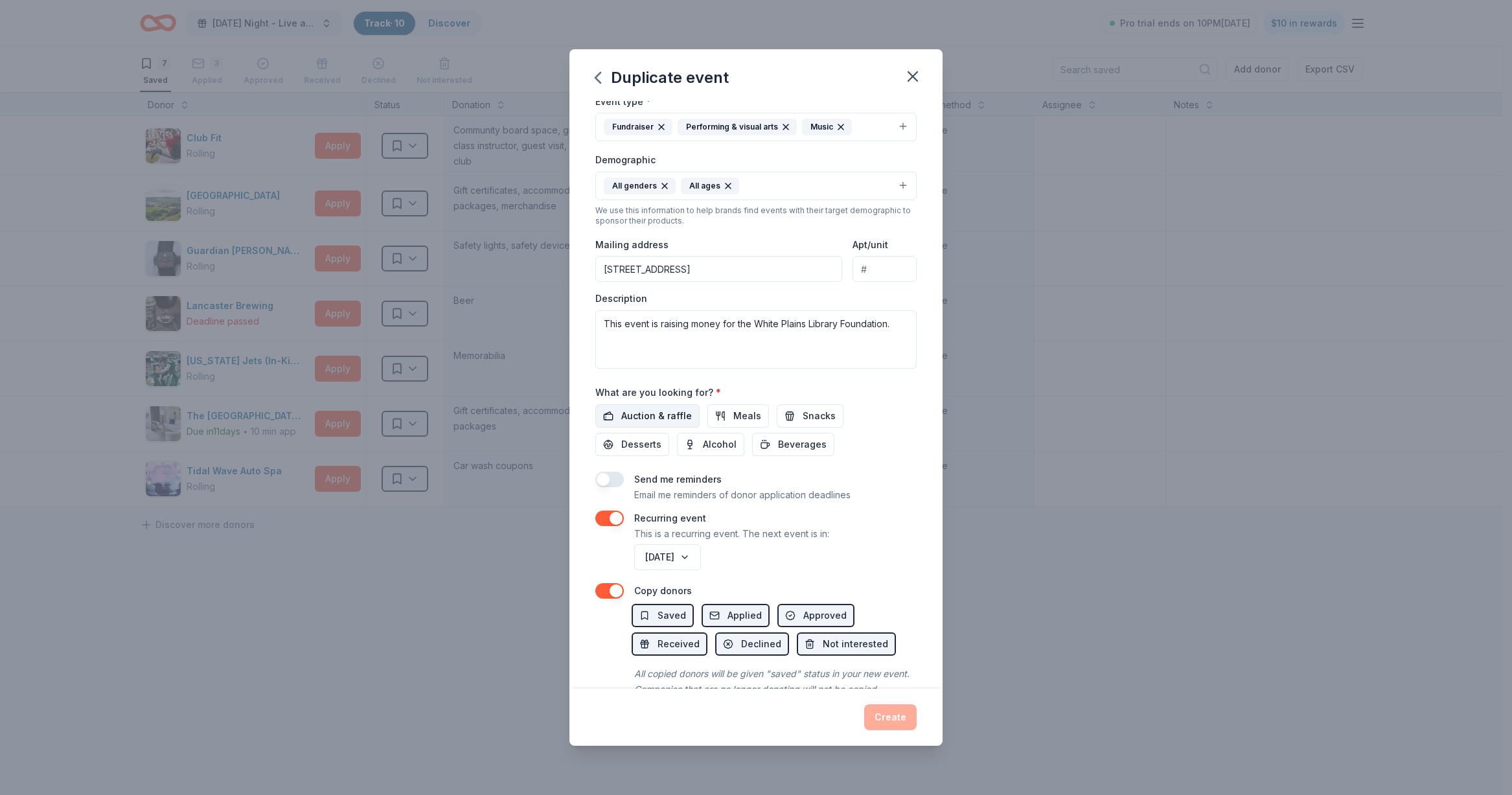
click at [656, 416] on span "Auction & raffle" at bounding box center [656, 416] width 71 height 16
click at [733, 420] on span "Meals" at bounding box center [747, 416] width 28 height 16
click at [811, 412] on span "Snacks" at bounding box center [819, 416] width 33 height 16
click at [799, 439] on span "Beverages" at bounding box center [802, 444] width 48 height 16
click at [726, 442] on span "Alcohol" at bounding box center [720, 444] width 34 height 16
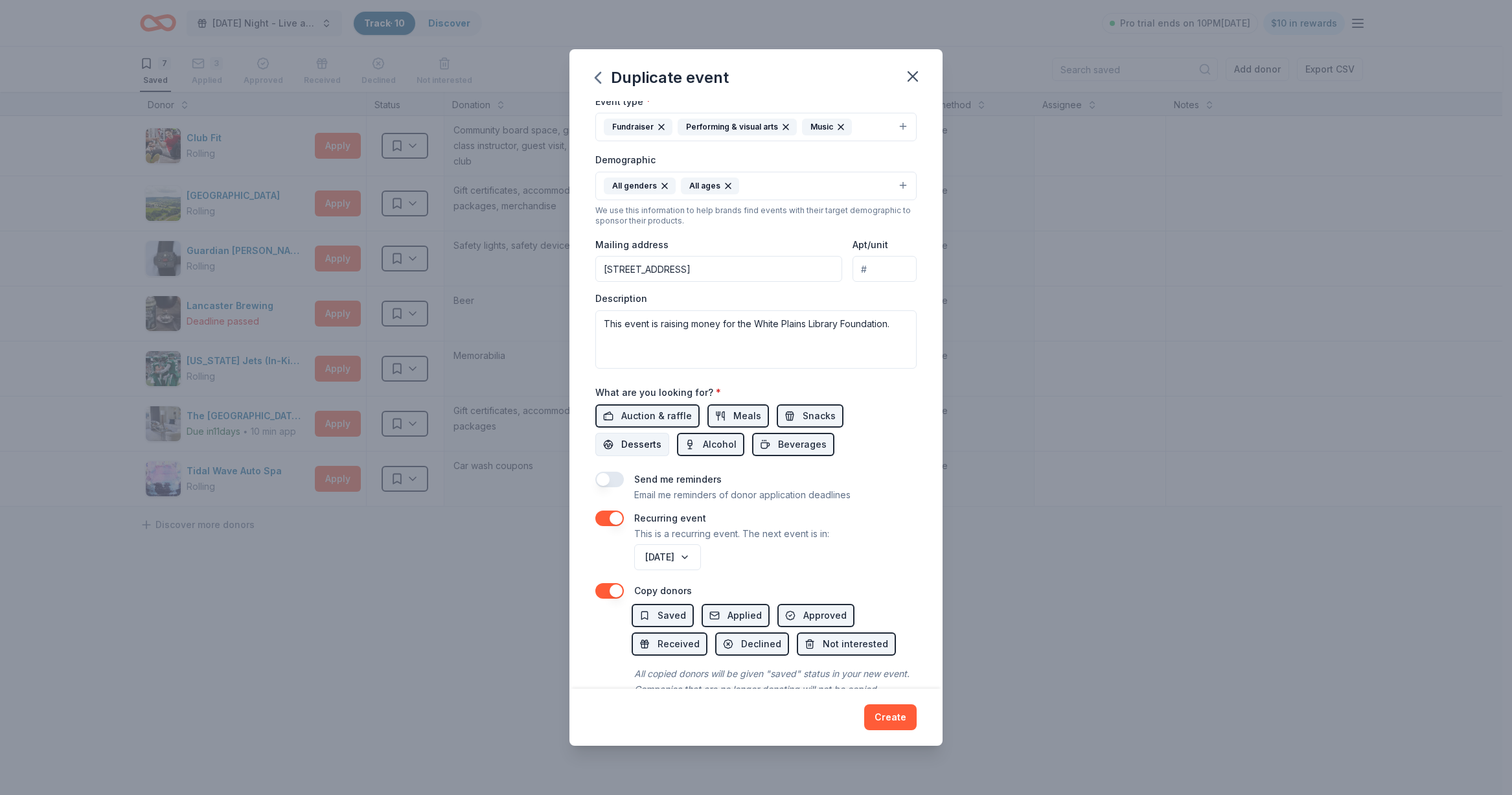
click at [606, 437] on button "Desserts" at bounding box center [632, 444] width 74 height 23
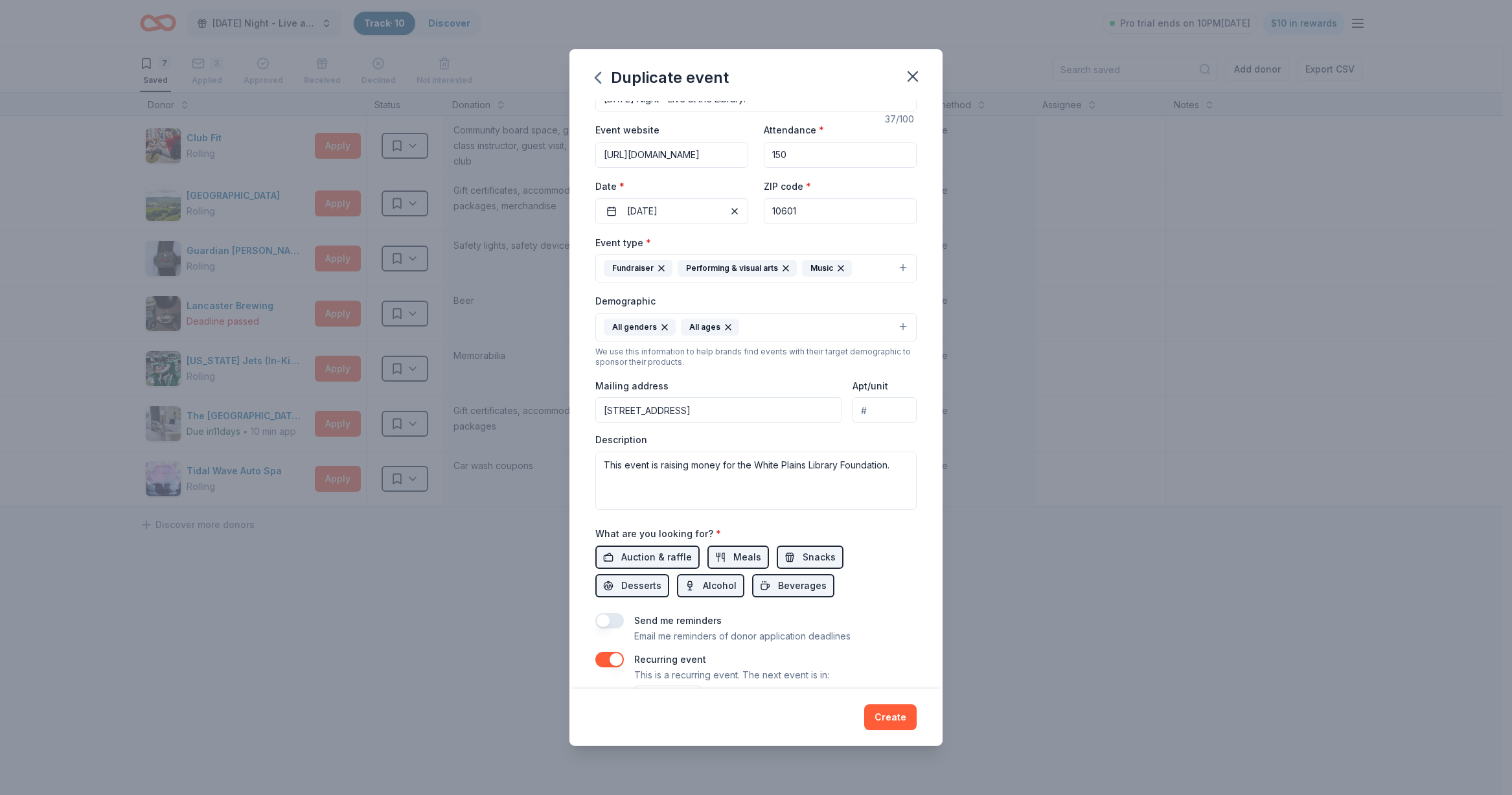
scroll to position [0, 0]
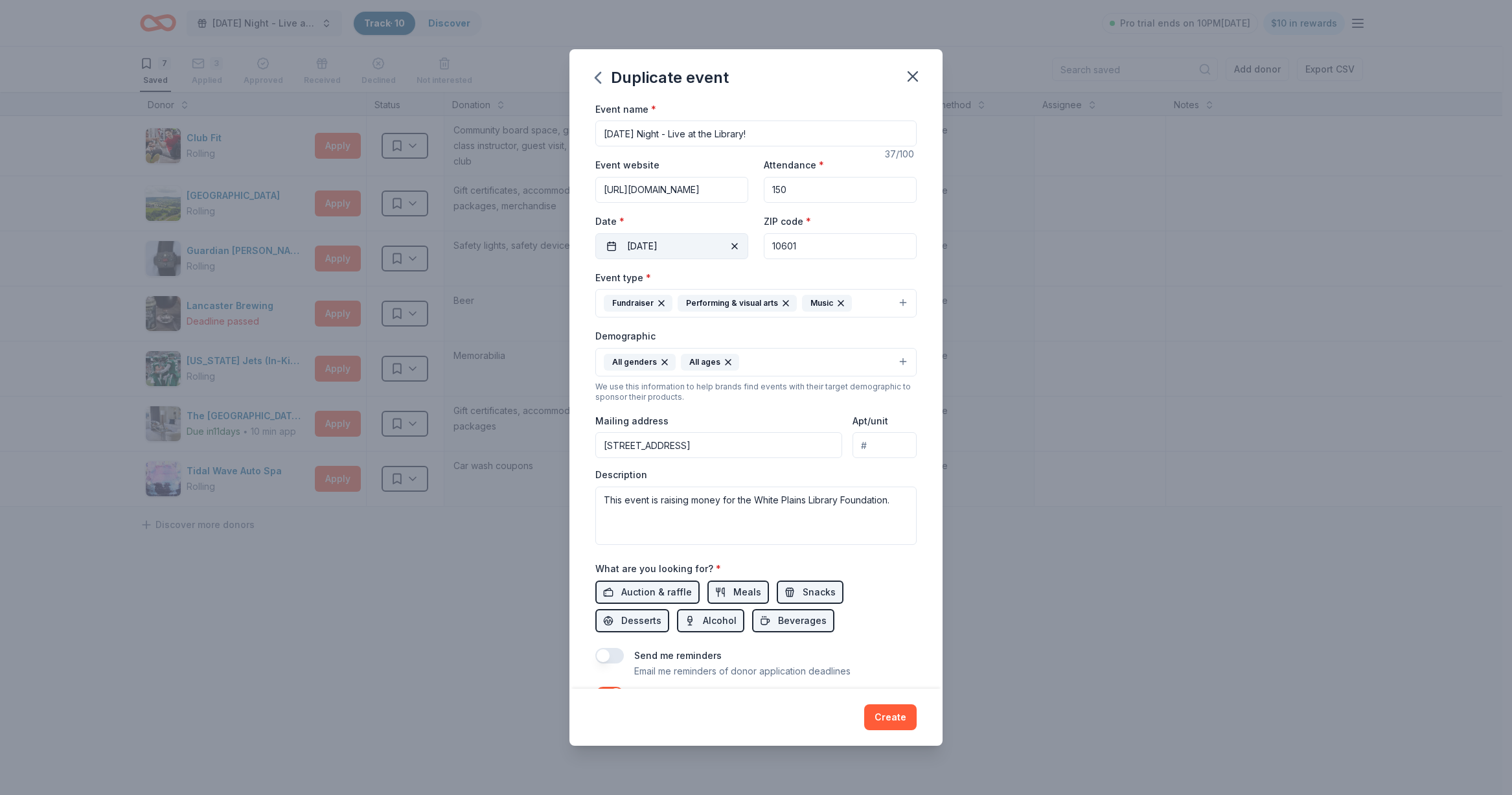
click at [687, 242] on button "01/17/2026" at bounding box center [671, 246] width 153 height 26
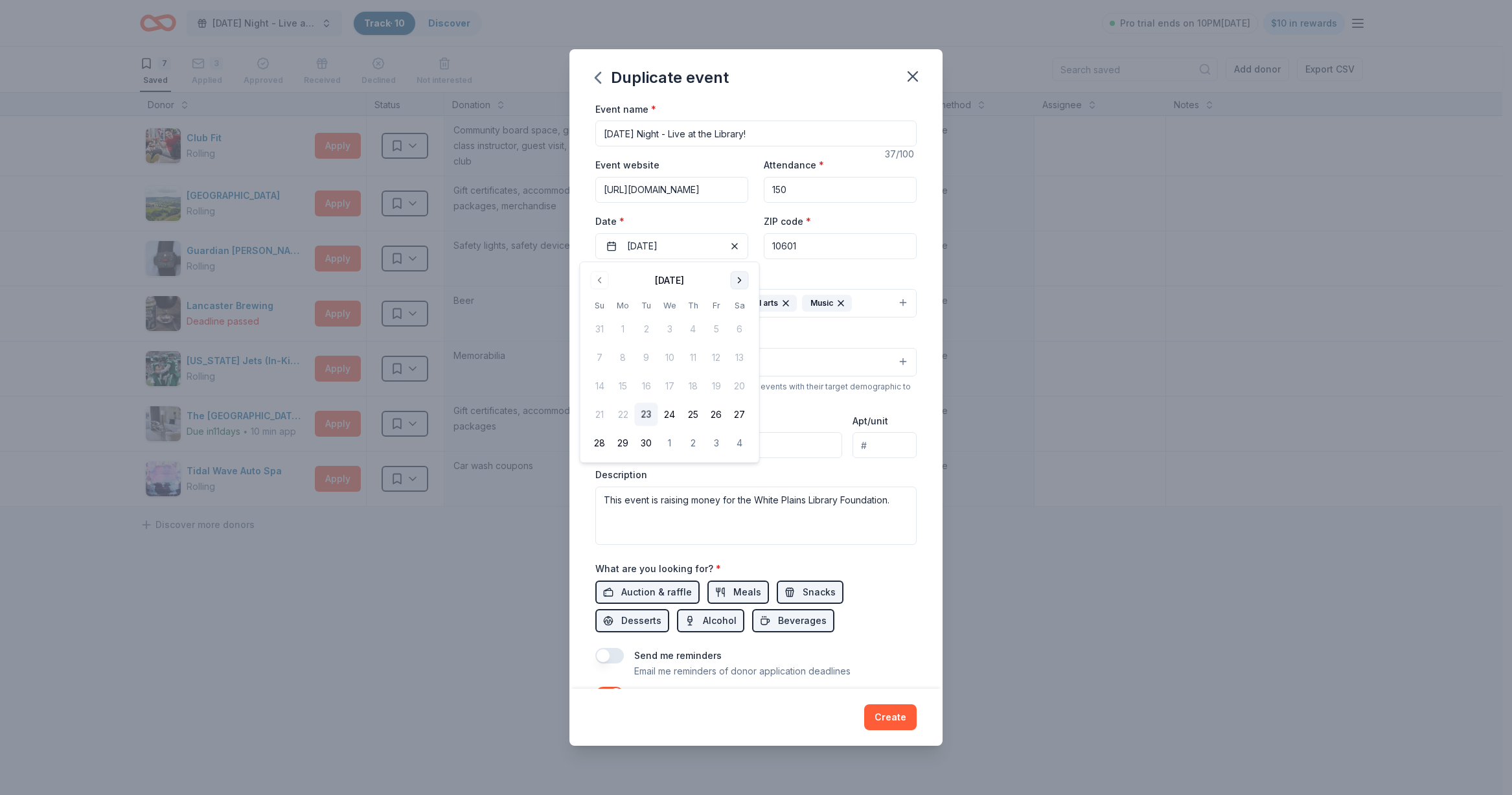
click at [745, 280] on button "Go to next month" at bounding box center [739, 280] width 18 height 18
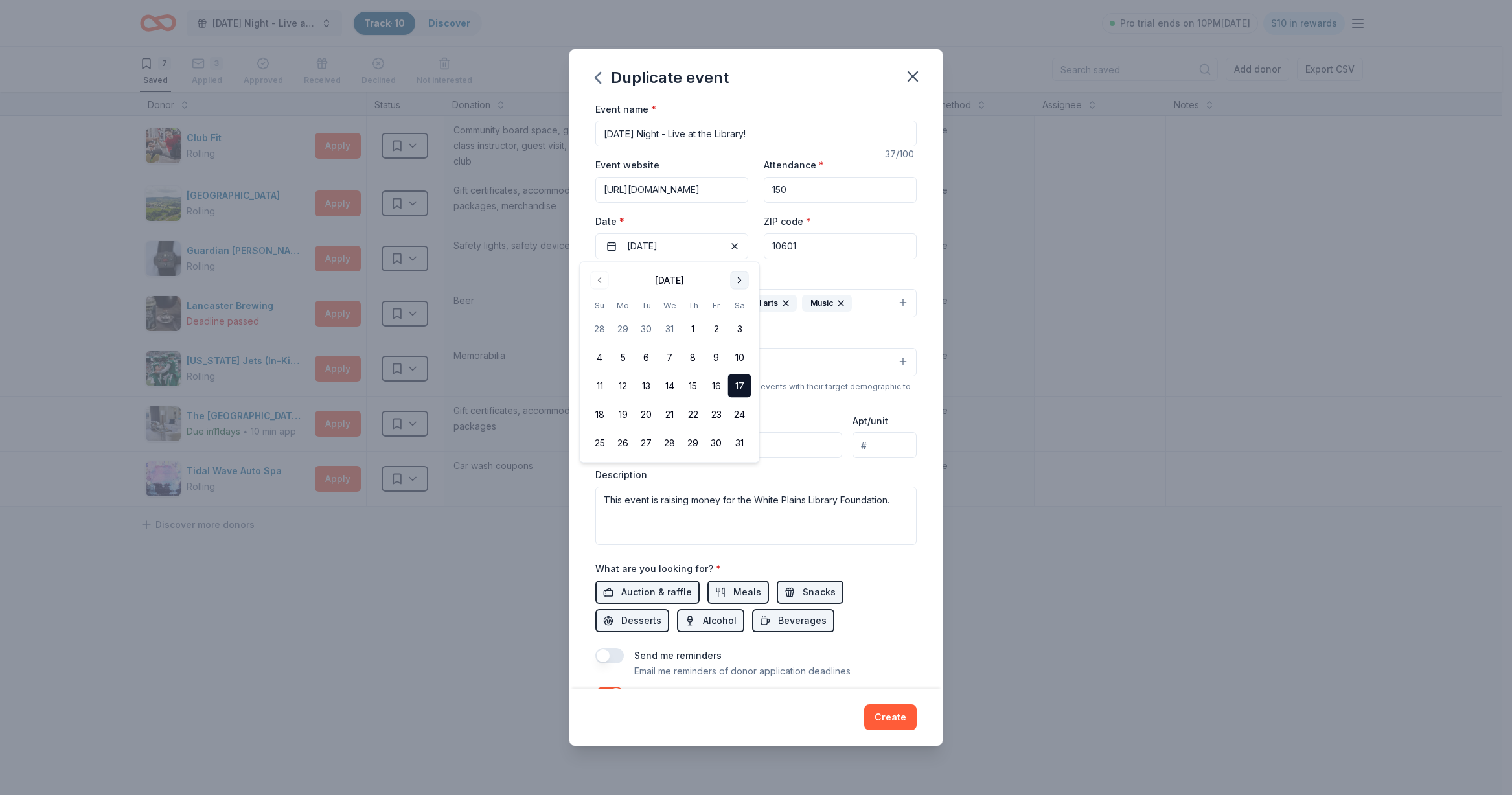
click at [745, 280] on button "Go to next month" at bounding box center [739, 280] width 18 height 18
click at [592, 278] on button "Go to previous month" at bounding box center [600, 280] width 18 height 18
click at [734, 328] on button "7" at bounding box center [740, 329] width 23 height 23
click at [597, 282] on button "Go to previous month" at bounding box center [600, 280] width 18 height 18
click at [737, 384] on button "17" at bounding box center [740, 386] width 23 height 23
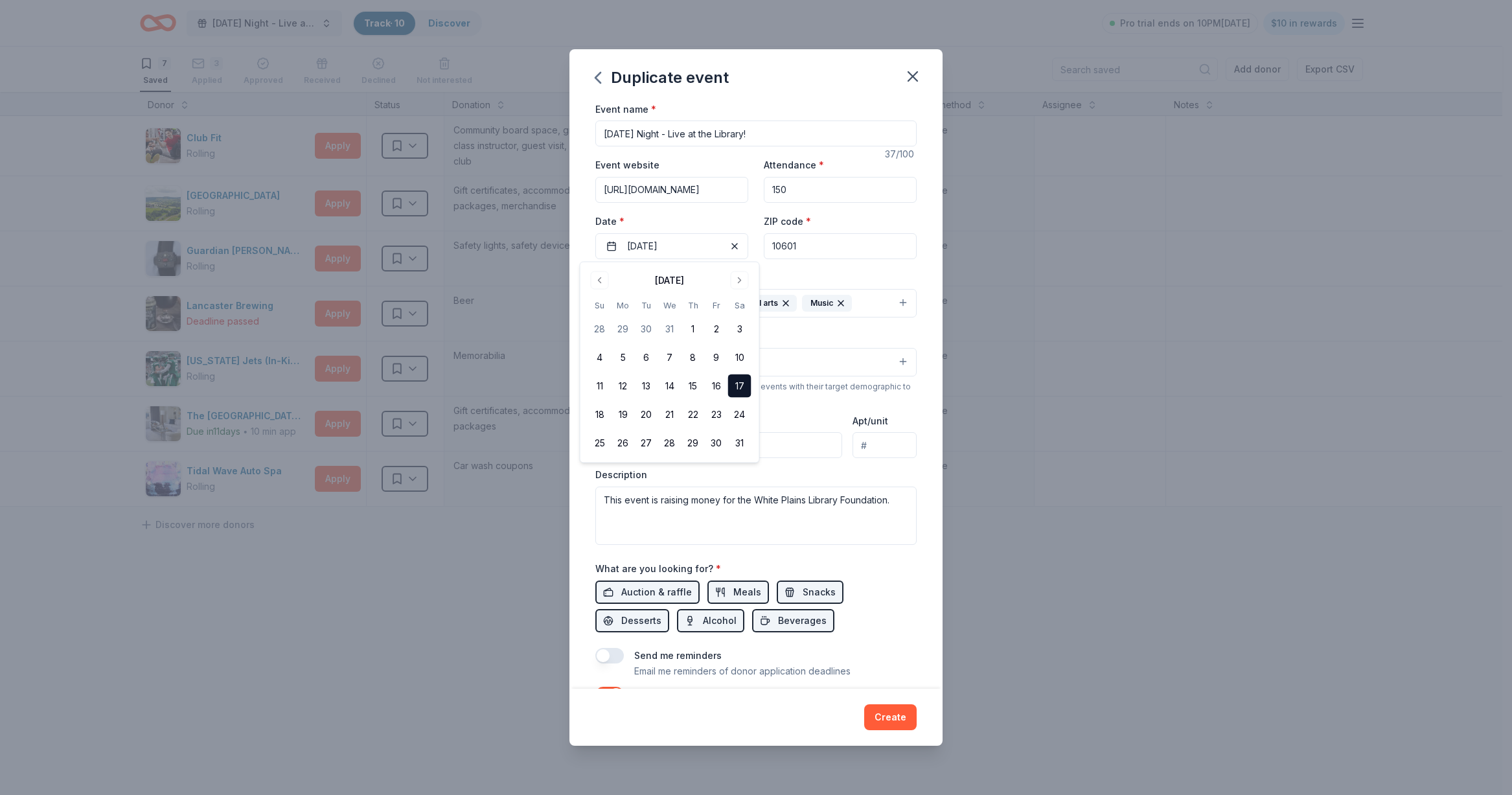
click at [848, 324] on div "Event type * Fundraiser Performing & visual arts Music Demographic All genders …" at bounding box center [756, 407] width 321 height 275
click at [805, 194] on input "150" at bounding box center [840, 190] width 153 height 26
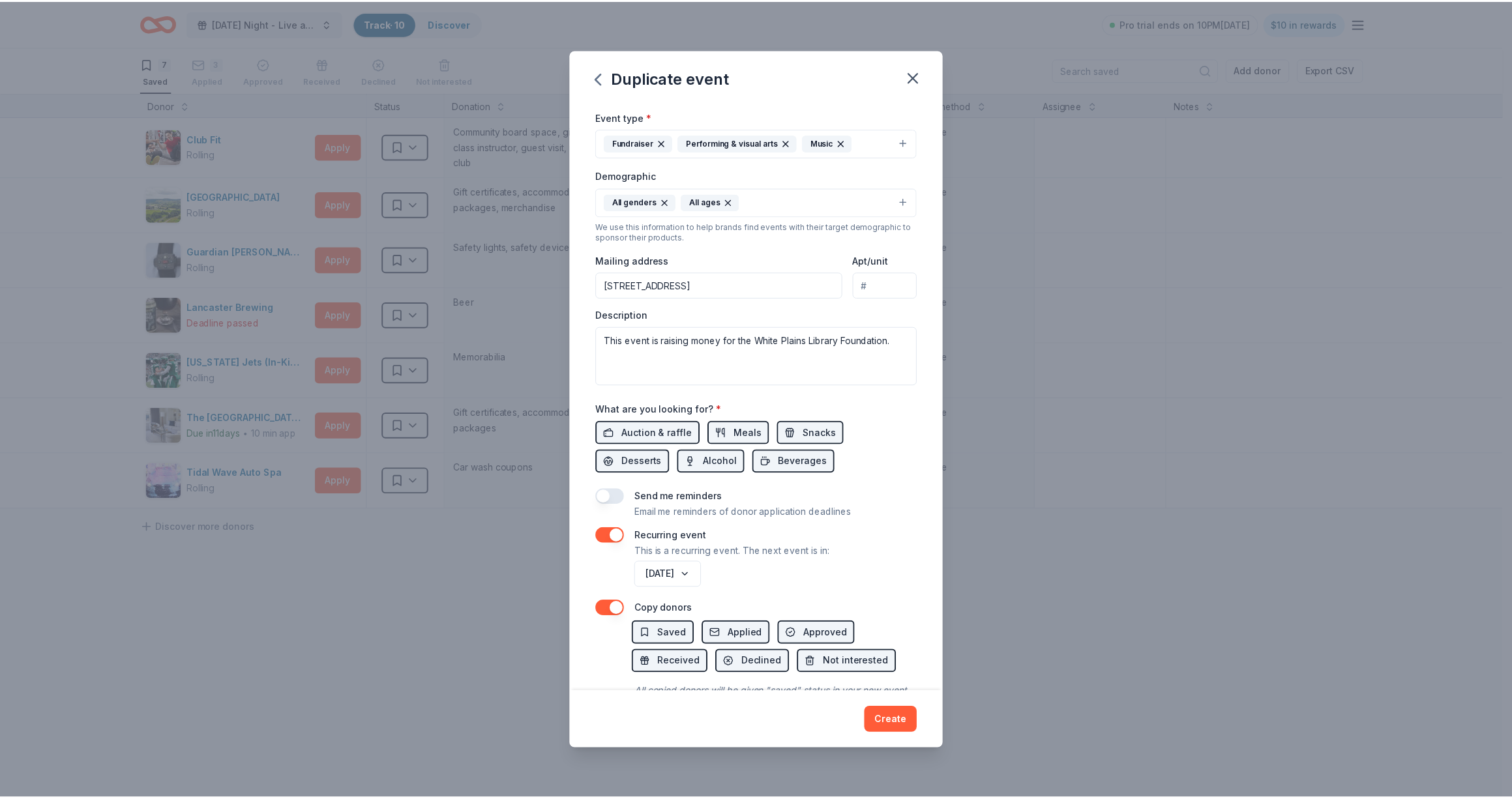
scroll to position [224, 0]
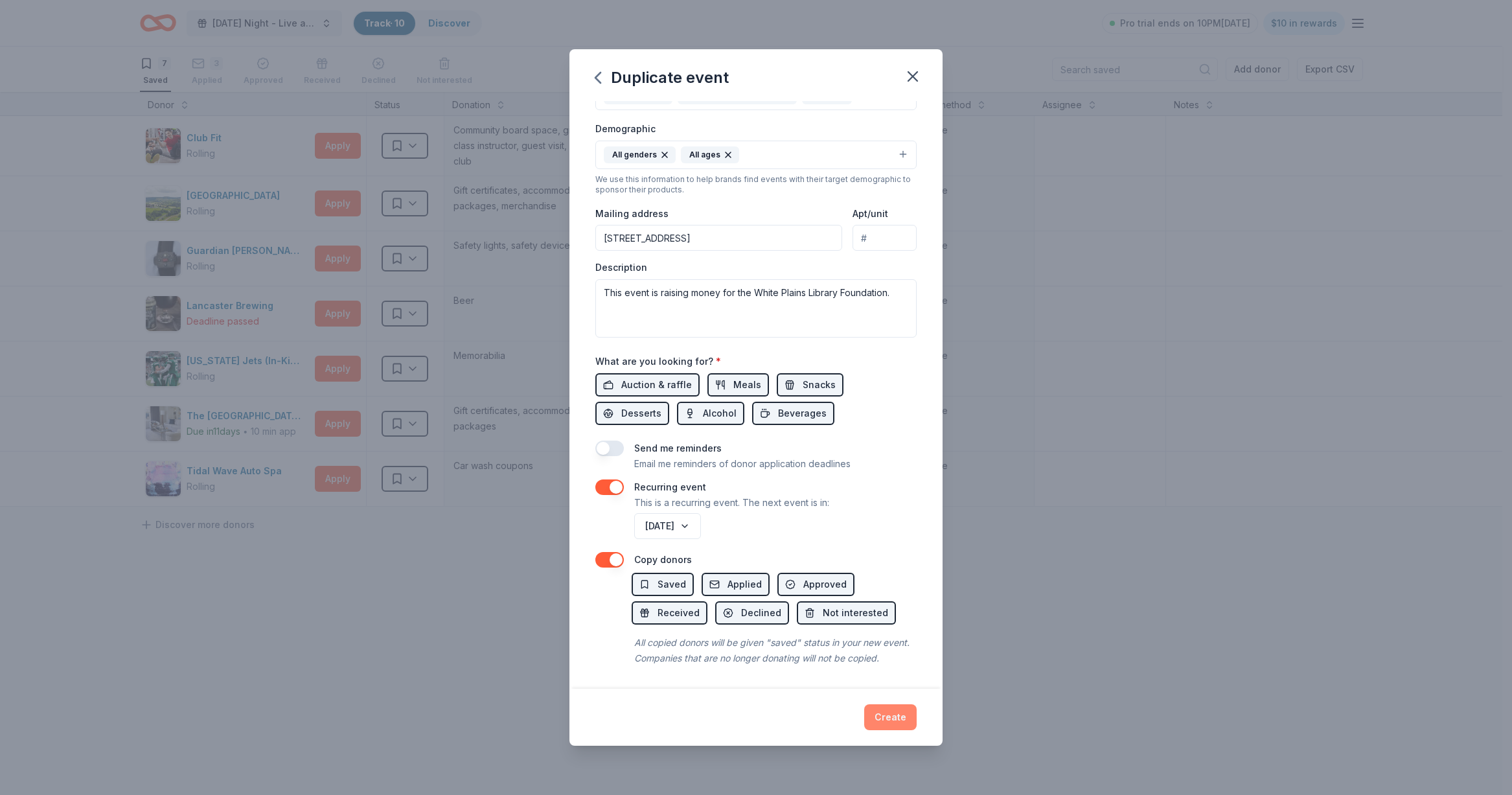
click at [874, 721] on button "Create" at bounding box center [890, 717] width 52 height 26
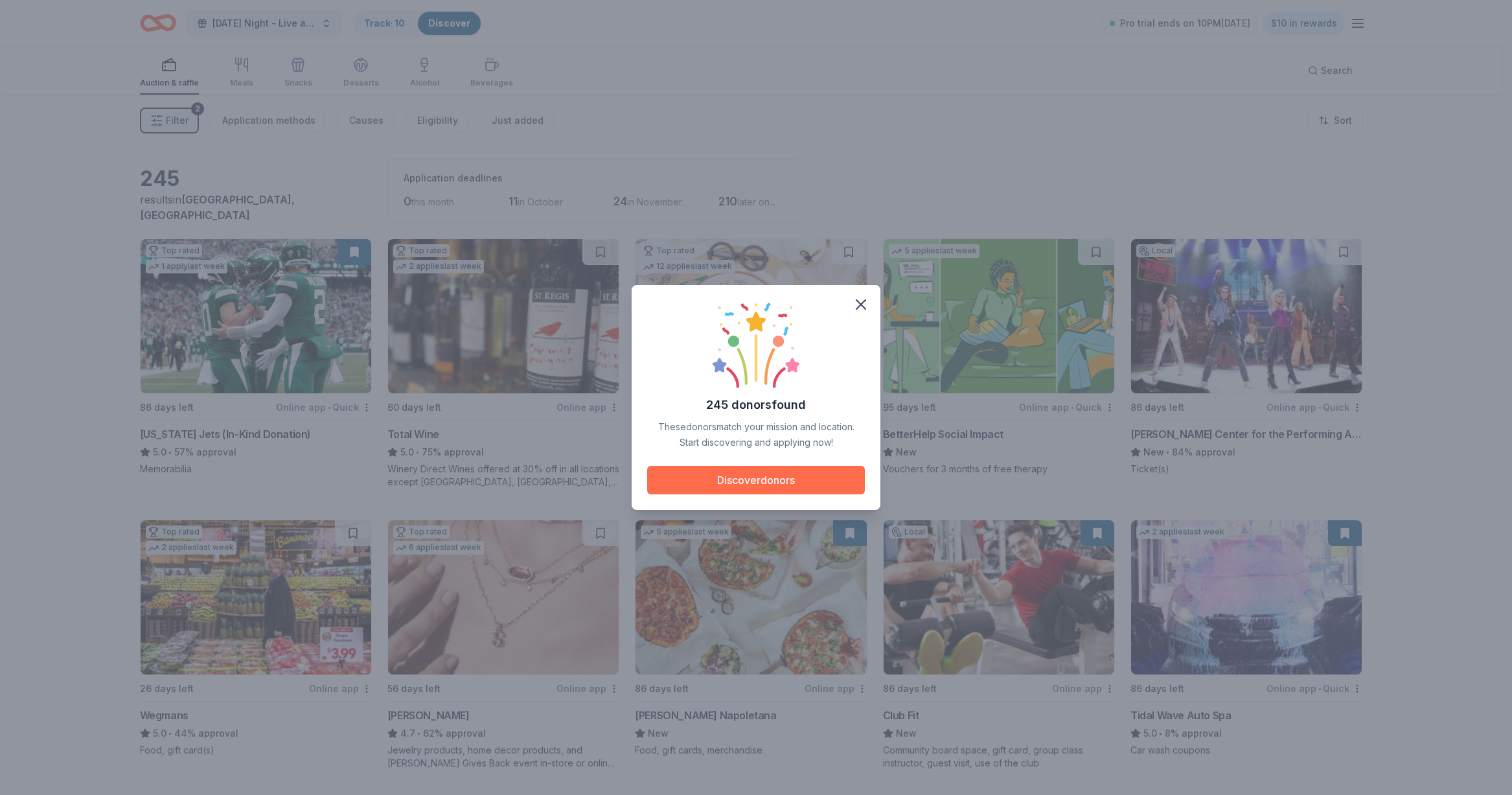
click at [832, 471] on button "Discover donors" at bounding box center [756, 480] width 218 height 29
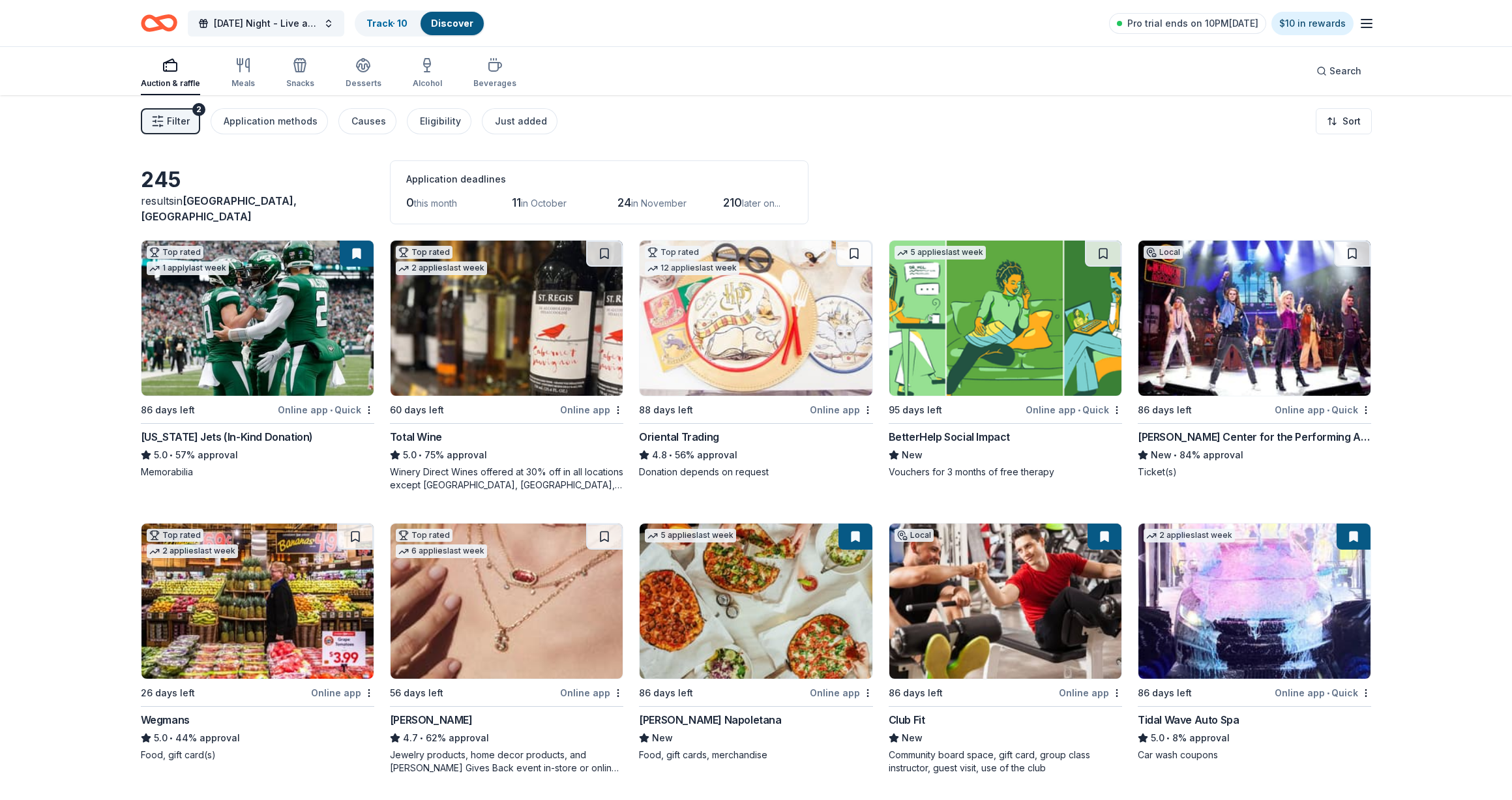
click at [463, 578] on img at bounding box center [506, 601] width 232 height 155
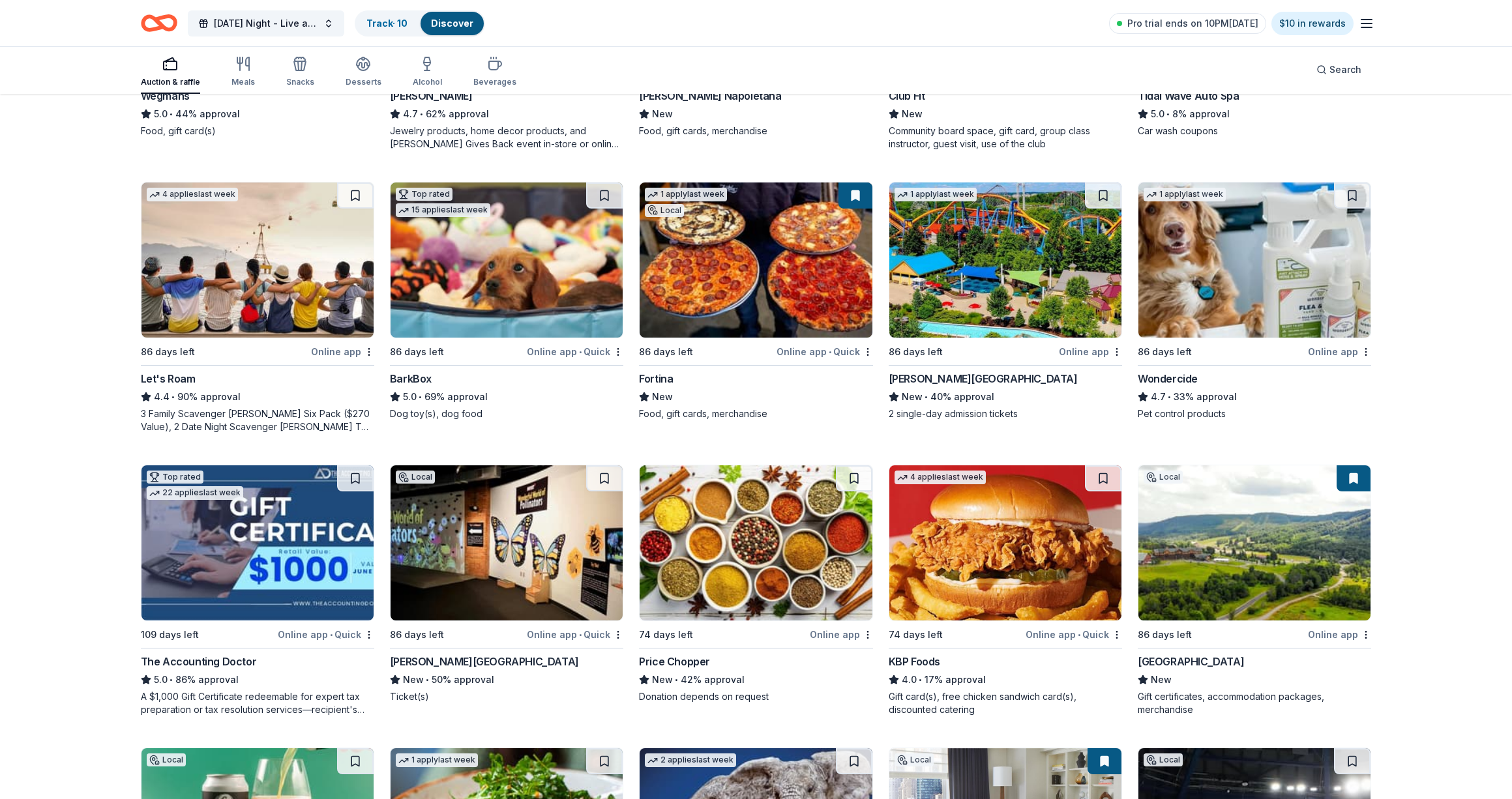
scroll to position [866, 0]
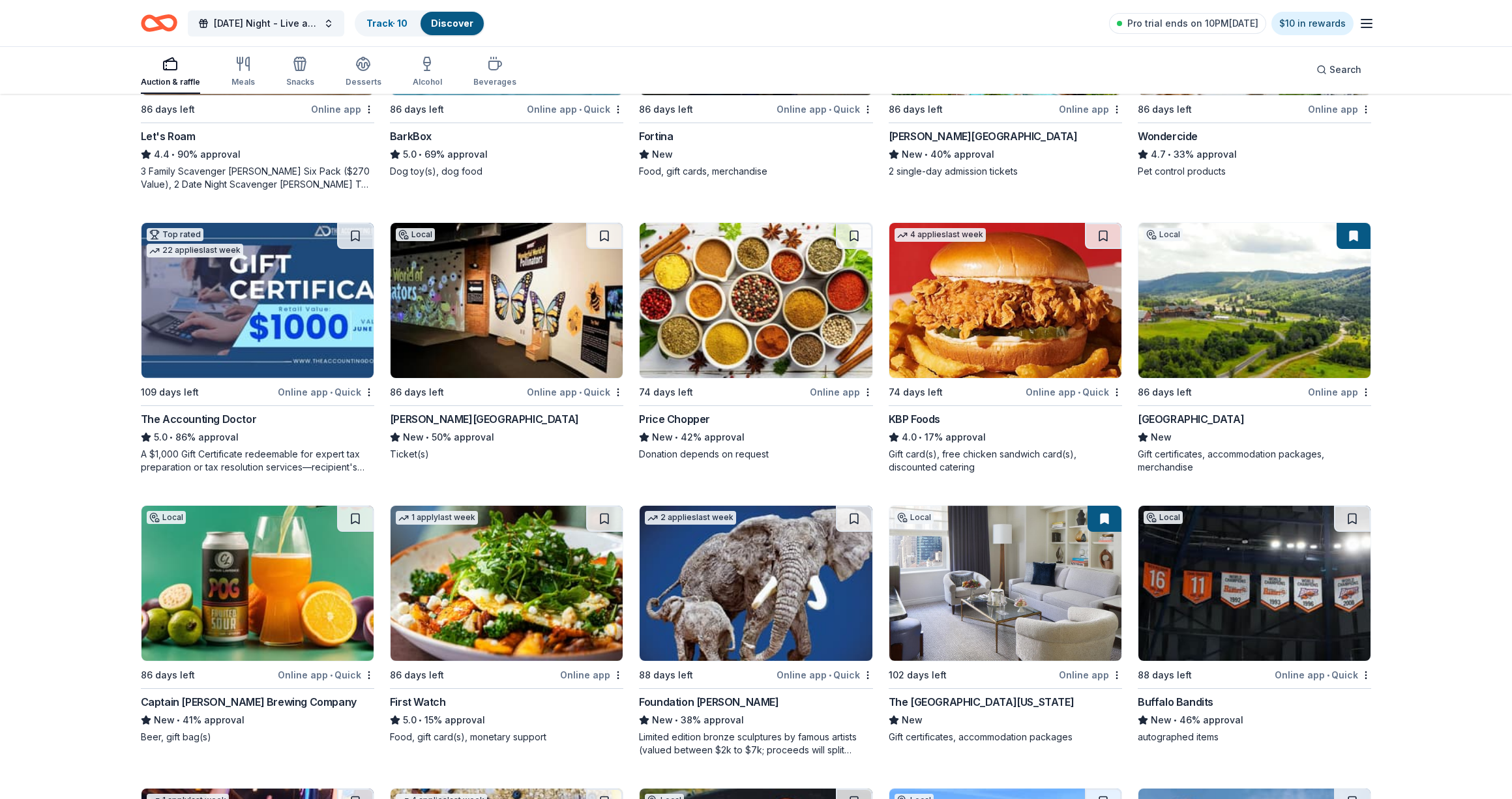
click at [235, 610] on img at bounding box center [257, 583] width 232 height 155
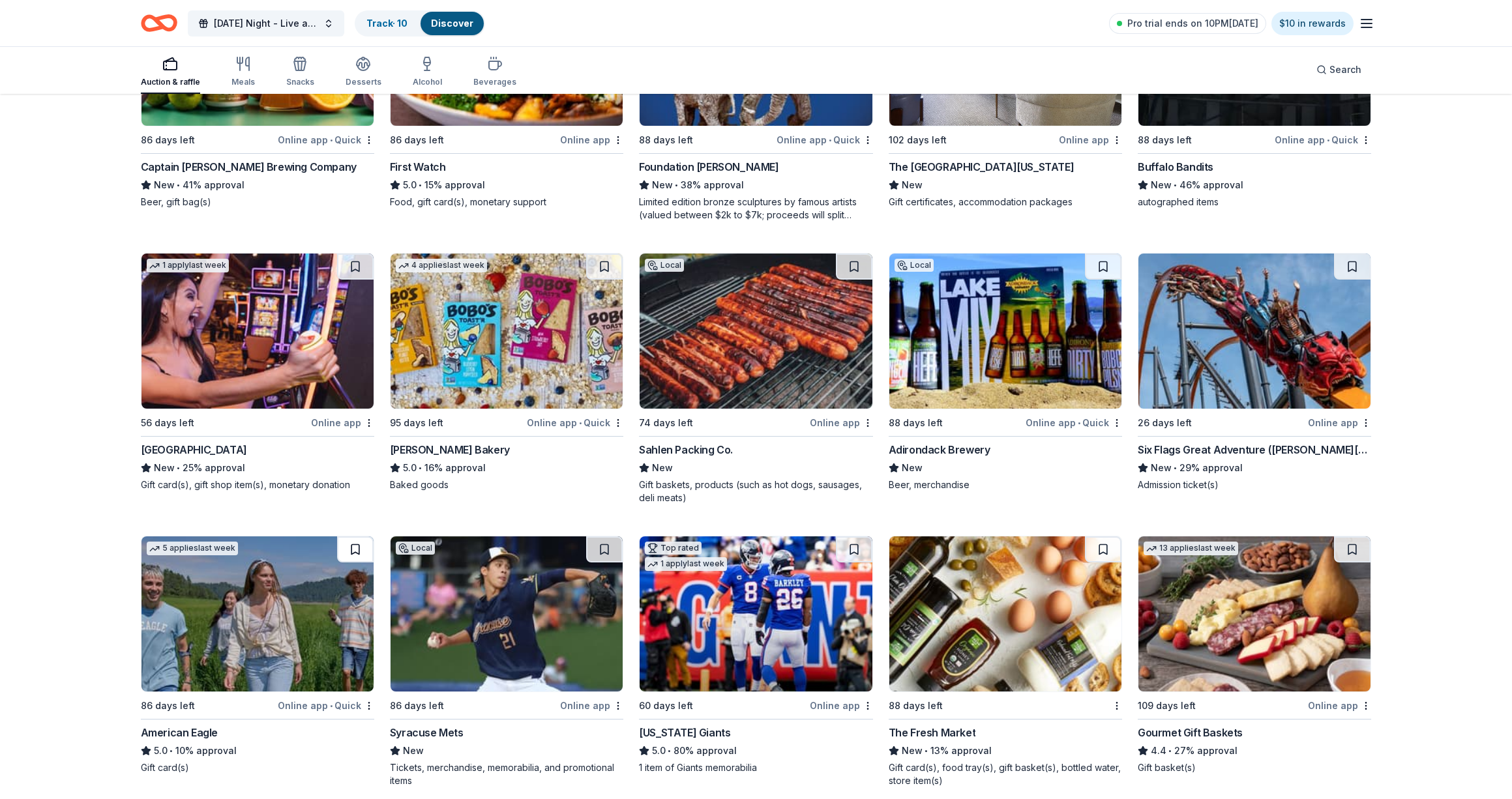
scroll to position [1456, 0]
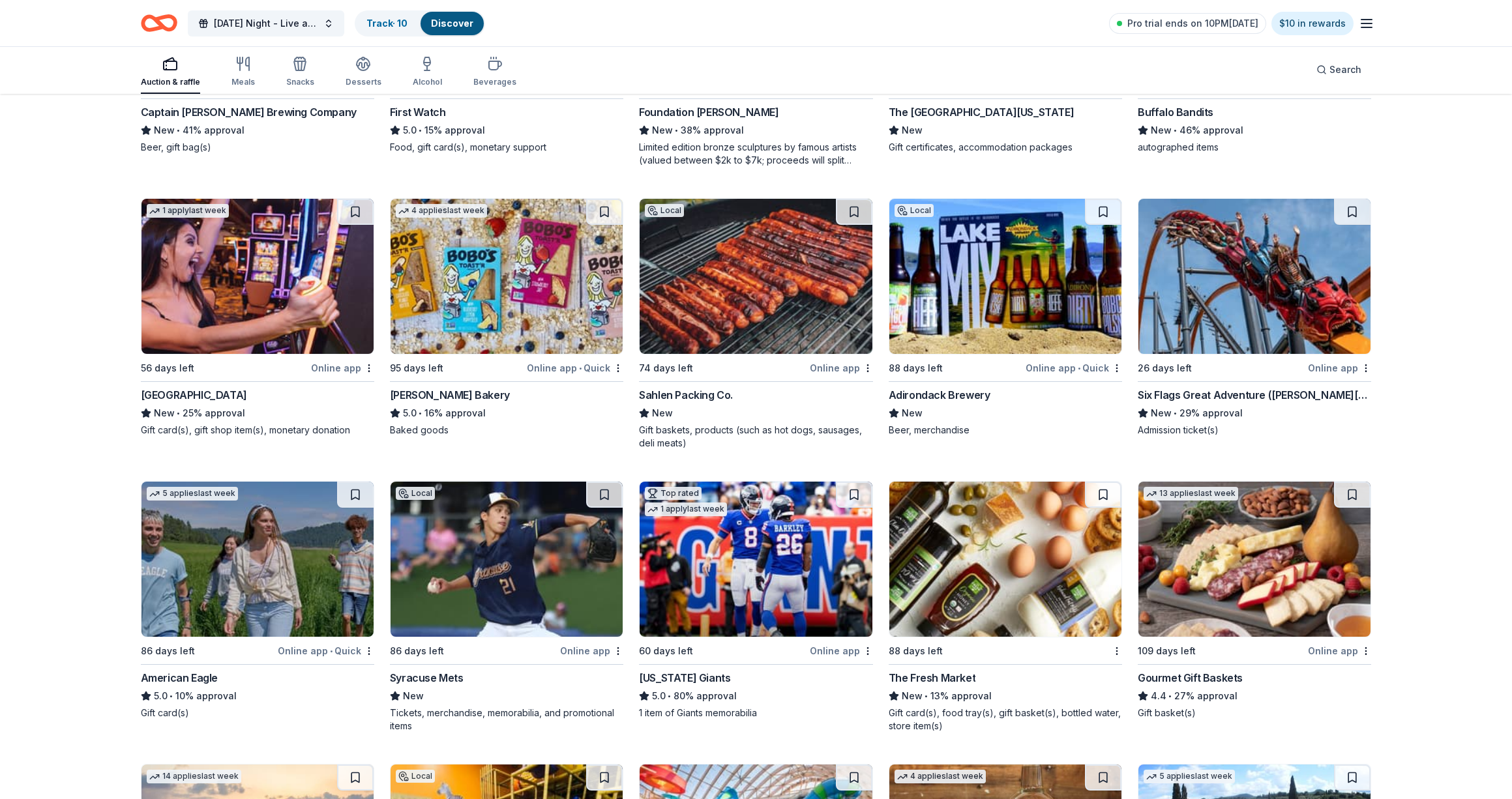
click at [799, 600] on img at bounding box center [755, 559] width 232 height 155
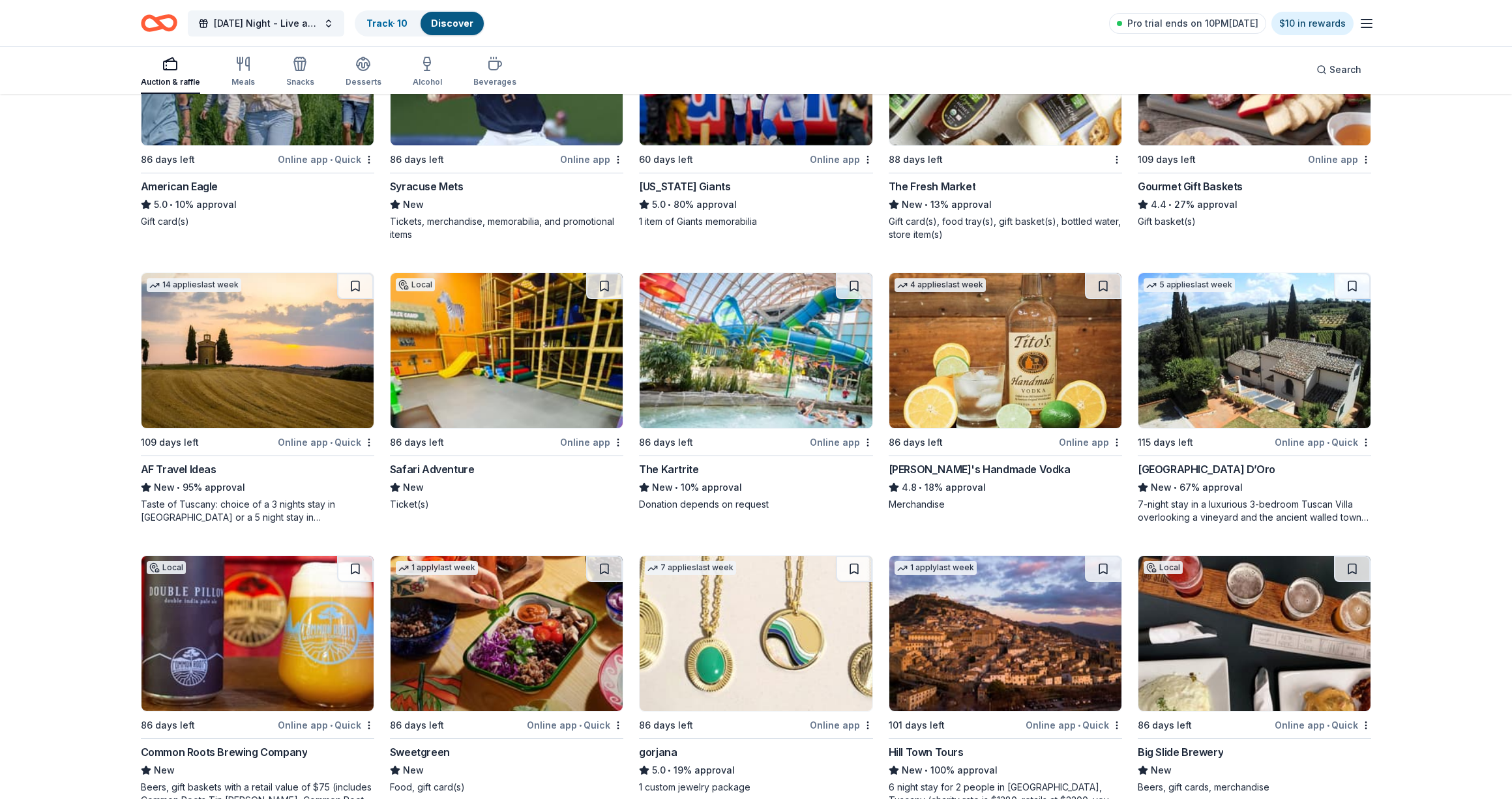
scroll to position [2008, 0]
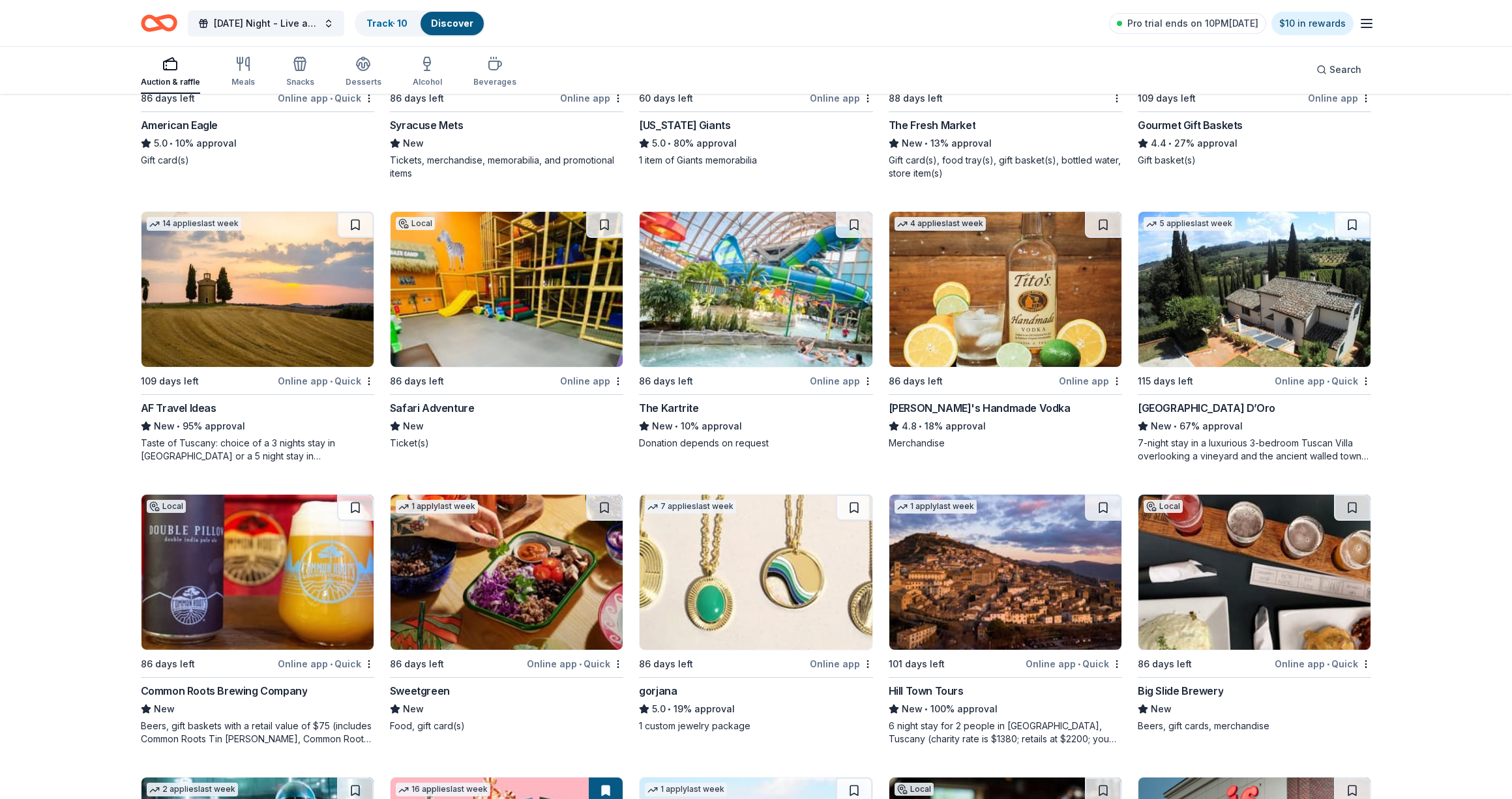
click at [760, 599] on img at bounding box center [755, 572] width 232 height 155
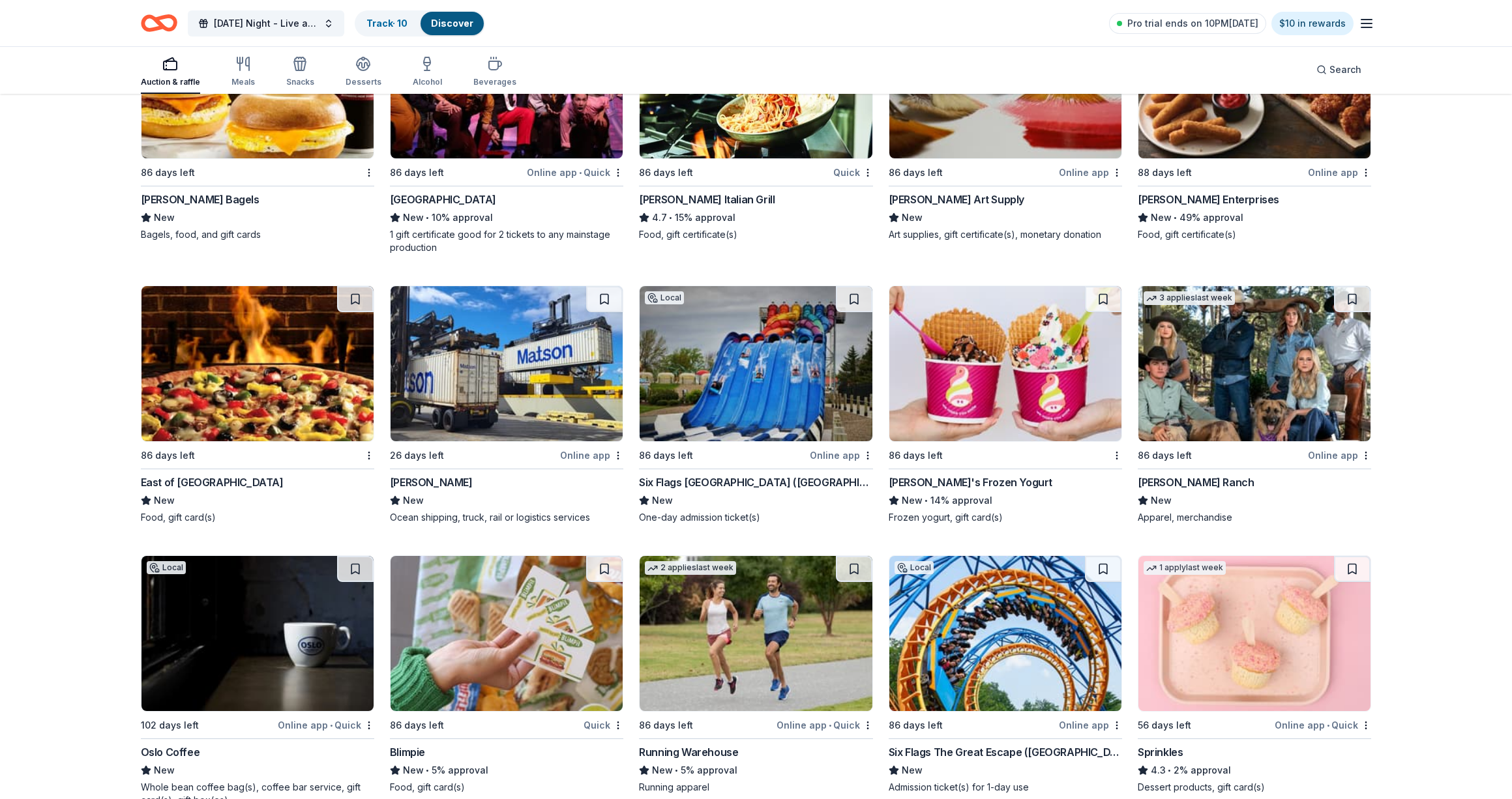
scroll to position [4565, 0]
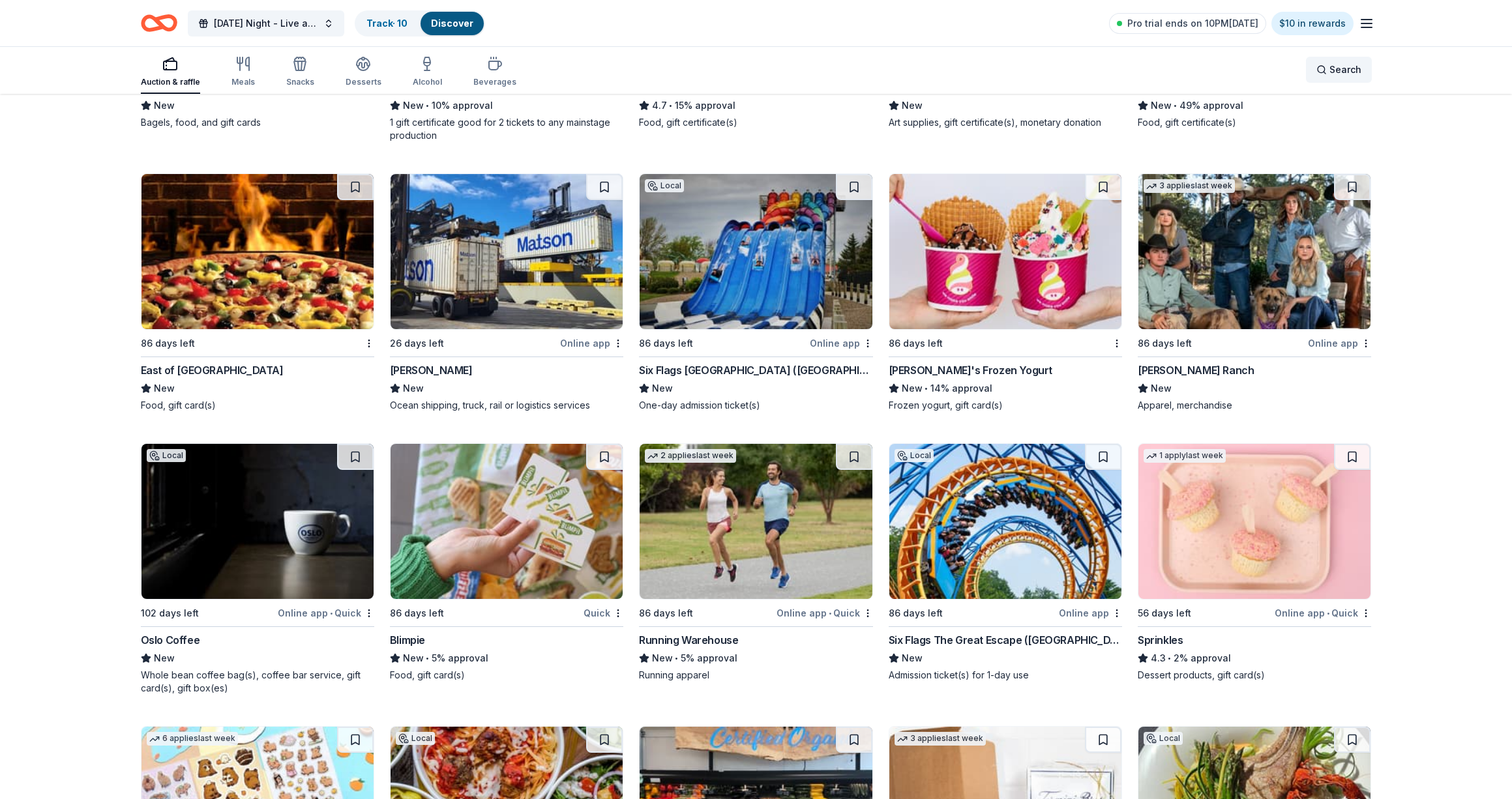
click at [1335, 73] on span "Search" at bounding box center [1345, 69] width 32 height 16
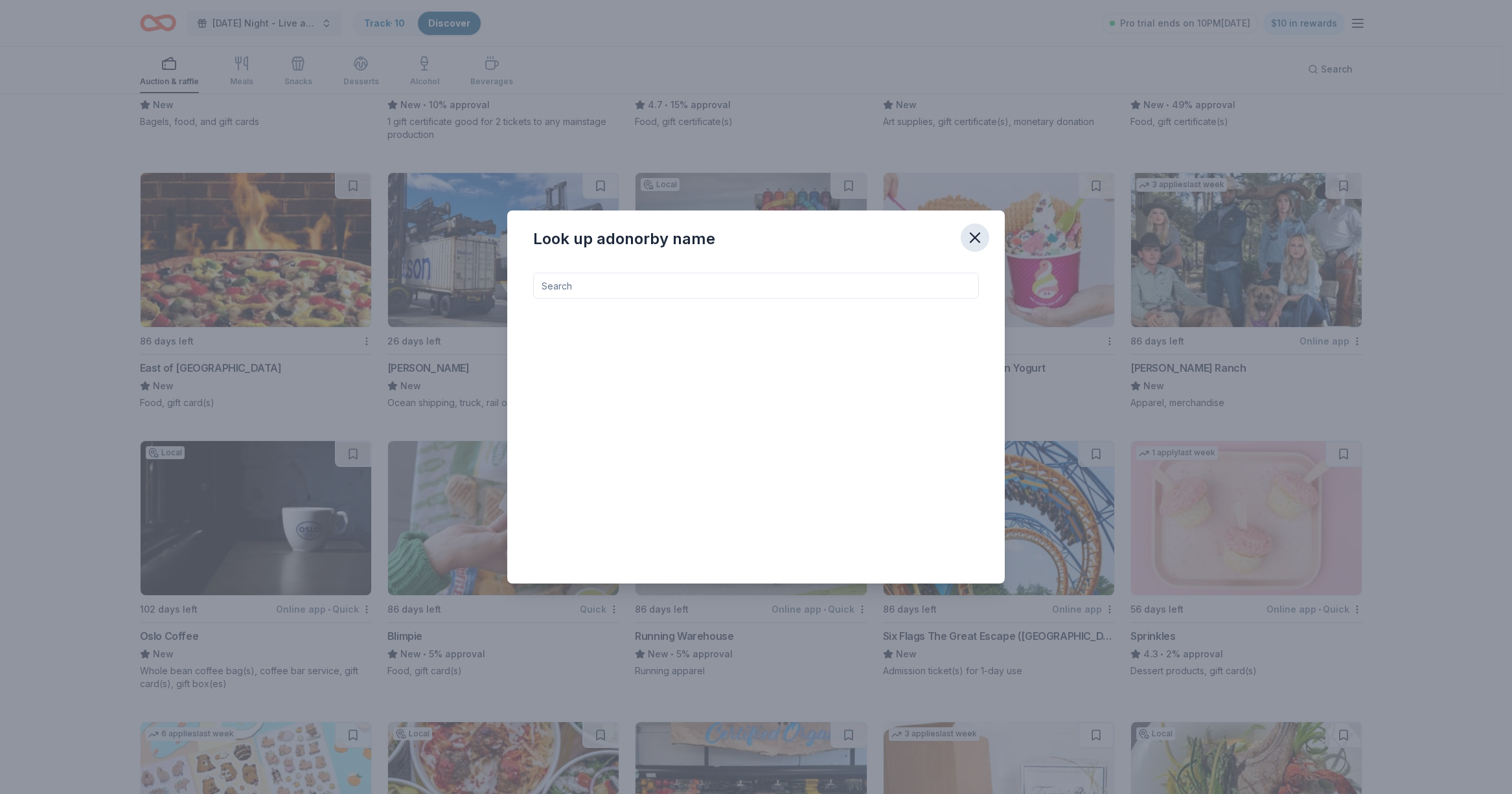
click at [964, 237] on button "button" at bounding box center [975, 238] width 29 height 29
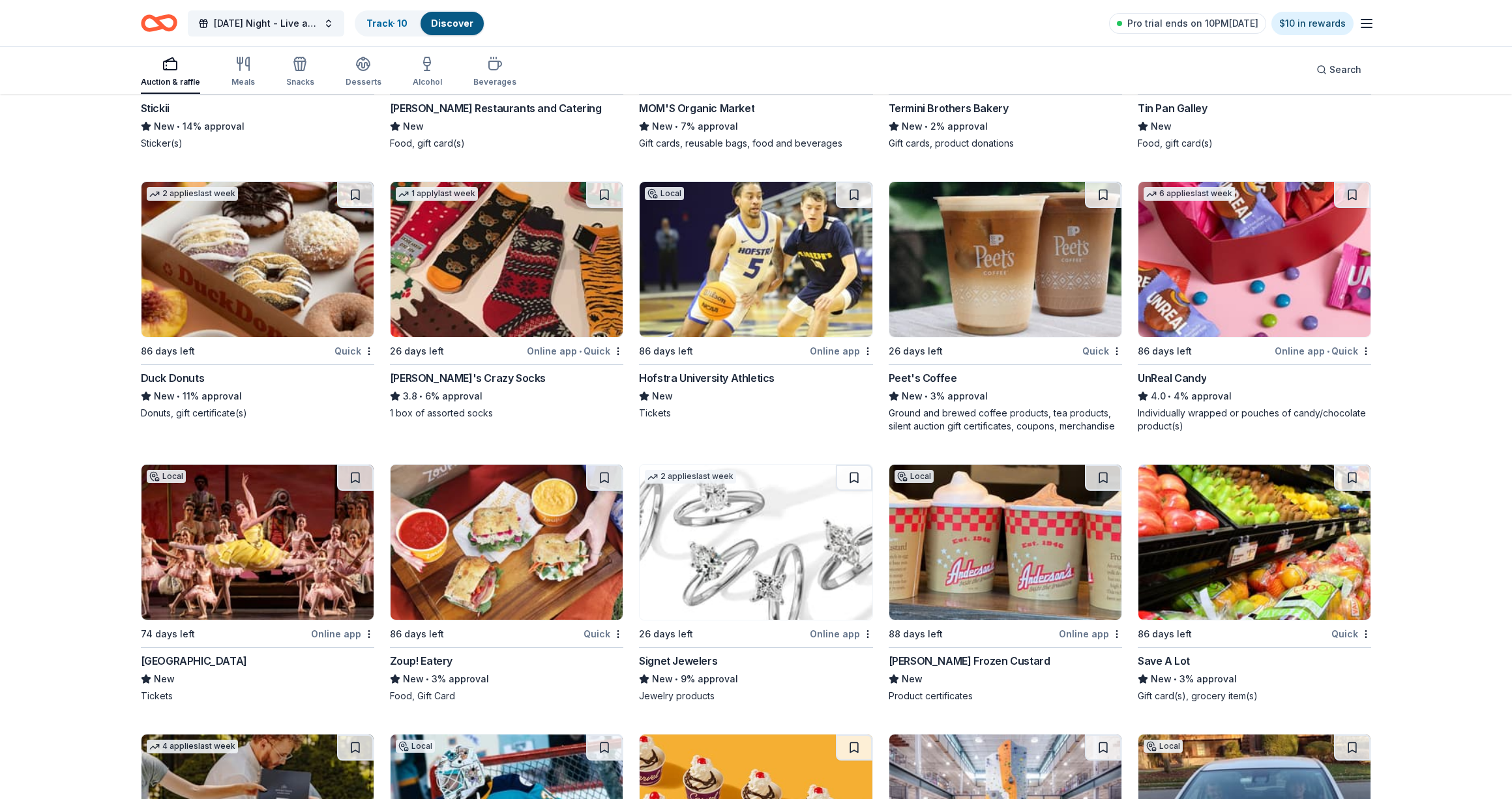
scroll to position [5464, 0]
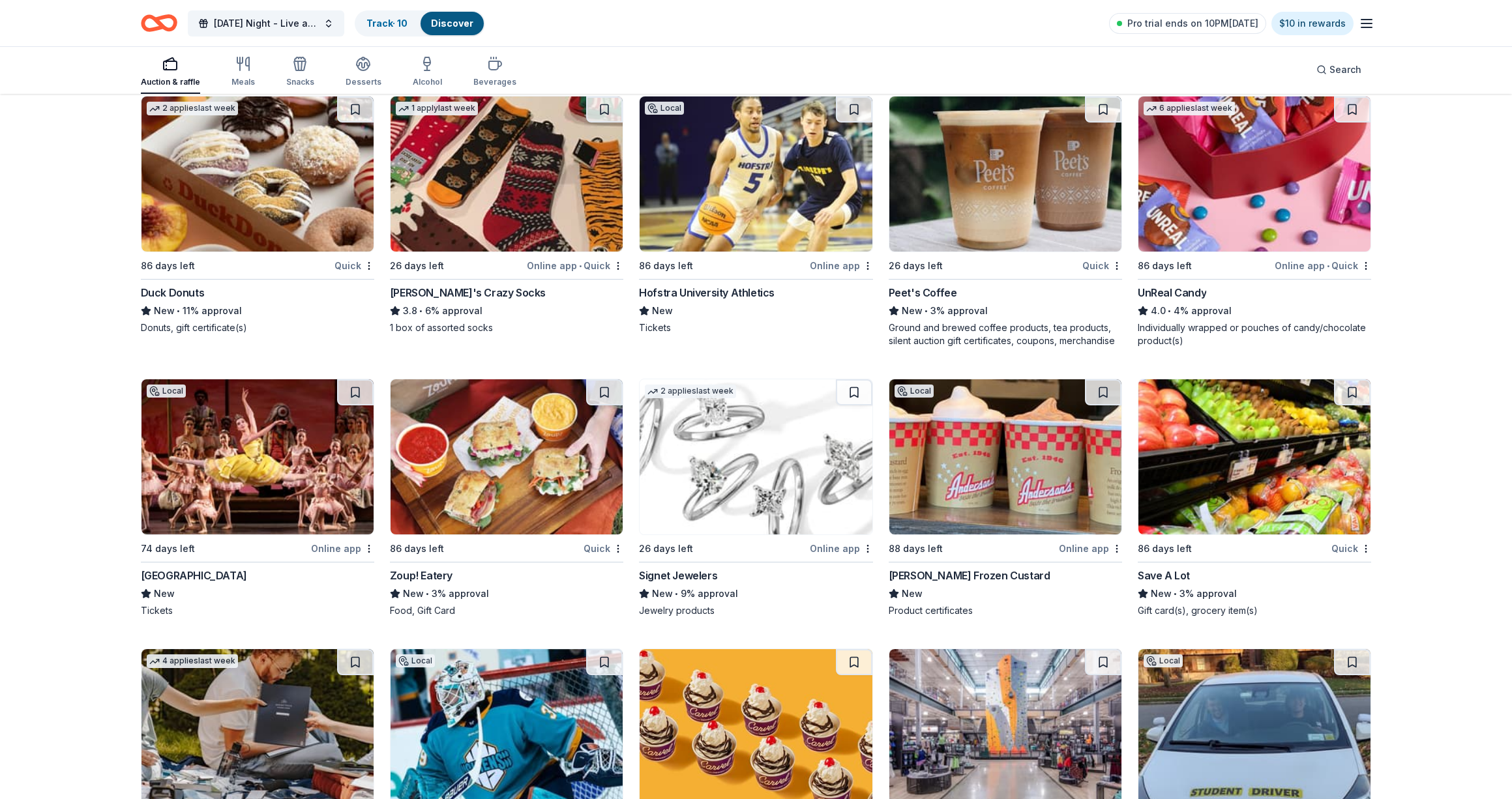
click at [530, 177] on img at bounding box center [506, 174] width 232 height 155
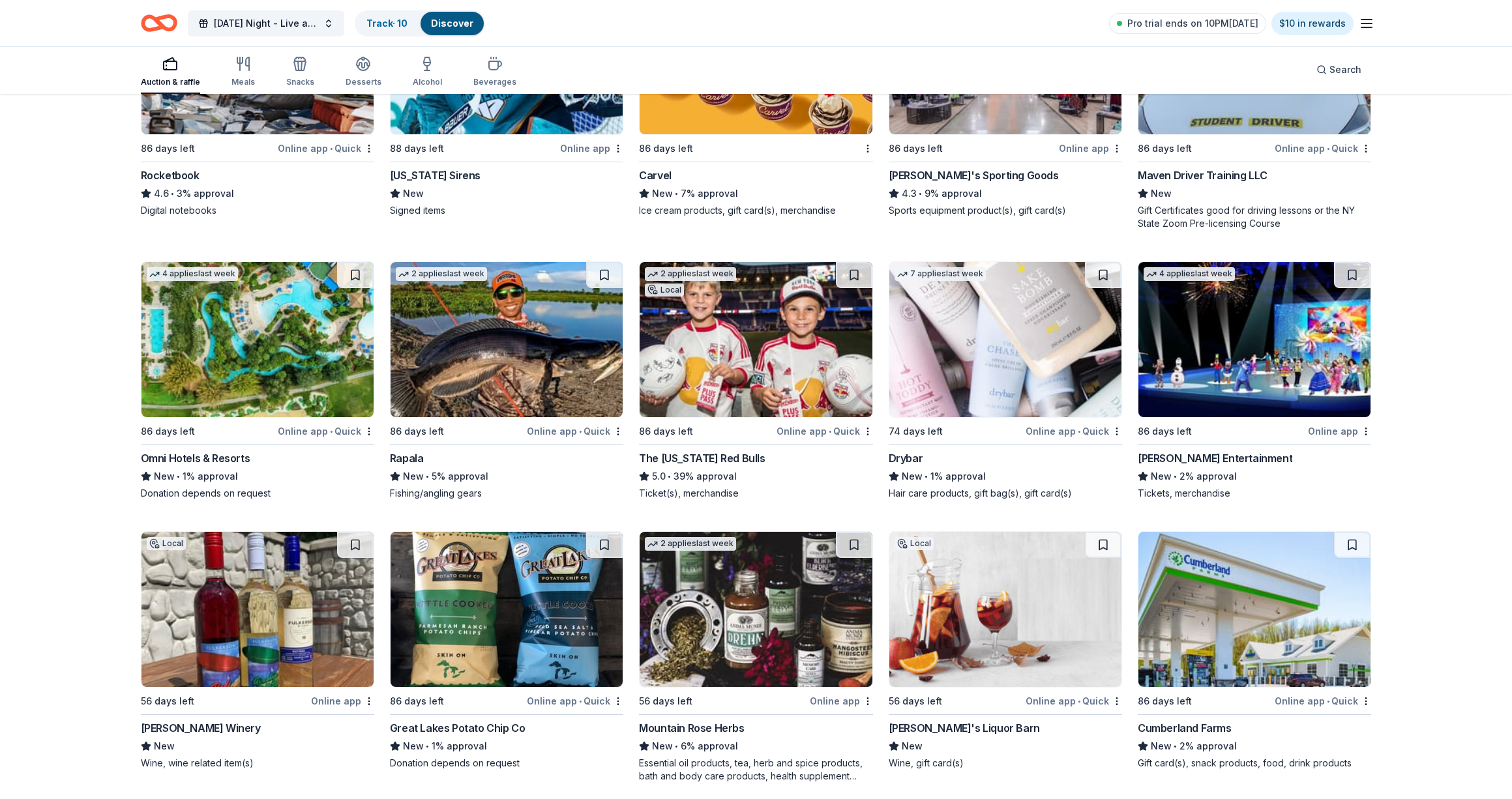
scroll to position [6181, 0]
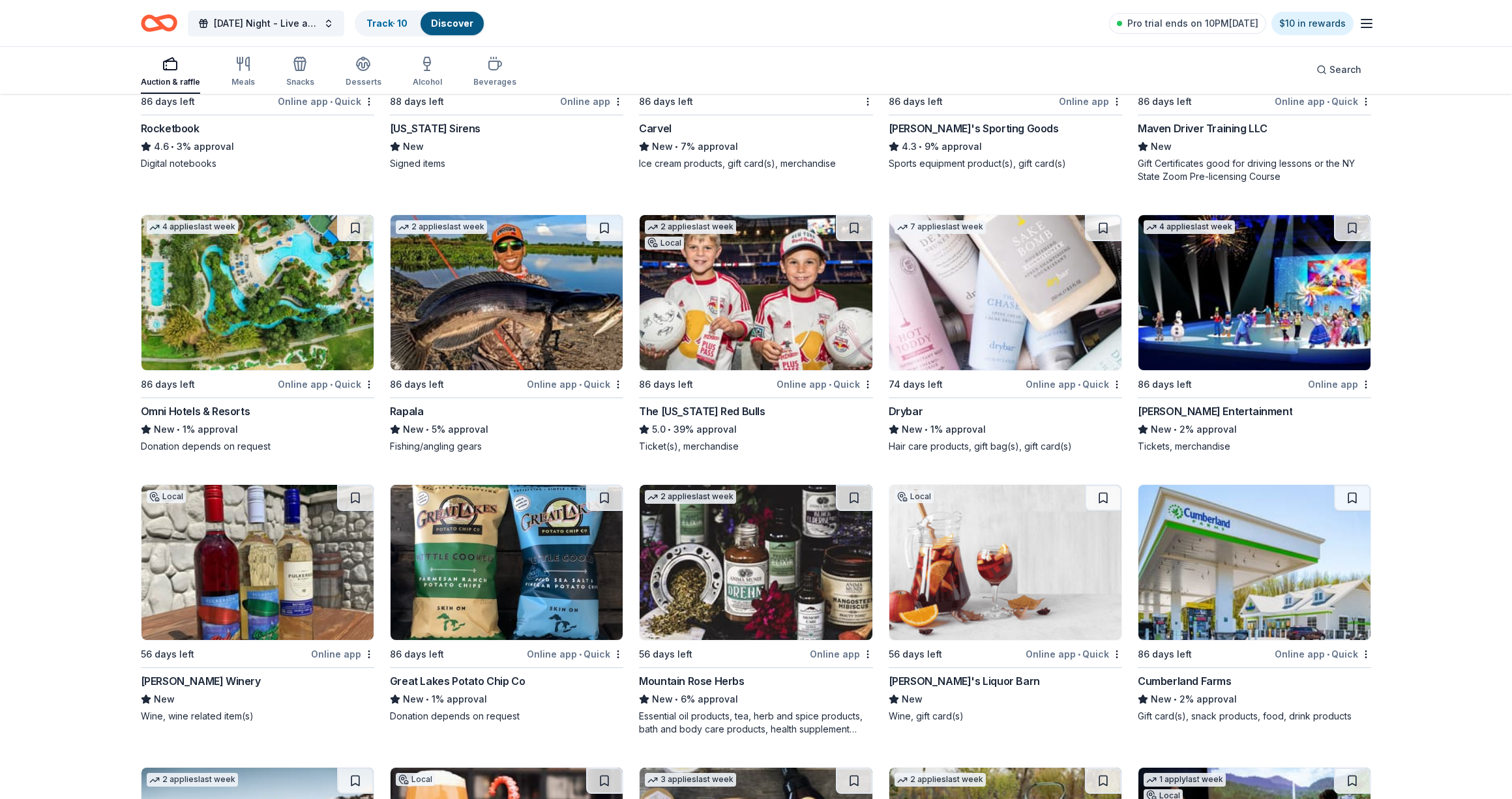
click at [294, 577] on img at bounding box center [257, 562] width 232 height 155
click at [1027, 584] on img at bounding box center [1005, 562] width 232 height 155
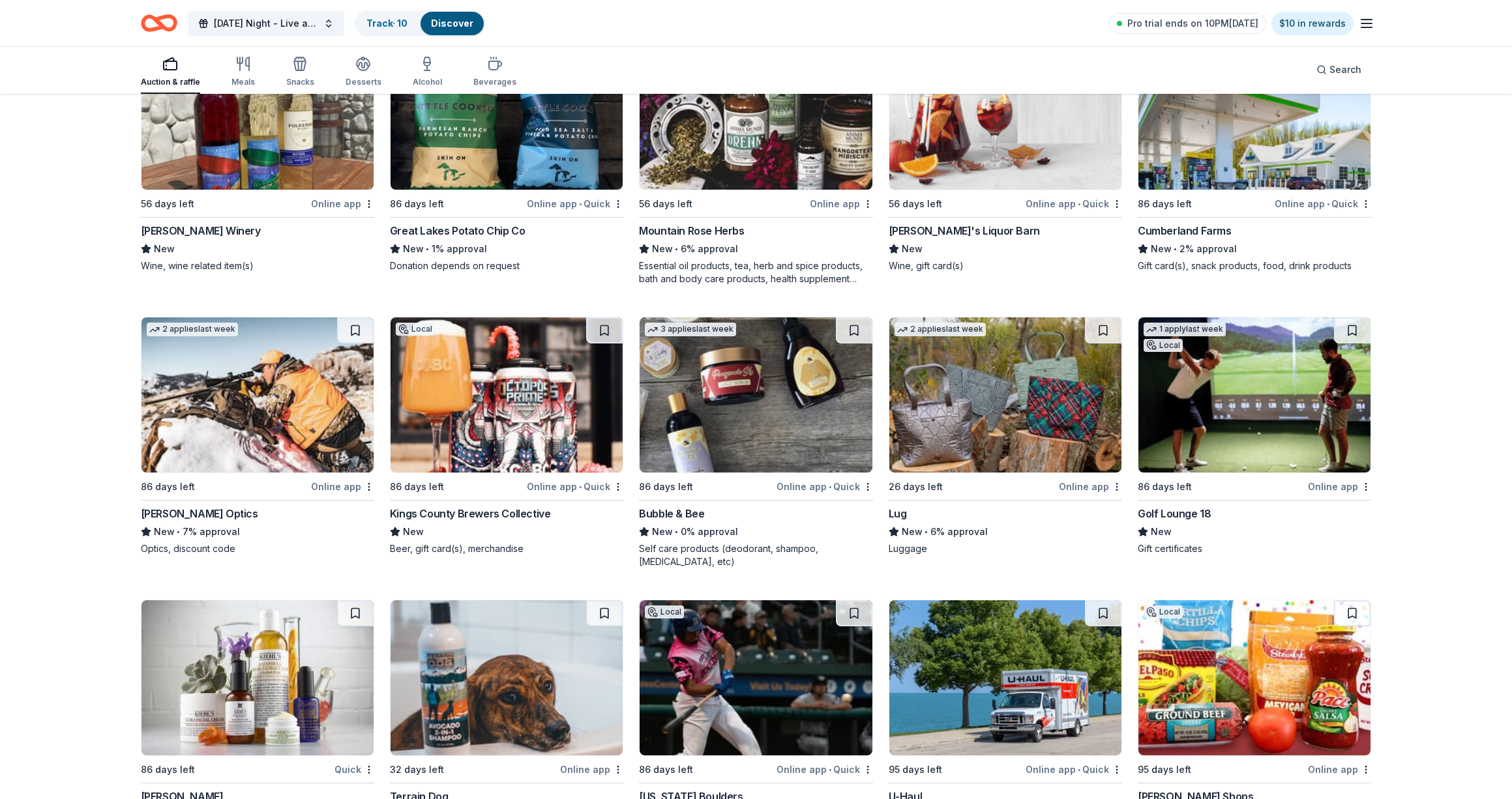
click at [955, 171] on img at bounding box center [1005, 112] width 232 height 155
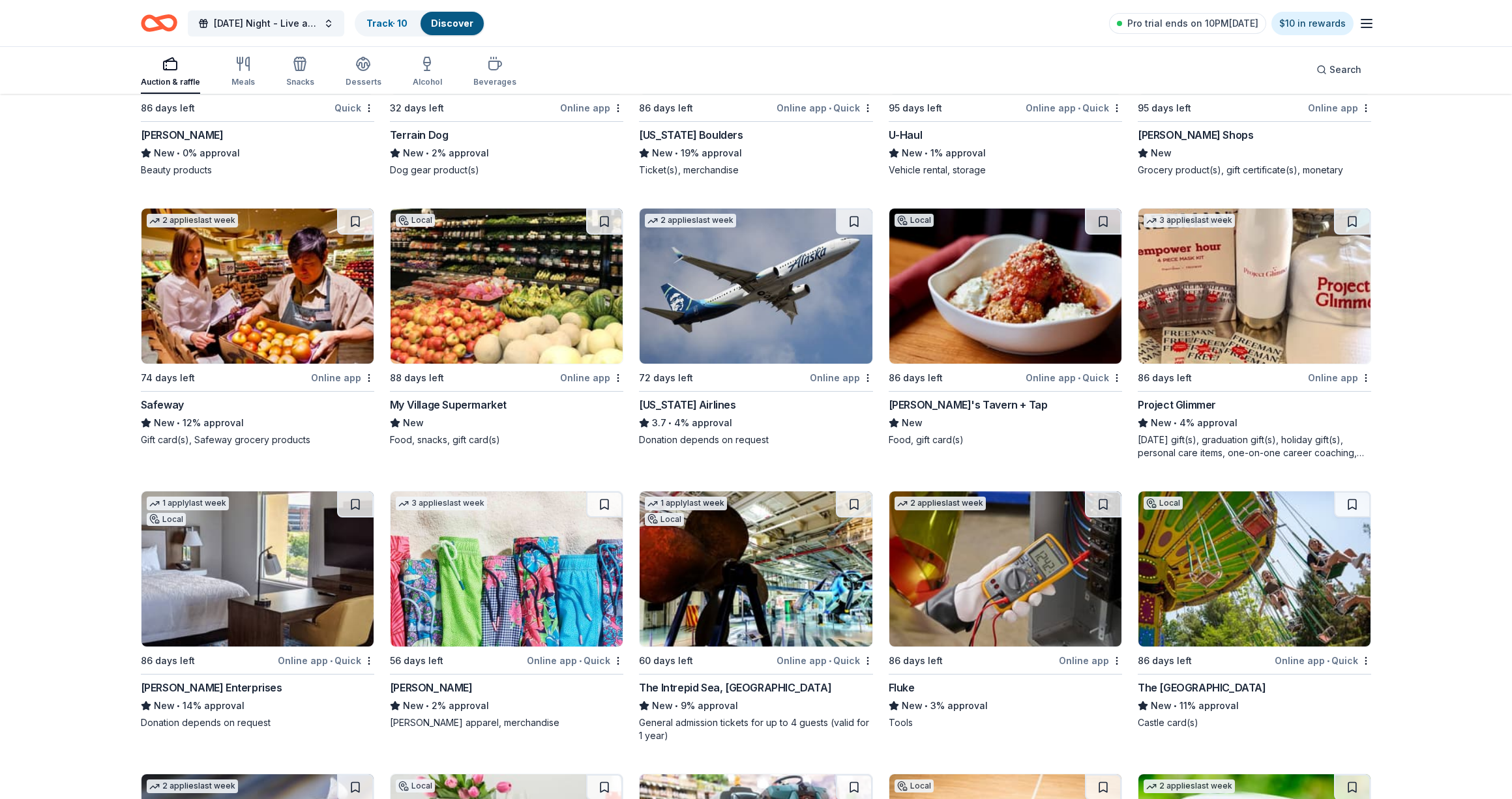
scroll to position [7744, 0]
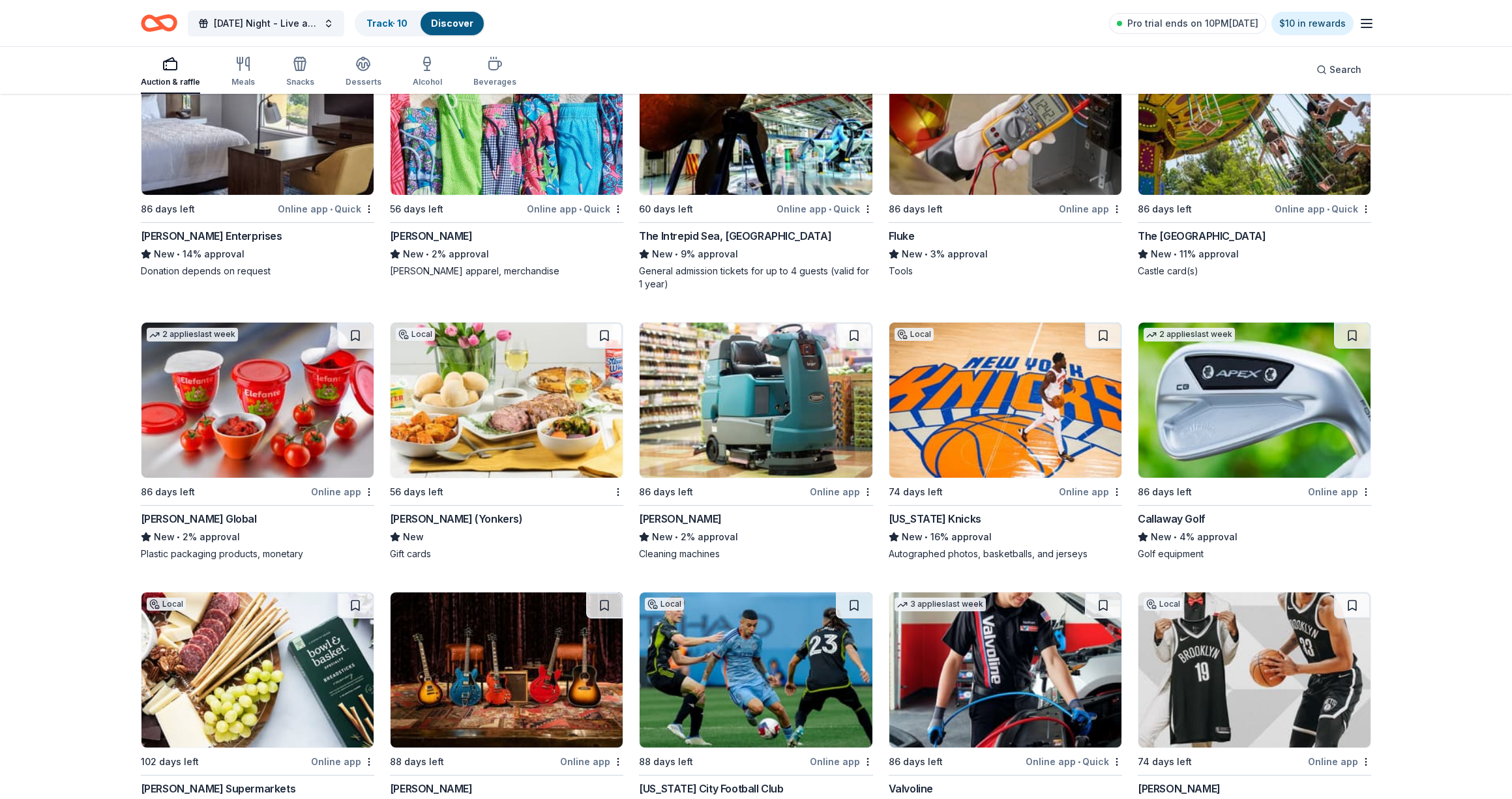
click at [499, 395] on img at bounding box center [506, 400] width 232 height 155
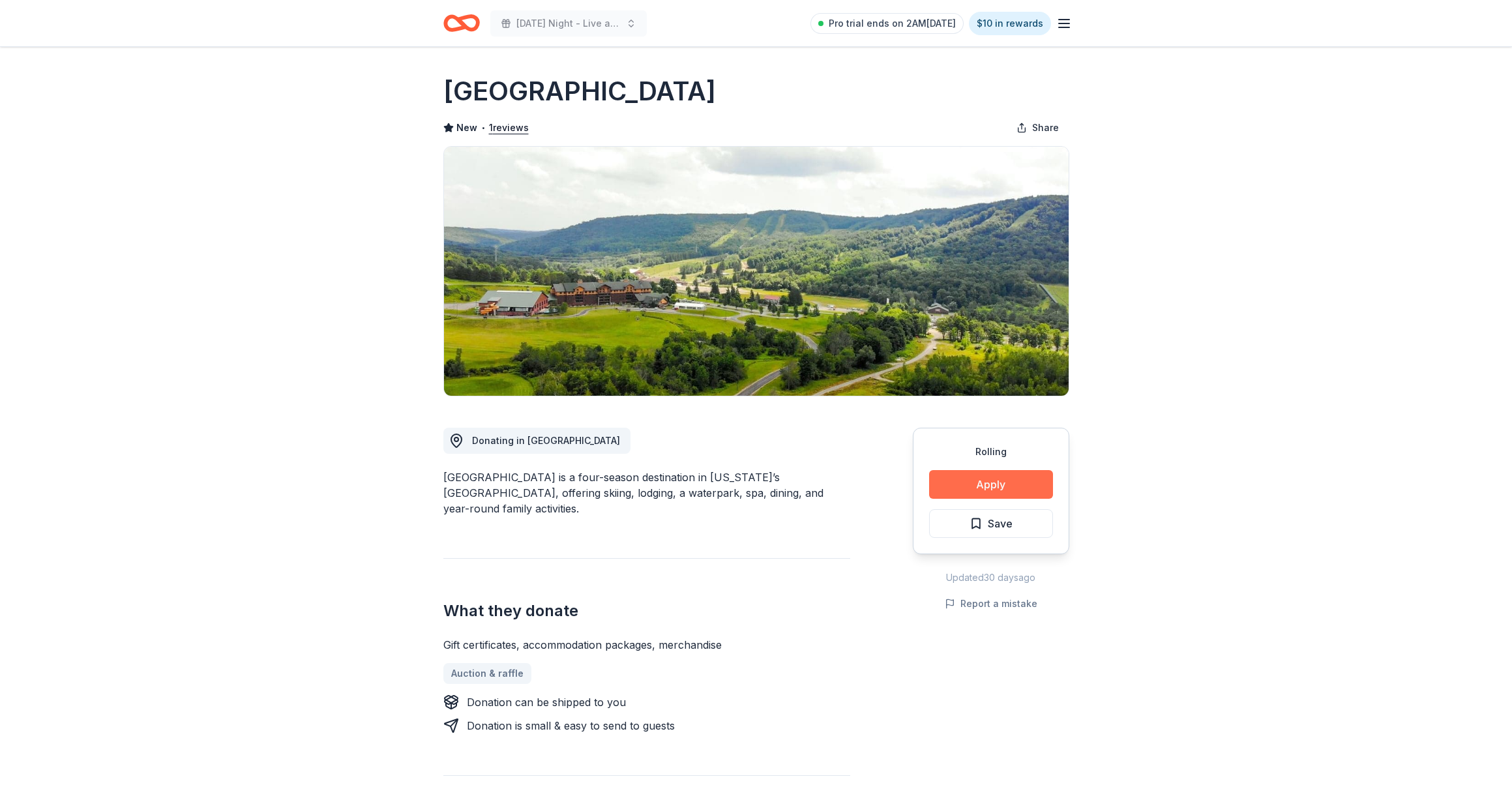
click at [954, 489] on button "Apply" at bounding box center [990, 485] width 124 height 29
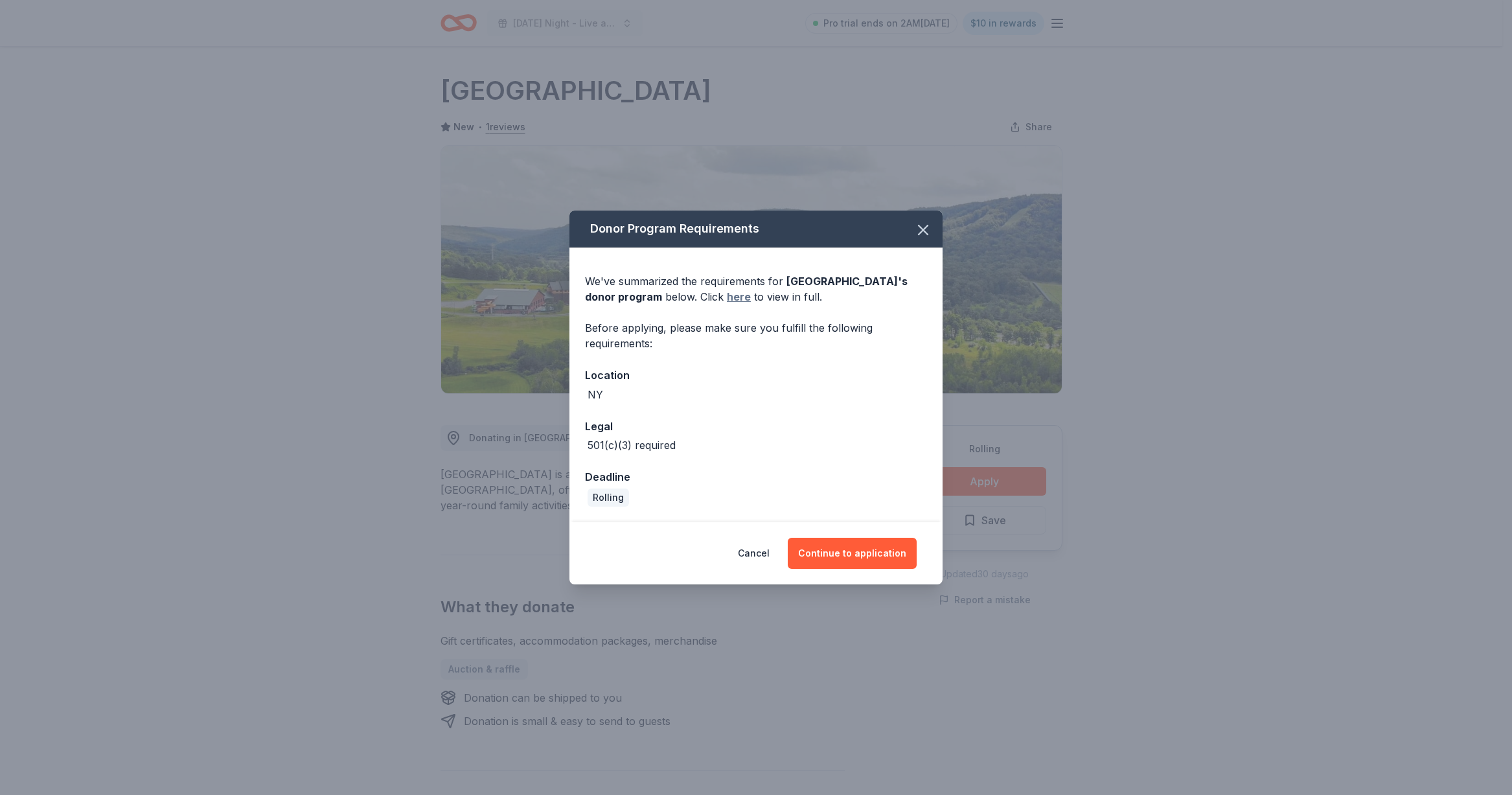
click at [751, 302] on link "here" at bounding box center [739, 297] width 24 height 16
click at [861, 542] on button "Continue to application" at bounding box center [852, 554] width 129 height 31
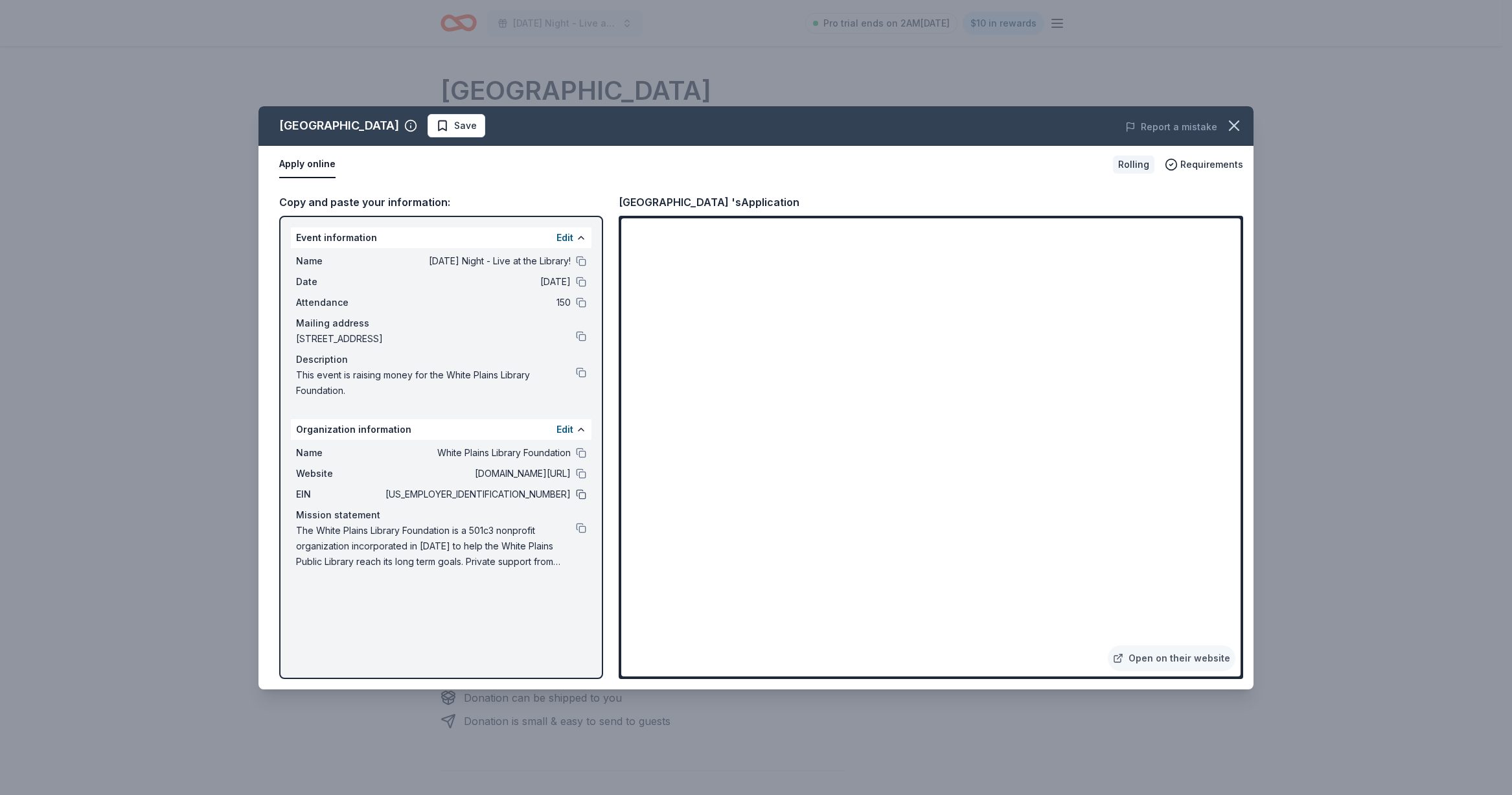
click at [577, 492] on button at bounding box center [581, 494] width 10 height 10
click at [758, 382] on icon "Notifications (F8)" at bounding box center [756, 390] width 20 height 20
click at [1167, 650] on link "Open on their website" at bounding box center [1172, 658] width 128 height 26
click at [579, 334] on button at bounding box center [581, 336] width 10 height 10
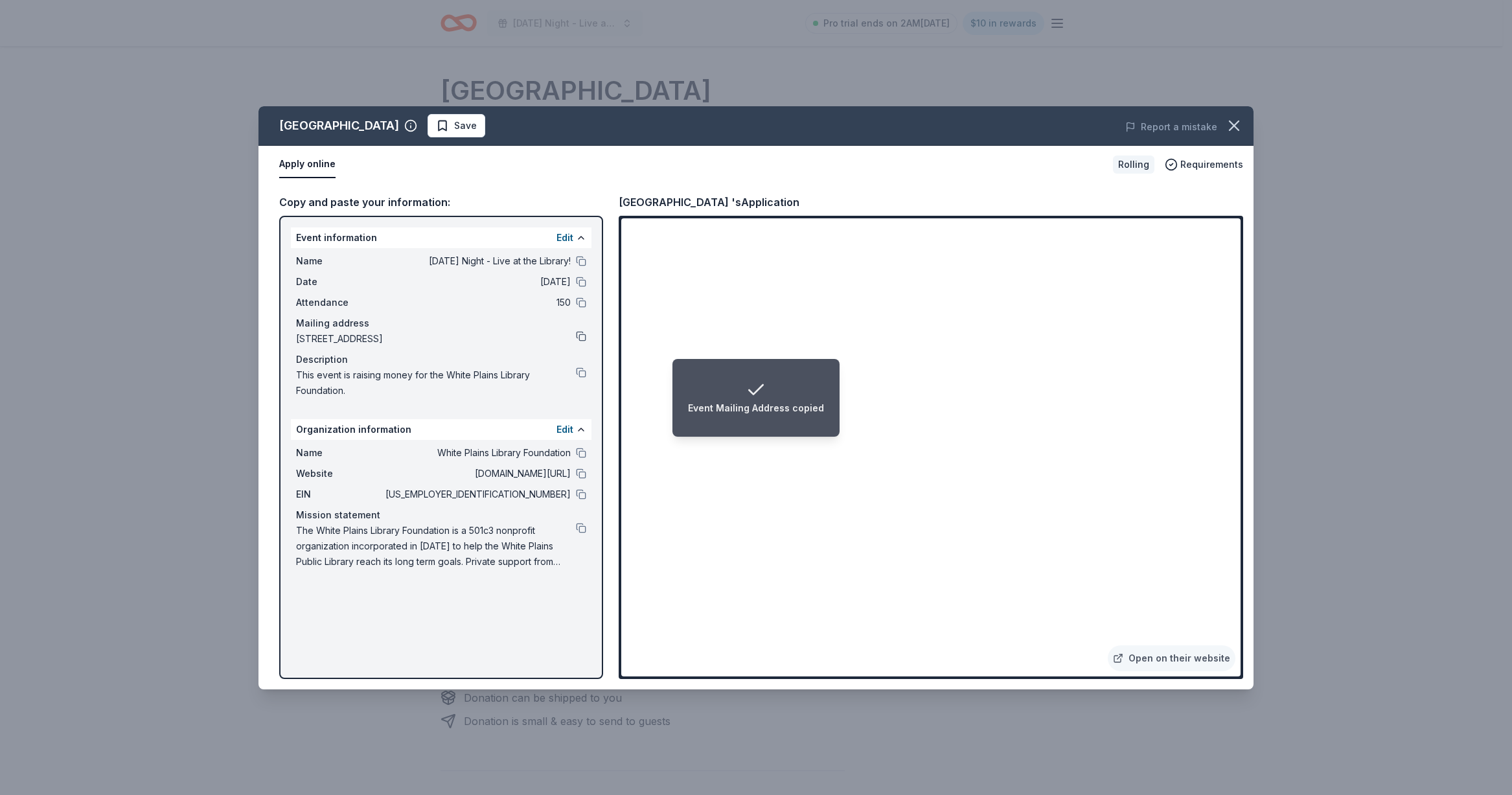
click at [580, 335] on button at bounding box center [581, 336] width 10 height 10
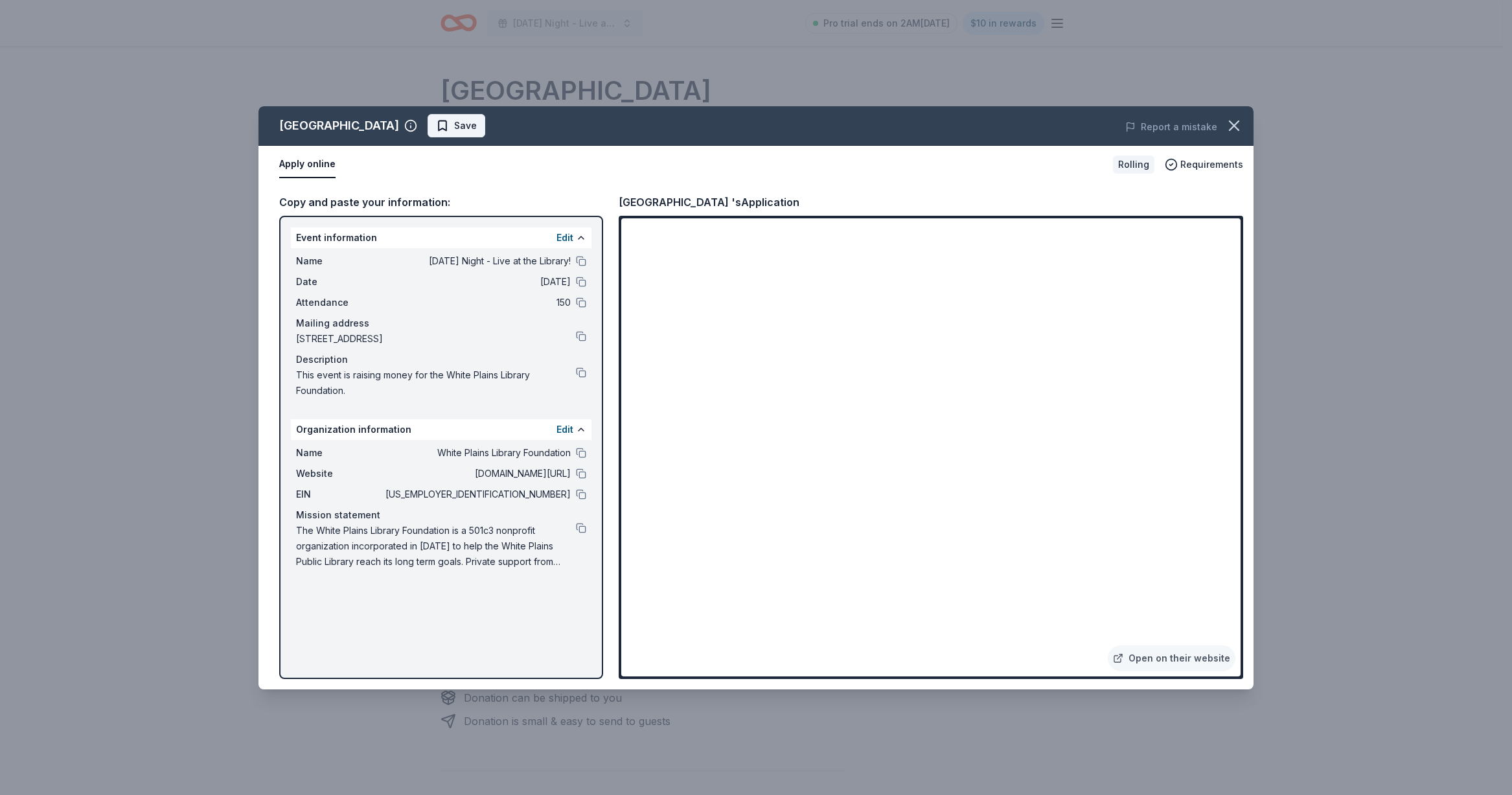
click at [477, 123] on span "Save" at bounding box center [456, 125] width 41 height 16
click at [1230, 129] on icon "button" at bounding box center [1234, 125] width 9 height 9
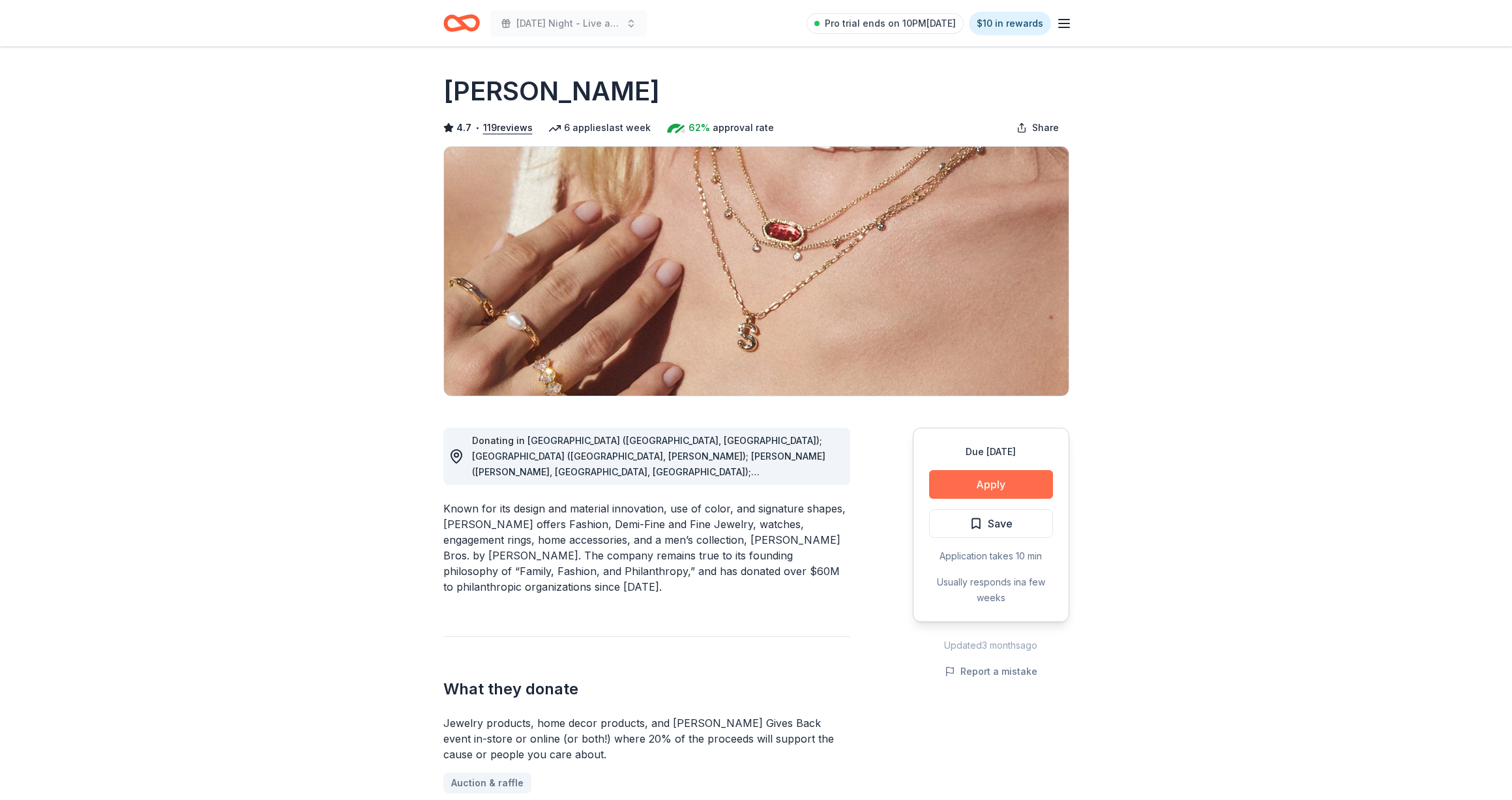
click at [1031, 482] on button "Apply" at bounding box center [990, 485] width 124 height 29
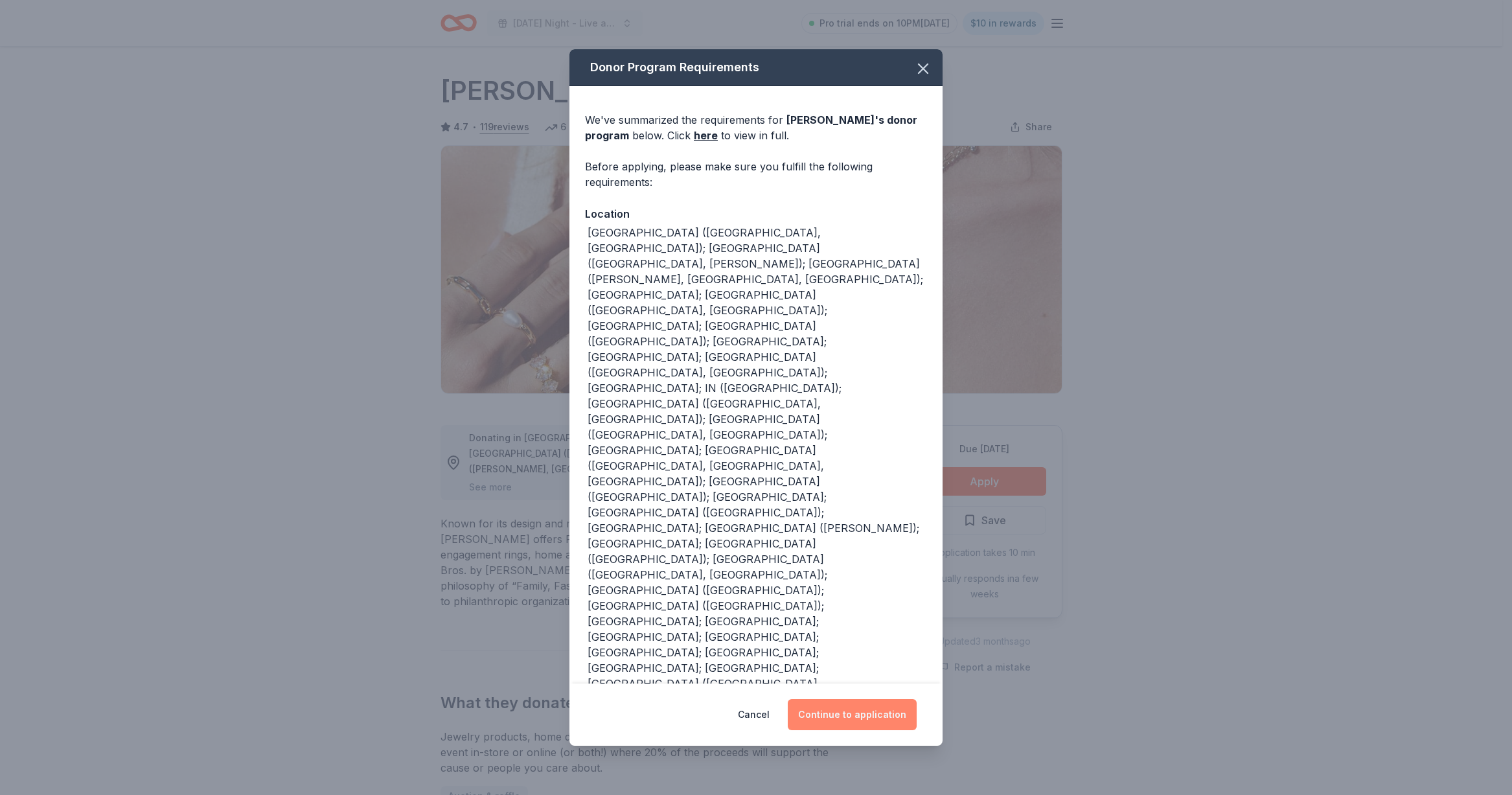
click at [830, 699] on button "Continue to application" at bounding box center [852, 715] width 129 height 31
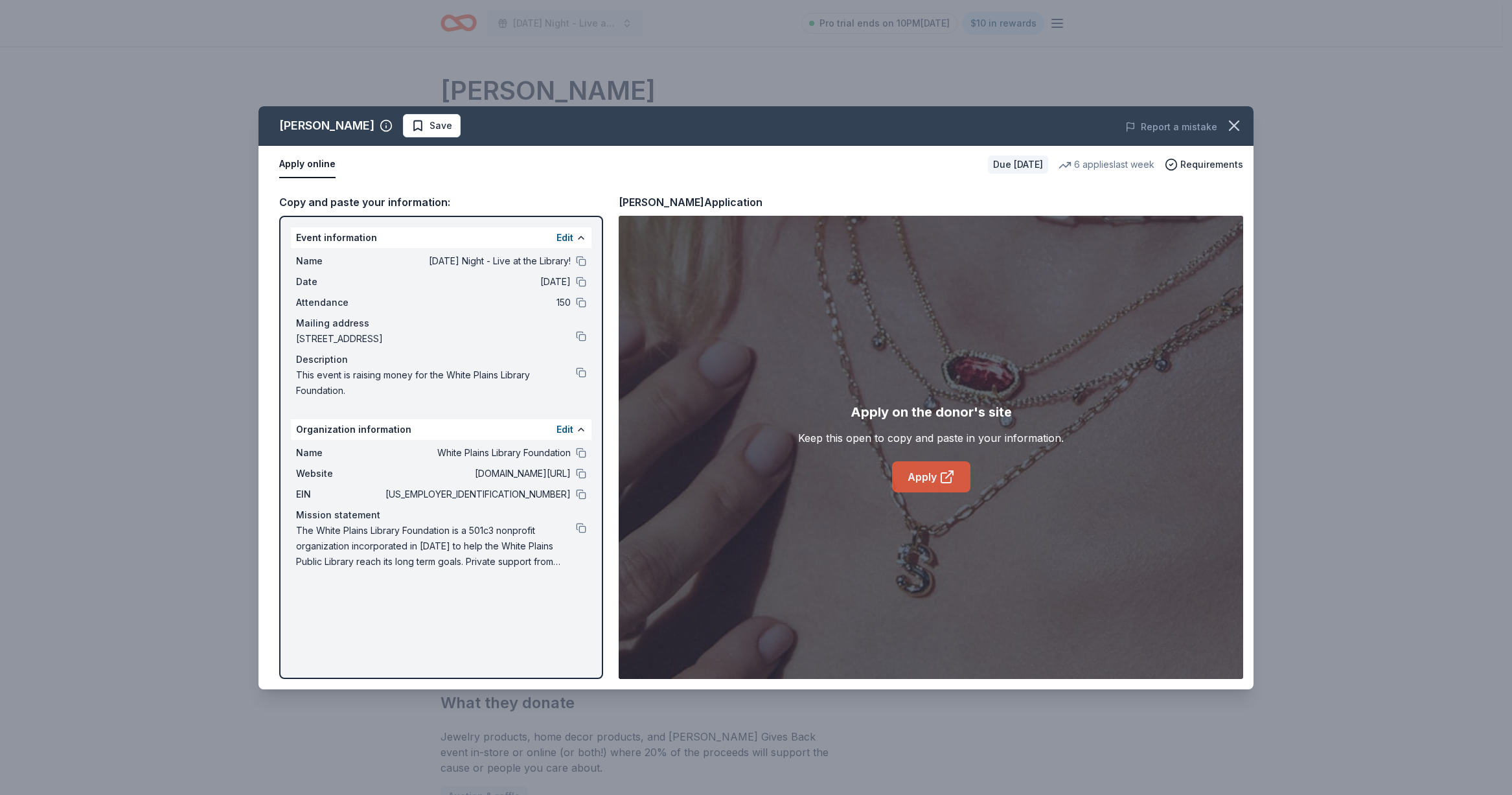
click at [930, 490] on link "Apply" at bounding box center [930, 477] width 78 height 31
click at [948, 486] on link "Apply" at bounding box center [930, 477] width 78 height 31
click at [1241, 130] on icon "button" at bounding box center [1234, 124] width 18 height 18
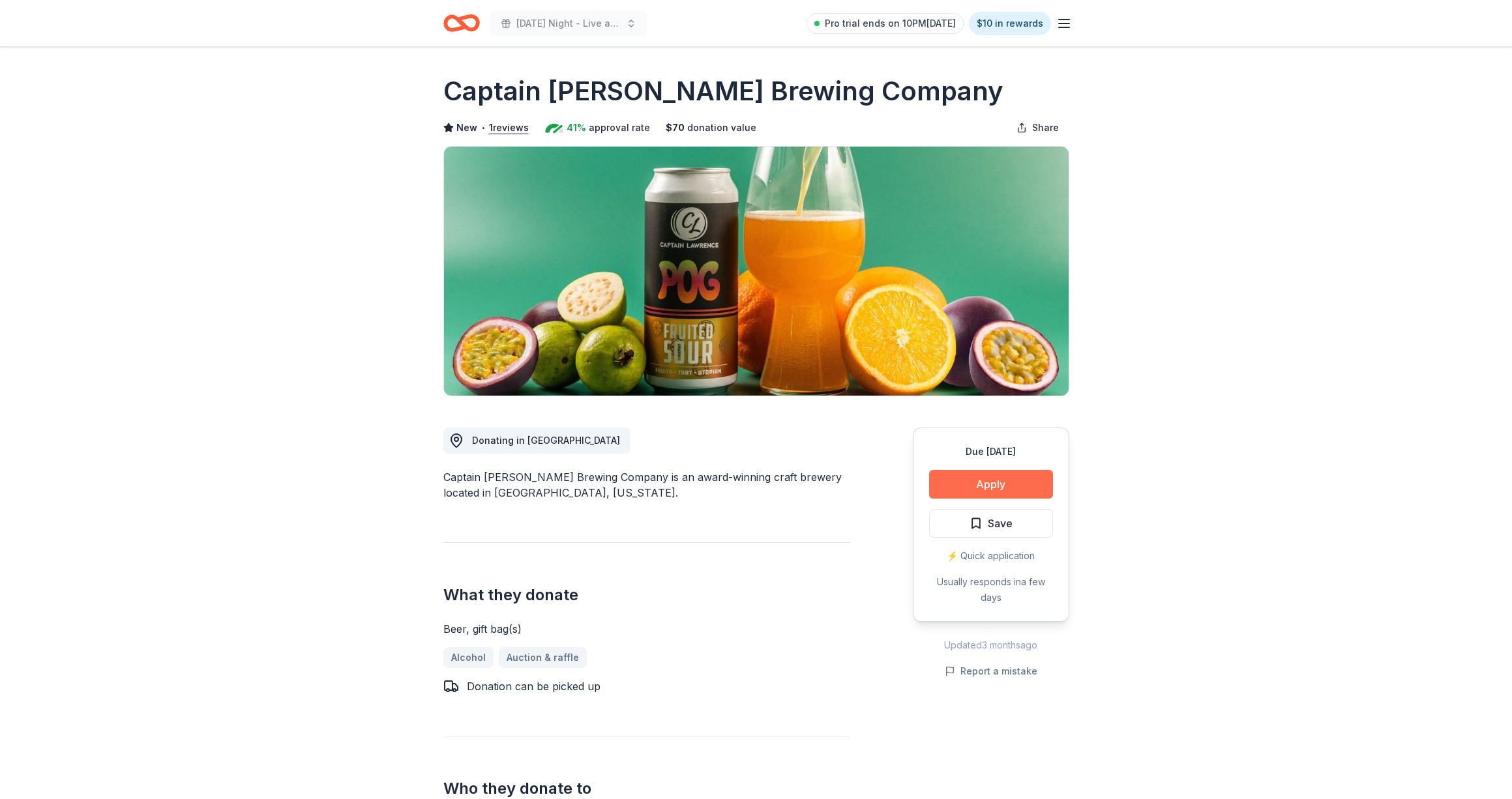
click at [964, 483] on button "Apply" at bounding box center [990, 484] width 124 height 29
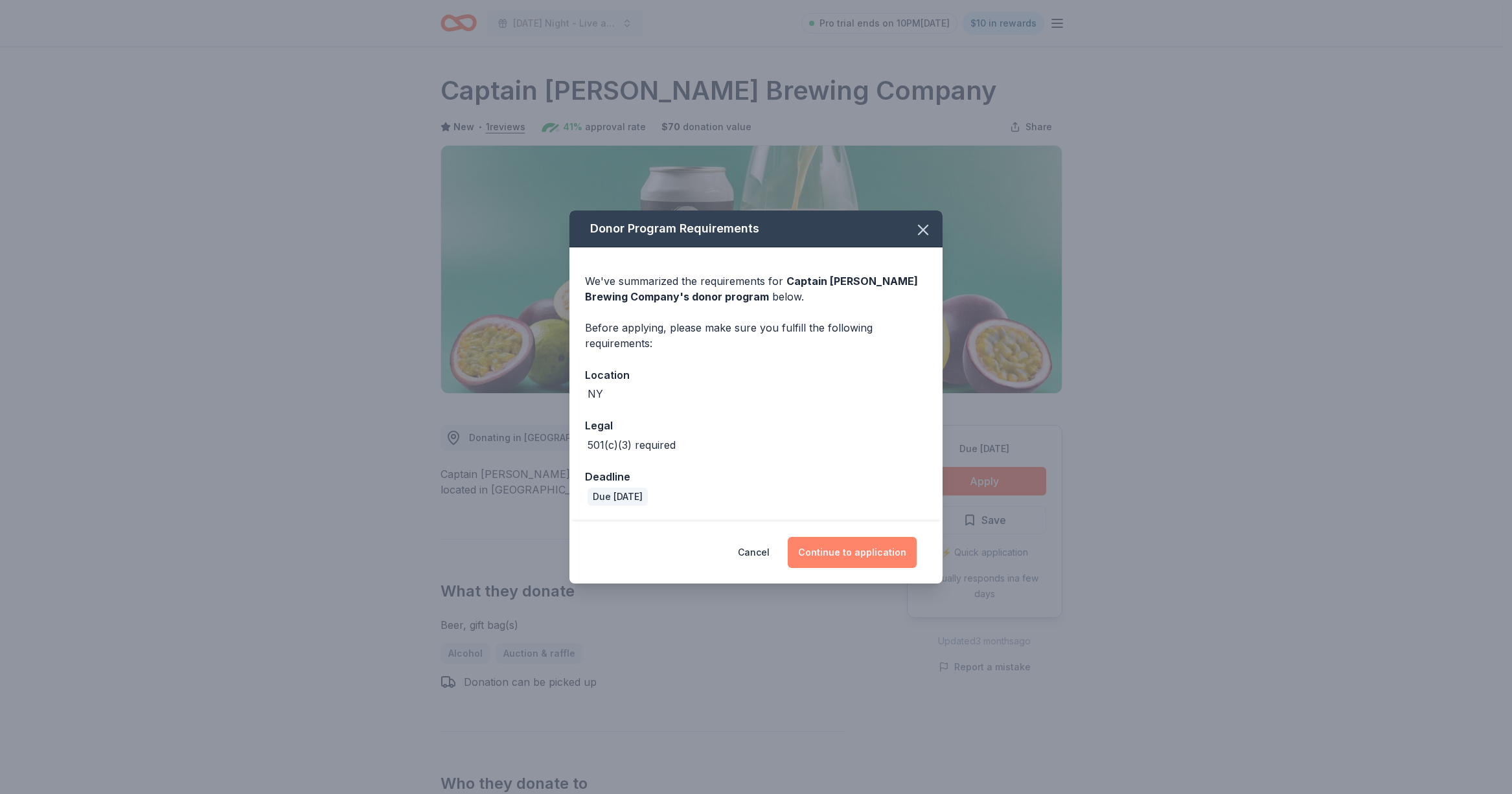
click at [850, 540] on button "Continue to application" at bounding box center [852, 553] width 129 height 31
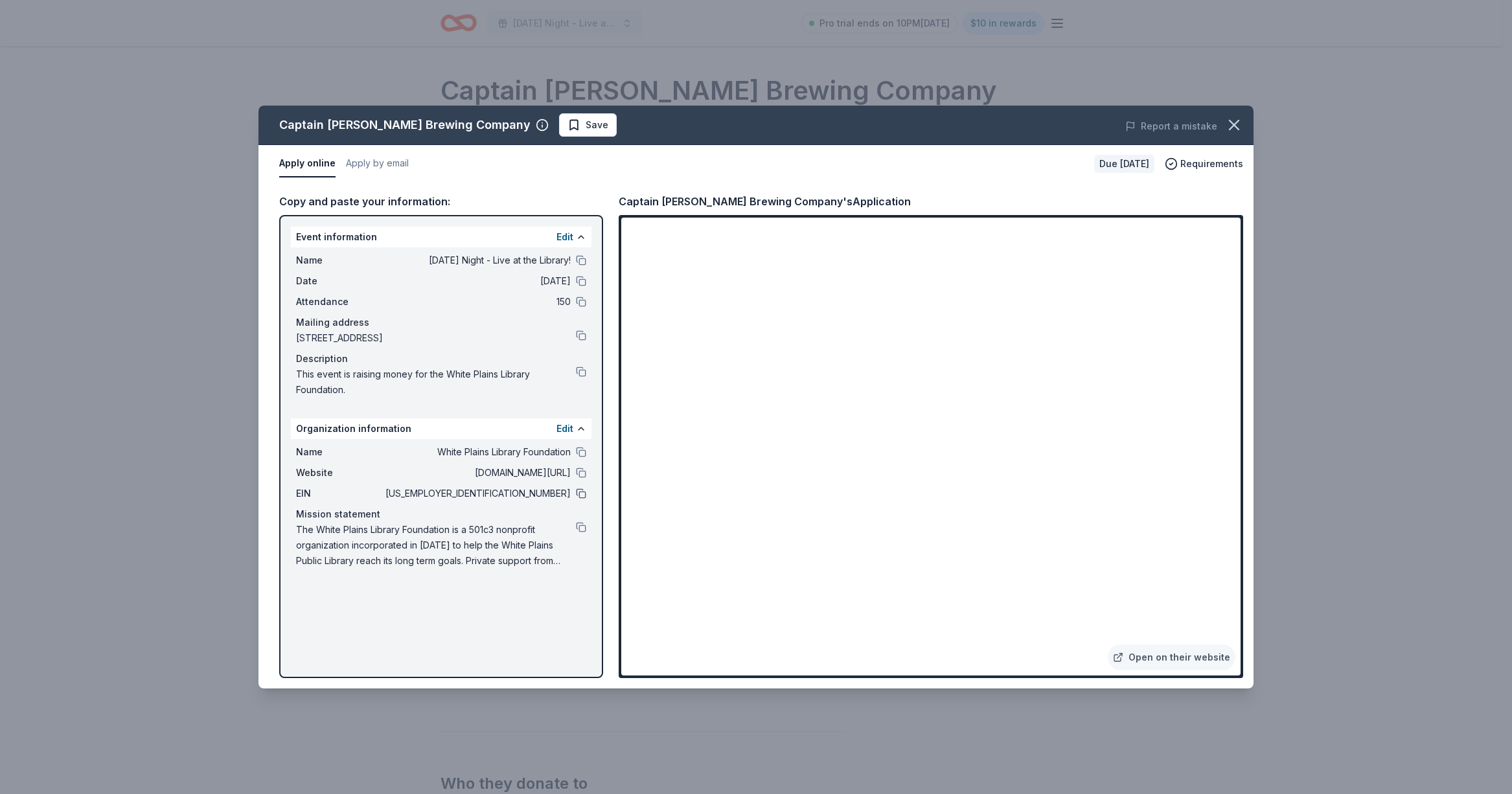
click at [579, 492] on button at bounding box center [581, 493] width 10 height 10
click at [584, 494] on button at bounding box center [581, 493] width 10 height 10
click at [577, 336] on button at bounding box center [581, 335] width 10 height 10
click at [1234, 122] on icon "button" at bounding box center [1234, 124] width 18 height 18
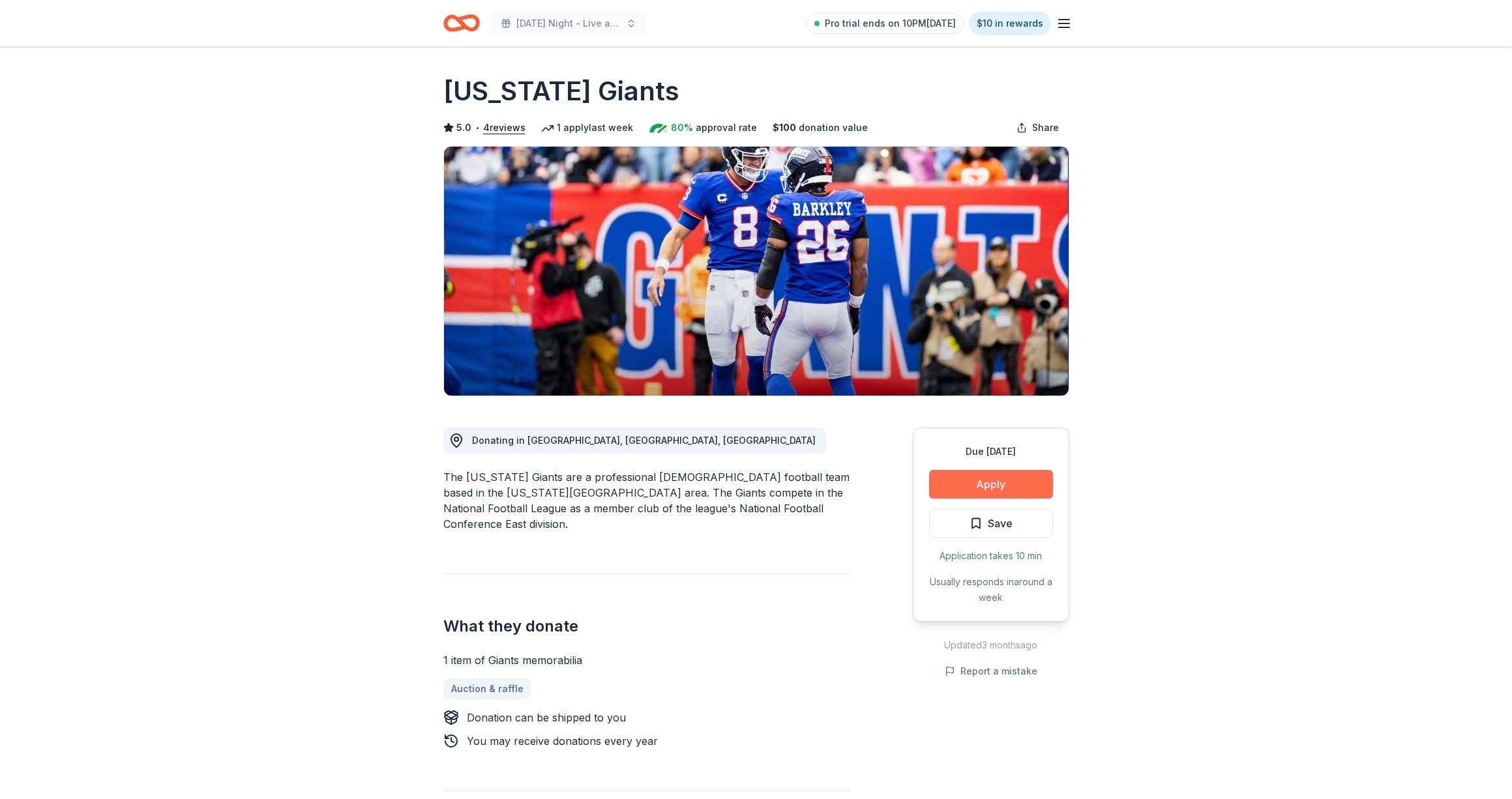
click at [1010, 482] on button "Apply" at bounding box center [990, 484] width 124 height 29
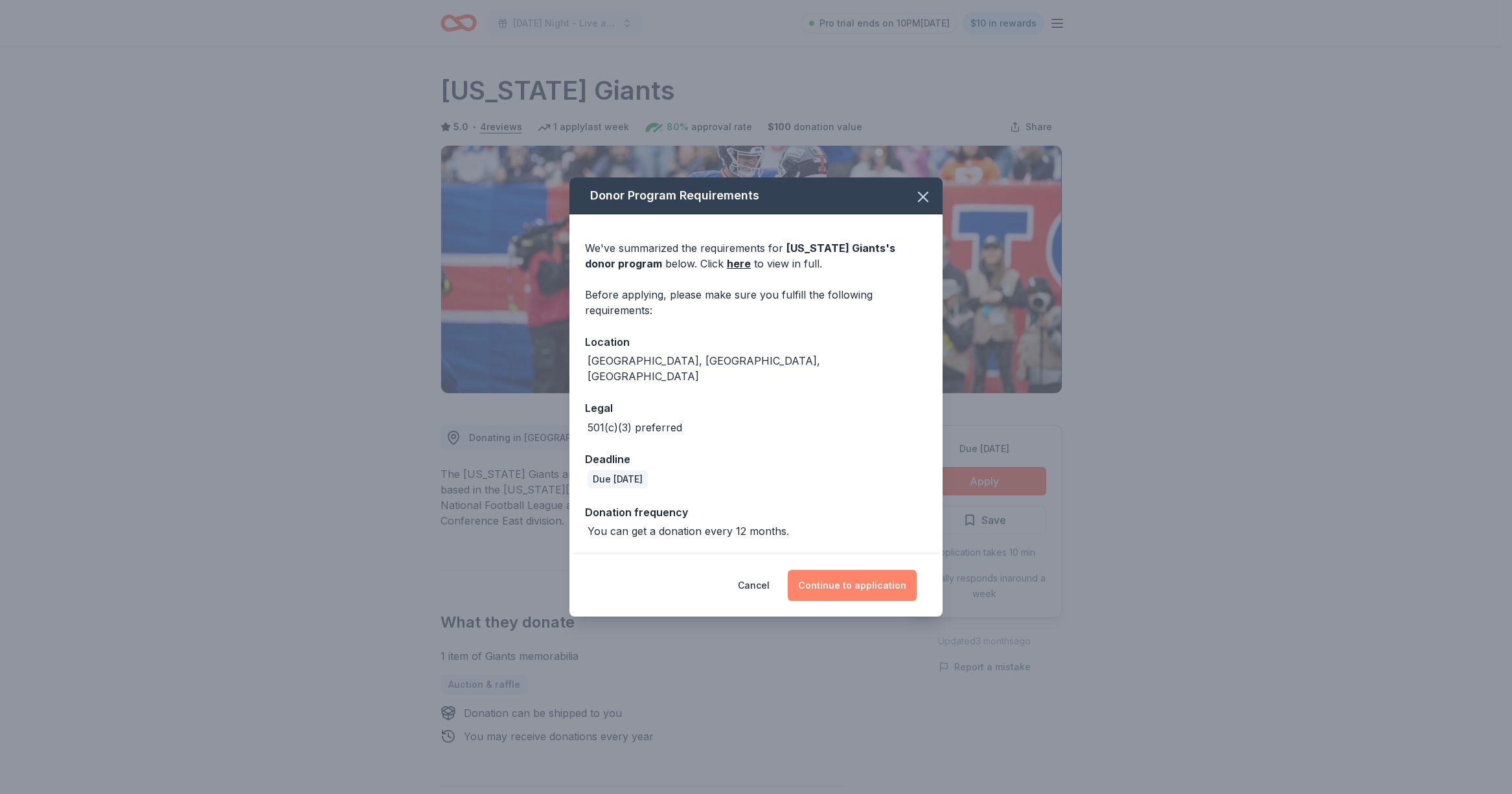
click at [836, 579] on button "Continue to application" at bounding box center [852, 585] width 129 height 31
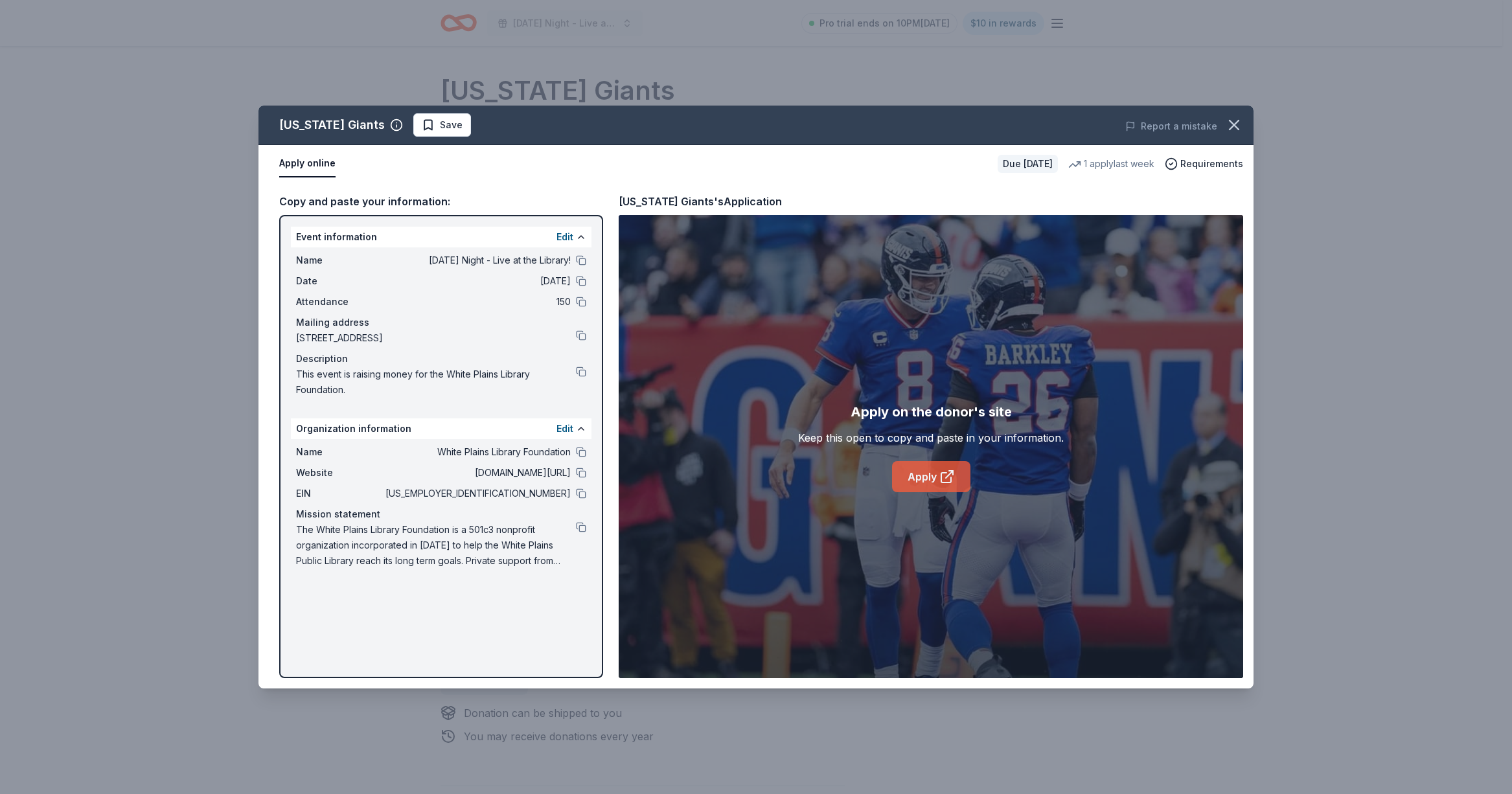
click at [916, 480] on link "Apply" at bounding box center [930, 477] width 78 height 31
click at [1228, 124] on icon "button" at bounding box center [1234, 124] width 18 height 18
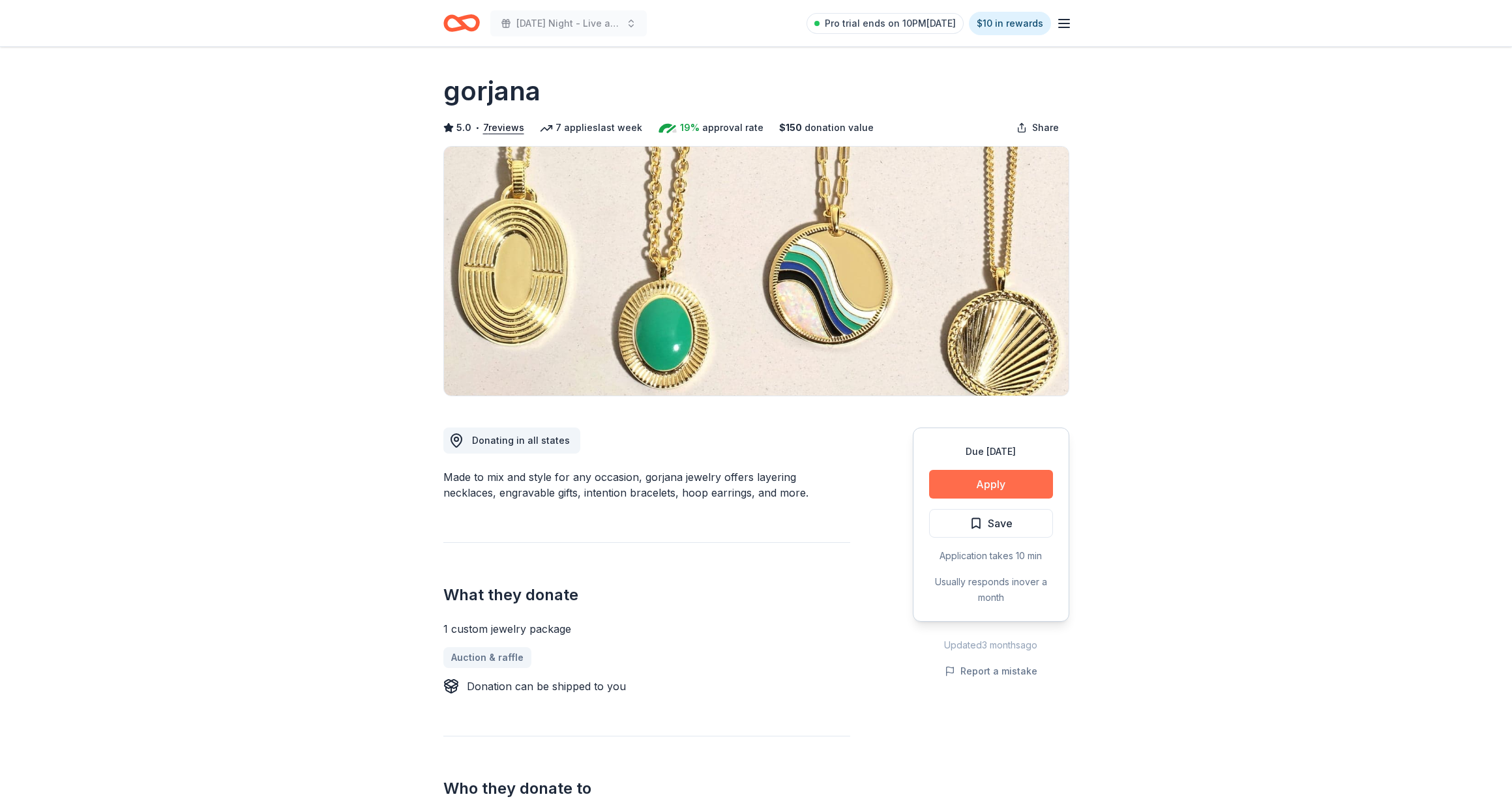
click at [973, 485] on button "Apply" at bounding box center [990, 484] width 124 height 29
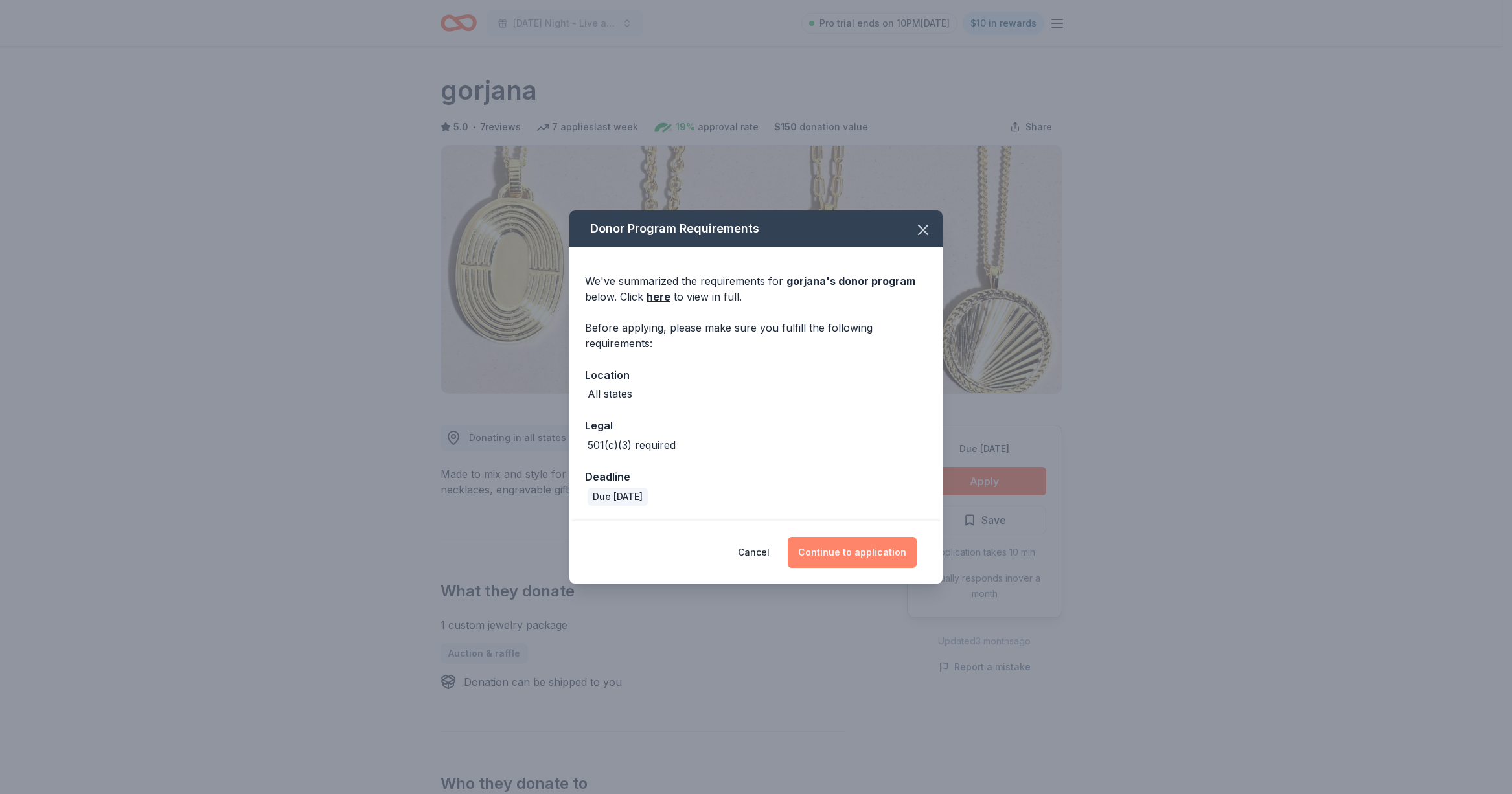
click at [886, 558] on button "Continue to application" at bounding box center [852, 553] width 129 height 31
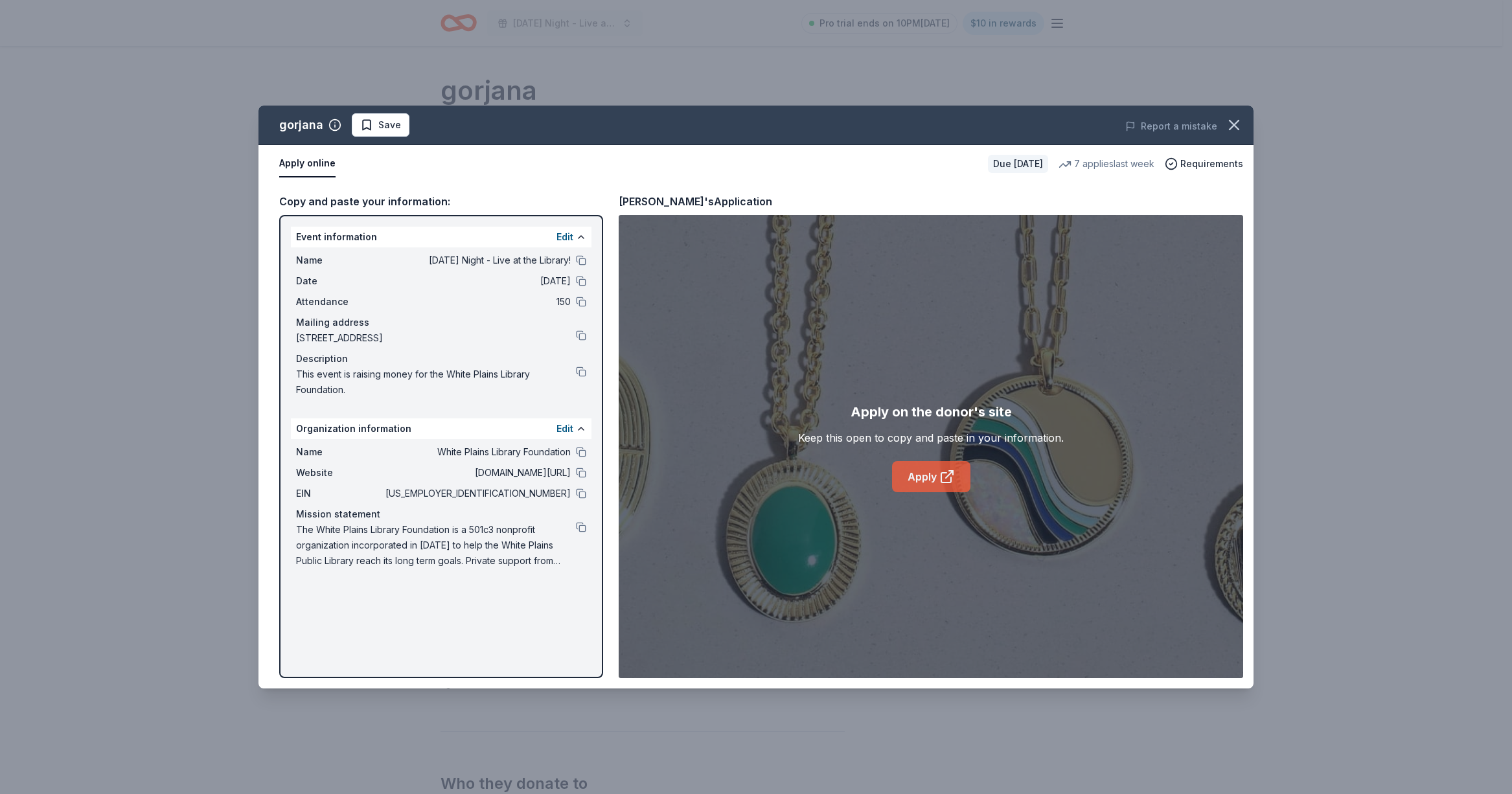
click at [932, 474] on link "Apply" at bounding box center [930, 477] width 78 height 31
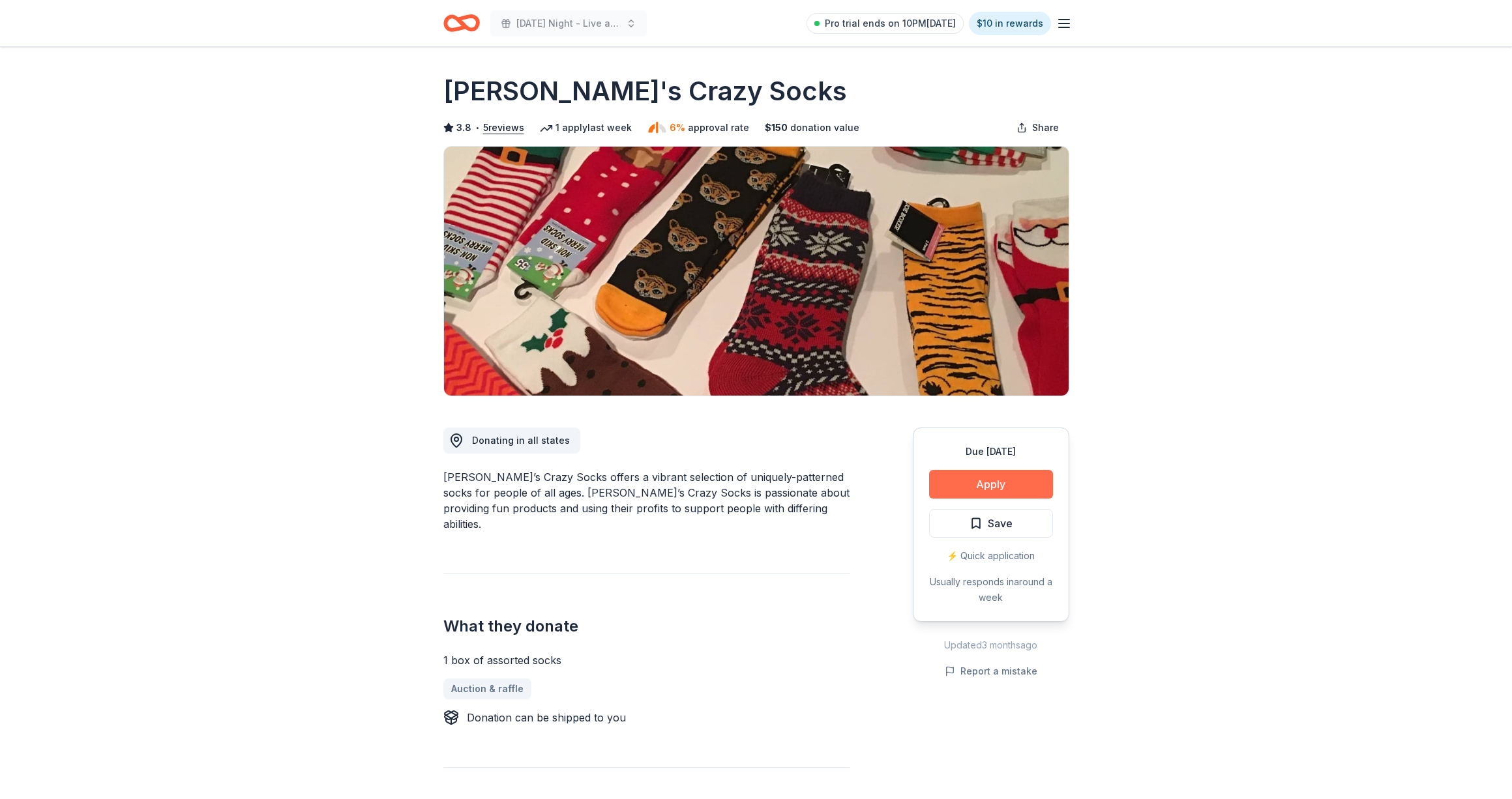
click at [958, 486] on button "Apply" at bounding box center [990, 484] width 124 height 29
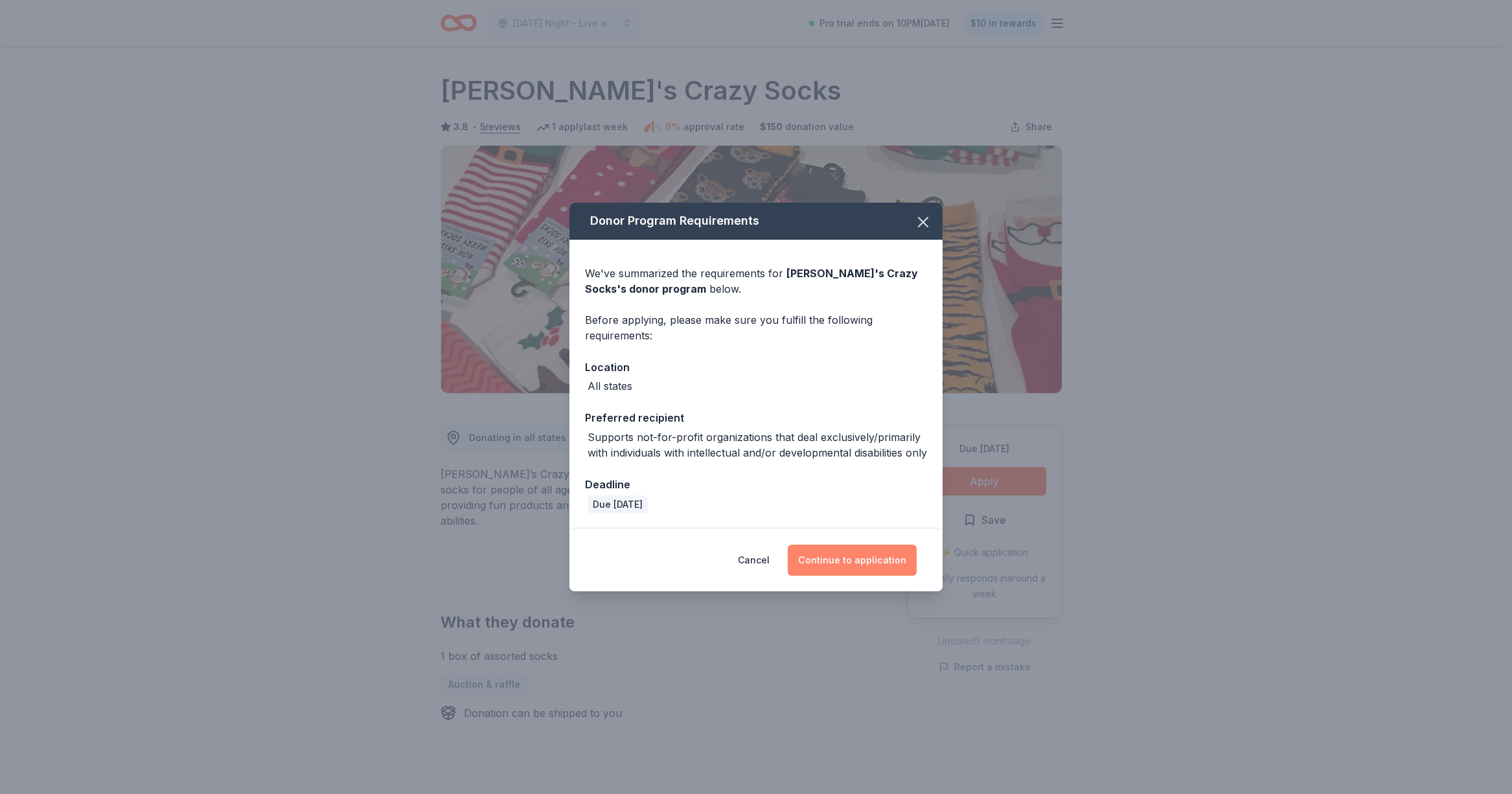
click at [838, 569] on button "Continue to application" at bounding box center [852, 560] width 129 height 31
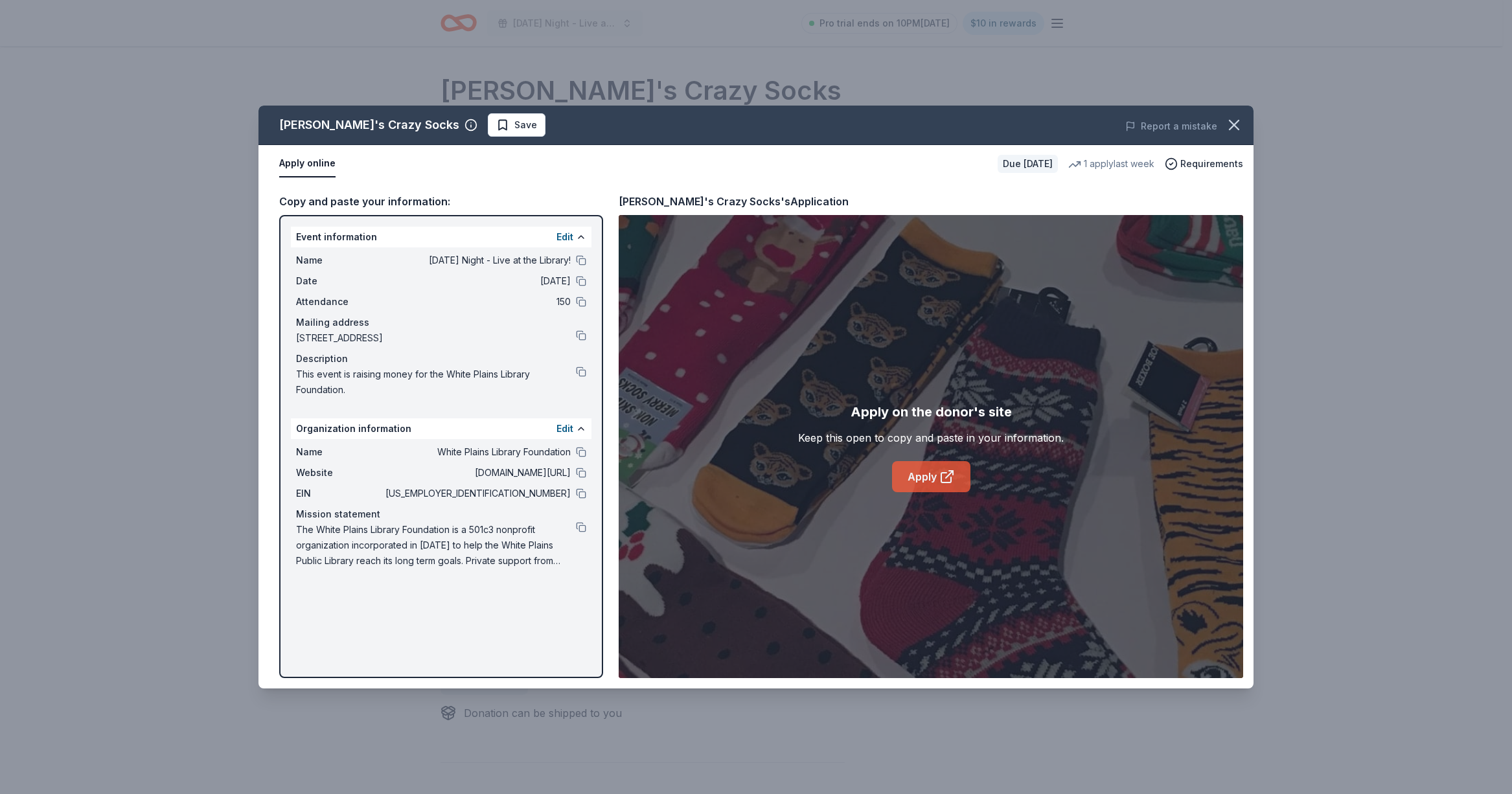
click at [928, 474] on link "Apply" at bounding box center [930, 477] width 78 height 31
click at [1233, 127] on icon "button" at bounding box center [1234, 124] width 18 height 18
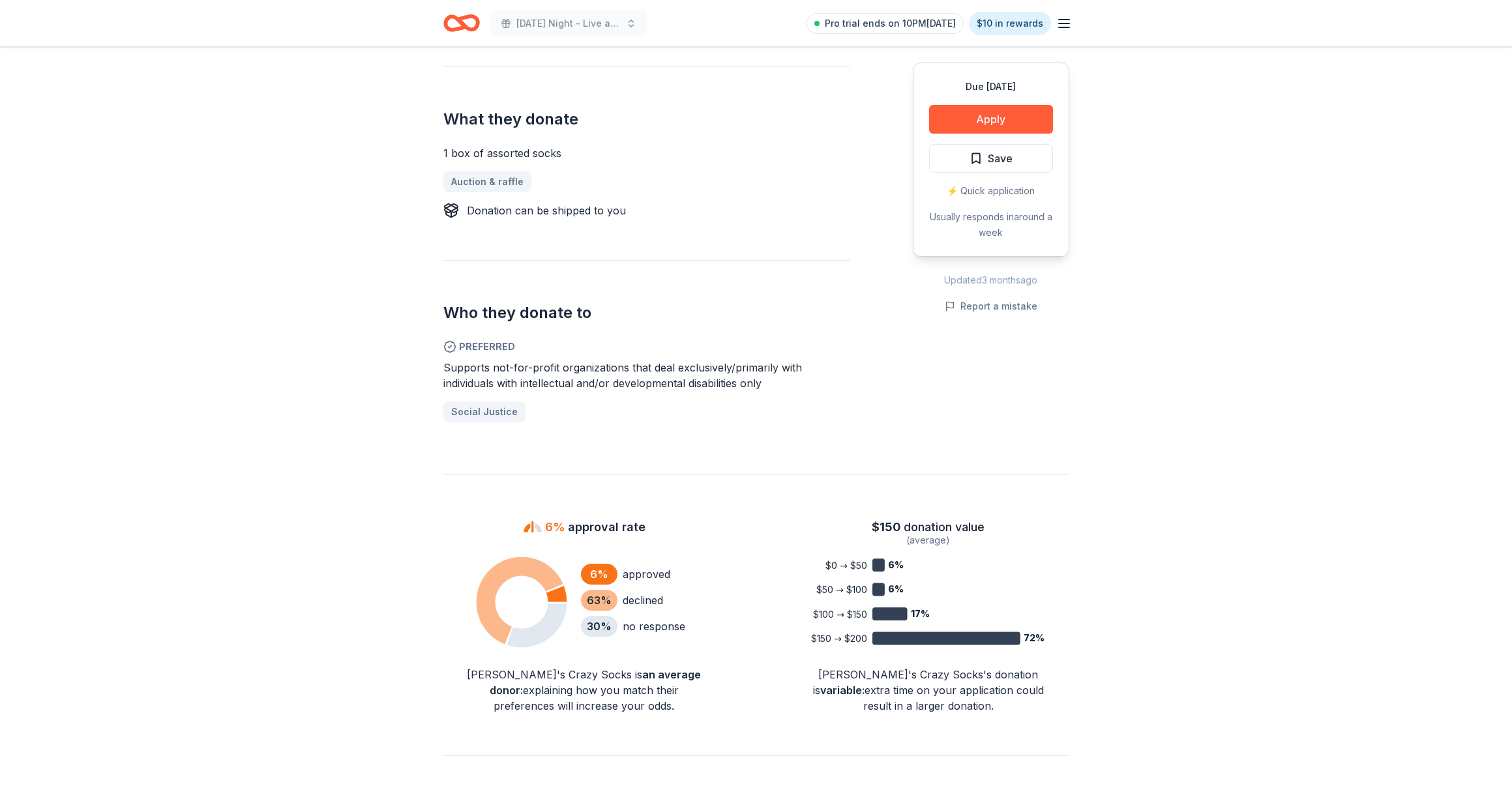
scroll to position [647, 0]
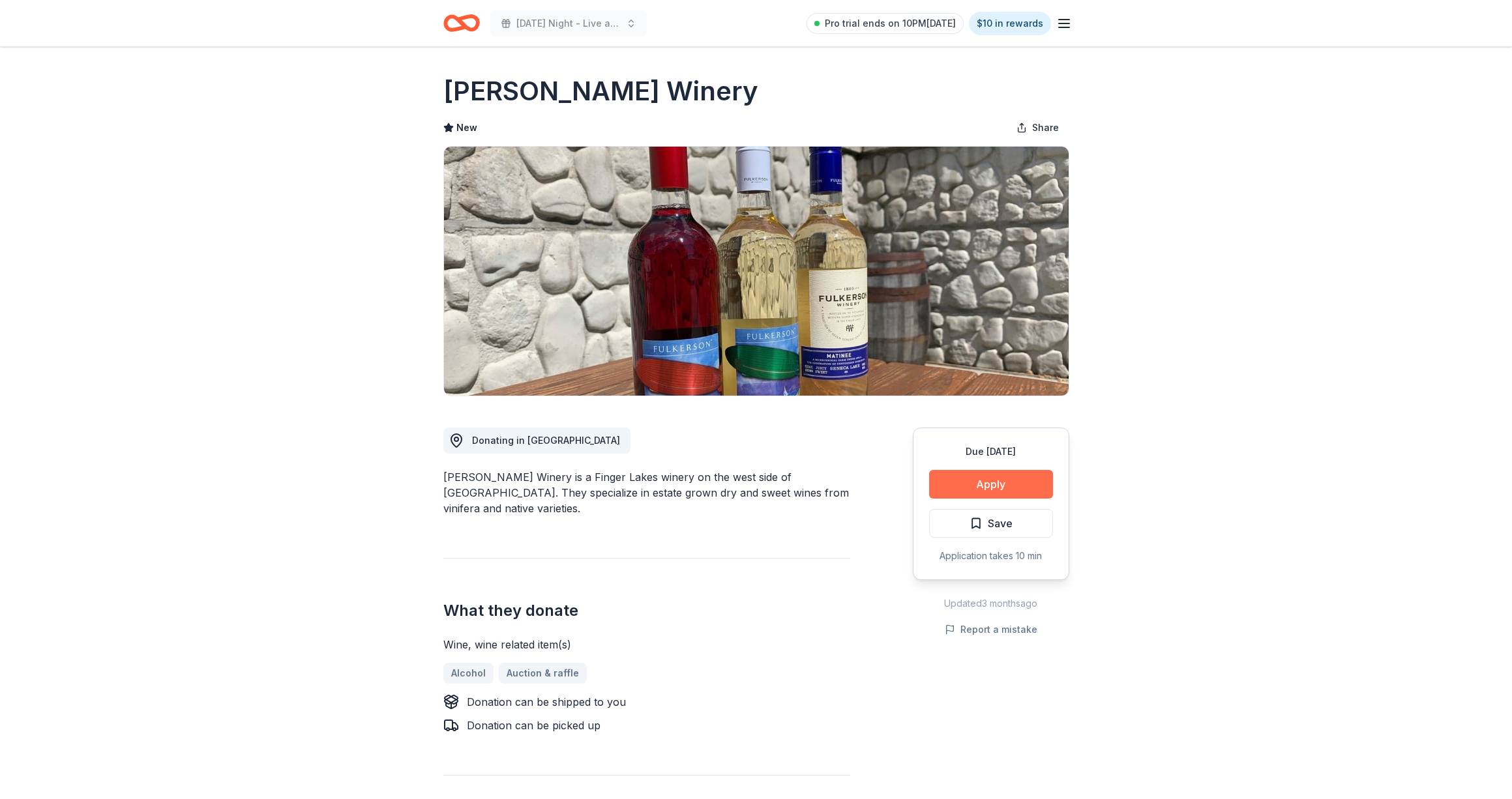
click at [982, 483] on button "Apply" at bounding box center [990, 484] width 124 height 29
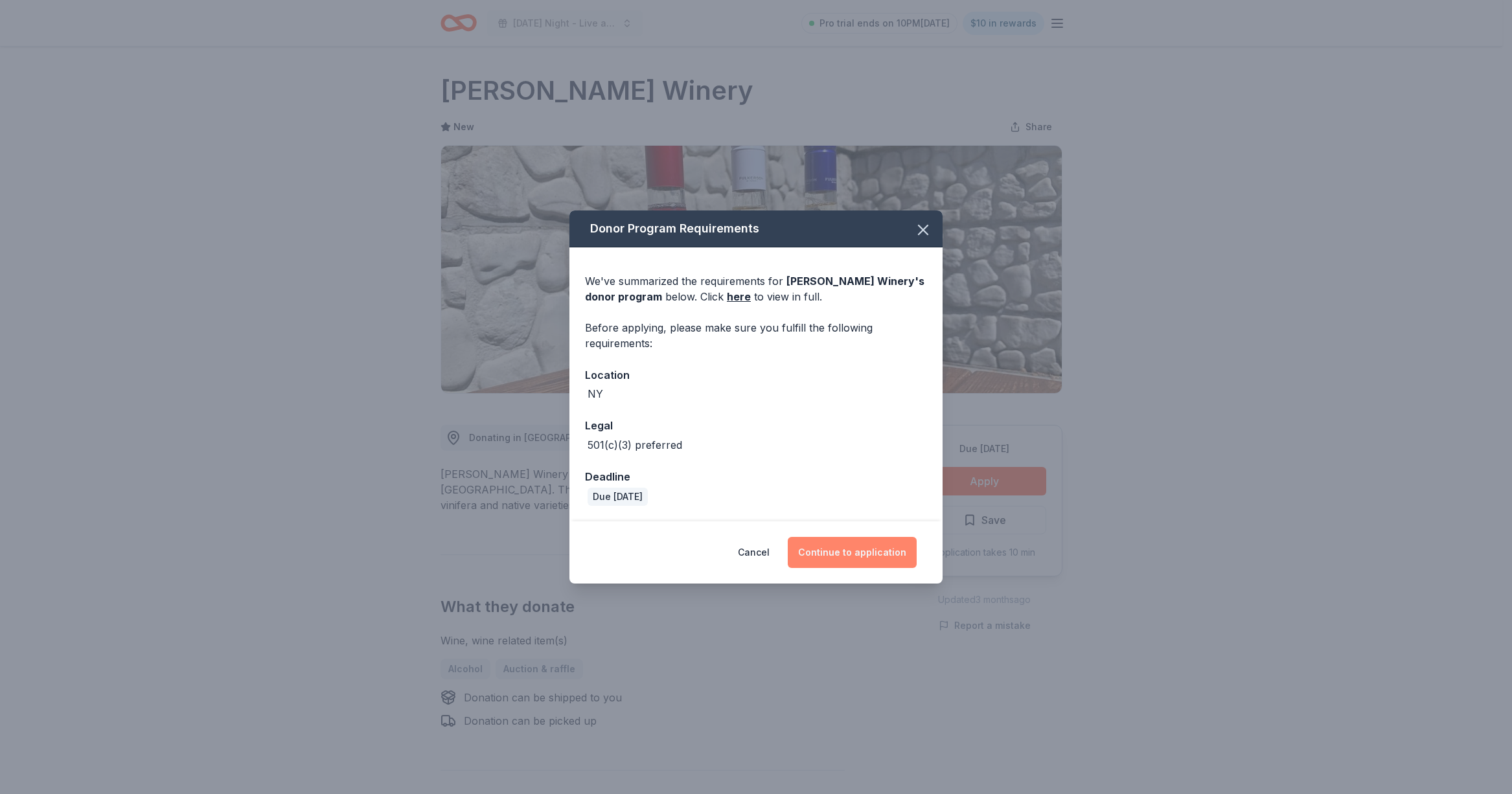
click at [872, 541] on button "Continue to application" at bounding box center [852, 553] width 129 height 31
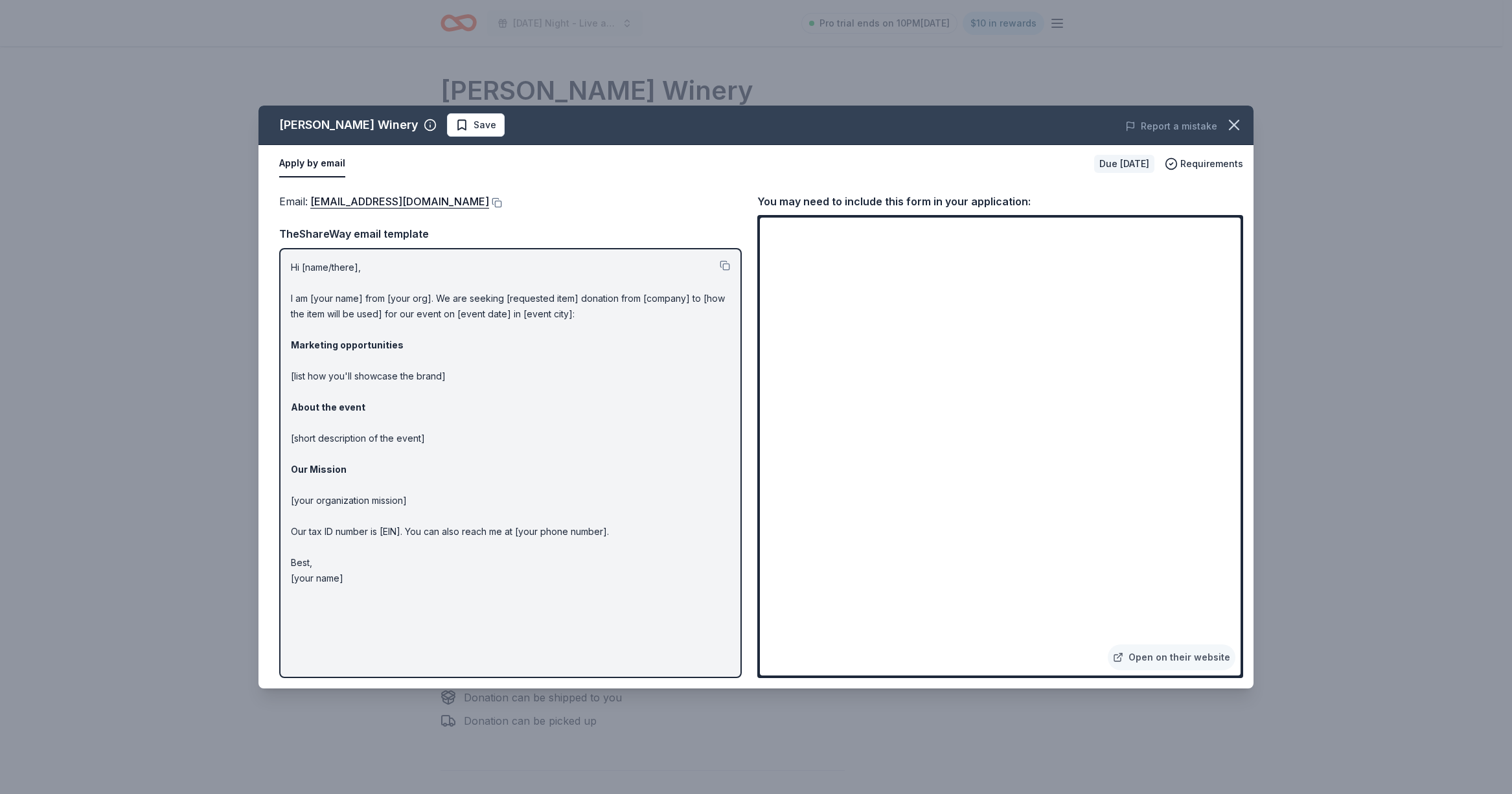
drag, startPoint x: 309, startPoint y: 369, endPoint x: 313, endPoint y: 375, distance: 7.2
click at [310, 370] on p "Hi [name/there], I am [your name] from [your org]. We are seeking [requested it…" at bounding box center [511, 423] width 439 height 326
click at [313, 375] on p "Hi [name/there], I am [your name] from [your org]. We are seeking [requested it…" at bounding box center [511, 423] width 439 height 326
click at [1182, 661] on link "Open on their website" at bounding box center [1172, 657] width 128 height 26
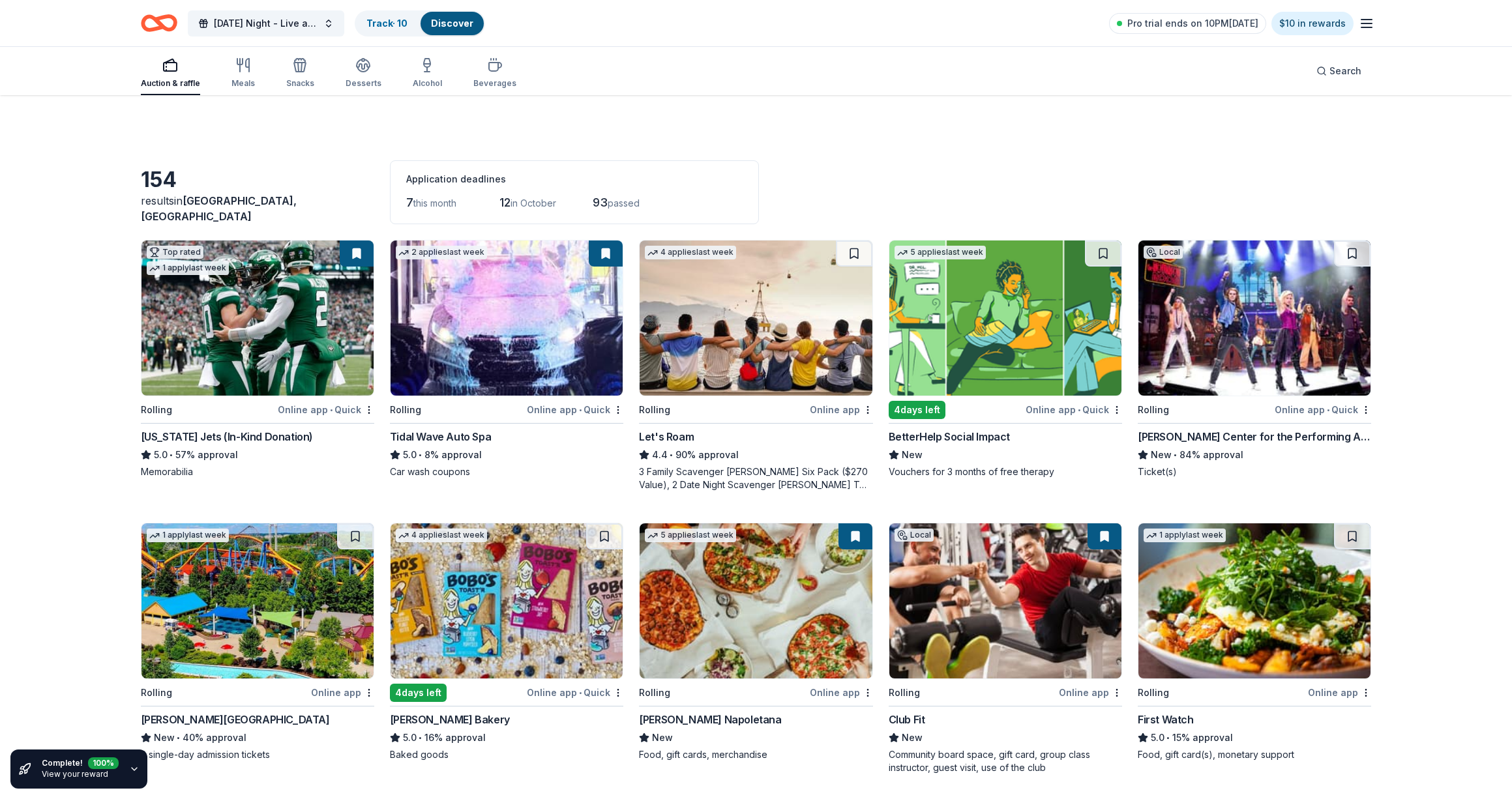
scroll to position [892, 0]
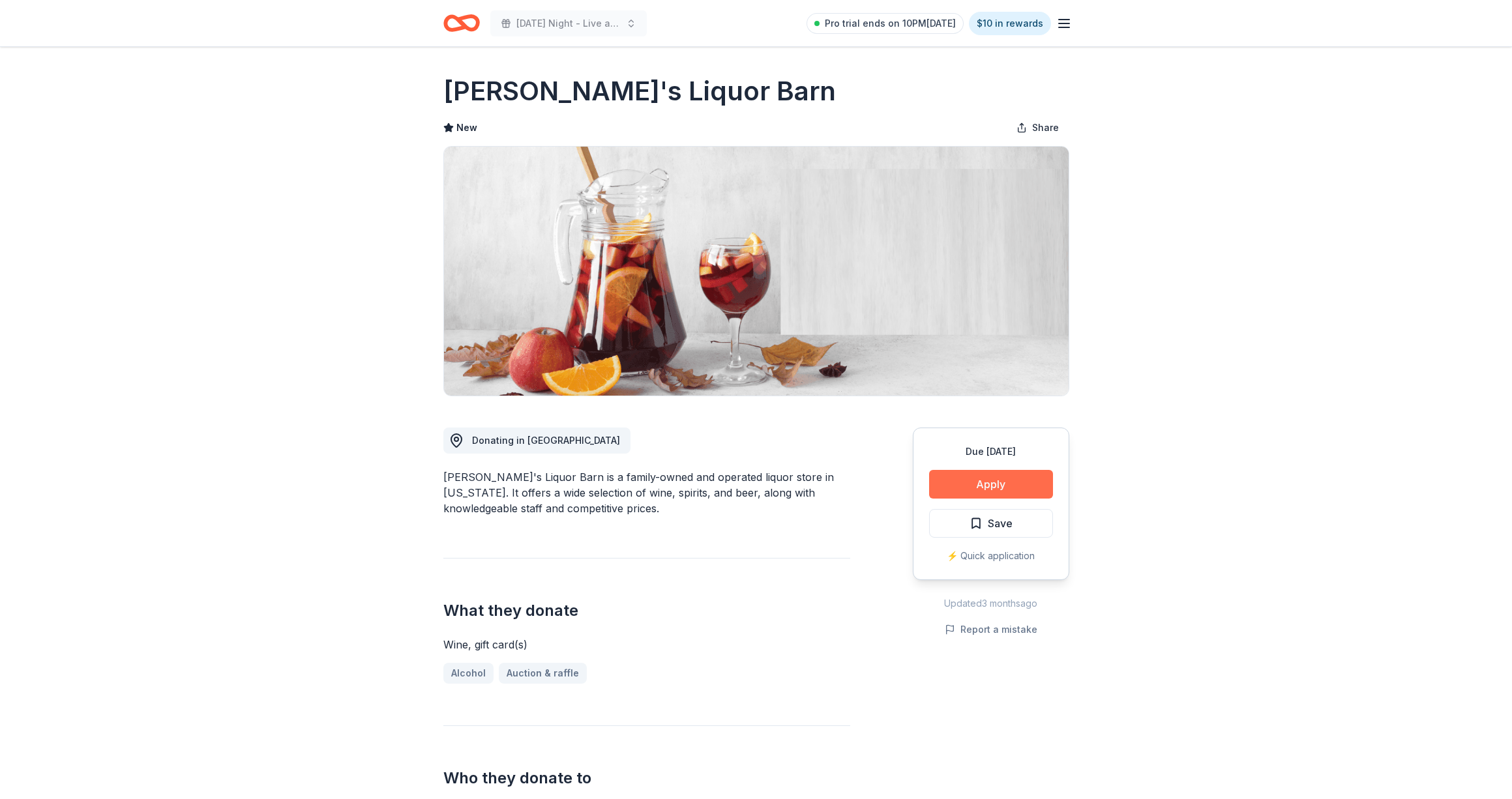
click at [943, 482] on button "Apply" at bounding box center [990, 484] width 124 height 29
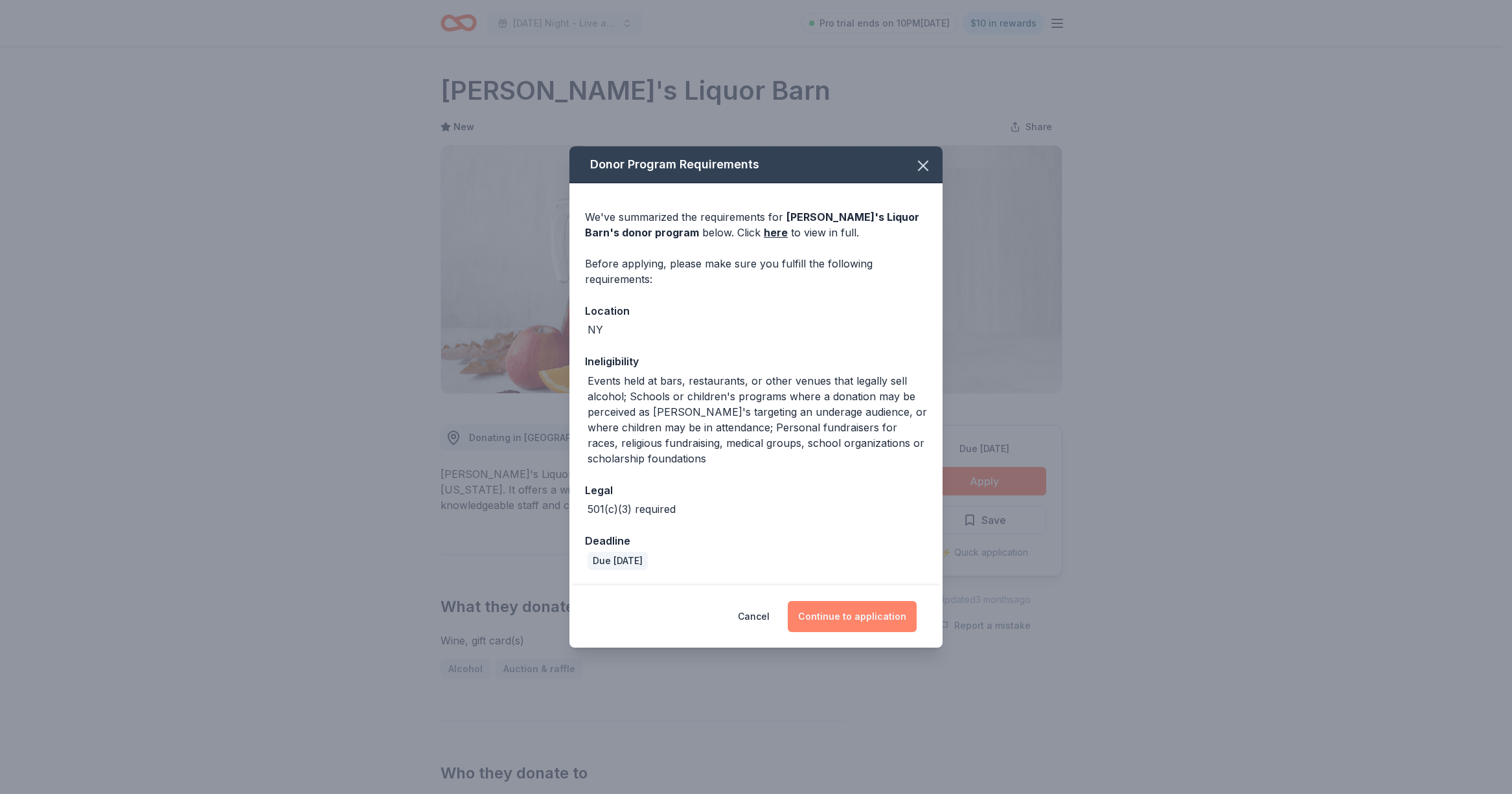
click at [865, 621] on button "Continue to application" at bounding box center [852, 617] width 129 height 31
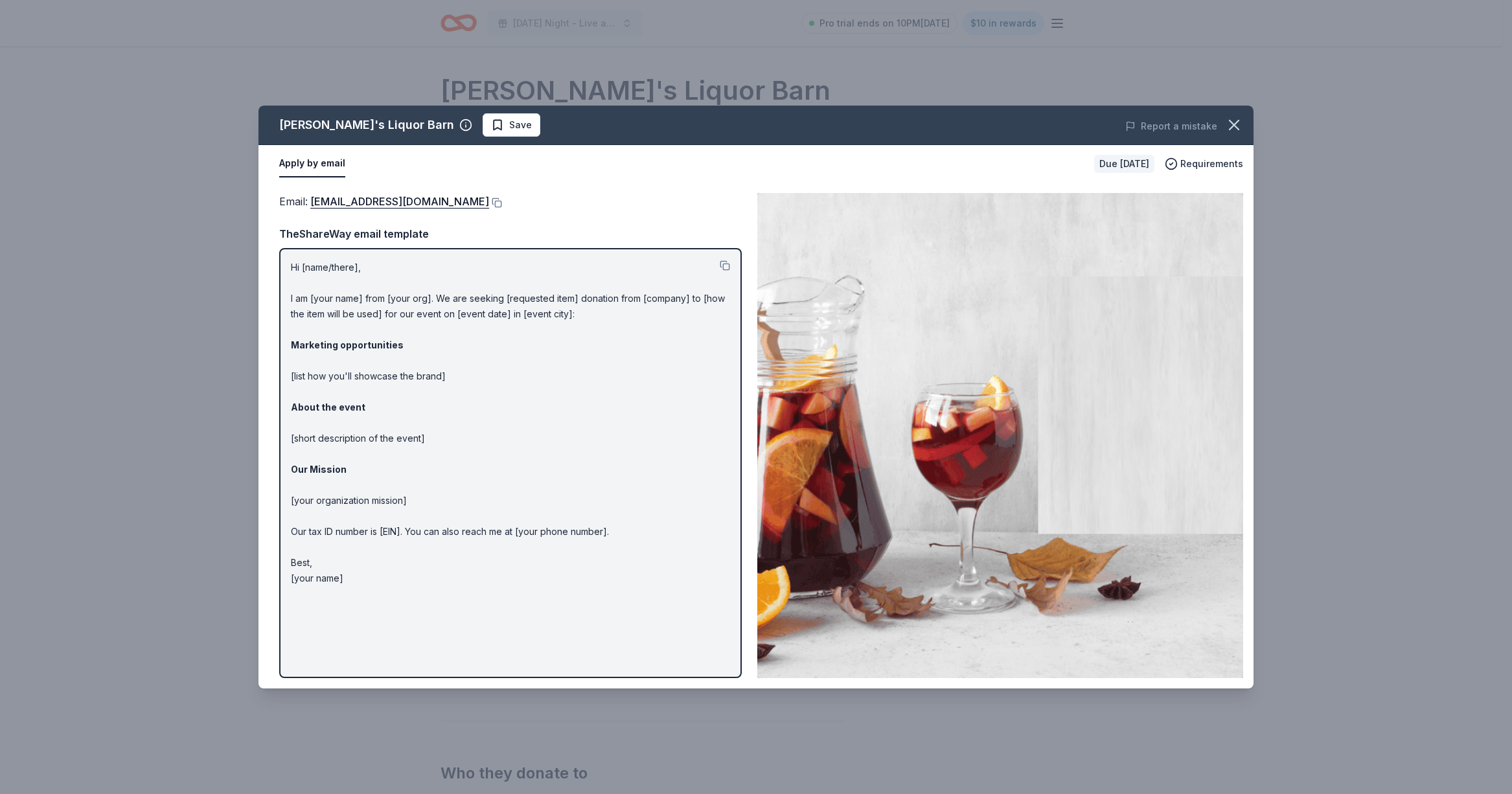
click at [306, 168] on button "Apply by email" at bounding box center [312, 164] width 66 height 27
click at [318, 163] on button "Apply by email" at bounding box center [312, 164] width 66 height 27
click at [724, 266] on button at bounding box center [724, 265] width 10 height 10
click at [391, 204] on link "leeannr@lisasliquorbarn.com" at bounding box center [399, 201] width 179 height 17
click at [489, 202] on button at bounding box center [495, 202] width 13 height 10
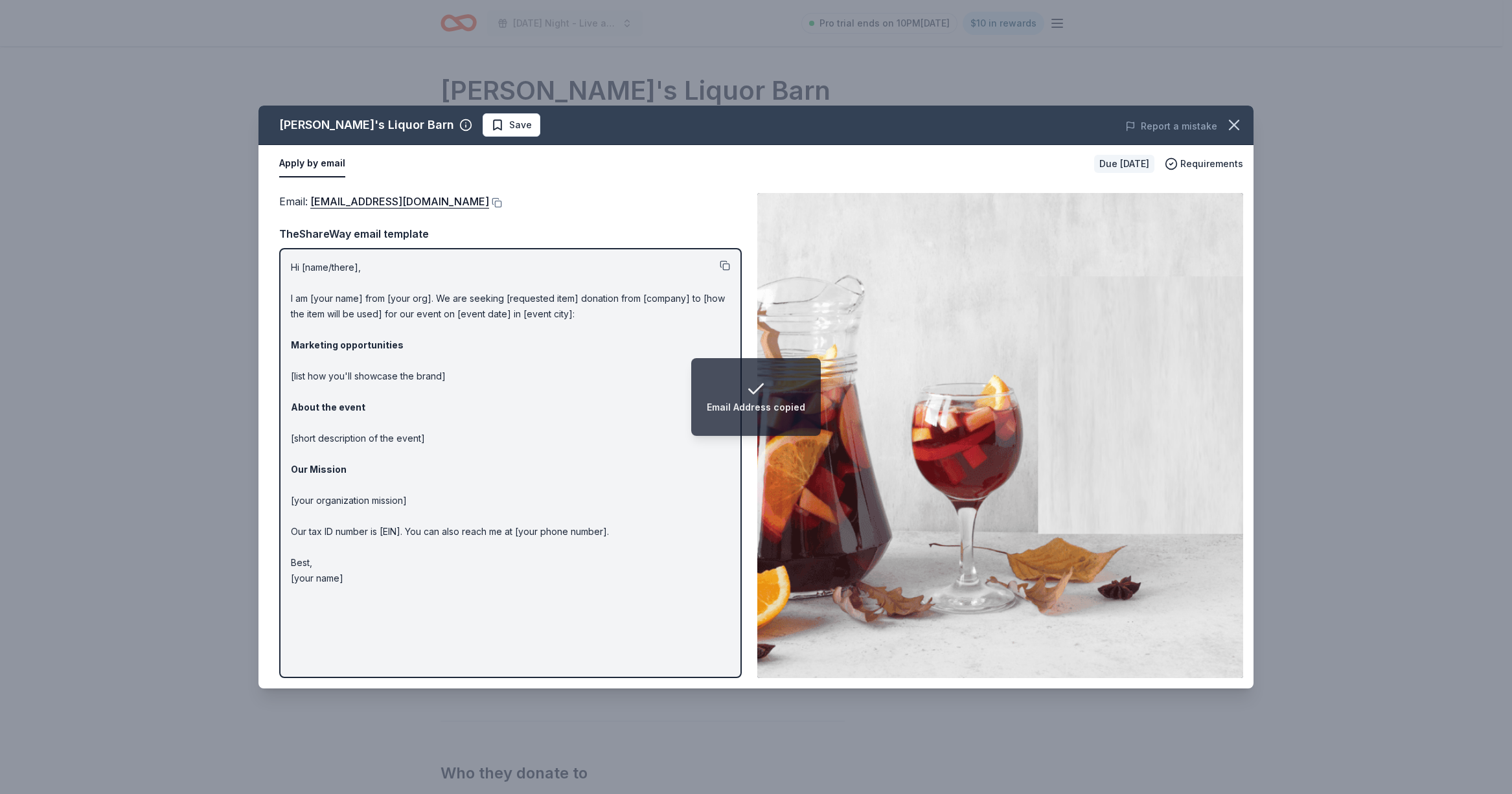
click at [727, 266] on button at bounding box center [724, 265] width 10 height 10
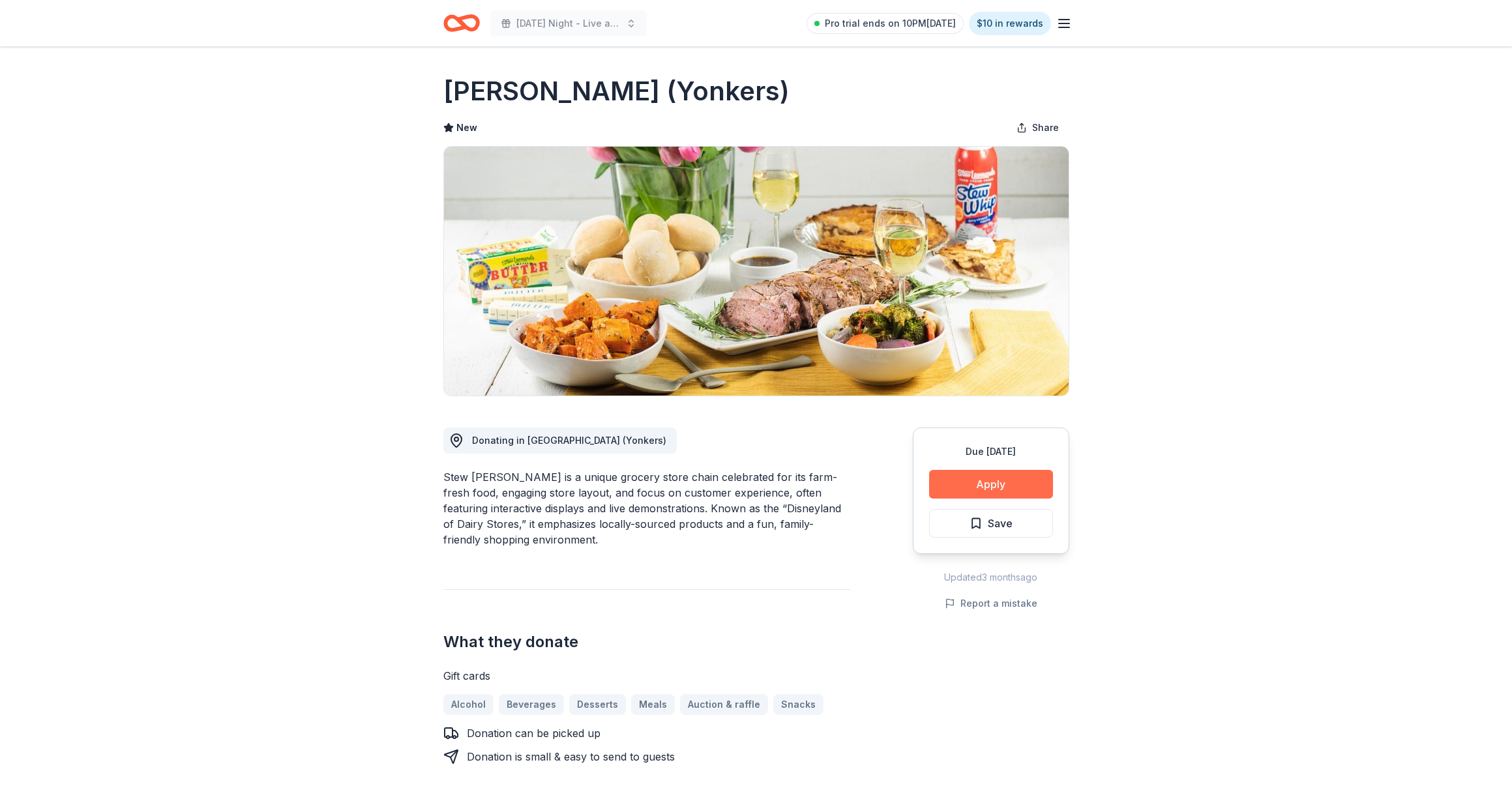
click at [1014, 488] on button "Apply" at bounding box center [990, 484] width 124 height 29
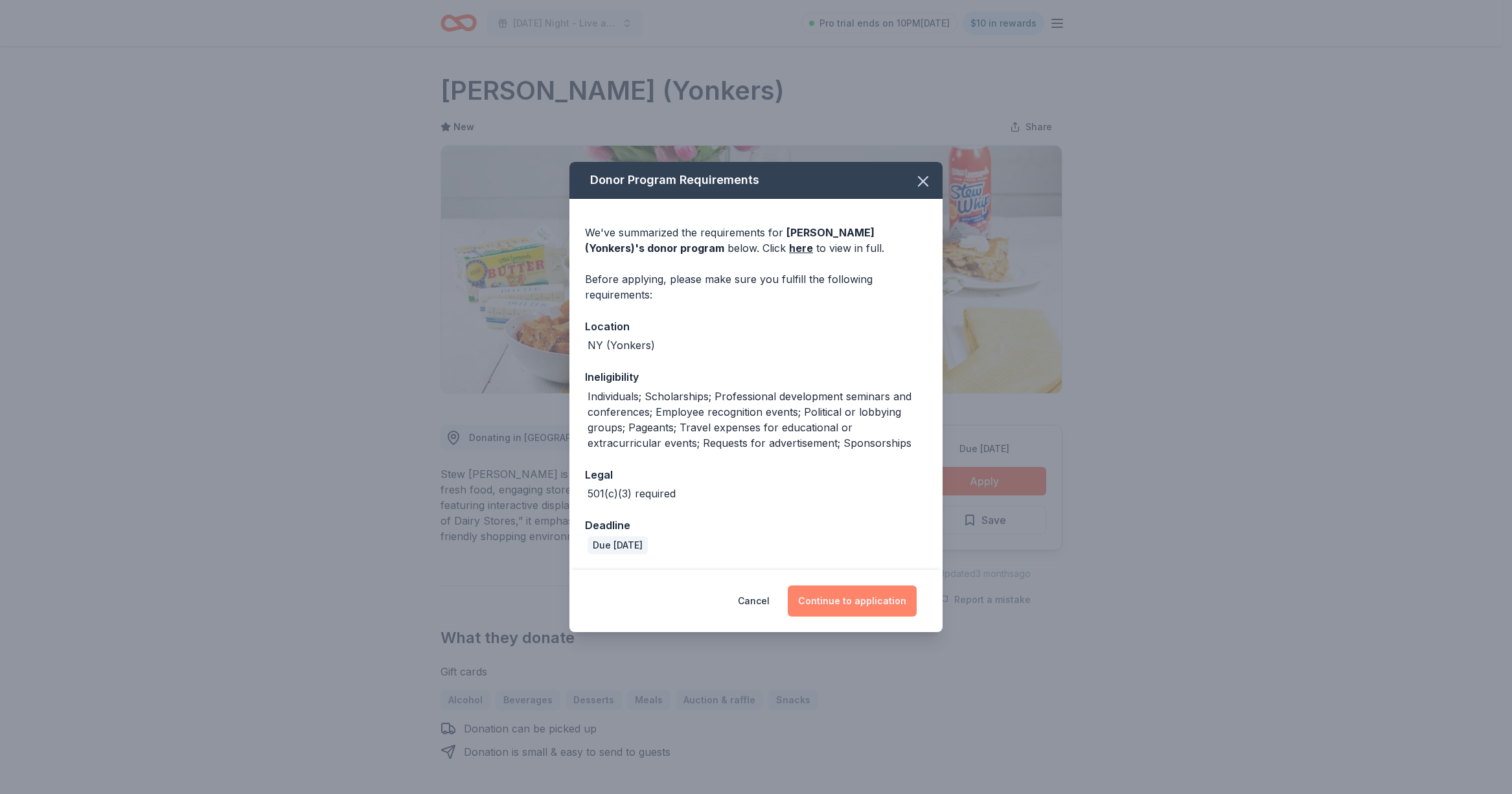
click at [845, 600] on button "Continue to application" at bounding box center [852, 601] width 129 height 31
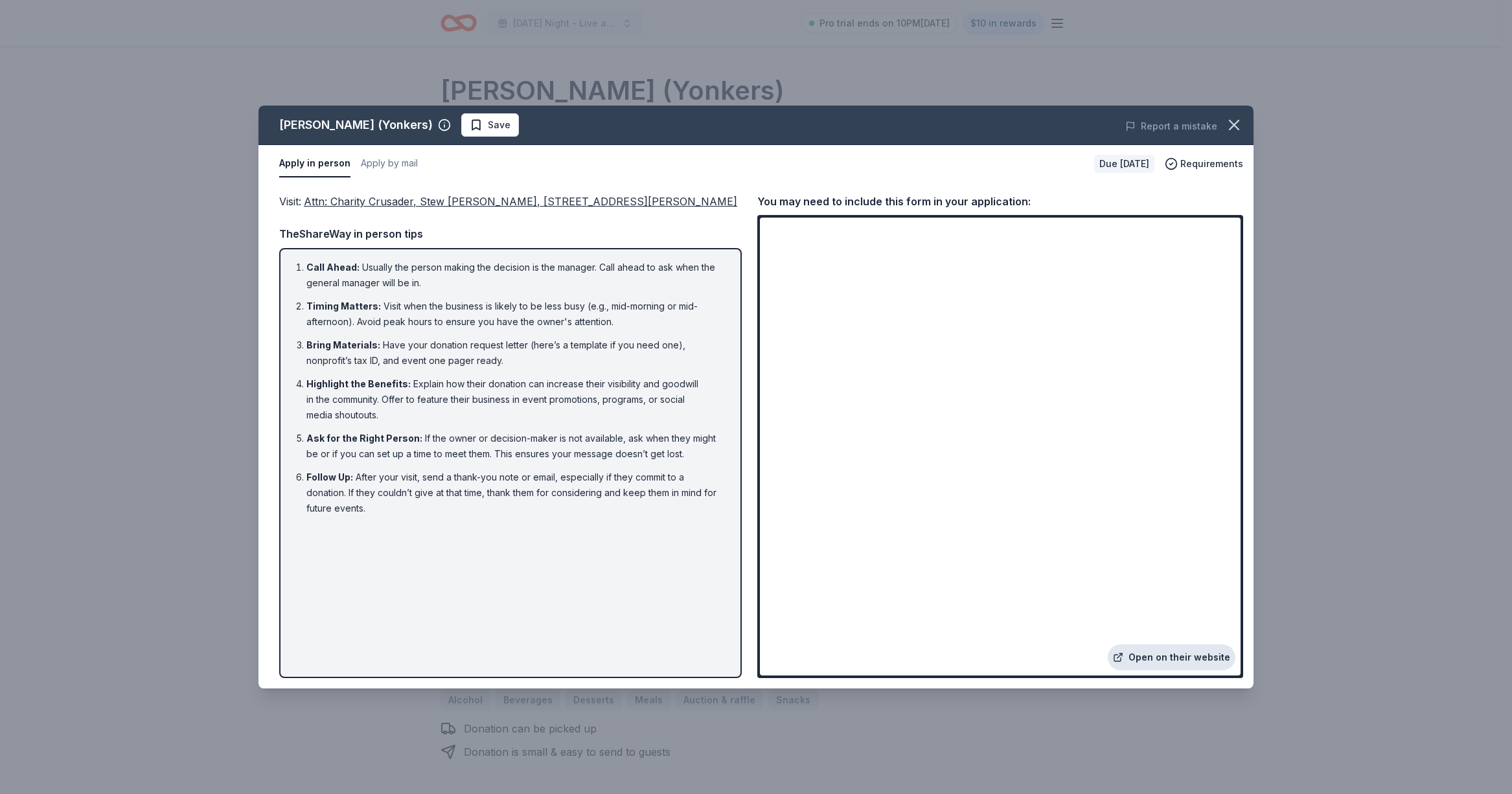
click at [1147, 657] on link "Open on their website" at bounding box center [1172, 657] width 128 height 26
